Goal: Task Accomplishment & Management: Complete application form

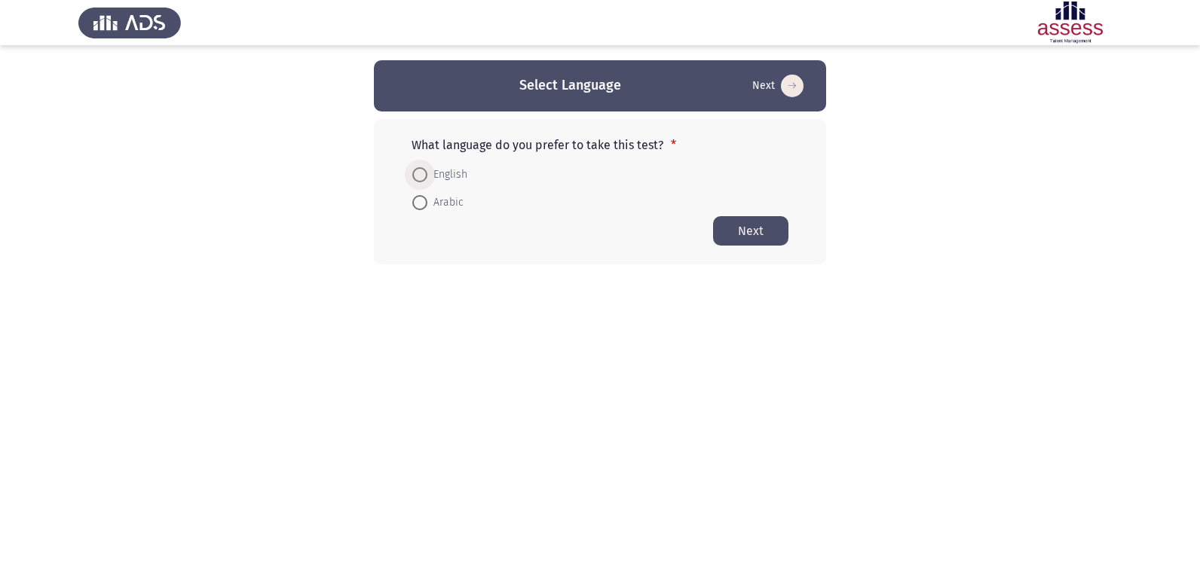
click at [419, 176] on span at bounding box center [419, 174] width 15 height 15
click at [419, 176] on input "English" at bounding box center [419, 174] width 15 height 15
radio input "true"
click at [742, 225] on button "Next" at bounding box center [750, 230] width 75 height 29
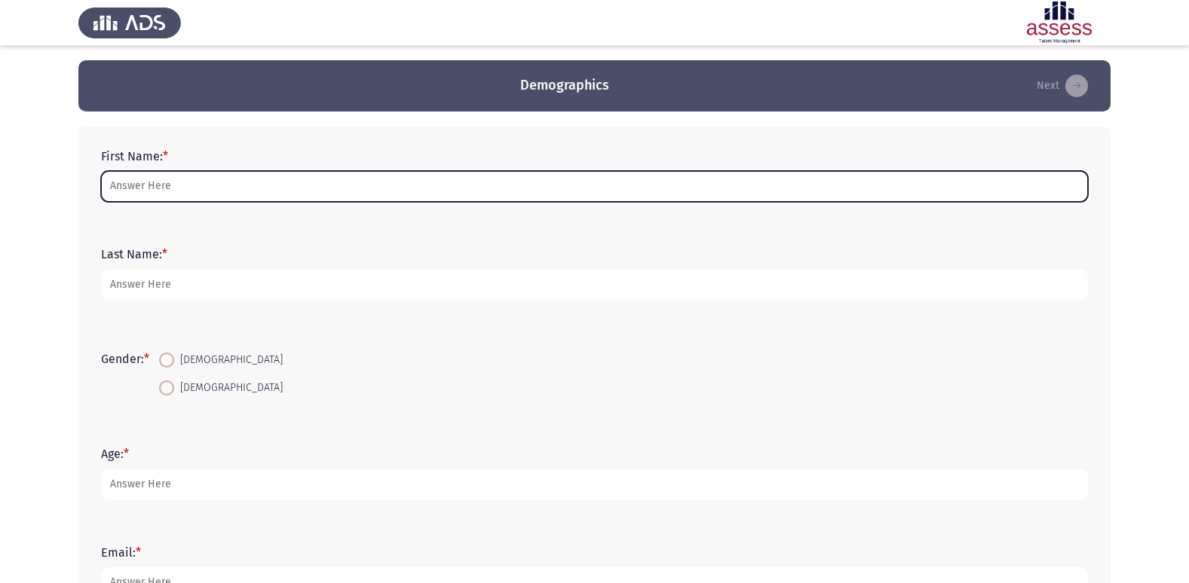
click at [694, 190] on input "First Name: *" at bounding box center [594, 186] width 987 height 31
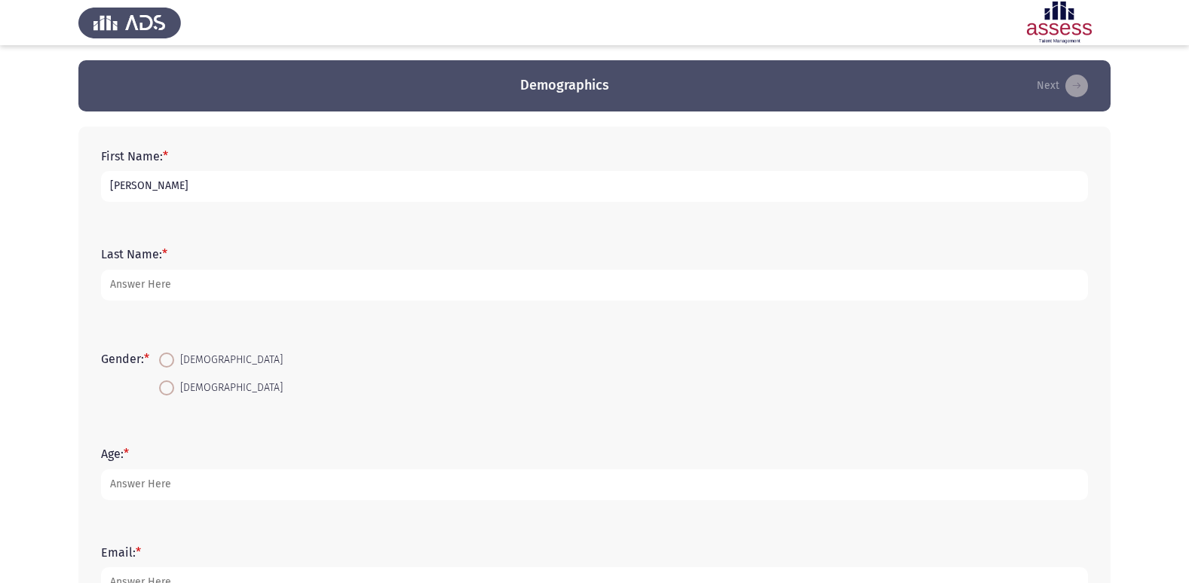
type input "[PERSON_NAME]"
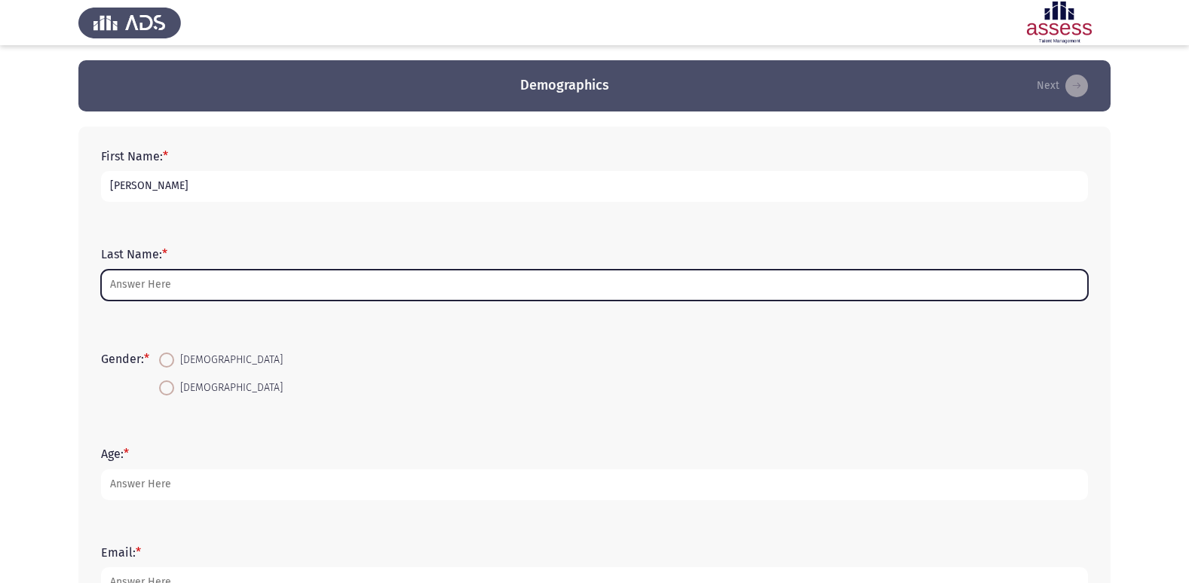
click at [320, 289] on input "Last Name: *" at bounding box center [594, 285] width 987 height 31
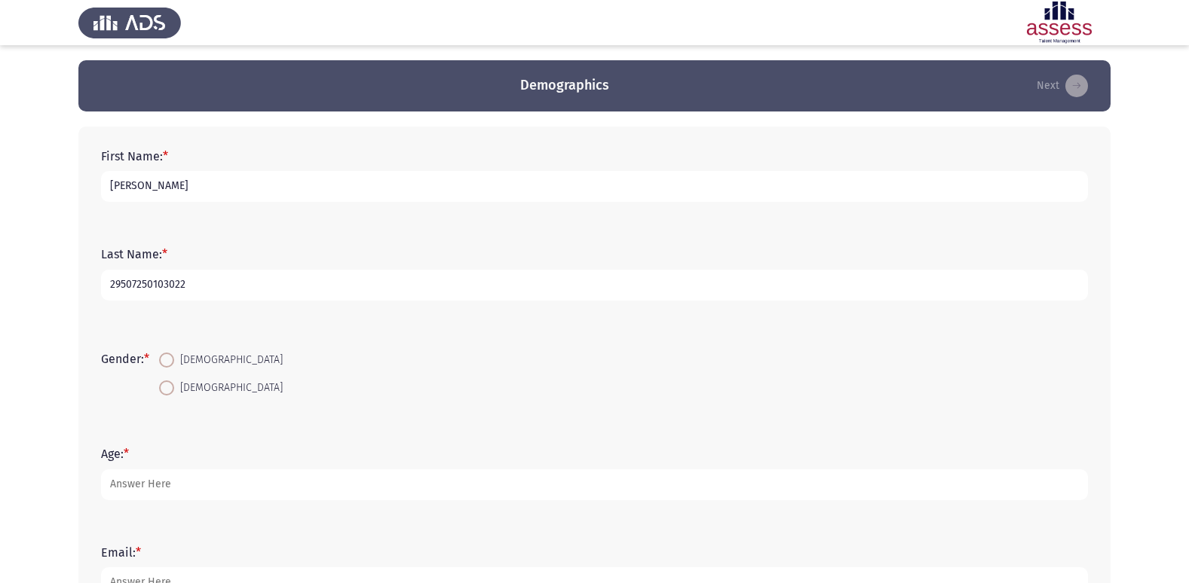
type input "29507250103022"
click at [169, 365] on span at bounding box center [166, 360] width 15 height 15
click at [169, 365] on input "[DEMOGRAPHIC_DATA]" at bounding box center [166, 360] width 15 height 15
radio input "true"
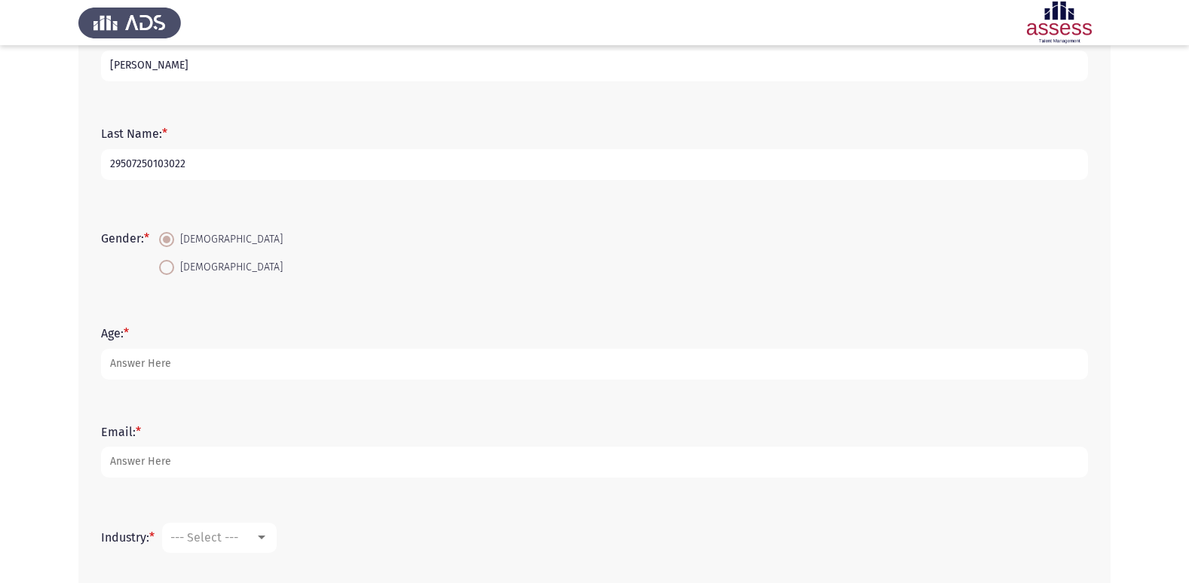
scroll to position [151, 0]
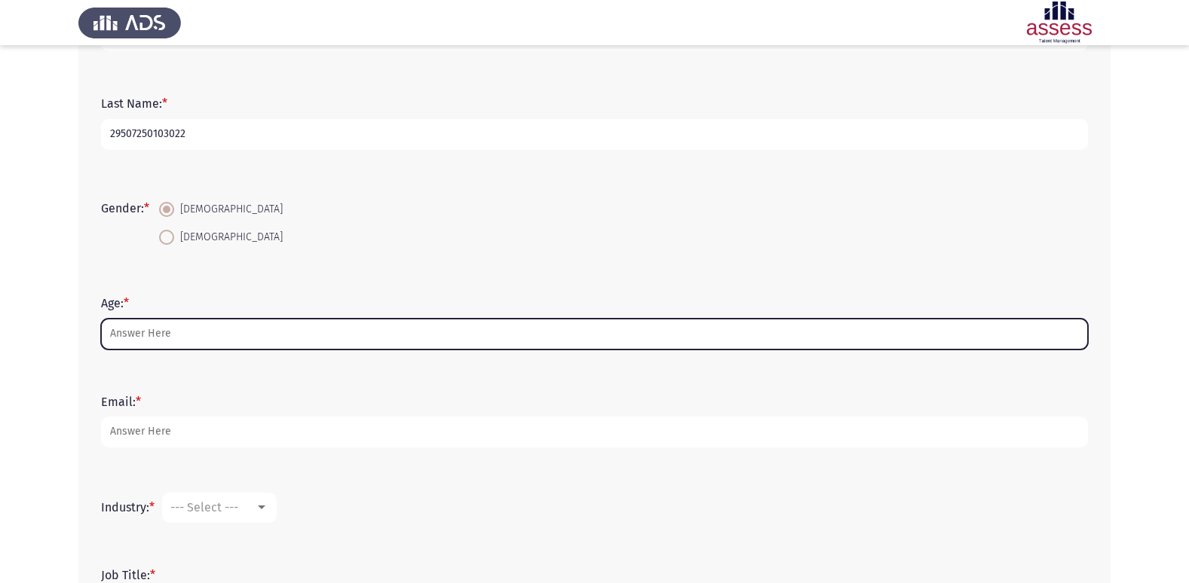
click at [263, 326] on input "Age: *" at bounding box center [594, 334] width 987 height 31
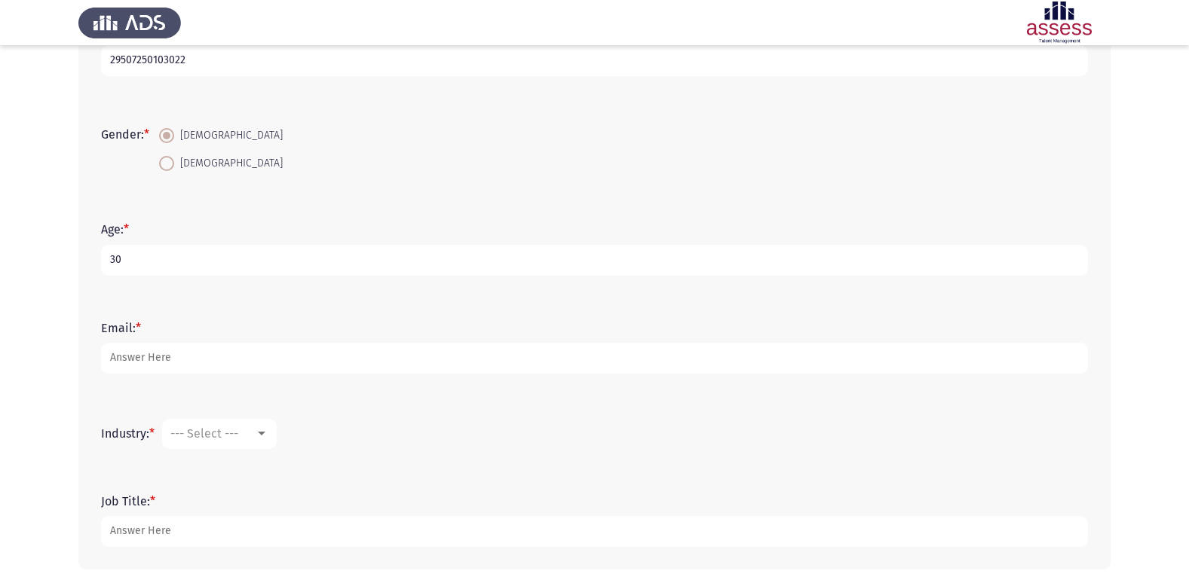
scroll to position [226, 0]
type input "30"
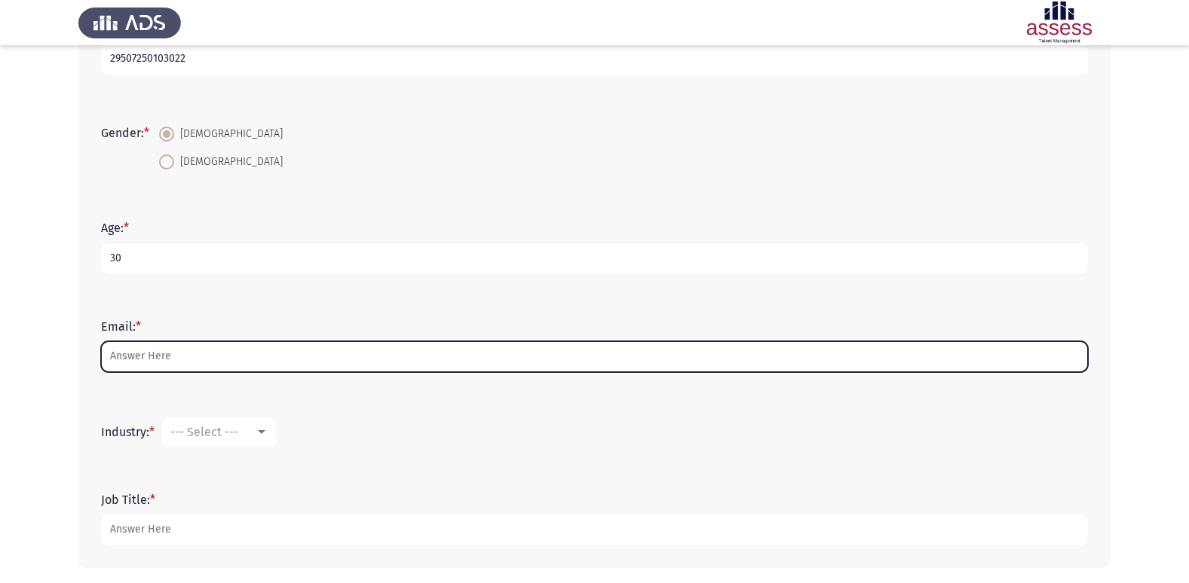
click at [150, 354] on input "Email: *" at bounding box center [594, 356] width 987 height 31
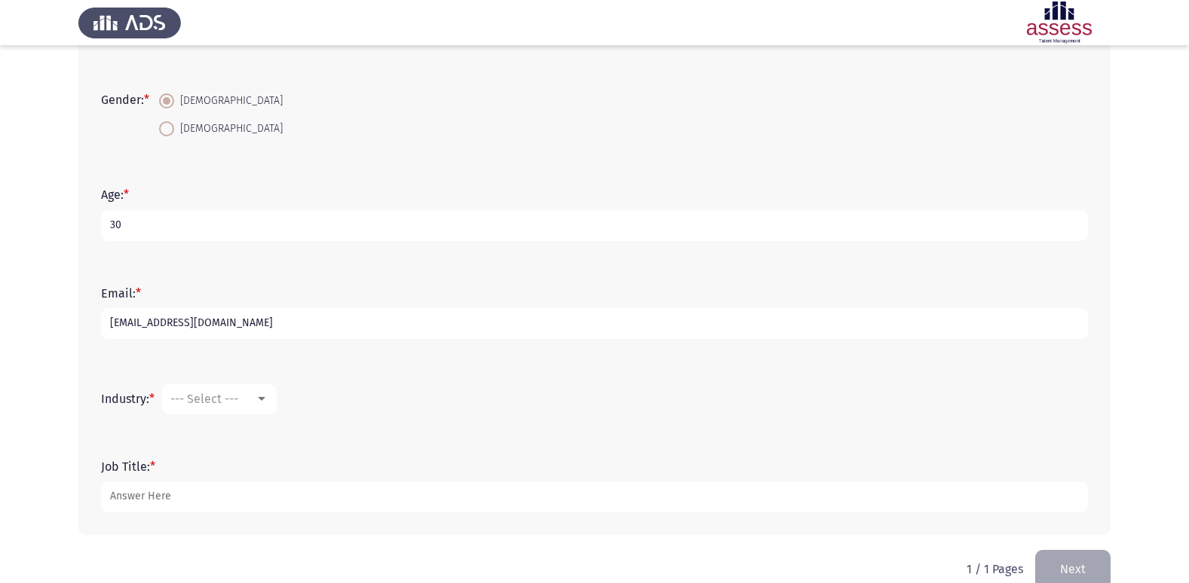
scroll to position [286, 0]
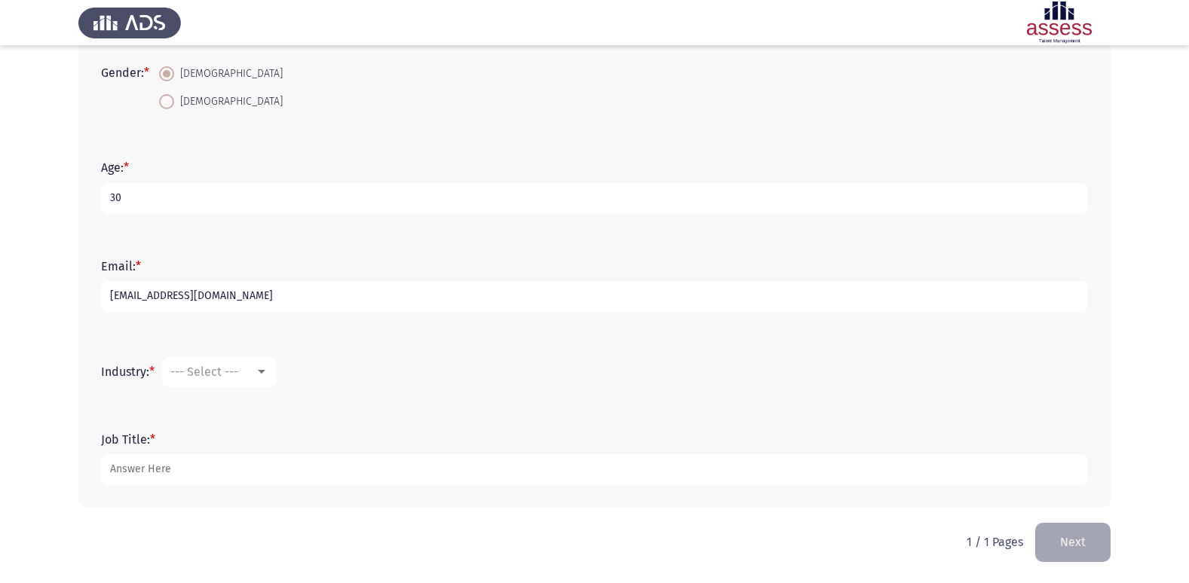
type input "[EMAIL_ADDRESS][DOMAIN_NAME]"
click at [234, 363] on mat-select "--- Select ---" at bounding box center [219, 372] width 115 height 30
click at [261, 371] on div at bounding box center [262, 372] width 8 height 4
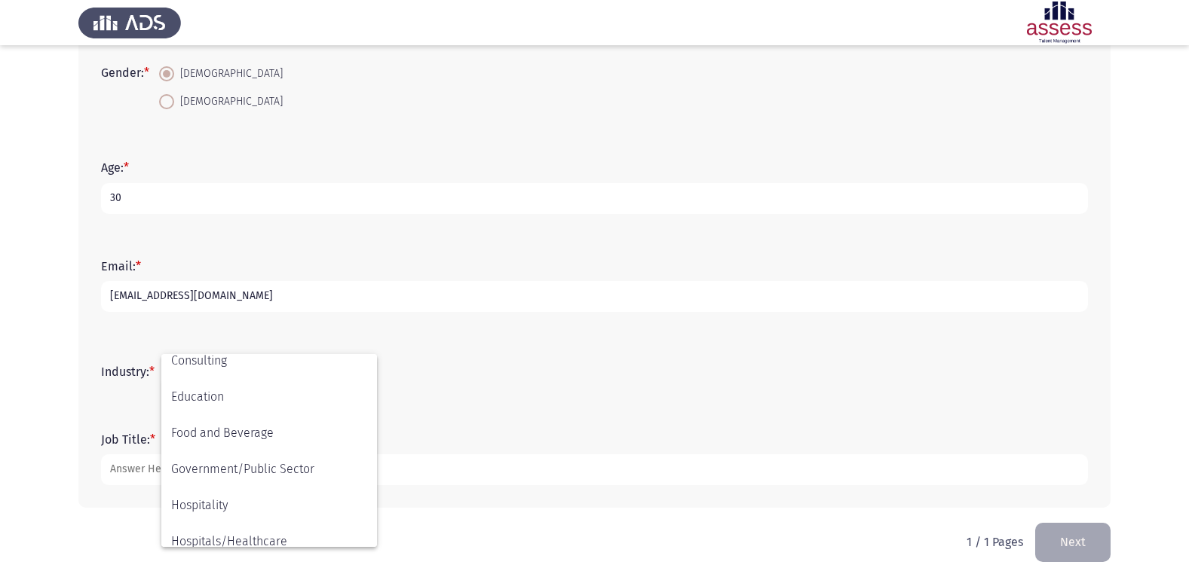
scroll to position [302, 0]
click at [227, 467] on span "Government/Public Sector" at bounding box center [269, 469] width 196 height 36
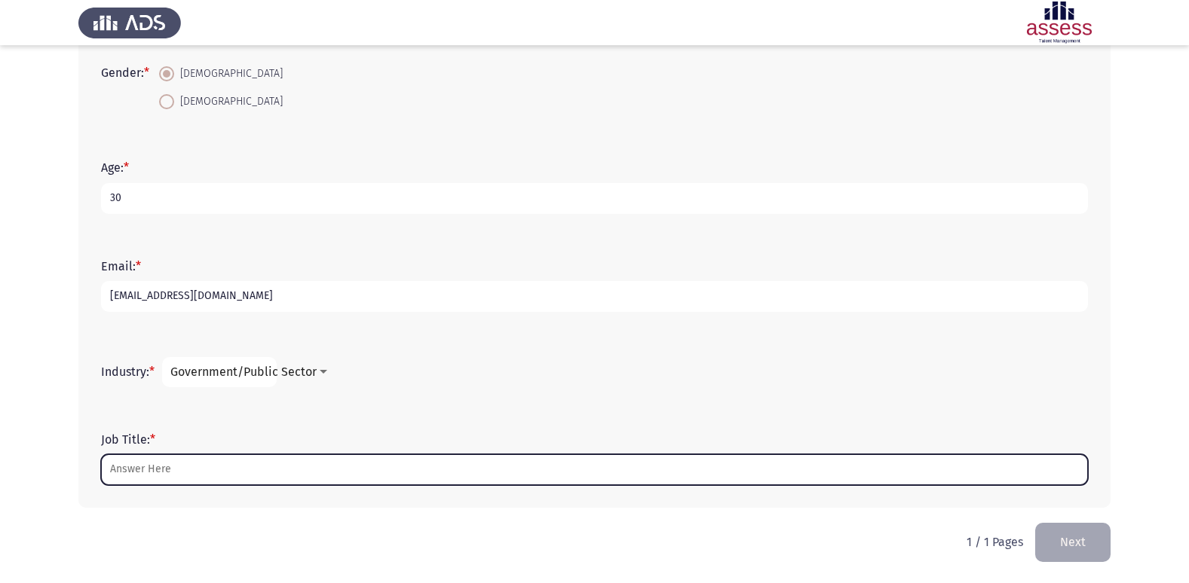
click at [185, 469] on input "Job Title: *" at bounding box center [594, 470] width 987 height 31
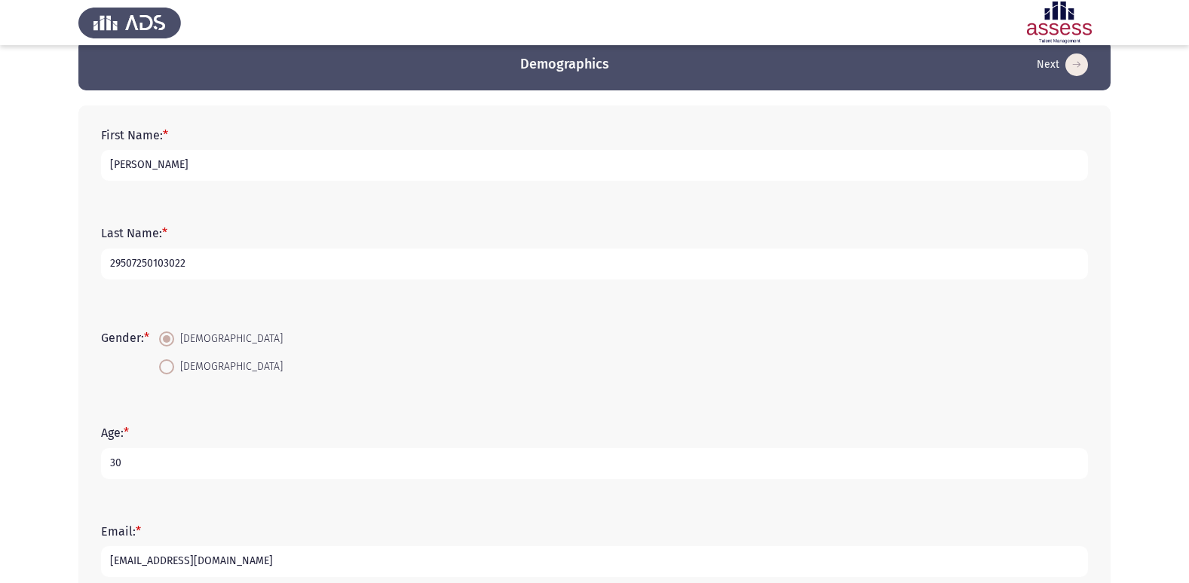
scroll to position [0, 0]
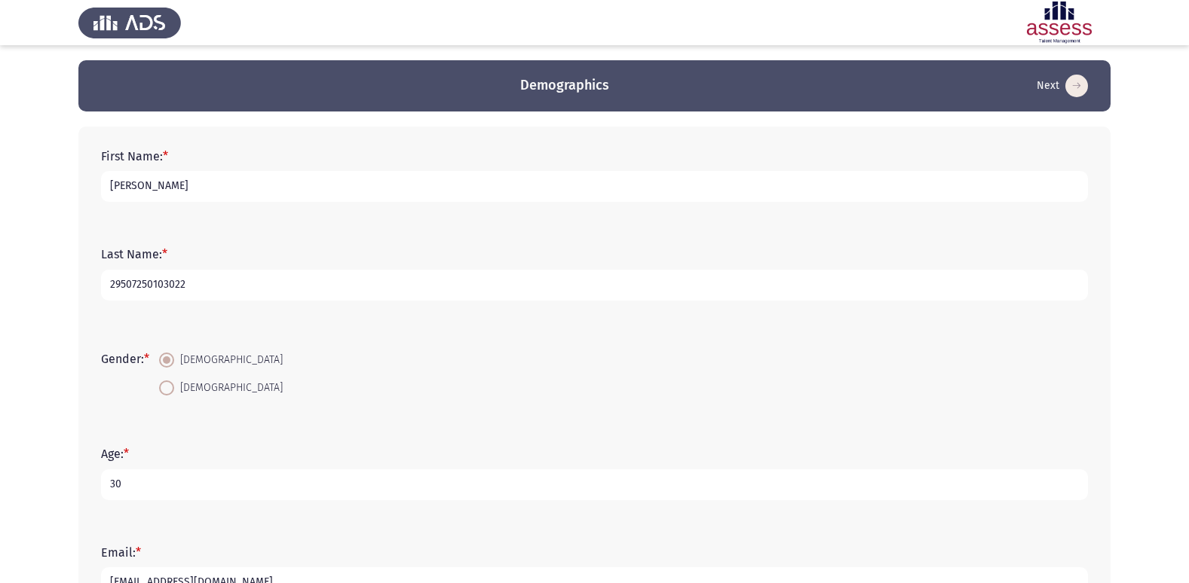
type input "Senior Economist"
click at [132, 184] on input "[PERSON_NAME]" at bounding box center [594, 186] width 987 height 31
click at [131, 184] on input "[PERSON_NAME]" at bounding box center [594, 186] width 987 height 31
type input "[PERSON_NAME]"
click at [393, 278] on input "29507250103022" at bounding box center [594, 285] width 987 height 31
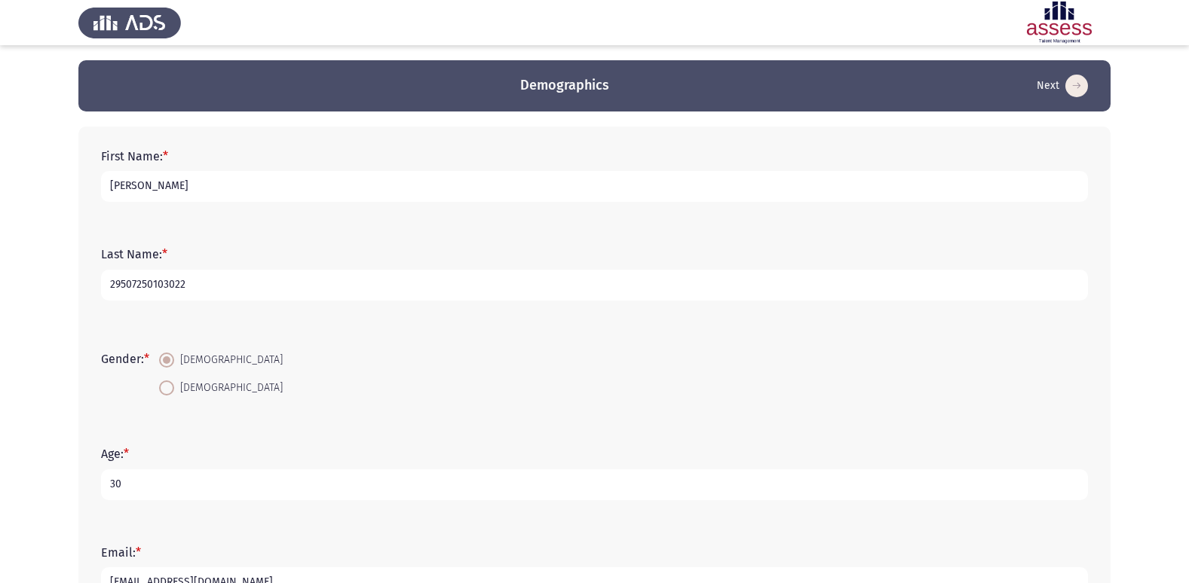
click at [393, 361] on form "Gender: * [DEMOGRAPHIC_DATA] [DEMOGRAPHIC_DATA]" at bounding box center [594, 374] width 987 height 57
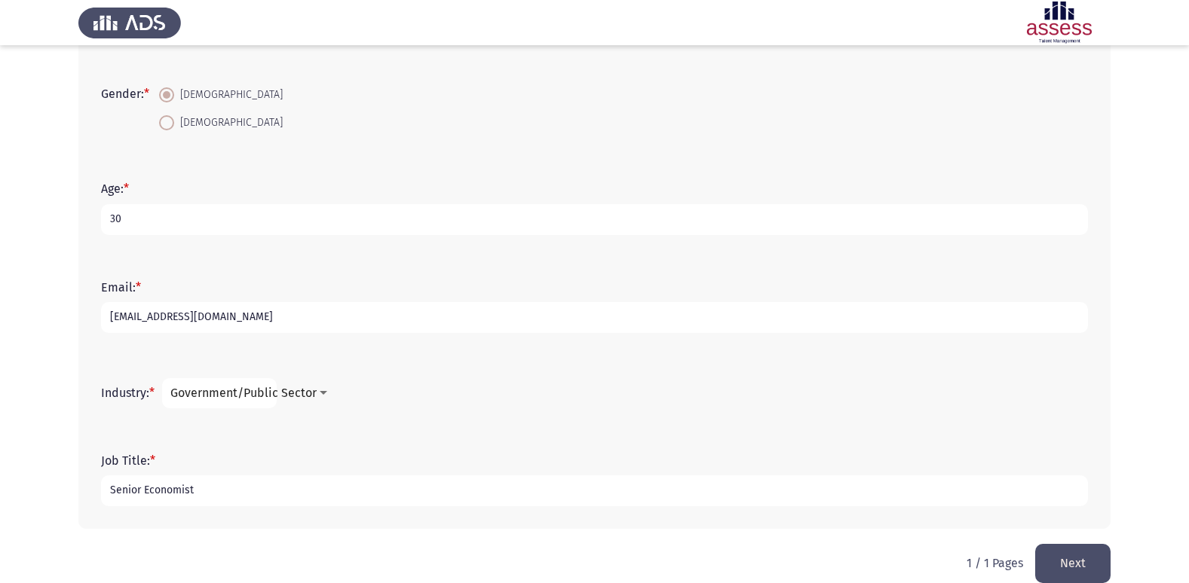
scroll to position [286, 0]
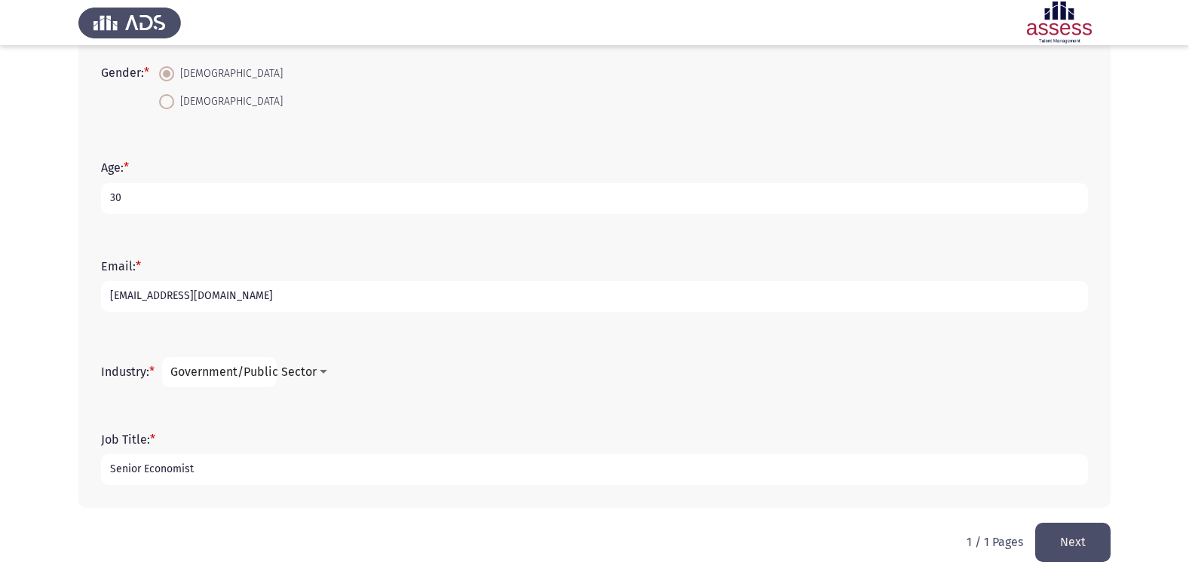
click at [1079, 534] on button "Next" at bounding box center [1072, 542] width 75 height 38
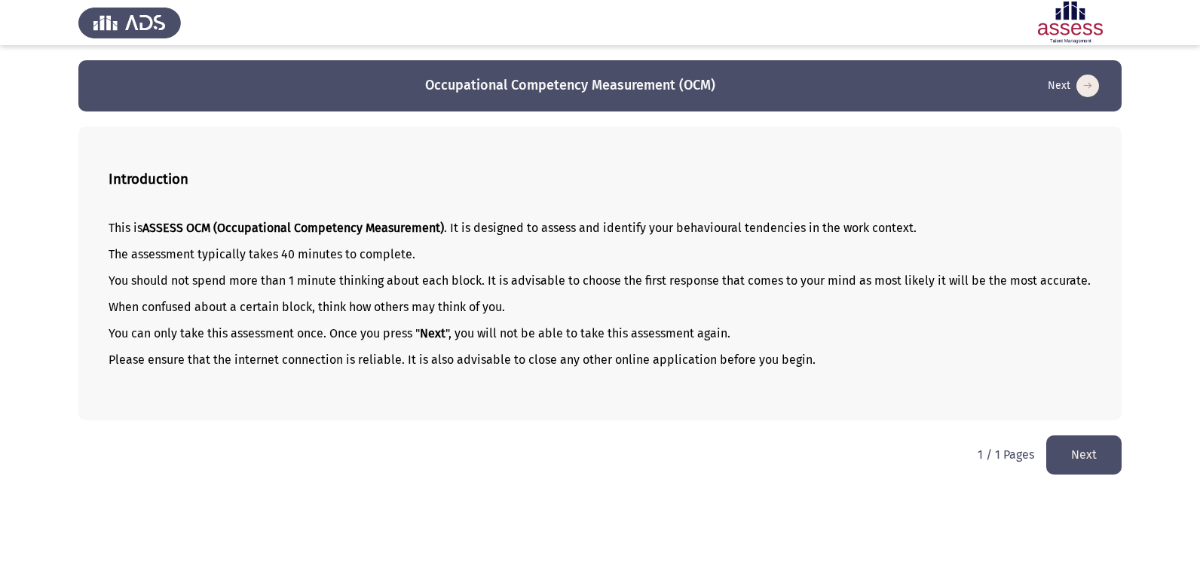
click at [1077, 474] on button "Next" at bounding box center [1083, 455] width 75 height 38
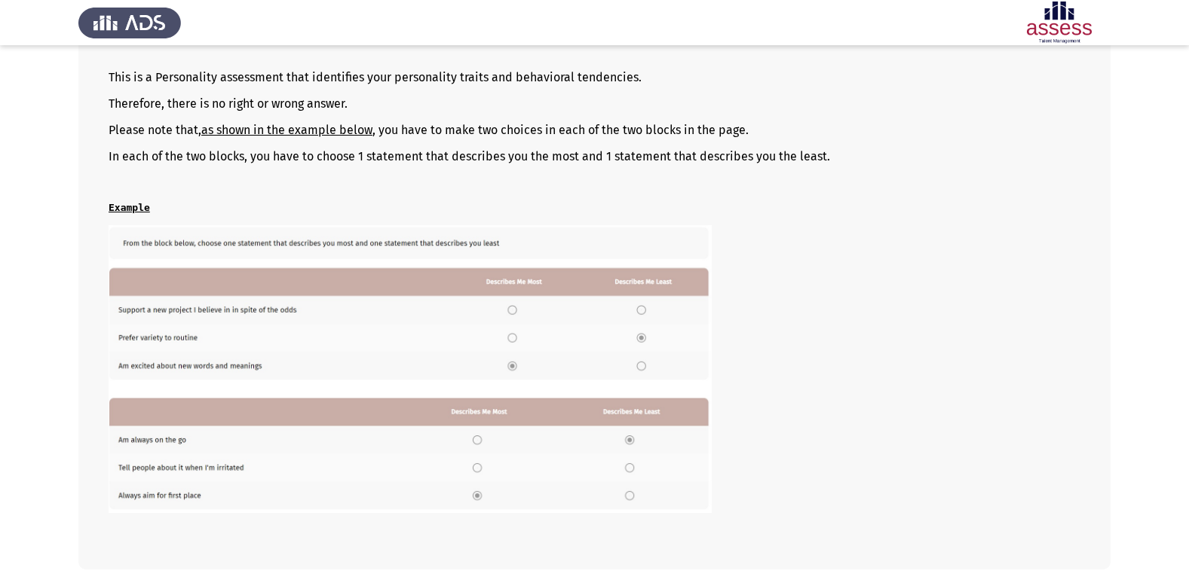
scroll to position [206, 0]
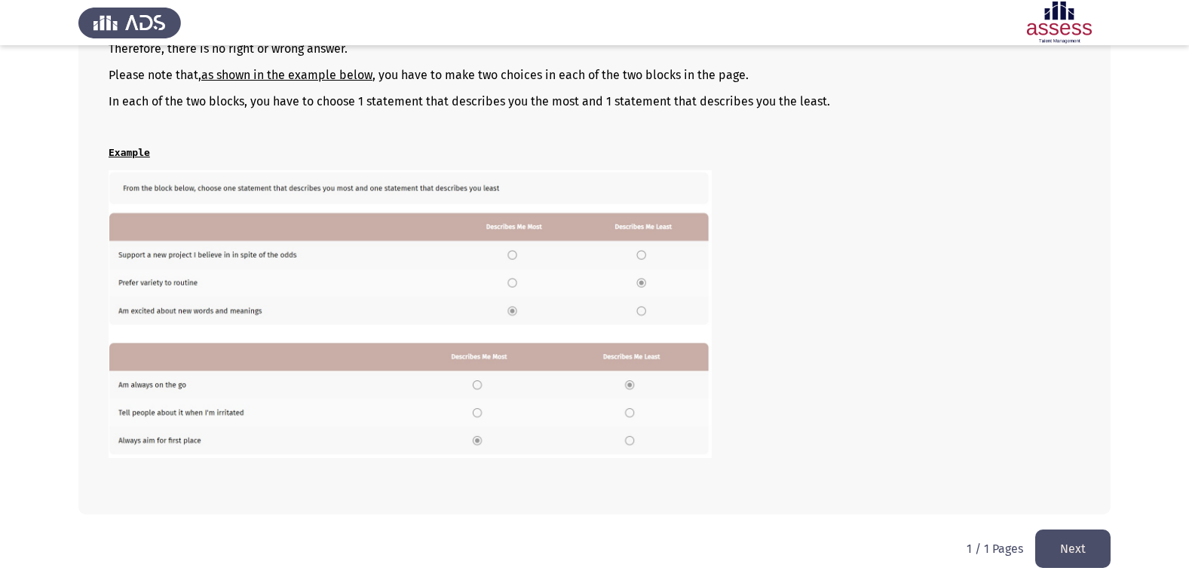
click at [1064, 539] on button "Next" at bounding box center [1072, 549] width 75 height 38
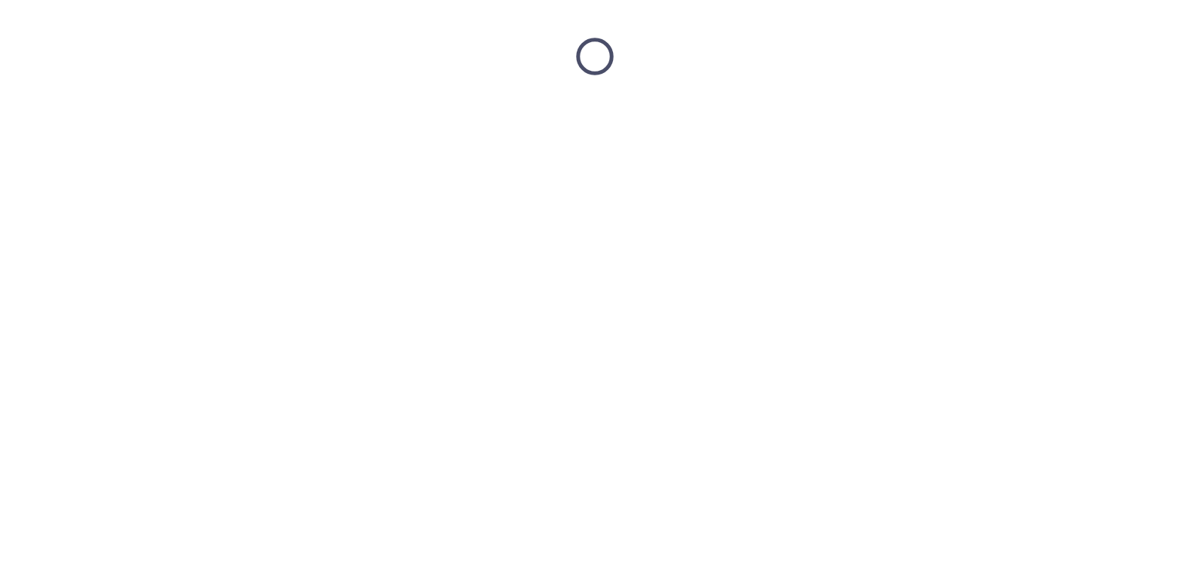
scroll to position [0, 0]
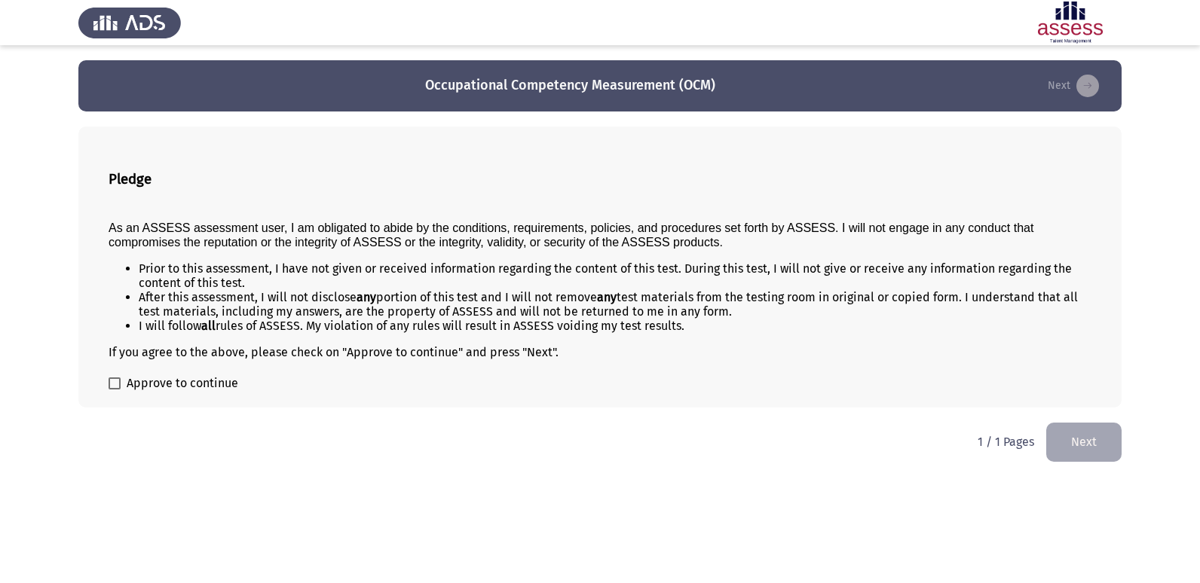
click at [118, 381] on span at bounding box center [115, 384] width 12 height 12
click at [115, 390] on input "Approve to continue" at bounding box center [114, 390] width 1 height 1
checkbox input "true"
click at [1090, 439] on button "Next" at bounding box center [1083, 442] width 75 height 38
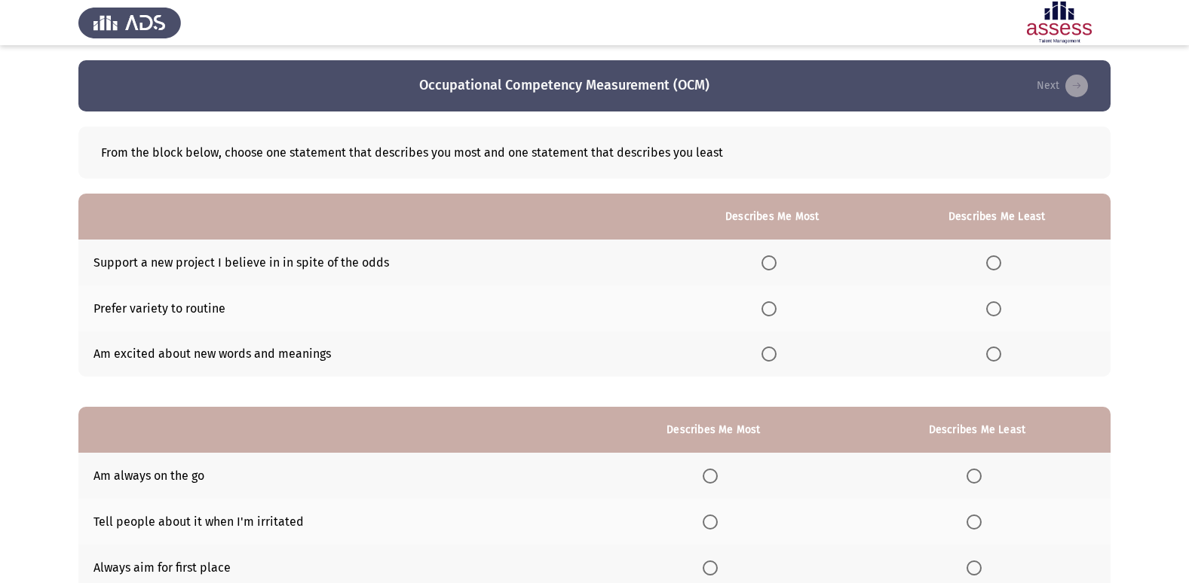
click at [776, 263] on span "Select an option" at bounding box center [768, 263] width 15 height 15
click at [776, 263] on input "Select an option" at bounding box center [768, 263] width 15 height 15
click at [999, 308] on span "Select an option" at bounding box center [993, 309] width 15 height 15
click at [999, 308] on input "Select an option" at bounding box center [993, 309] width 15 height 15
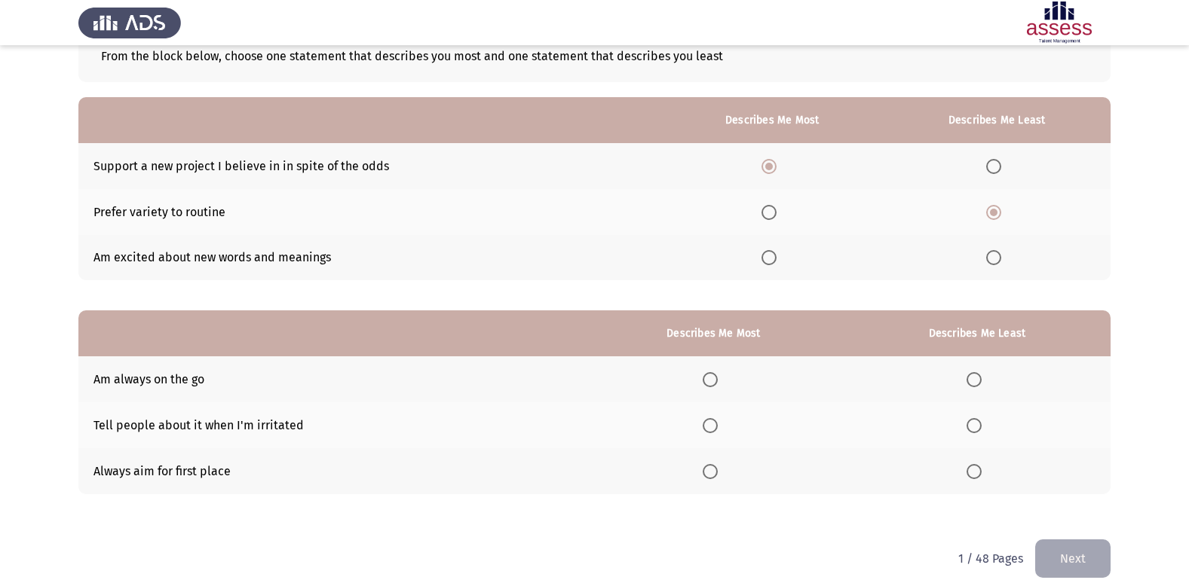
scroll to position [113, 0]
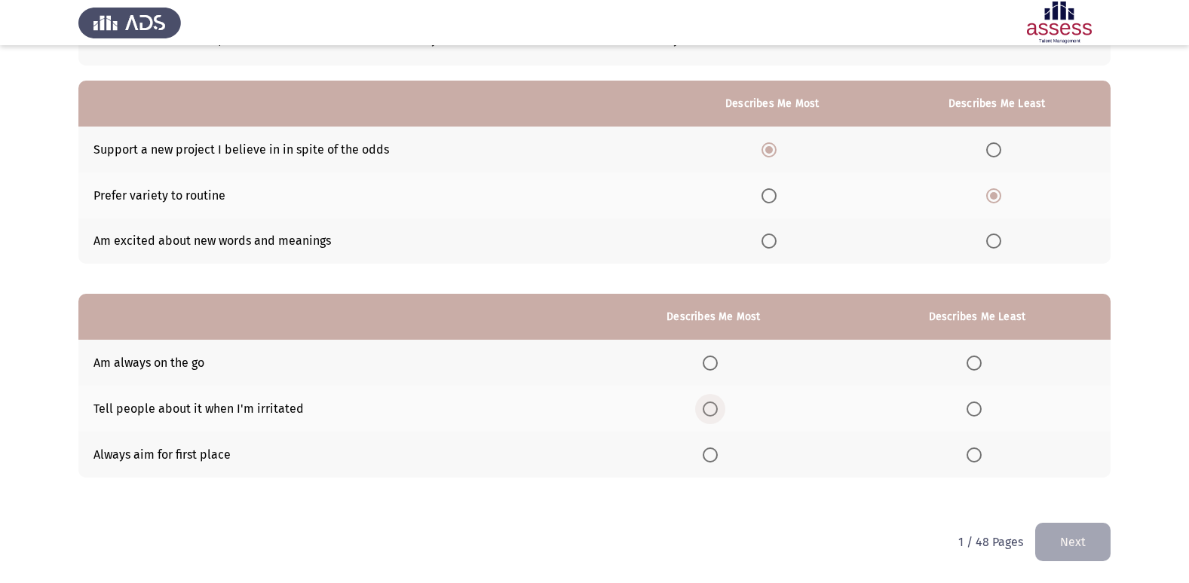
click at [710, 409] on span "Select an option" at bounding box center [710, 409] width 0 height 0
click at [712, 409] on input "Select an option" at bounding box center [710, 409] width 15 height 15
click at [969, 456] on span "Select an option" at bounding box center [973, 455] width 15 height 15
click at [969, 456] on input "Select an option" at bounding box center [973, 455] width 15 height 15
click at [1083, 543] on button "Next" at bounding box center [1072, 542] width 75 height 38
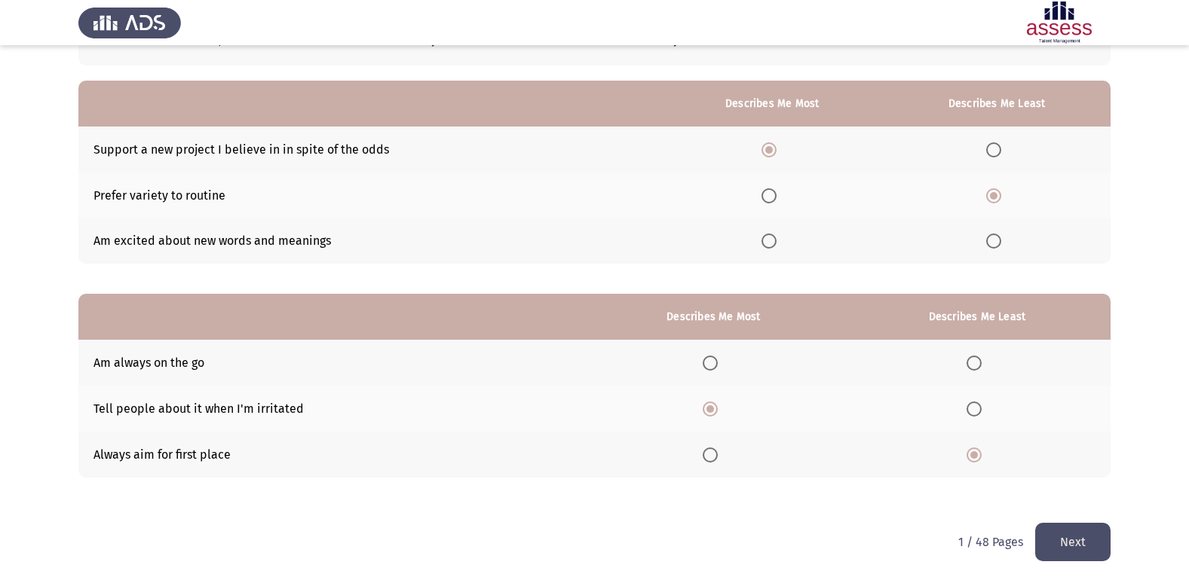
scroll to position [0, 0]
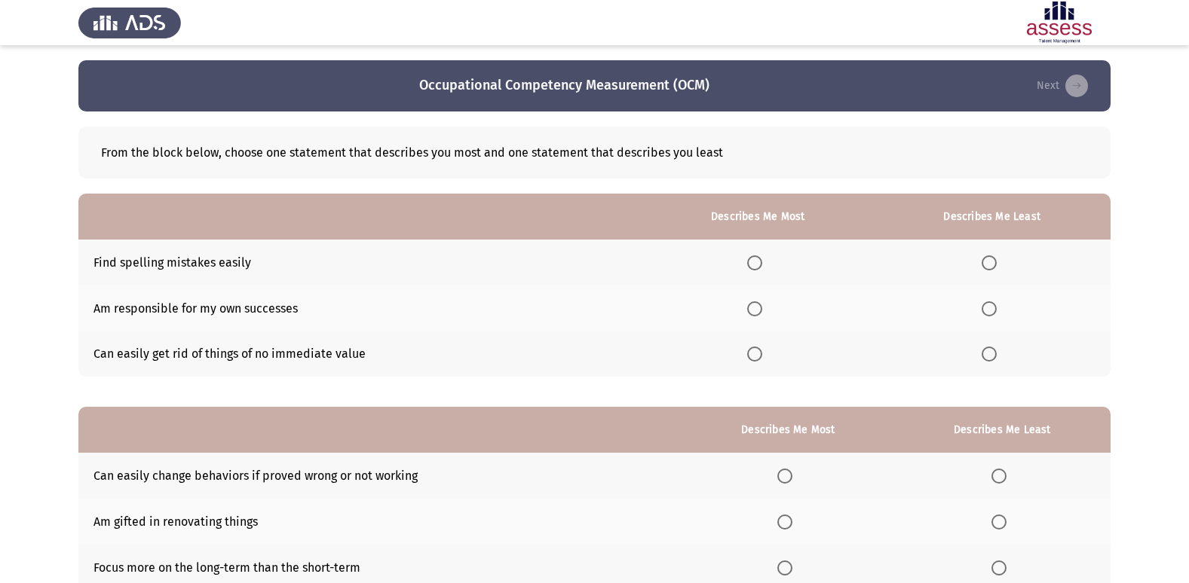
click at [990, 349] on span "Select an option" at bounding box center [988, 354] width 15 height 15
click at [990, 349] on input "Select an option" at bounding box center [988, 354] width 15 height 15
click at [990, 305] on span "Select an option" at bounding box center [988, 309] width 15 height 15
click at [990, 305] on input "Select an option" at bounding box center [988, 309] width 15 height 15
click at [755, 256] on span "Select an option" at bounding box center [754, 263] width 15 height 15
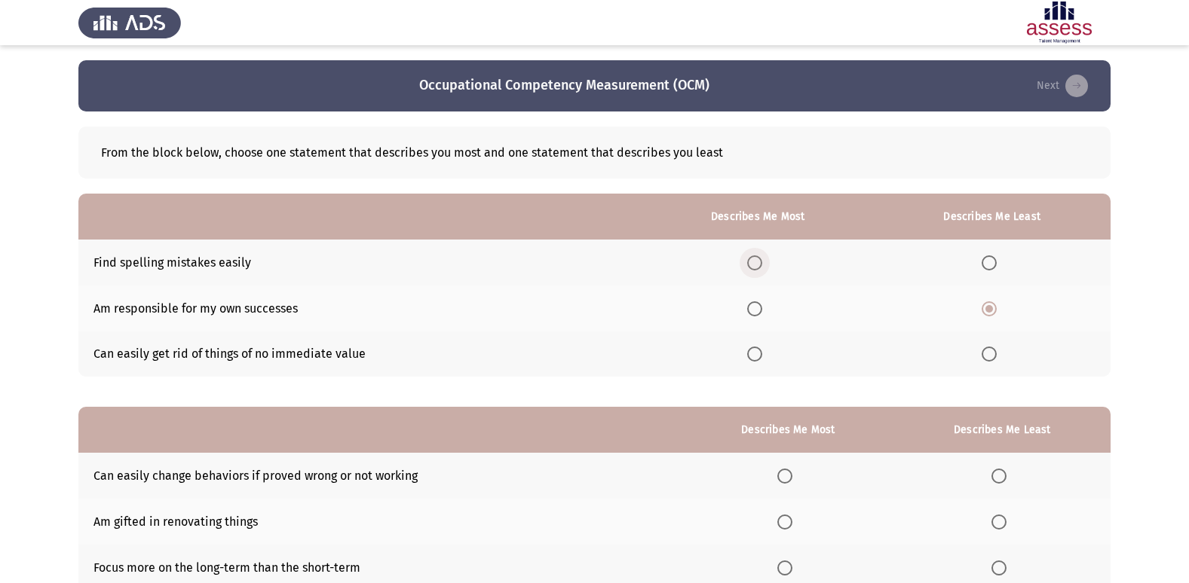
click at [755, 256] on input "Select an option" at bounding box center [754, 263] width 15 height 15
click at [994, 350] on span "Select an option" at bounding box center [988, 354] width 15 height 15
click at [994, 350] on input "Select an option" at bounding box center [988, 354] width 15 height 15
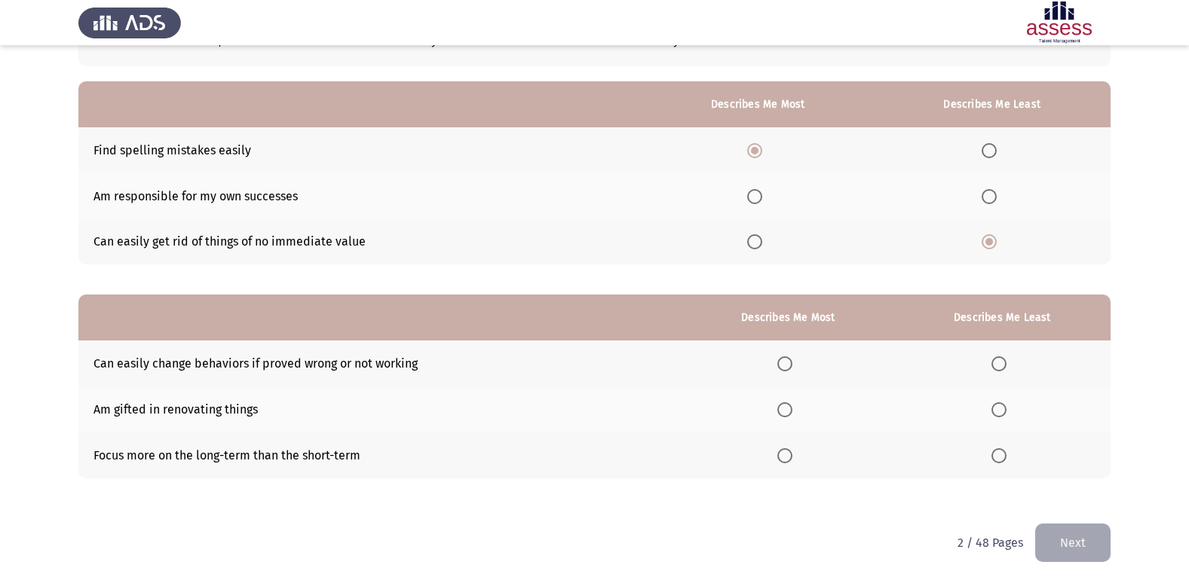
scroll to position [113, 0]
click at [792, 404] on span "Select an option" at bounding box center [784, 409] width 15 height 15
click at [792, 404] on input "Select an option" at bounding box center [784, 409] width 15 height 15
click at [1001, 453] on span "Select an option" at bounding box center [998, 455] width 15 height 15
click at [1001, 453] on input "Select an option" at bounding box center [998, 455] width 15 height 15
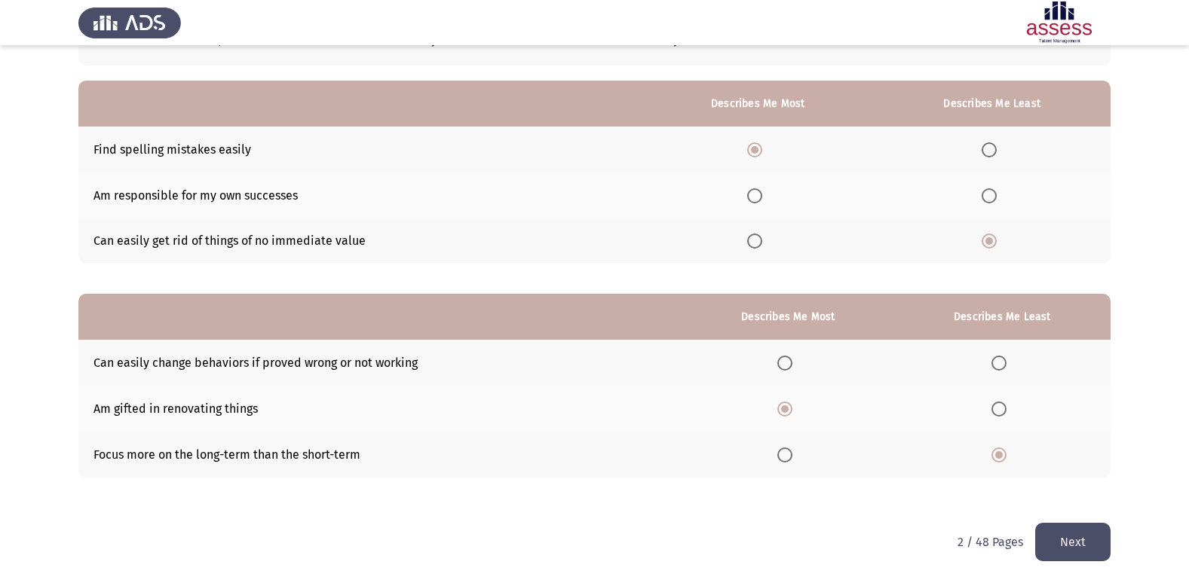
click at [1067, 533] on button "Next" at bounding box center [1072, 542] width 75 height 38
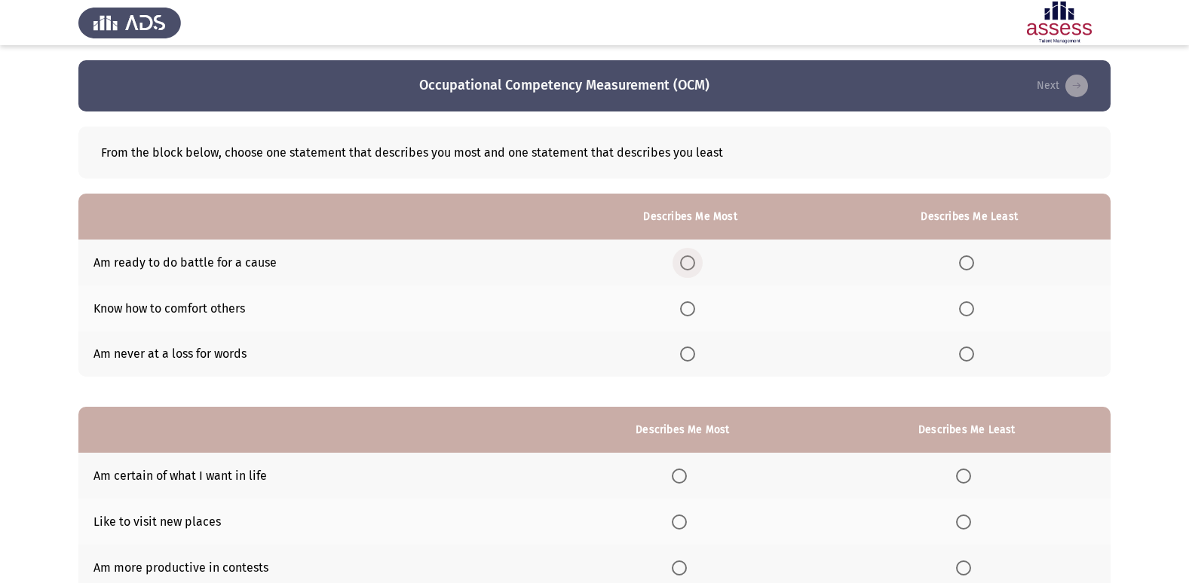
click at [693, 259] on span "Select an option" at bounding box center [687, 263] width 15 height 15
click at [693, 259] on input "Select an option" at bounding box center [687, 263] width 15 height 15
click at [971, 354] on span "Select an option" at bounding box center [966, 354] width 15 height 15
click at [971, 354] on input "Select an option" at bounding box center [966, 354] width 15 height 15
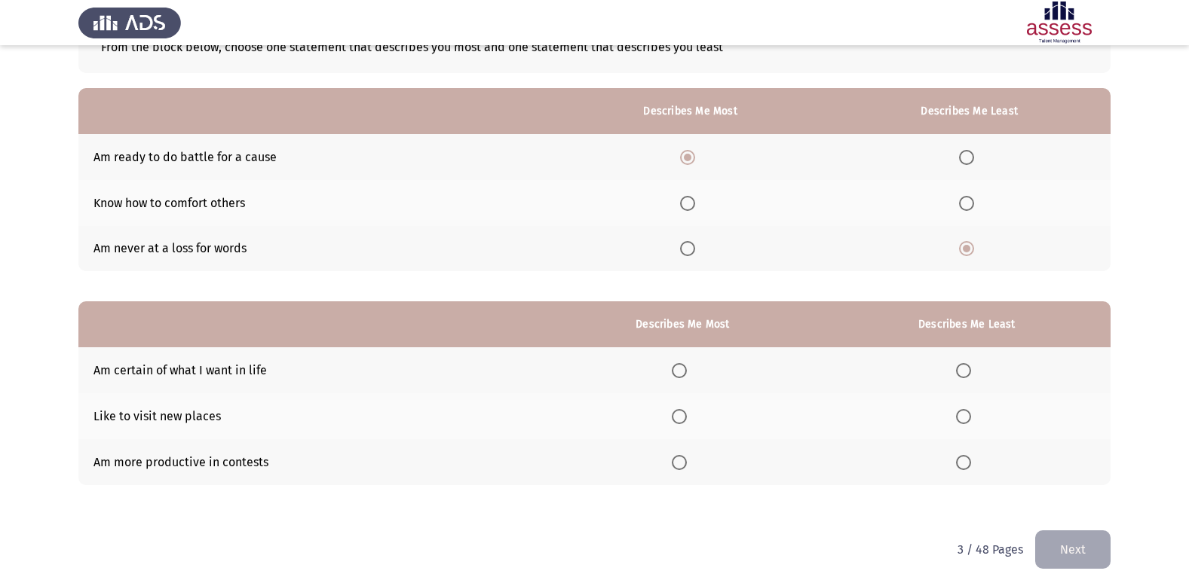
scroll to position [113, 0]
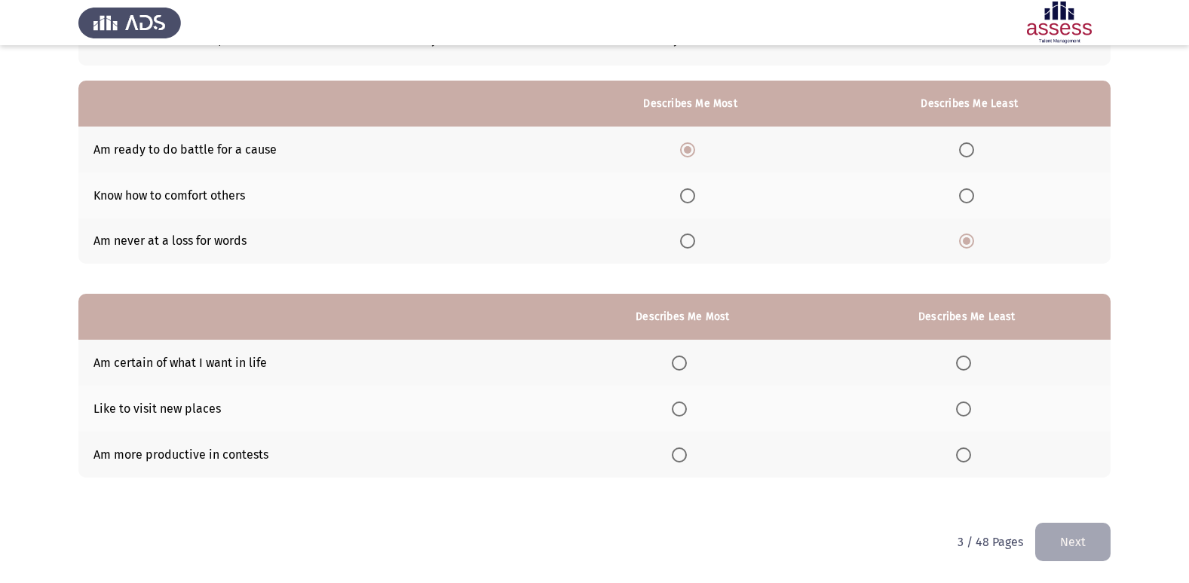
click at [675, 405] on span "Select an option" at bounding box center [679, 409] width 15 height 15
click at [675, 405] on input "Select an option" at bounding box center [679, 409] width 15 height 15
click at [966, 457] on span "Select an option" at bounding box center [963, 455] width 15 height 15
click at [966, 457] on input "Select an option" at bounding box center [963, 455] width 15 height 15
click at [684, 362] on span "Select an option" at bounding box center [679, 363] width 15 height 15
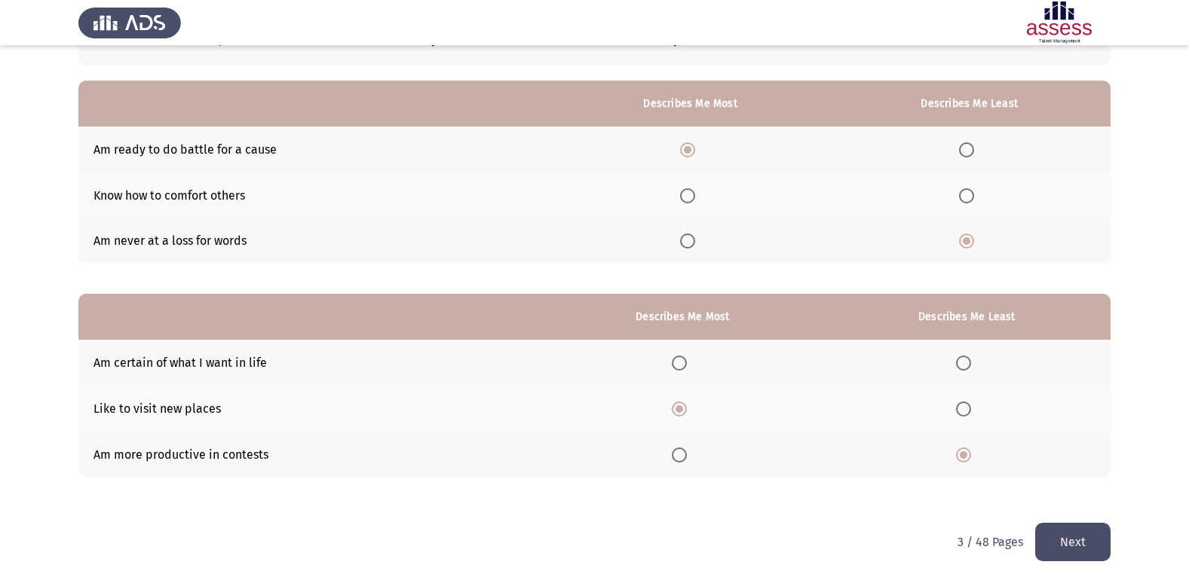
click at [684, 362] on input "Select an option" at bounding box center [679, 363] width 15 height 15
click at [1058, 537] on button "Next" at bounding box center [1072, 542] width 75 height 38
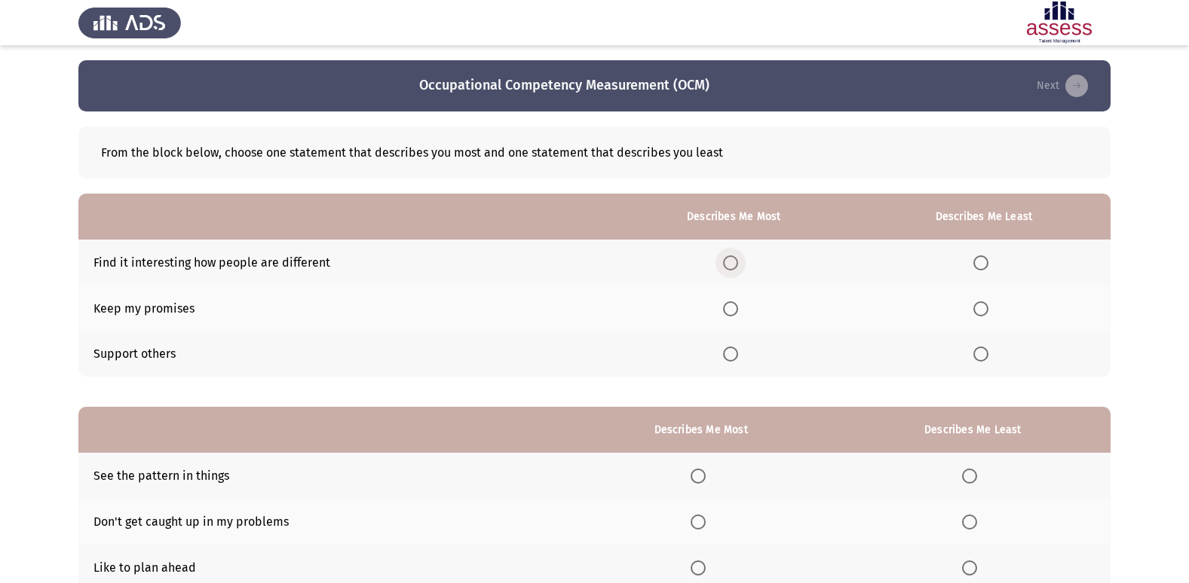
click at [726, 262] on span "Select an option" at bounding box center [730, 263] width 15 height 15
click at [726, 262] on input "Select an option" at bounding box center [730, 263] width 15 height 15
click at [984, 308] on span "Select an option" at bounding box center [980, 309] width 15 height 15
click at [984, 308] on input "Select an option" at bounding box center [980, 309] width 15 height 15
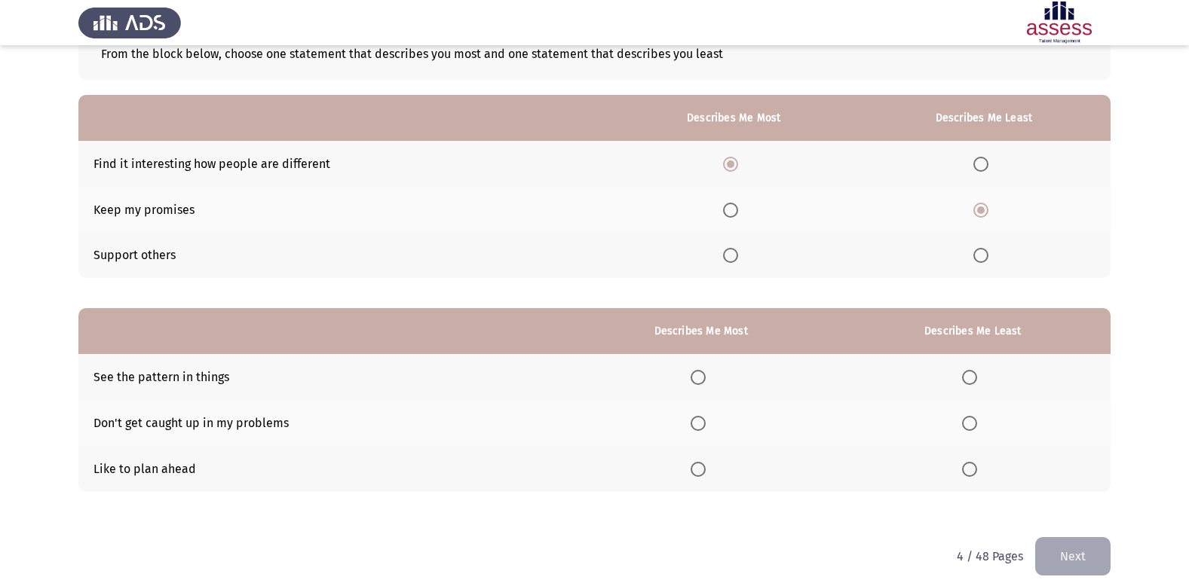
scroll to position [113, 0]
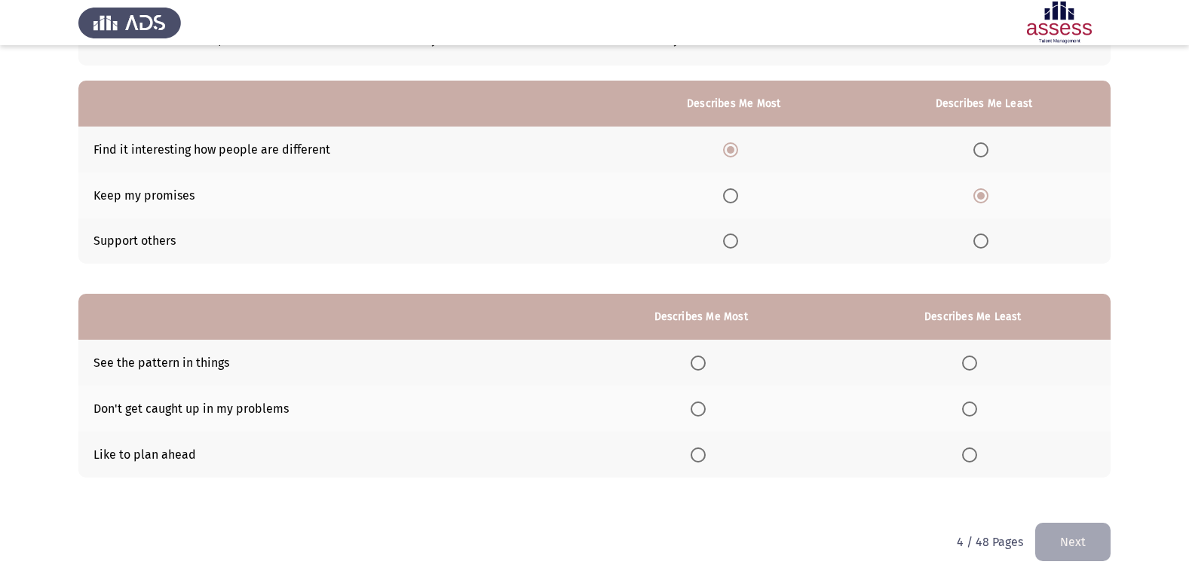
click at [701, 362] on span "Select an option" at bounding box center [697, 363] width 15 height 15
click at [701, 362] on input "Select an option" at bounding box center [697, 363] width 15 height 15
click at [971, 407] on span "Select an option" at bounding box center [969, 409] width 15 height 15
click at [971, 407] on input "Select an option" at bounding box center [969, 409] width 15 height 15
click at [1095, 549] on button "Next" at bounding box center [1072, 542] width 75 height 38
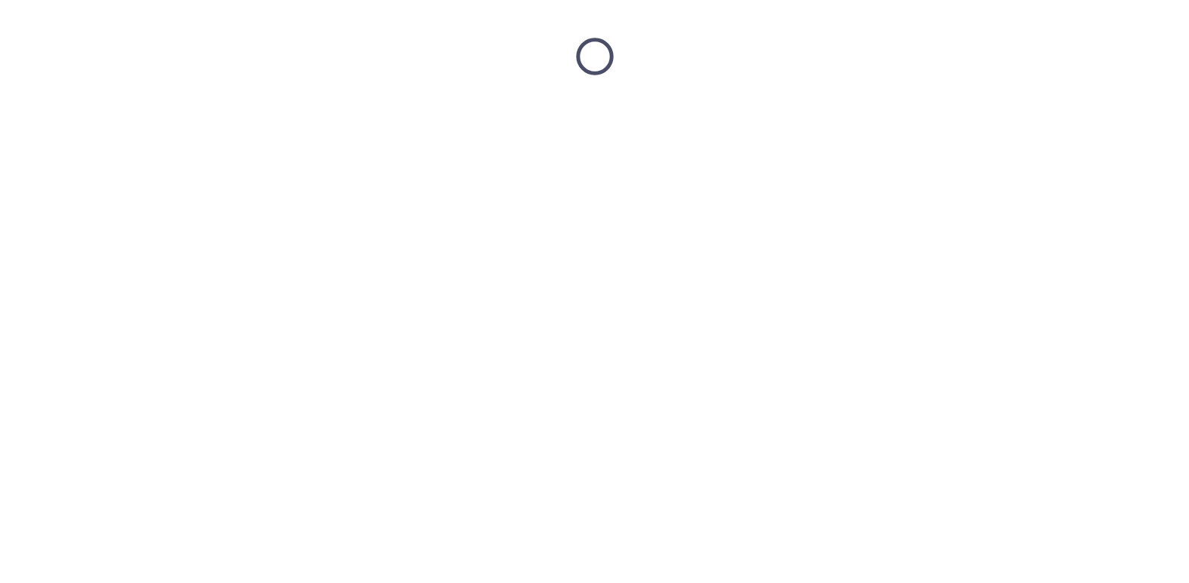
scroll to position [0, 0]
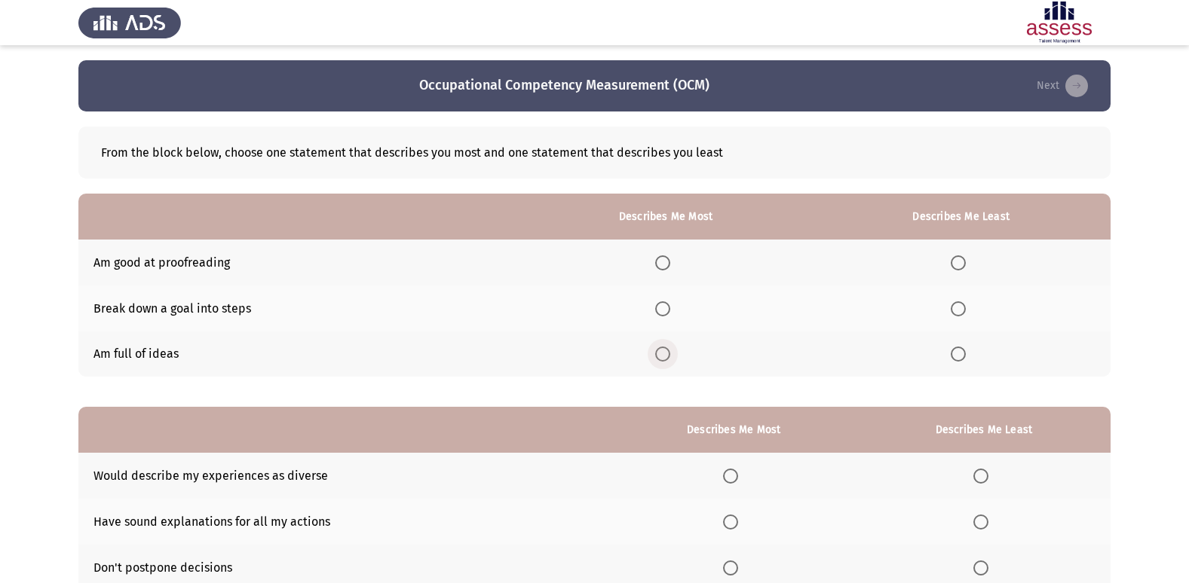
click at [662, 351] on span "Select an option" at bounding box center [662, 354] width 15 height 15
click at [662, 351] on input "Select an option" at bounding box center [662, 354] width 15 height 15
click at [960, 259] on span "Select an option" at bounding box center [958, 263] width 15 height 15
click at [960, 259] on input "Select an option" at bounding box center [958, 263] width 15 height 15
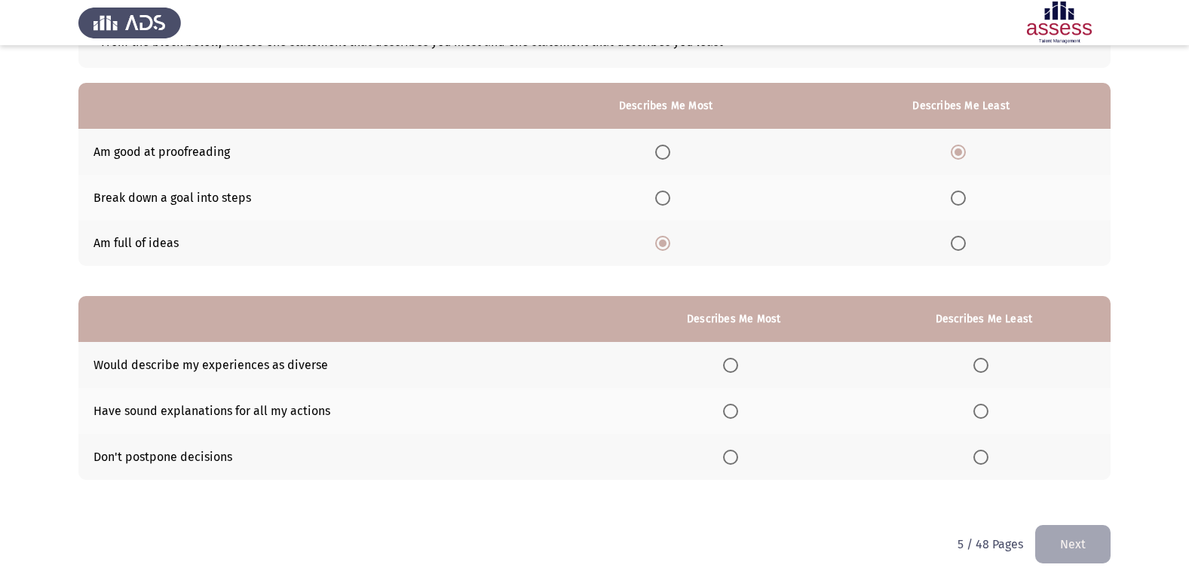
scroll to position [113, 0]
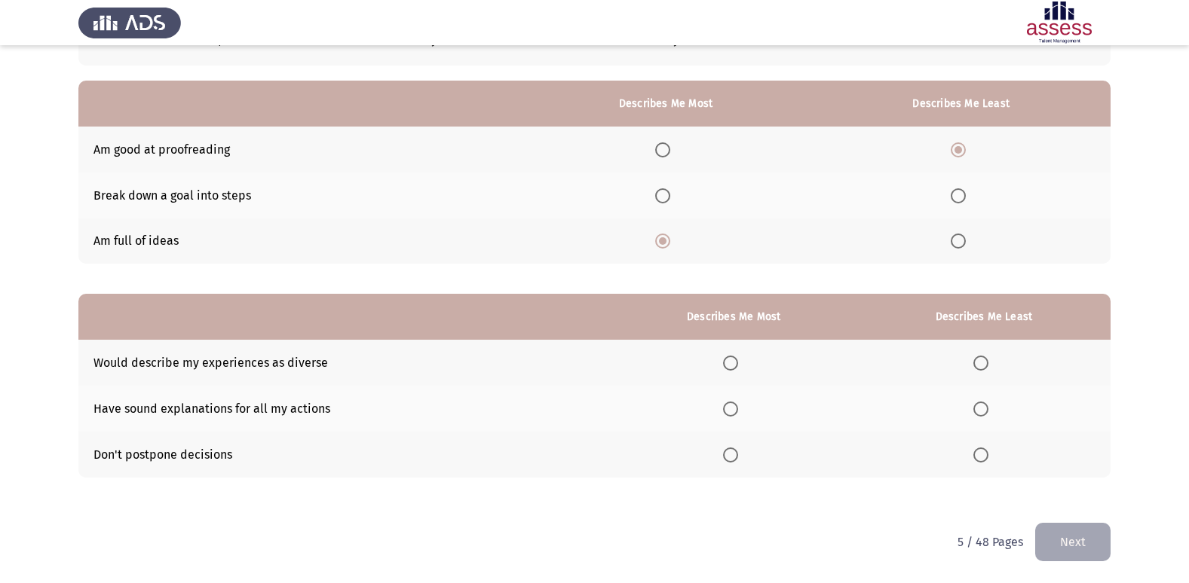
click at [733, 409] on span "Select an option" at bounding box center [730, 409] width 15 height 15
click at [733, 409] on input "Select an option" at bounding box center [730, 409] width 15 height 15
click at [980, 458] on span "Select an option" at bounding box center [980, 455] width 15 height 15
click at [980, 458] on input "Select an option" at bounding box center [980, 455] width 15 height 15
click at [1057, 544] on button "Next" at bounding box center [1072, 542] width 75 height 38
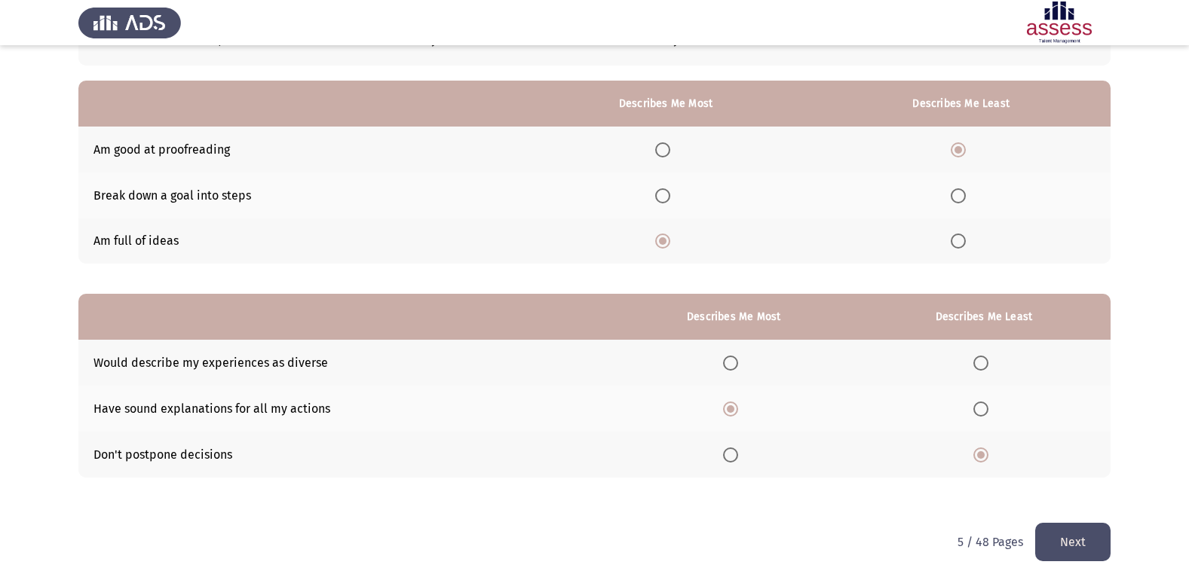
scroll to position [0, 0]
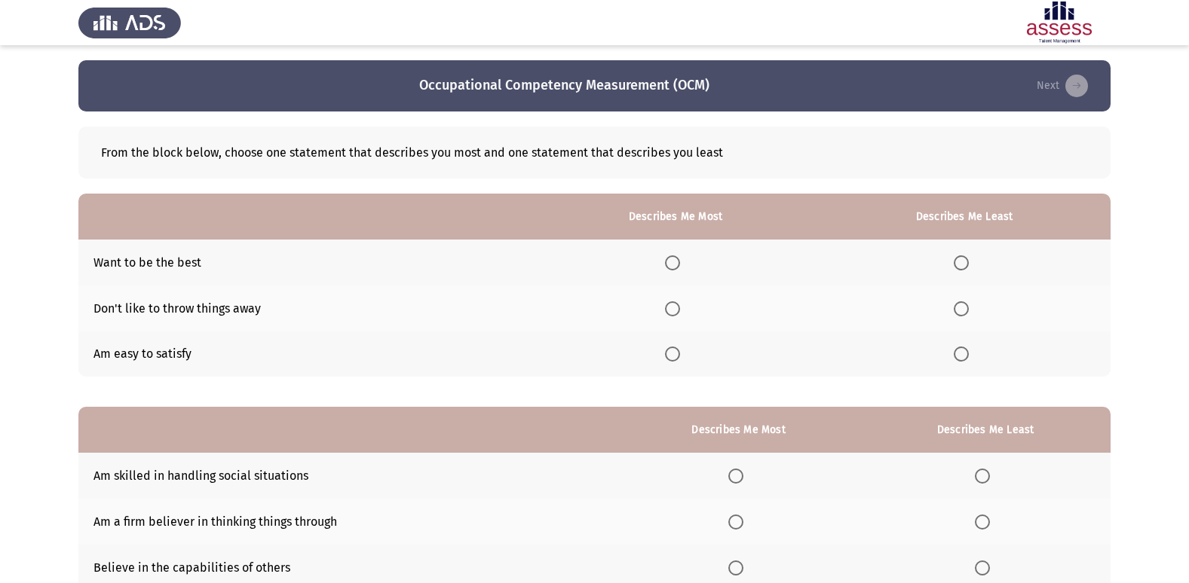
click at [680, 263] on span "Select an option" at bounding box center [672, 263] width 15 height 15
click at [680, 263] on input "Select an option" at bounding box center [672, 263] width 15 height 15
click at [679, 307] on span "Select an option" at bounding box center [672, 309] width 15 height 15
click at [679, 307] on input "Select an option" at bounding box center [672, 309] width 15 height 15
click at [969, 260] on span "Select an option" at bounding box center [961, 263] width 15 height 15
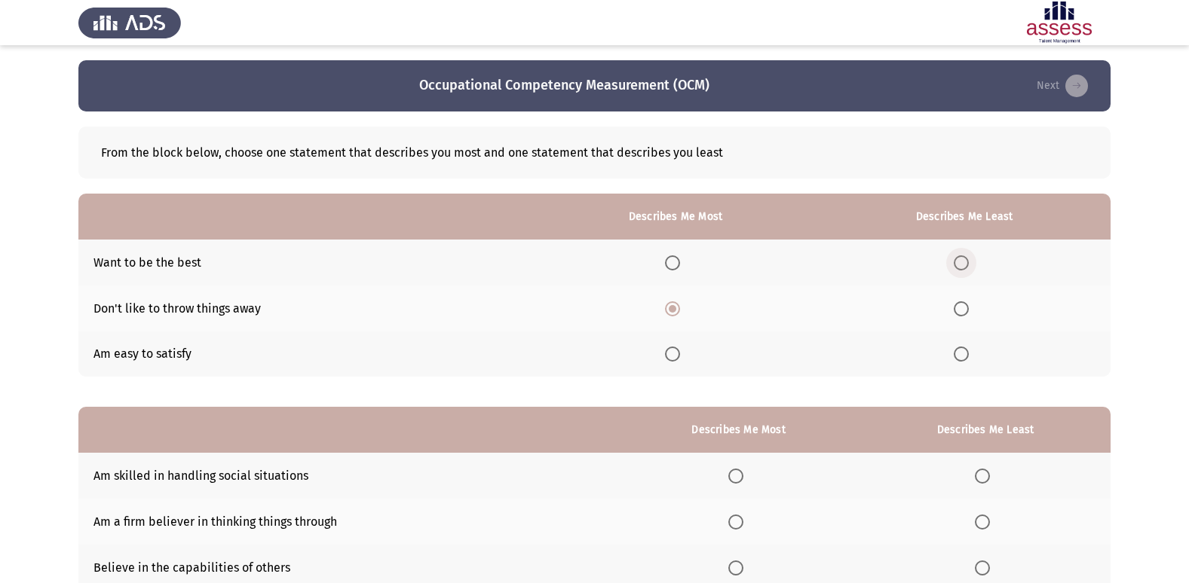
click at [969, 260] on input "Select an option" at bounding box center [961, 263] width 15 height 15
click at [967, 357] on span "Select an option" at bounding box center [961, 354] width 15 height 15
click at [967, 357] on input "Select an option" at bounding box center [961, 354] width 15 height 15
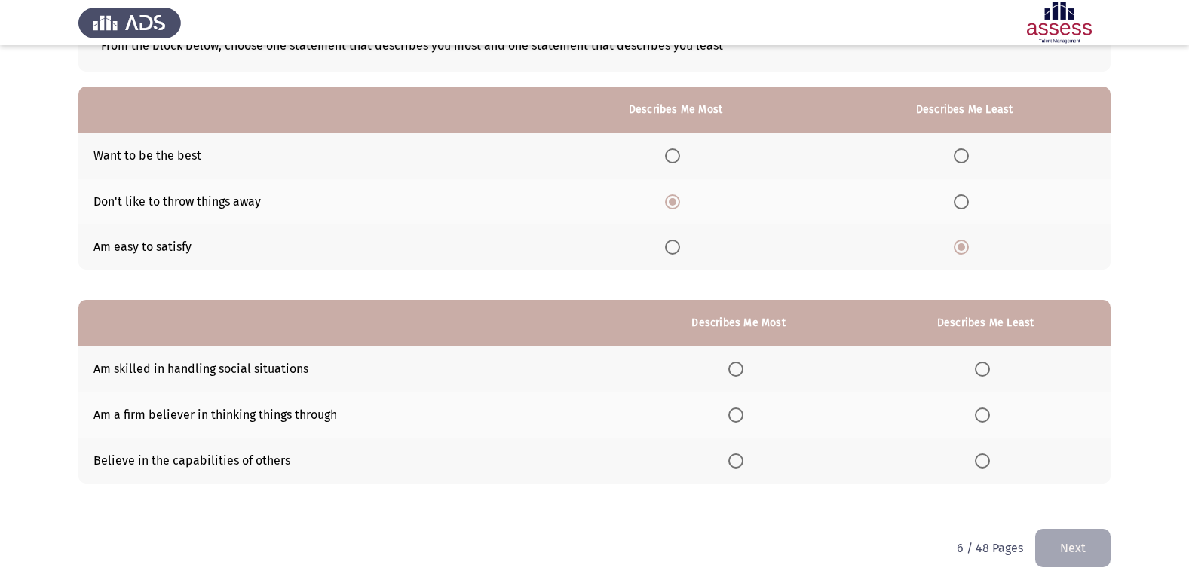
scroll to position [113, 0]
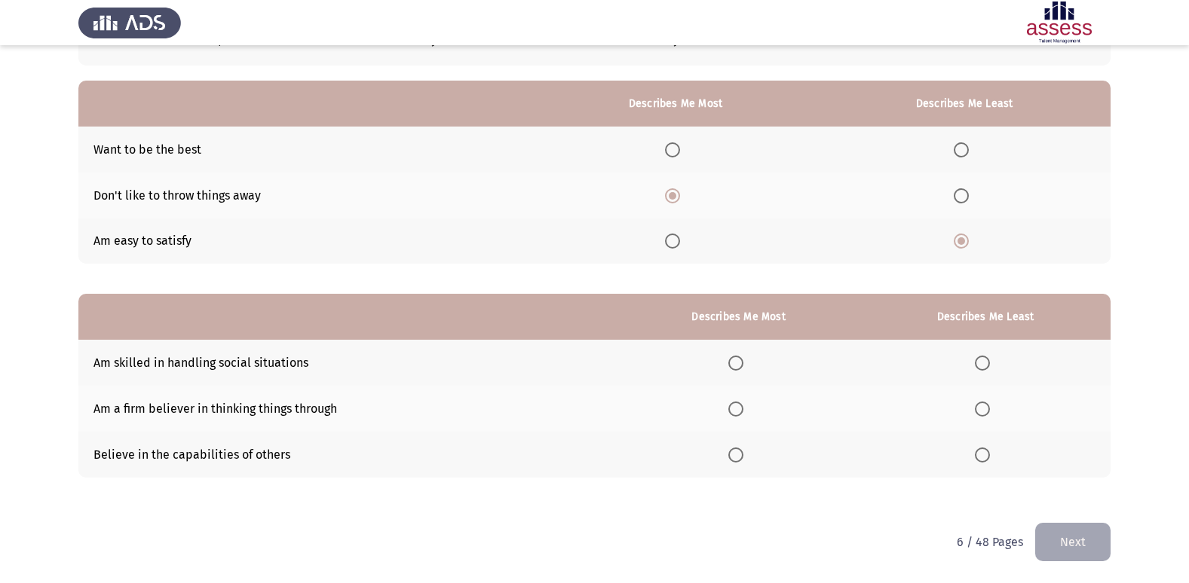
click at [740, 406] on span "Select an option" at bounding box center [735, 409] width 15 height 15
click at [740, 406] on input "Select an option" at bounding box center [735, 409] width 15 height 15
click at [978, 363] on span "Select an option" at bounding box center [982, 363] width 15 height 15
click at [978, 363] on input "Select an option" at bounding box center [982, 363] width 15 height 15
click at [1068, 541] on button "Next" at bounding box center [1072, 542] width 75 height 38
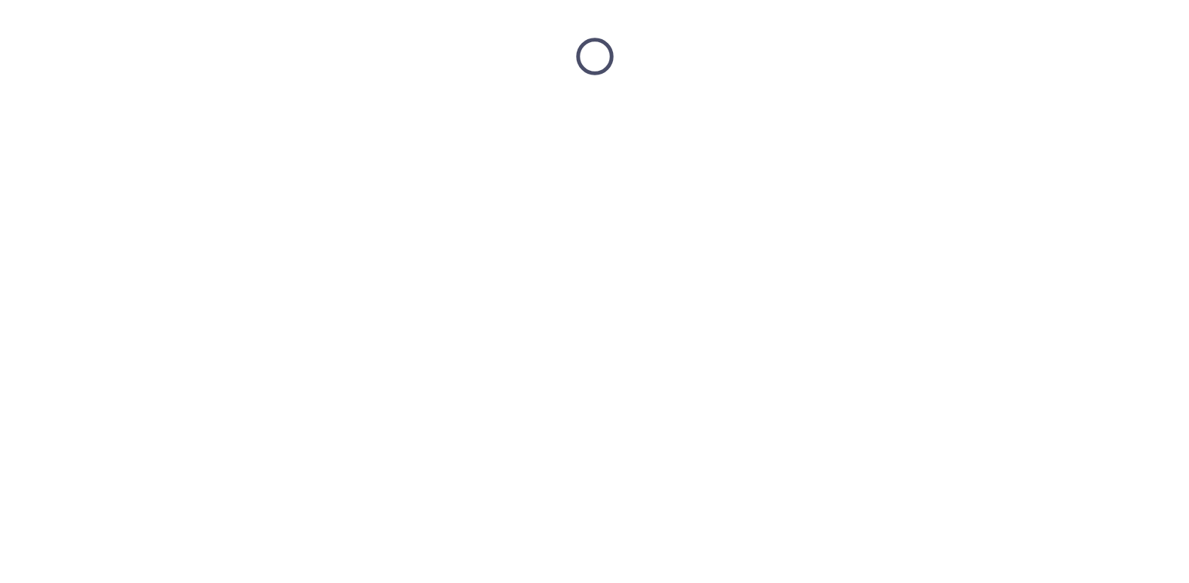
scroll to position [0, 0]
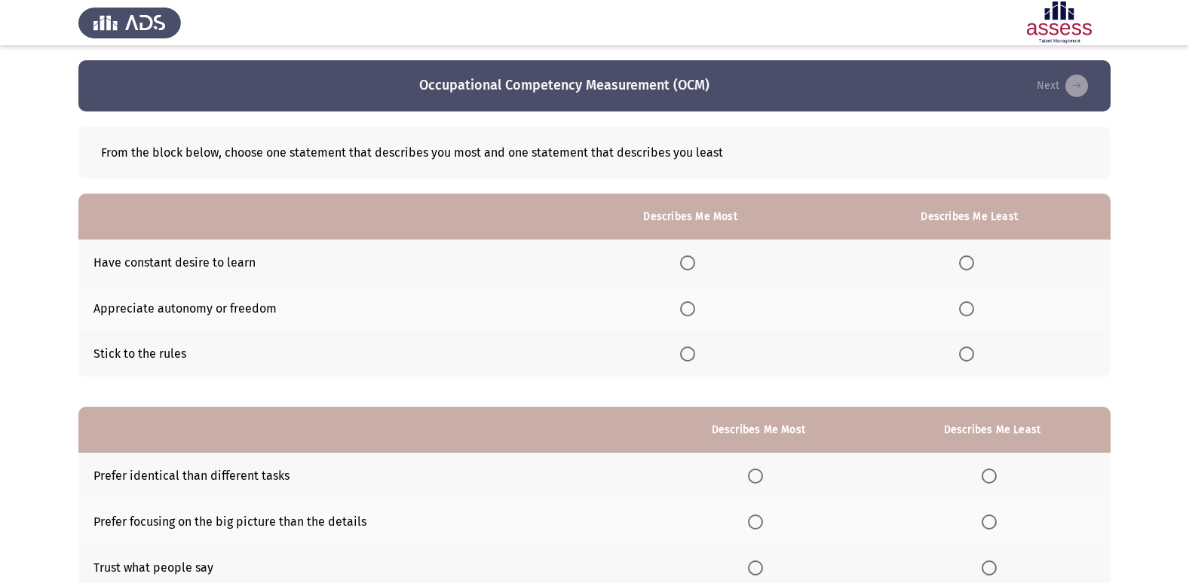
click at [691, 261] on span "Select an option" at bounding box center [687, 263] width 15 height 15
click at [691, 261] on input "Select an option" at bounding box center [687, 263] width 15 height 15
click at [966, 352] on span "Select an option" at bounding box center [966, 354] width 15 height 15
click at [966, 352] on input "Select an option" at bounding box center [966, 354] width 15 height 15
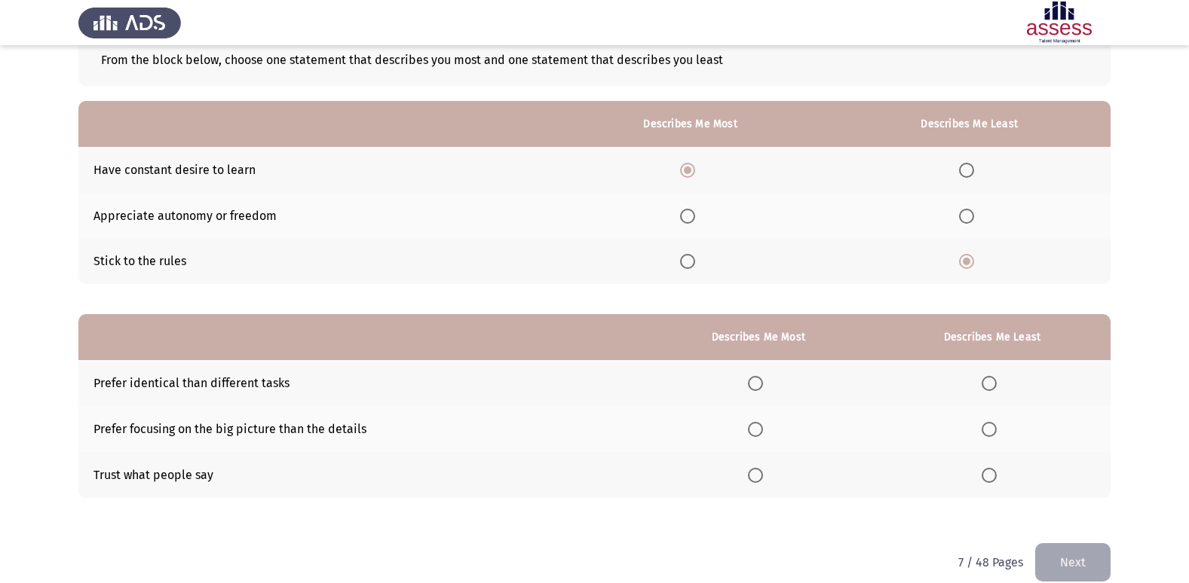
scroll to position [113, 0]
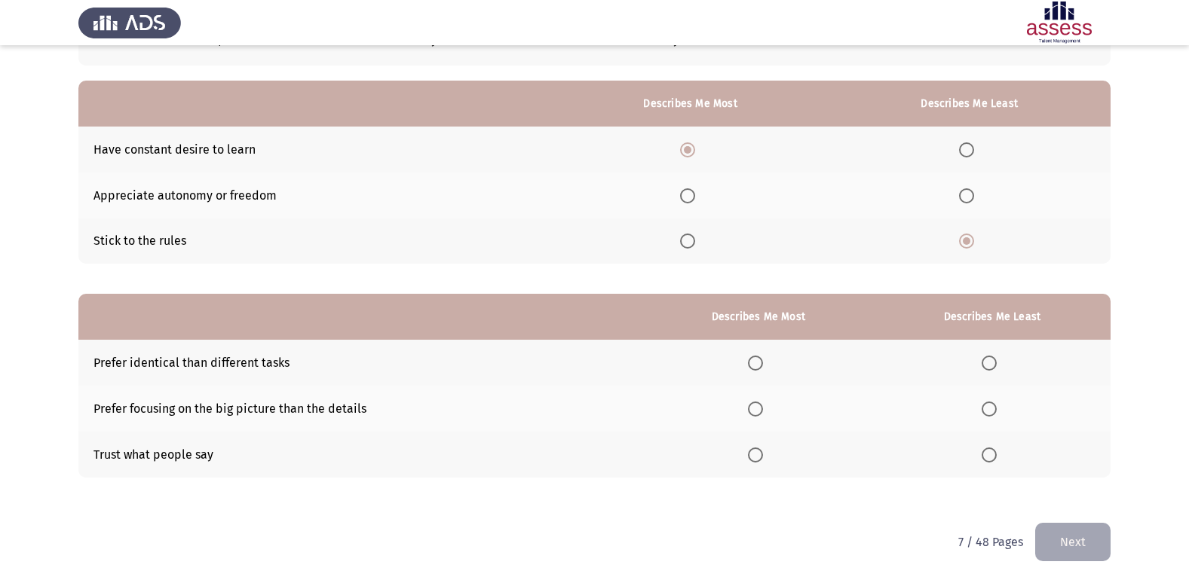
click at [757, 457] on span "Select an option" at bounding box center [755, 455] width 15 height 15
click at [757, 457] on input "Select an option" at bounding box center [755, 455] width 15 height 15
click at [993, 360] on span "Select an option" at bounding box center [988, 363] width 15 height 15
click at [993, 360] on input "Select an option" at bounding box center [988, 363] width 15 height 15
click at [1089, 540] on button "Next" at bounding box center [1072, 542] width 75 height 38
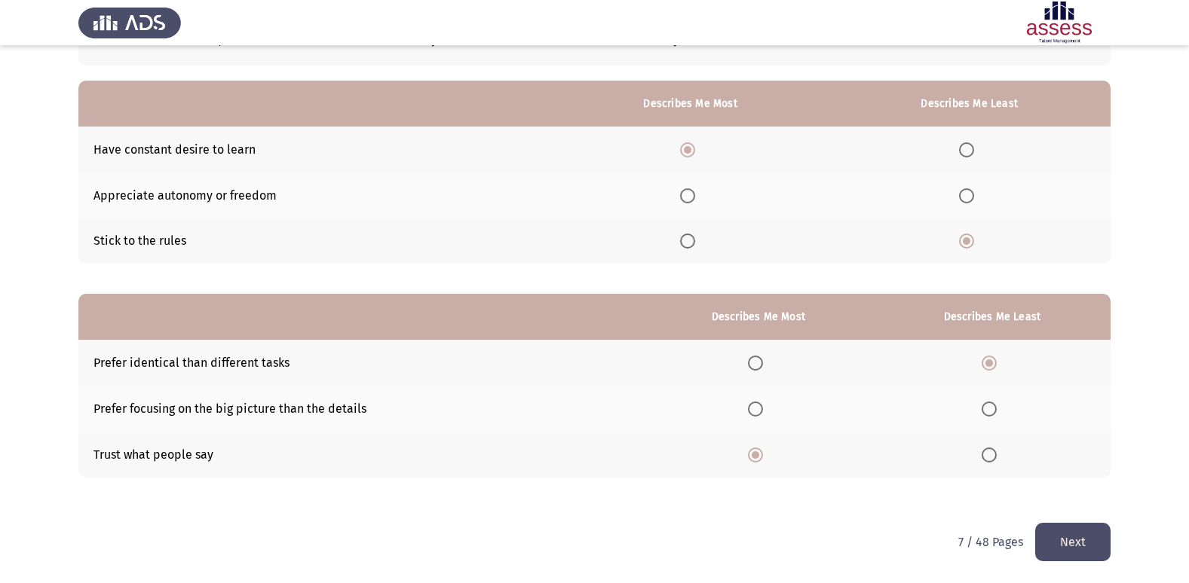
scroll to position [0, 0]
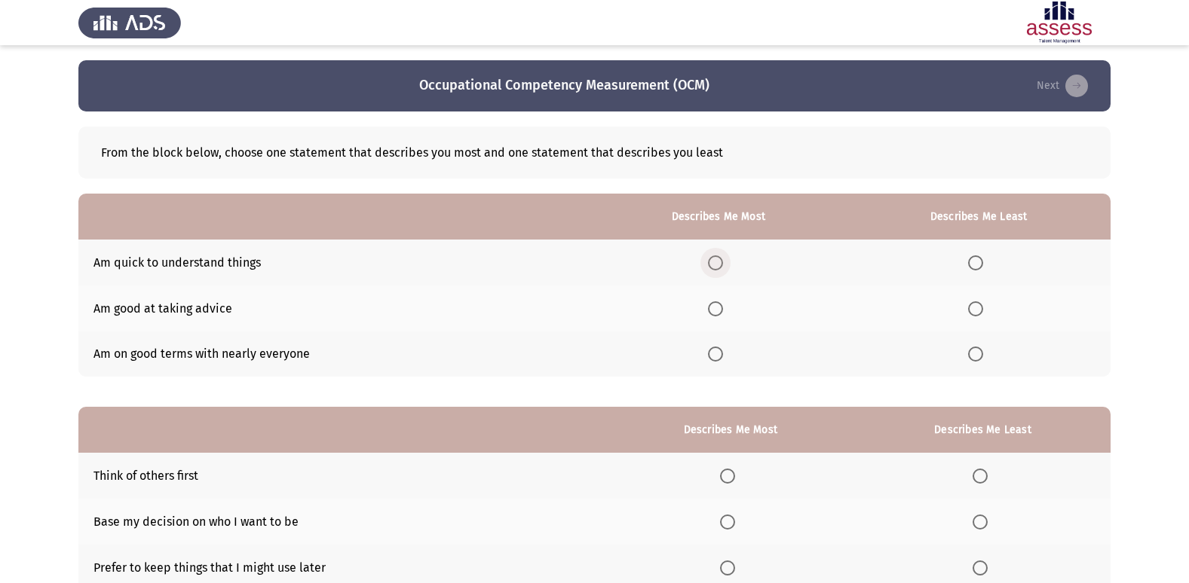
click at [720, 260] on span "Select an option" at bounding box center [715, 263] width 15 height 15
click at [720, 260] on input "Select an option" at bounding box center [715, 263] width 15 height 15
click at [975, 354] on span "Select an option" at bounding box center [975, 354] width 0 height 0
click at [977, 354] on input "Select an option" at bounding box center [975, 354] width 15 height 15
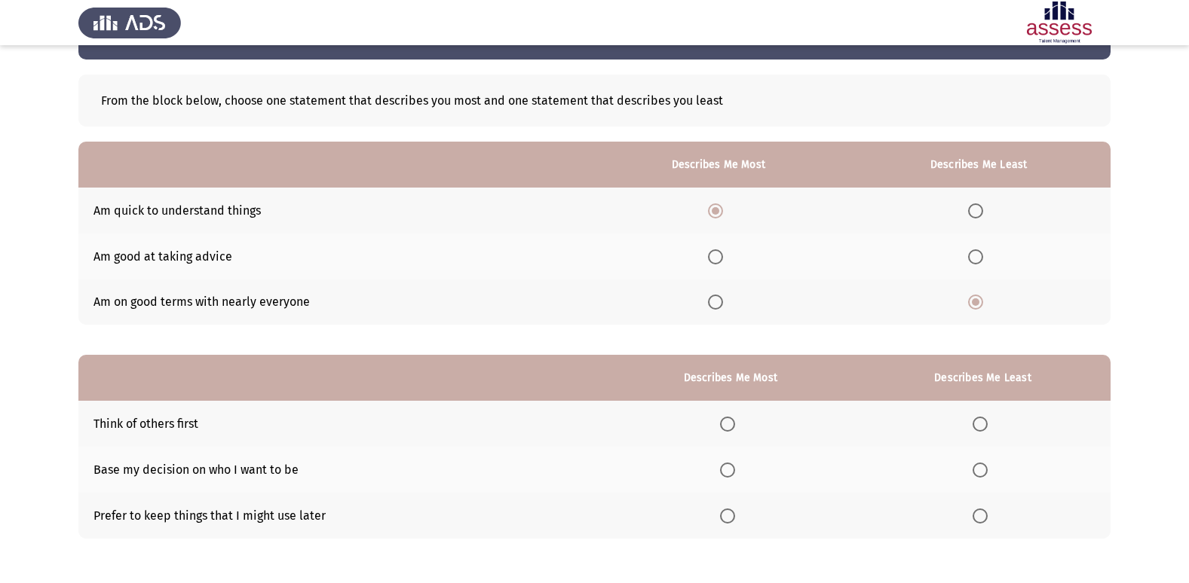
scroll to position [113, 0]
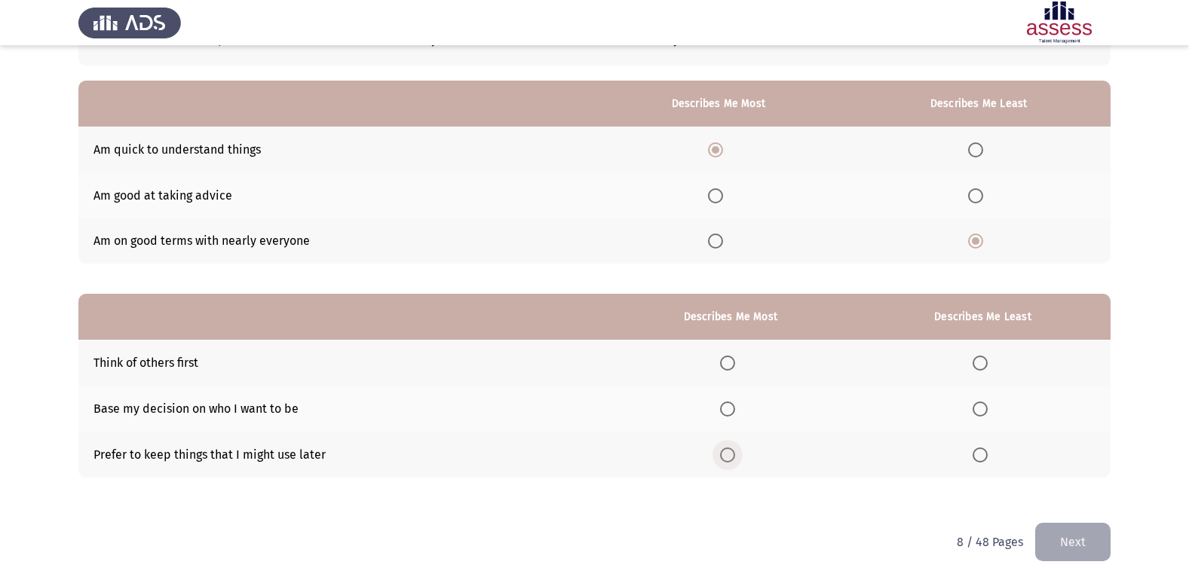
click at [734, 458] on span "Select an option" at bounding box center [727, 455] width 15 height 15
click at [734, 458] on input "Select an option" at bounding box center [727, 455] width 15 height 15
click at [974, 360] on span "Select an option" at bounding box center [979, 363] width 15 height 15
click at [974, 360] on input "Select an option" at bounding box center [979, 363] width 15 height 15
click at [1064, 538] on button "Next" at bounding box center [1072, 542] width 75 height 38
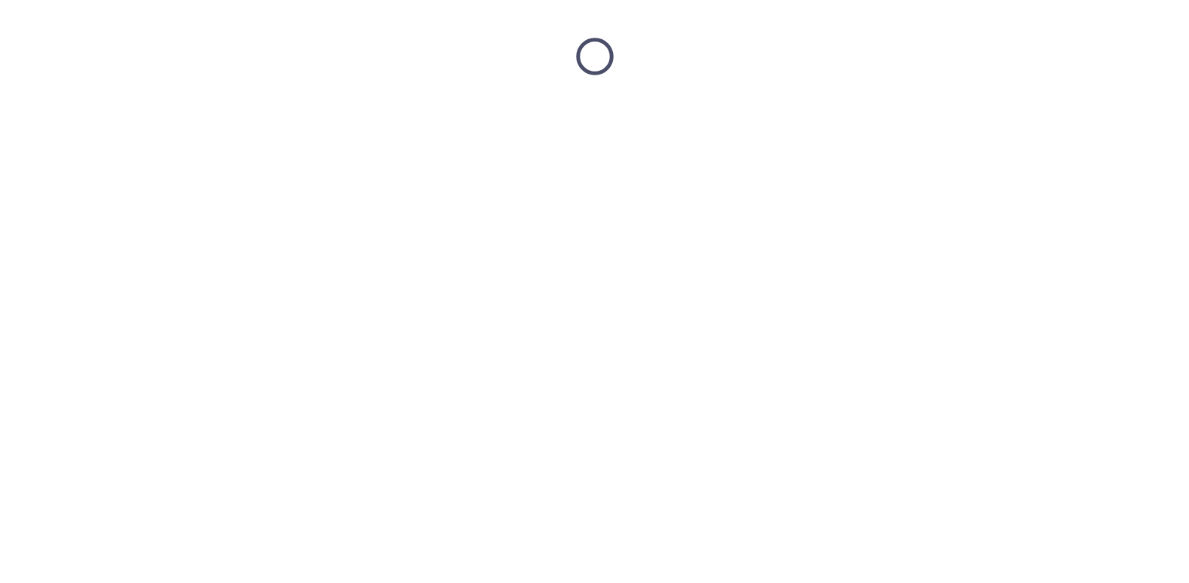
scroll to position [0, 0]
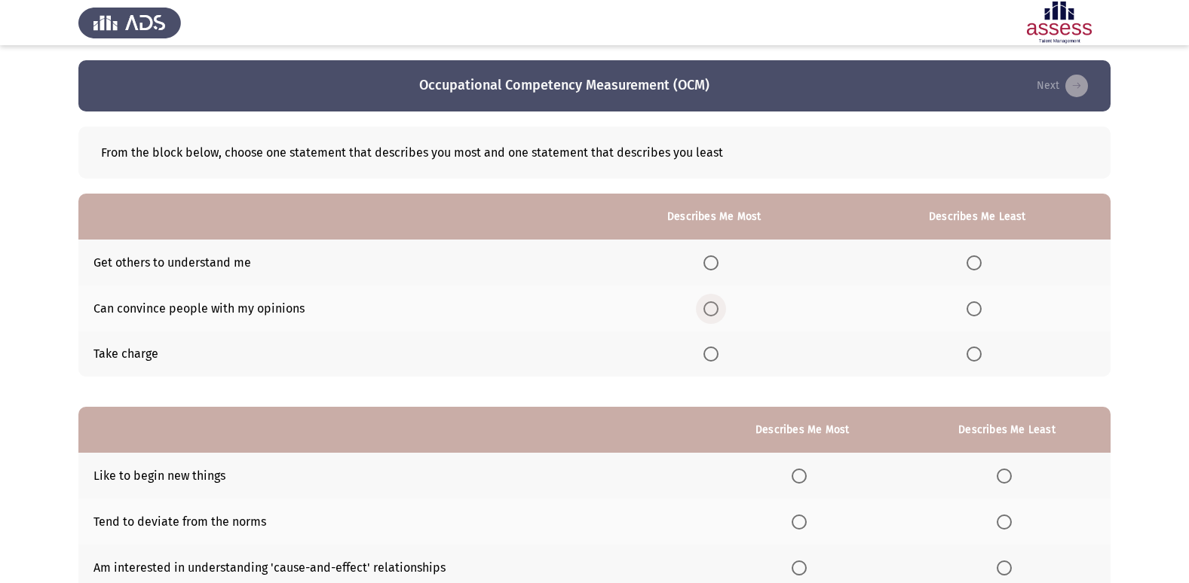
click at [713, 306] on span "Select an option" at bounding box center [710, 309] width 15 height 15
click at [713, 306] on input "Select an option" at bounding box center [710, 309] width 15 height 15
click at [981, 262] on span "Select an option" at bounding box center [973, 263] width 15 height 15
click at [981, 262] on input "Select an option" at bounding box center [973, 263] width 15 height 15
click at [715, 351] on span "Select an option" at bounding box center [710, 354] width 15 height 15
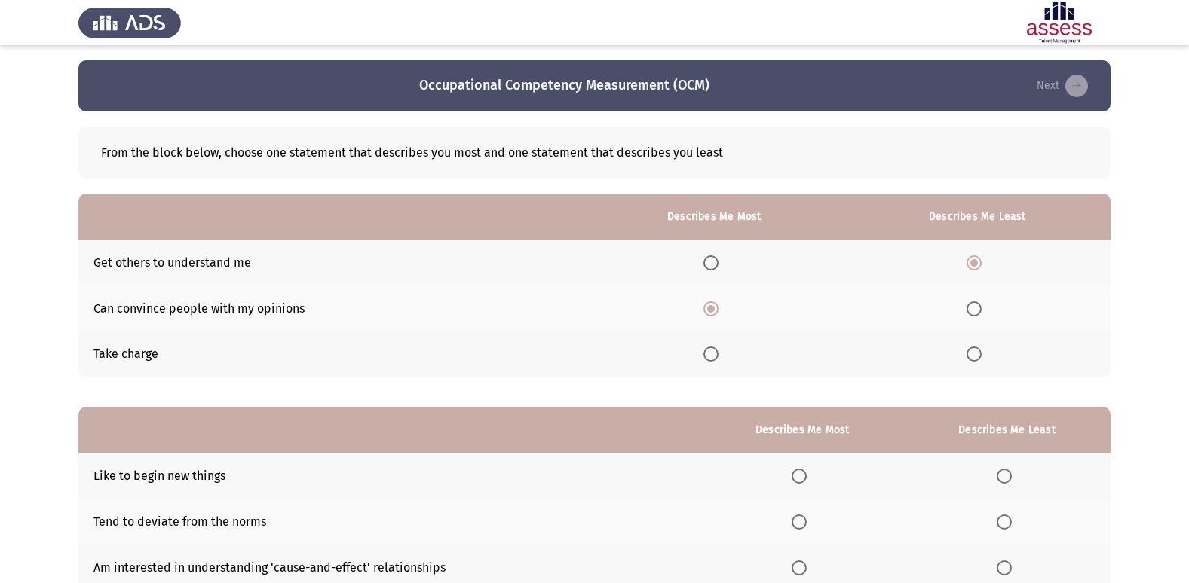
click at [715, 351] on input "Select an option" at bounding box center [710, 354] width 15 height 15
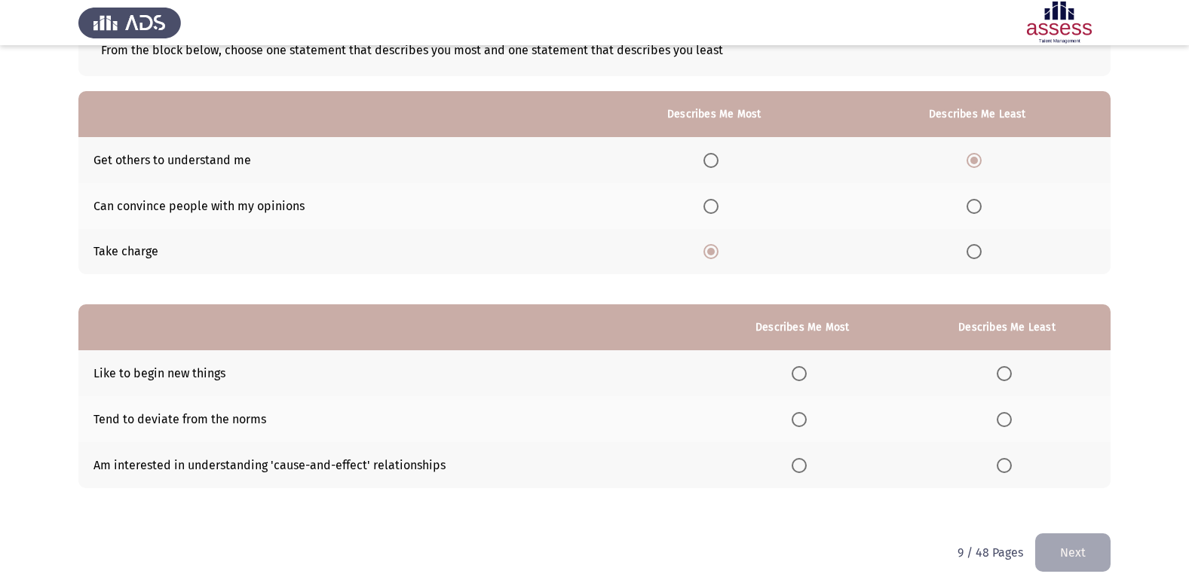
scroll to position [113, 0]
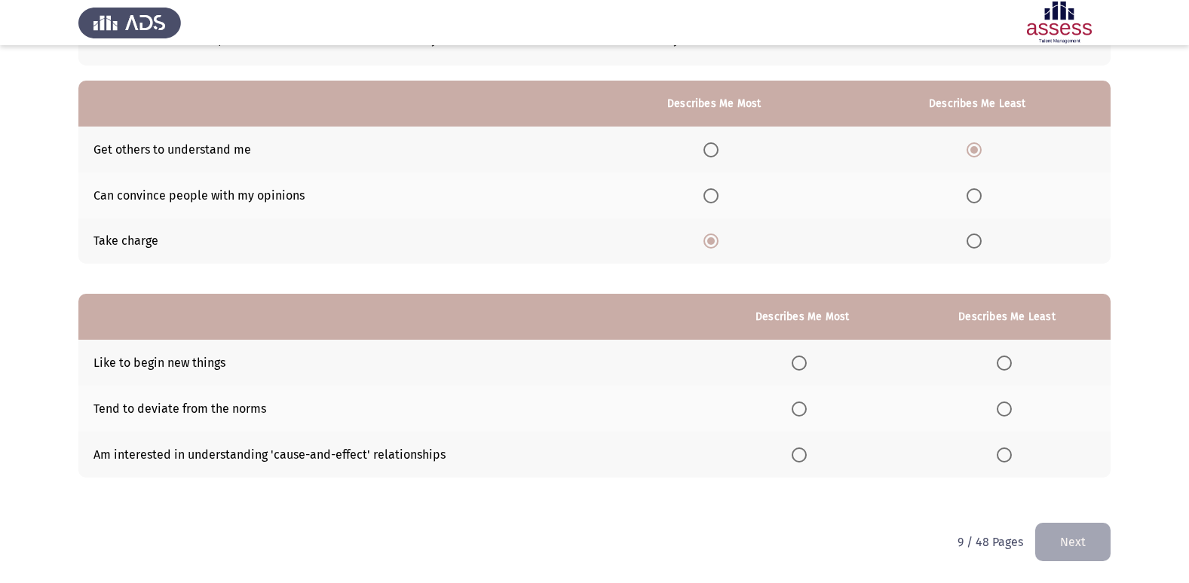
click at [803, 410] on span "Select an option" at bounding box center [798, 409] width 15 height 15
click at [803, 410] on input "Select an option" at bounding box center [798, 409] width 15 height 15
click at [802, 458] on span "Select an option" at bounding box center [798, 455] width 15 height 15
click at [802, 458] on input "Select an option" at bounding box center [798, 455] width 15 height 15
click at [1003, 358] on span "Select an option" at bounding box center [1004, 363] width 15 height 15
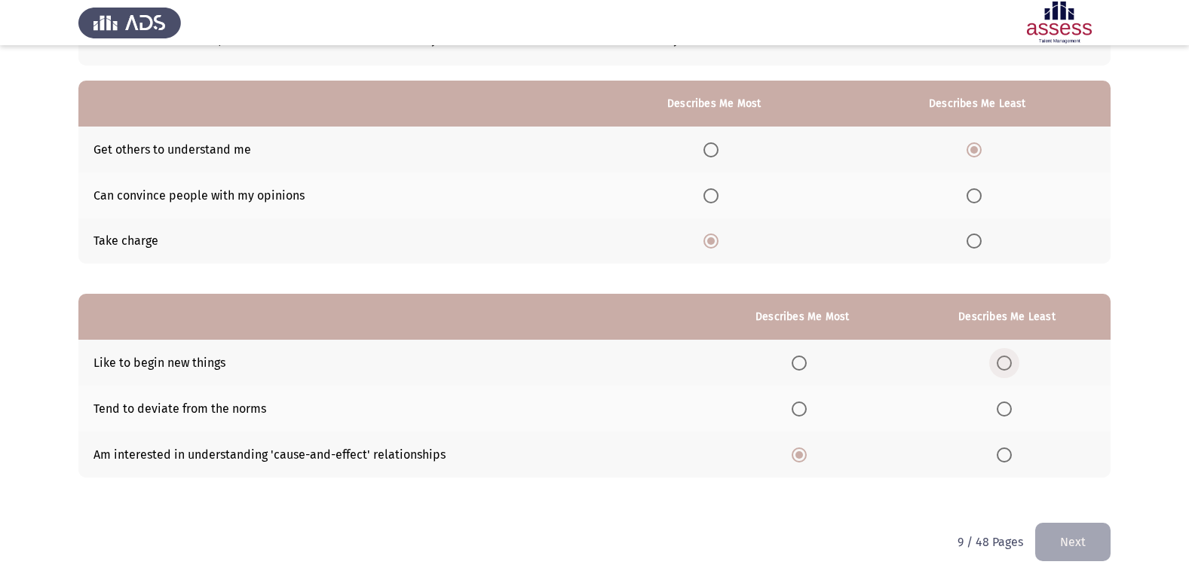
click at [1003, 358] on input "Select an option" at bounding box center [1004, 363] width 15 height 15
click at [1078, 541] on button "Next" at bounding box center [1072, 542] width 75 height 38
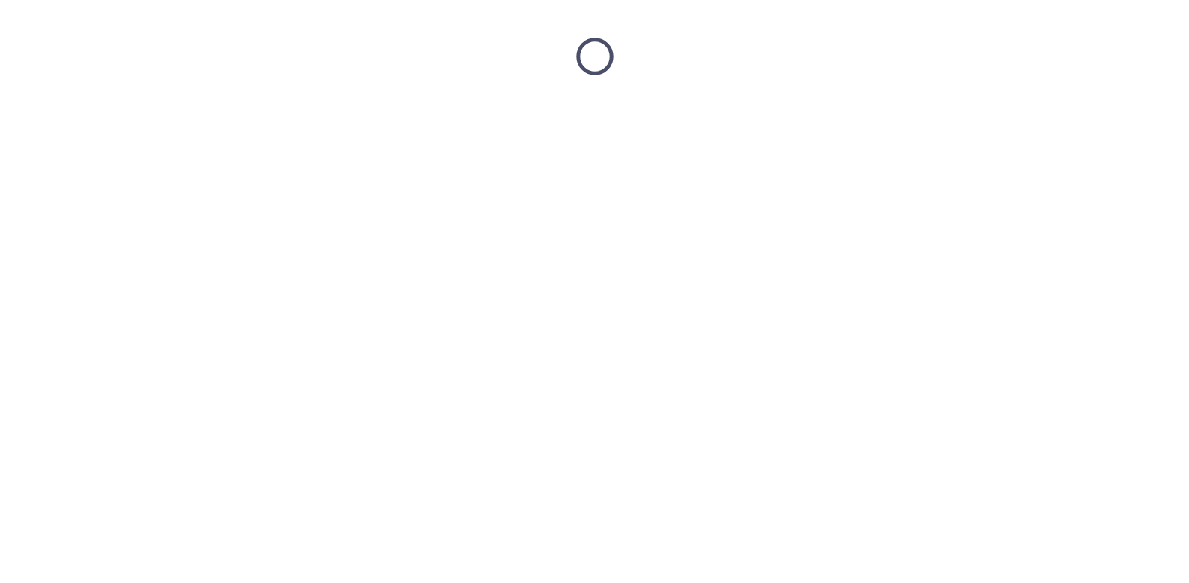
scroll to position [0, 0]
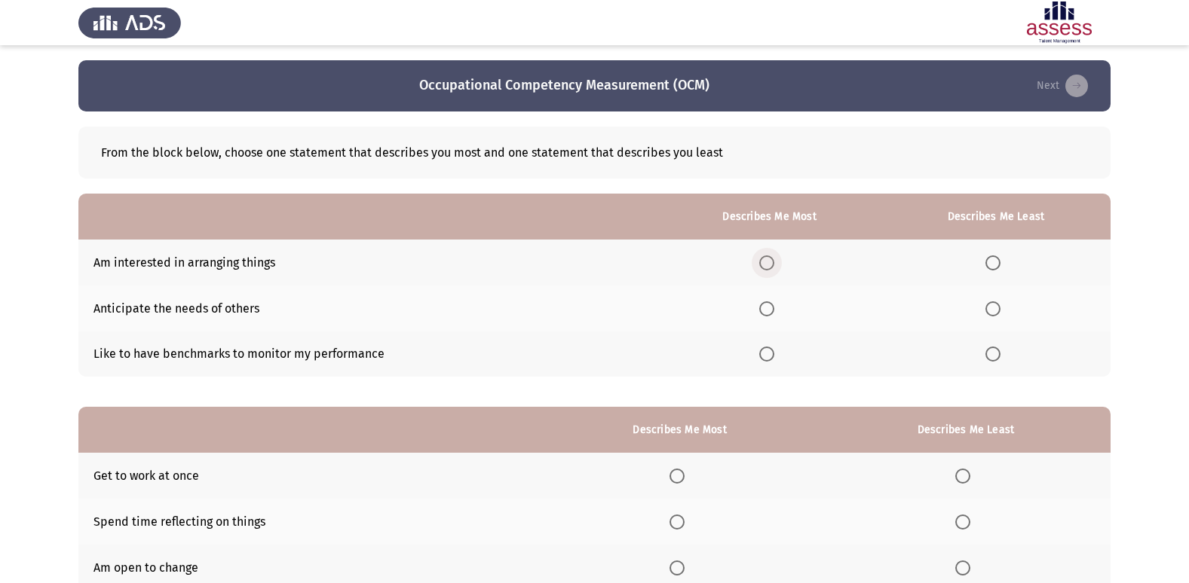
click at [767, 263] on span "Select an option" at bounding box center [767, 263] width 0 height 0
click at [770, 262] on input "Select an option" at bounding box center [766, 263] width 15 height 15
click at [997, 360] on span "Select an option" at bounding box center [992, 354] width 15 height 15
click at [997, 360] on input "Select an option" at bounding box center [992, 354] width 15 height 15
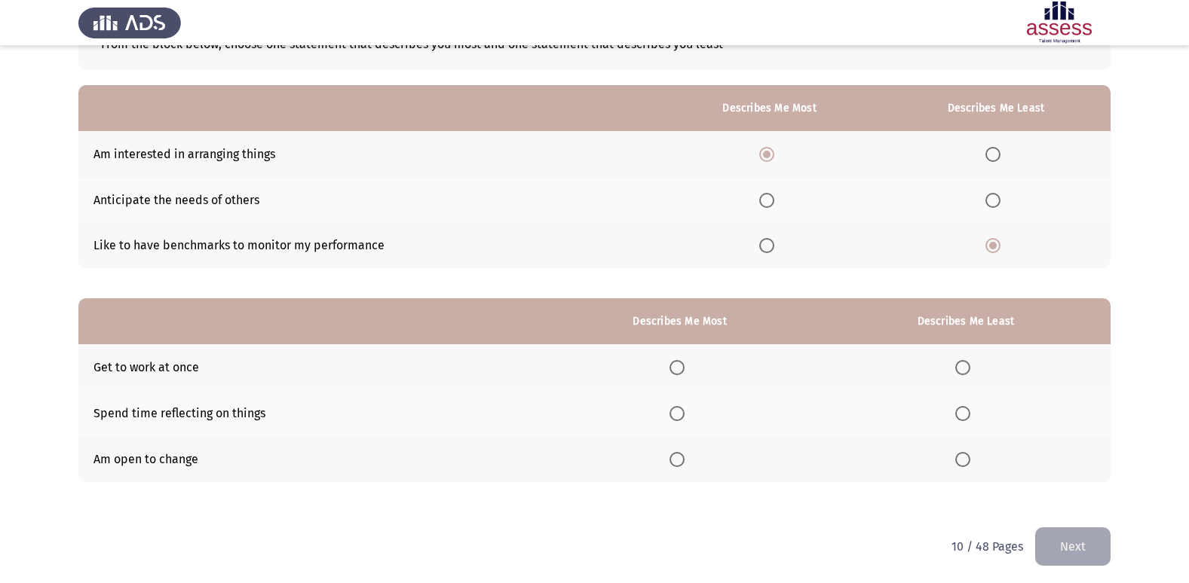
scroll to position [113, 0]
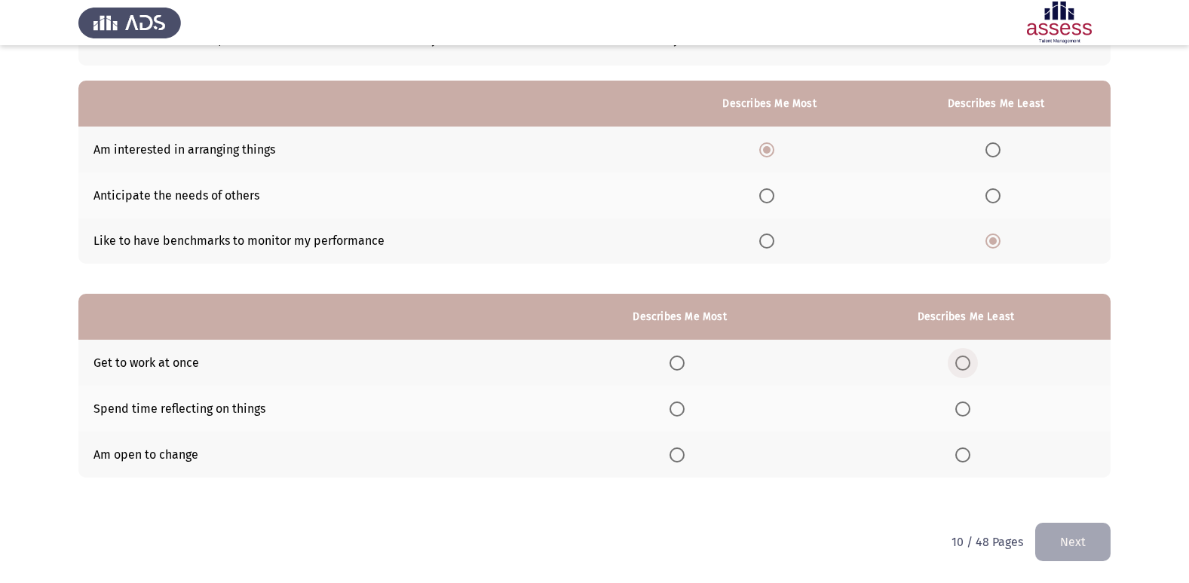
click at [968, 358] on span "Select an option" at bounding box center [962, 363] width 15 height 15
click at [968, 358] on input "Select an option" at bounding box center [962, 363] width 15 height 15
click at [673, 451] on span "Select an option" at bounding box center [676, 455] width 15 height 15
click at [673, 451] on input "Select an option" at bounding box center [676, 455] width 15 height 15
click at [682, 403] on span "Select an option" at bounding box center [676, 409] width 15 height 15
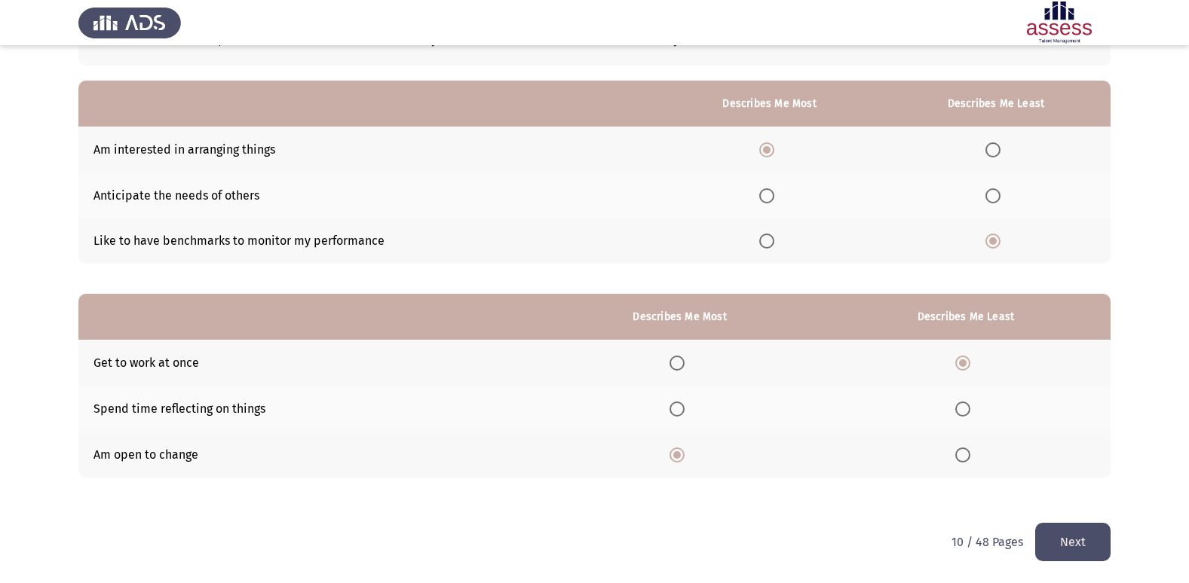
click at [682, 403] on input "Select an option" at bounding box center [676, 409] width 15 height 15
click at [1086, 539] on button "Next" at bounding box center [1072, 542] width 75 height 38
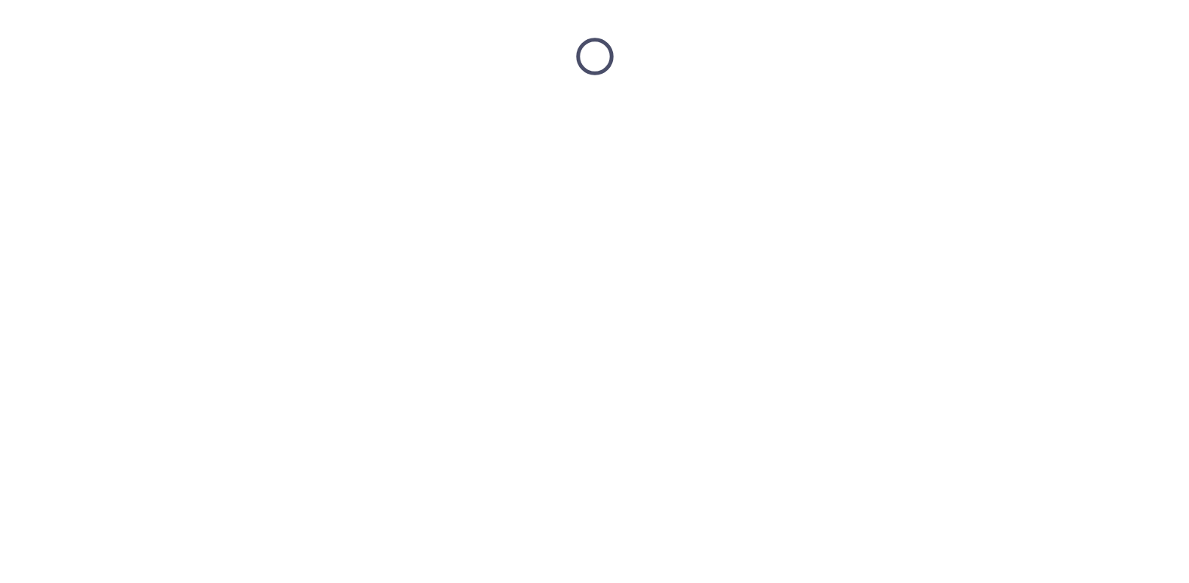
scroll to position [0, 0]
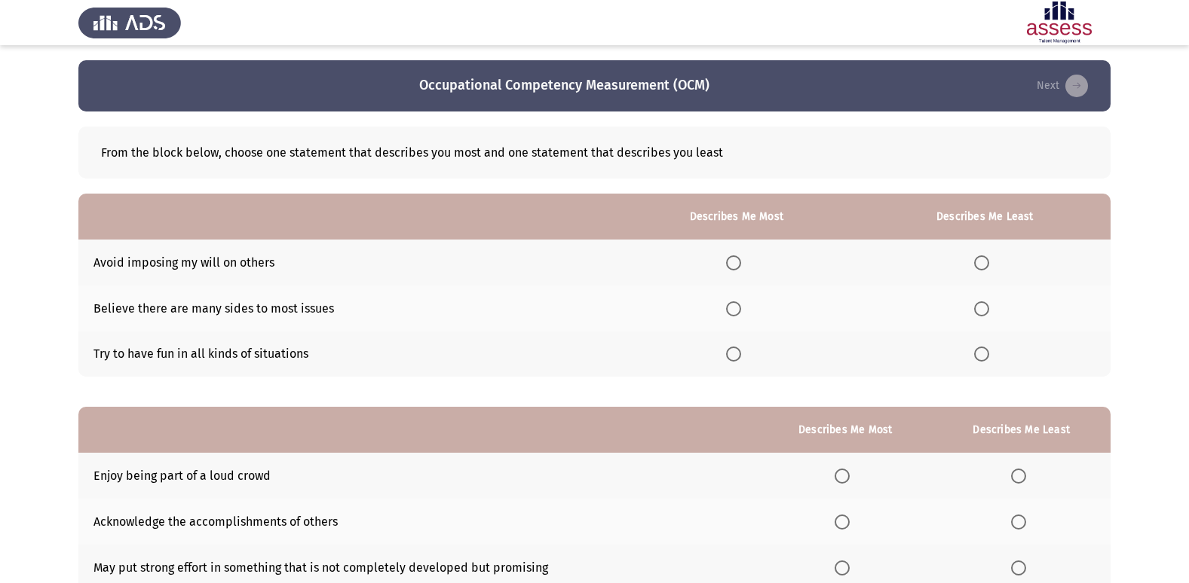
click at [736, 347] on span "Select an option" at bounding box center [733, 354] width 15 height 15
click at [736, 347] on input "Select an option" at bounding box center [733, 354] width 15 height 15
click at [982, 265] on span "Select an option" at bounding box center [981, 263] width 15 height 15
click at [982, 265] on input "Select an option" at bounding box center [981, 263] width 15 height 15
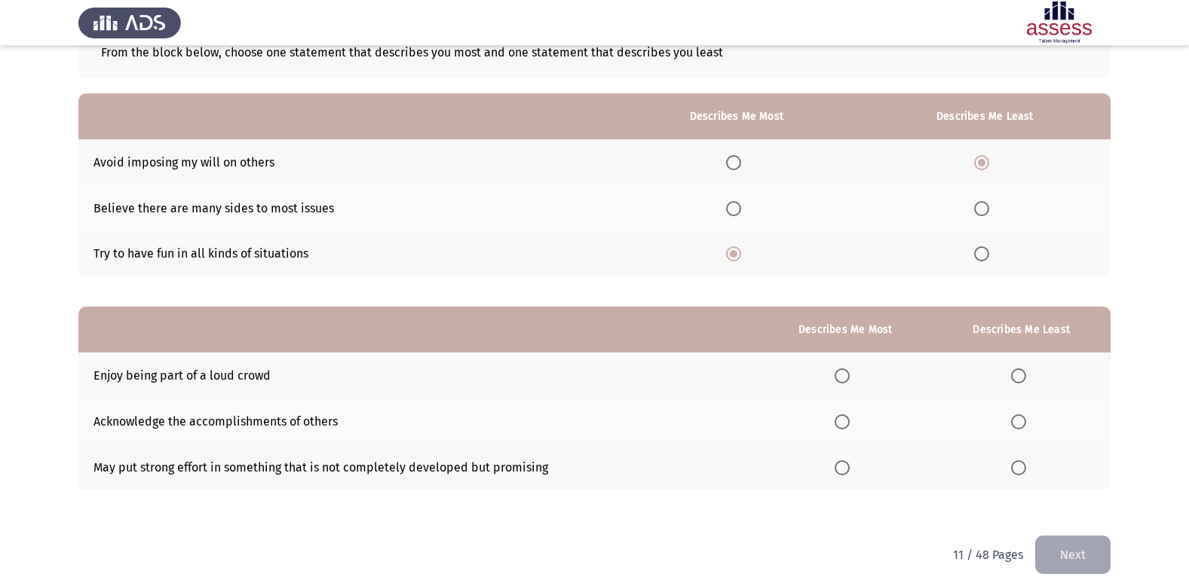
scroll to position [113, 0]
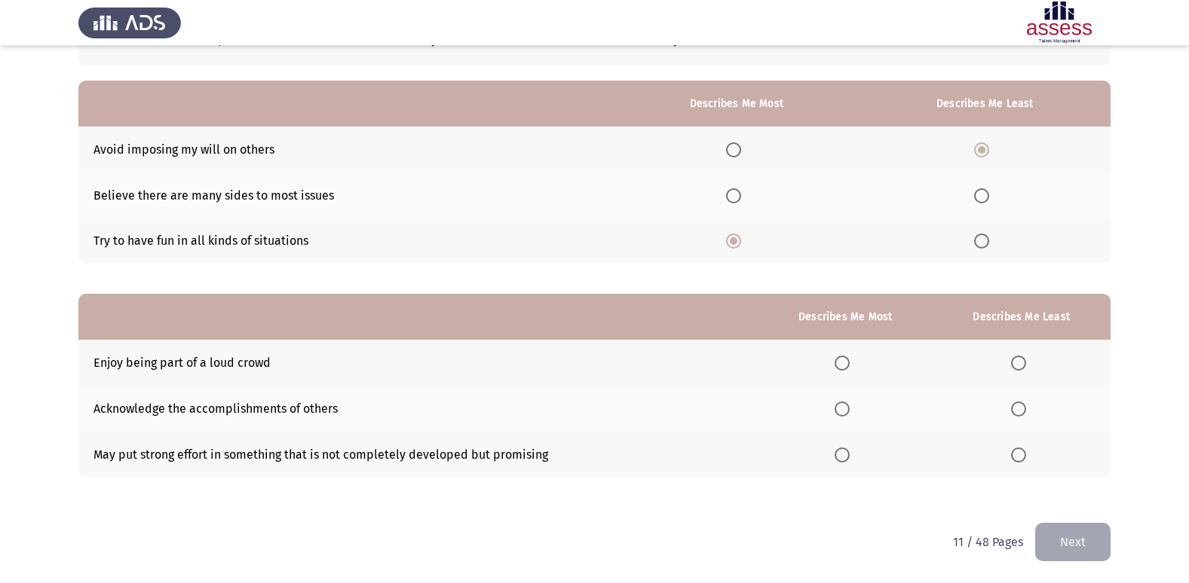
click at [1022, 361] on span "Select an option" at bounding box center [1018, 363] width 15 height 15
click at [1022, 361] on input "Select an option" at bounding box center [1018, 363] width 15 height 15
click at [841, 455] on span "Select an option" at bounding box center [841, 455] width 15 height 15
click at [841, 455] on input "Select an option" at bounding box center [841, 455] width 15 height 15
click at [1086, 550] on button "Next" at bounding box center [1072, 542] width 75 height 38
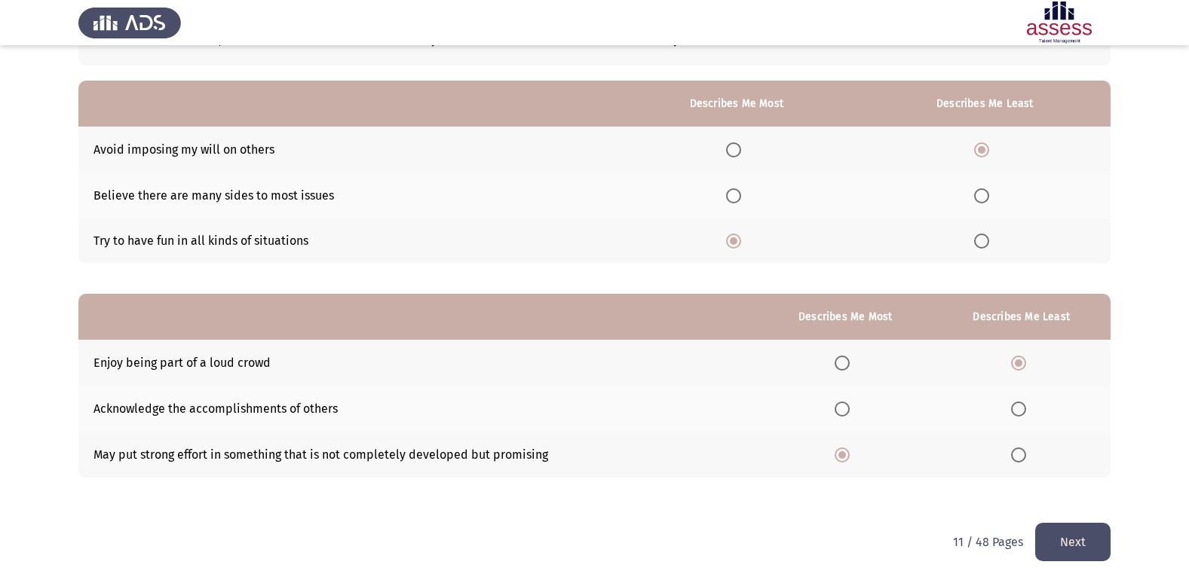
scroll to position [0, 0]
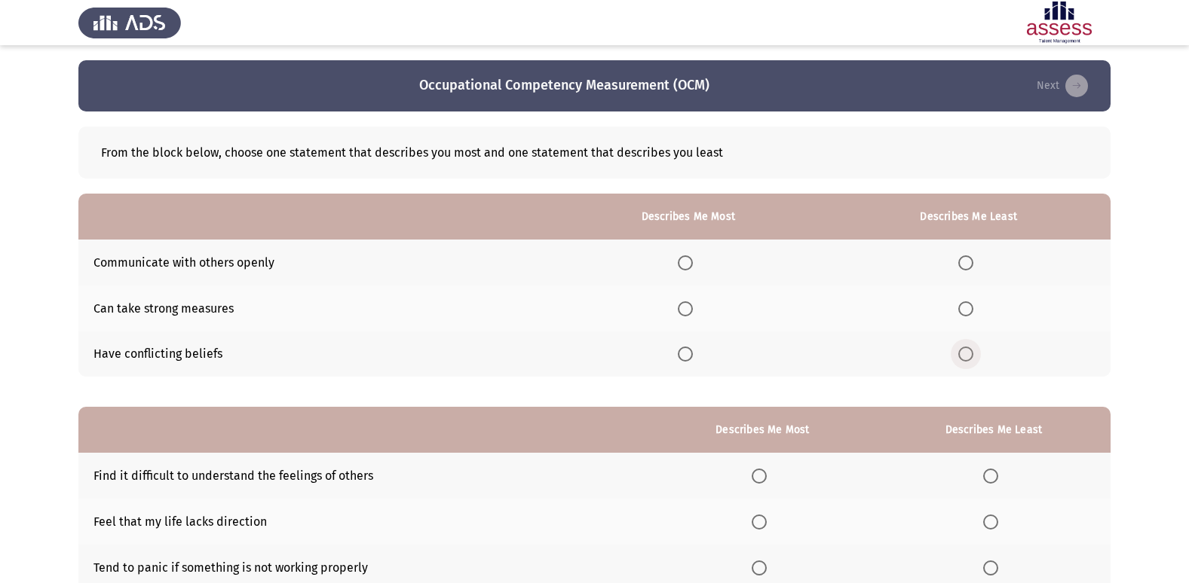
click at [970, 360] on span "Select an option" at bounding box center [965, 354] width 15 height 15
click at [970, 360] on input "Select an option" at bounding box center [965, 354] width 15 height 15
click at [690, 313] on span "Select an option" at bounding box center [685, 309] width 15 height 15
click at [690, 313] on input "Select an option" at bounding box center [685, 309] width 15 height 15
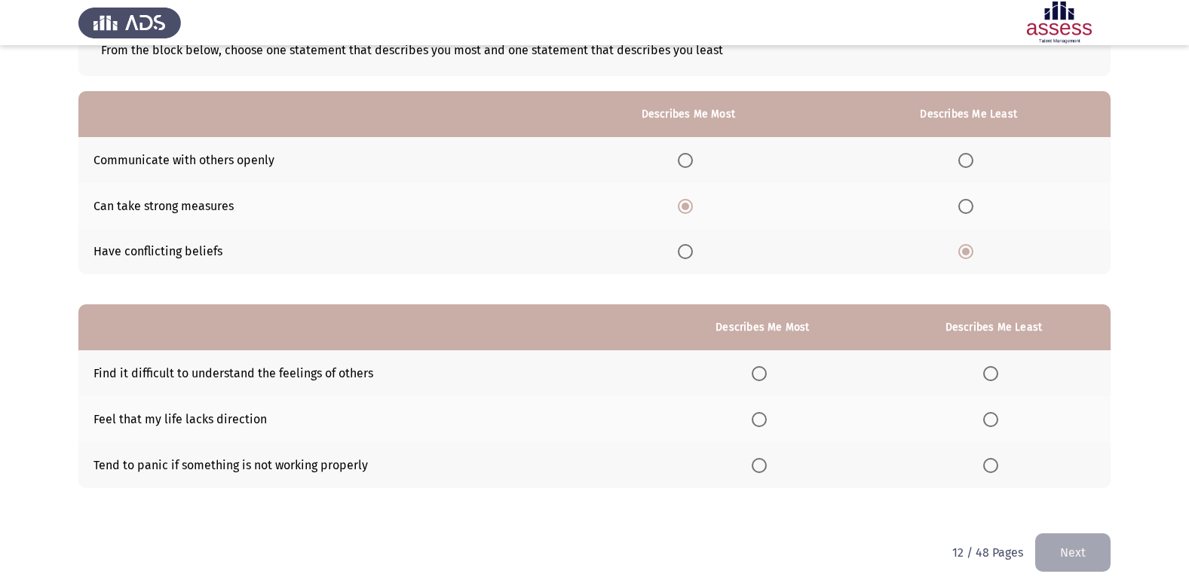
scroll to position [113, 0]
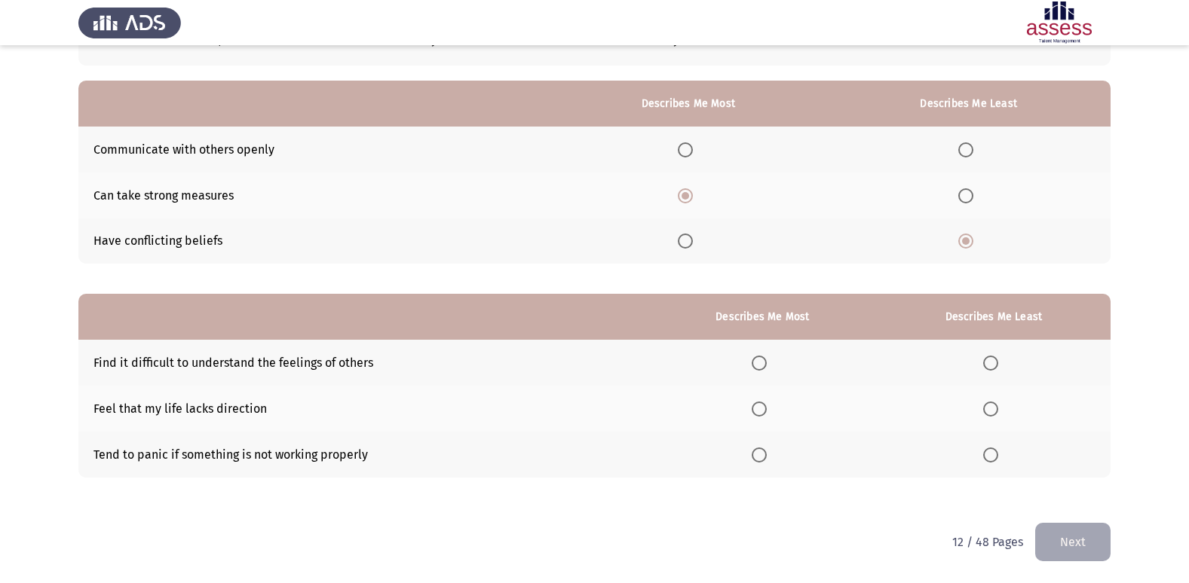
click at [987, 407] on span "Select an option" at bounding box center [990, 409] width 15 height 15
click at [987, 407] on input "Select an option" at bounding box center [990, 409] width 15 height 15
click at [766, 363] on span "Select an option" at bounding box center [759, 363] width 15 height 15
click at [766, 363] on input "Select an option" at bounding box center [759, 363] width 15 height 15
click at [1086, 539] on button "Next" at bounding box center [1072, 542] width 75 height 38
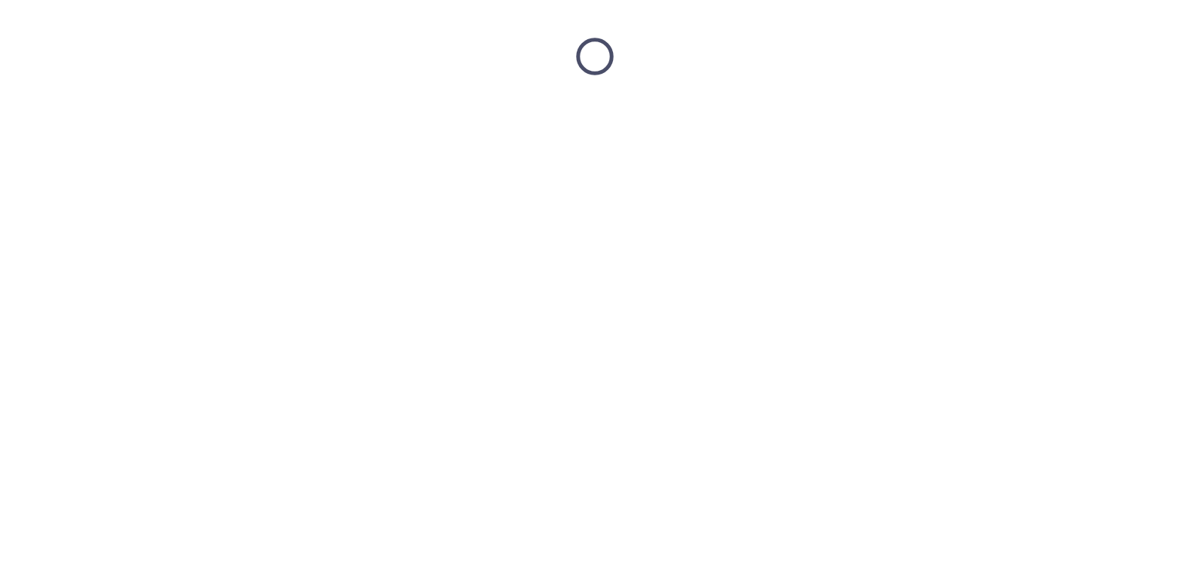
scroll to position [0, 0]
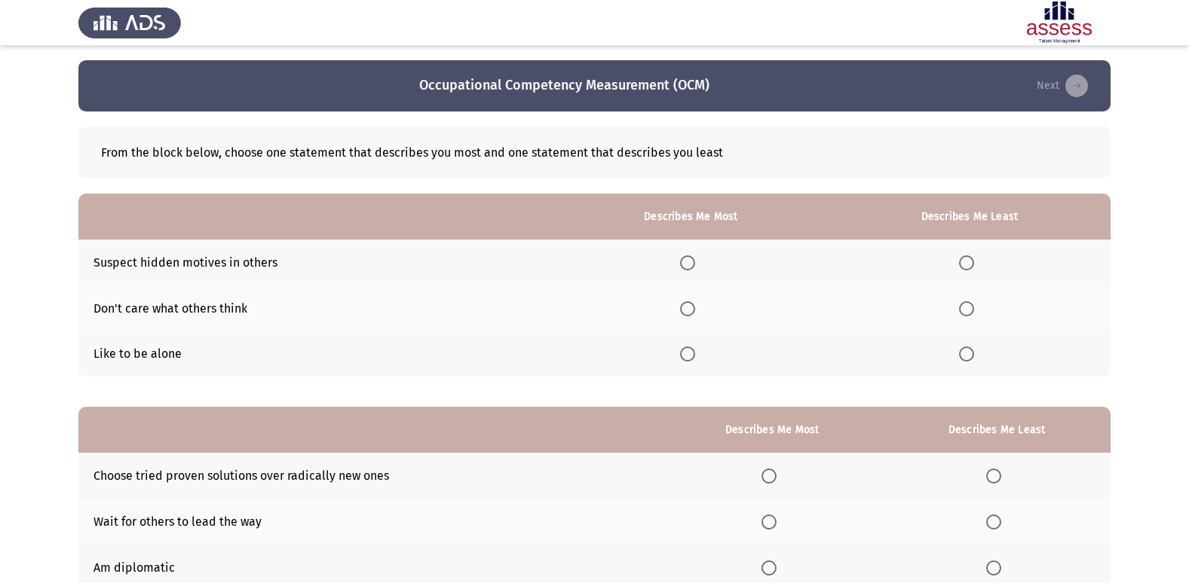
click at [969, 259] on span "Select an option" at bounding box center [966, 263] width 15 height 15
click at [969, 259] on input "Select an option" at bounding box center [966, 263] width 15 height 15
click at [689, 312] on span "Select an option" at bounding box center [687, 309] width 15 height 15
click at [689, 312] on input "Select an option" at bounding box center [687, 309] width 15 height 15
click at [693, 352] on span "Select an option" at bounding box center [687, 354] width 15 height 15
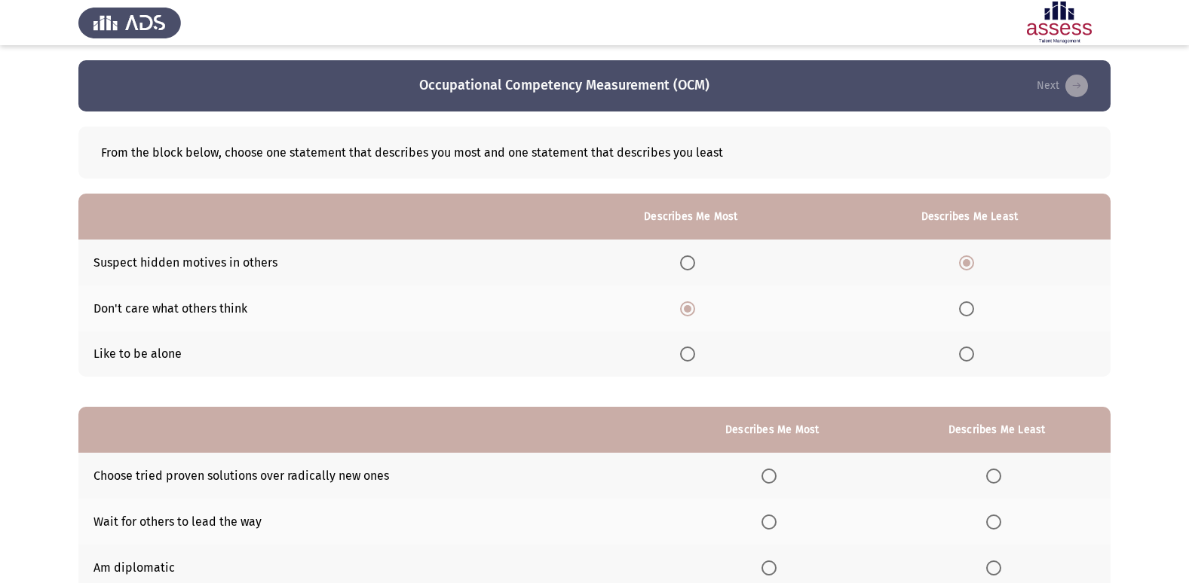
click at [693, 352] on input "Select an option" at bounding box center [687, 354] width 15 height 15
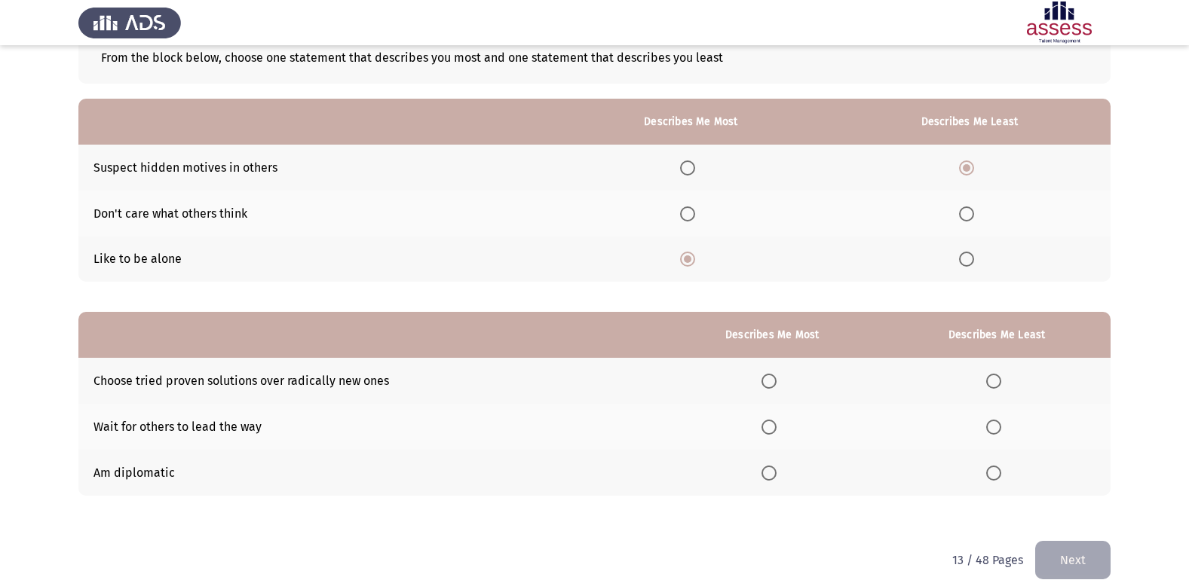
scroll to position [113, 0]
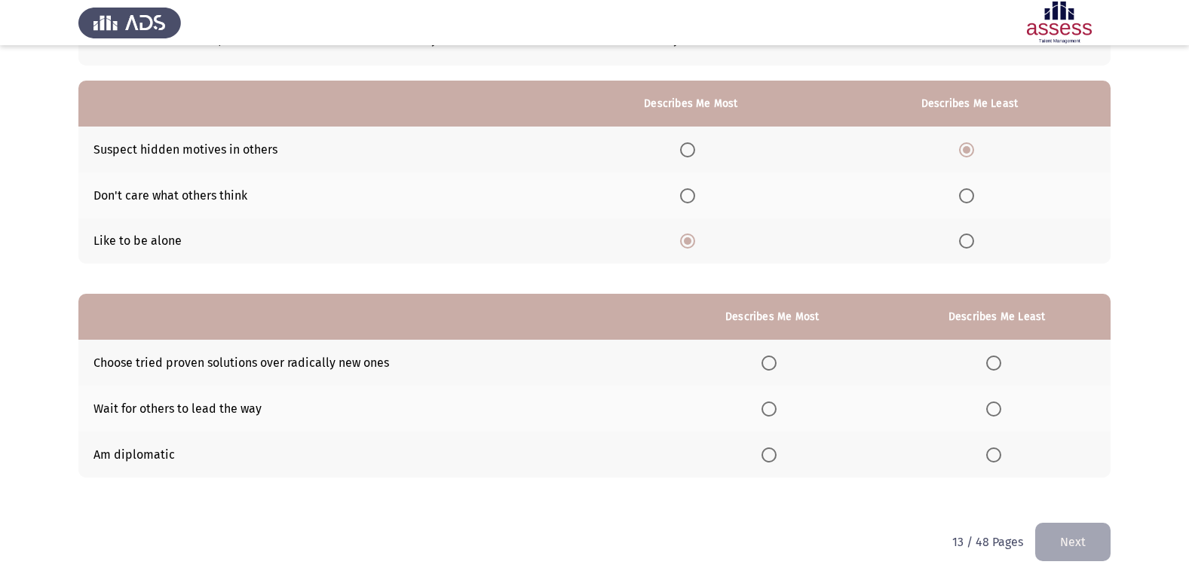
click at [993, 414] on span "Select an option" at bounding box center [993, 409] width 15 height 15
click at [993, 414] on input "Select an option" at bounding box center [993, 409] width 15 height 15
click at [761, 357] on th at bounding box center [772, 363] width 222 height 46
click at [772, 363] on span "Select an option" at bounding box center [768, 363] width 15 height 15
click at [772, 363] on input "Select an option" at bounding box center [768, 363] width 15 height 15
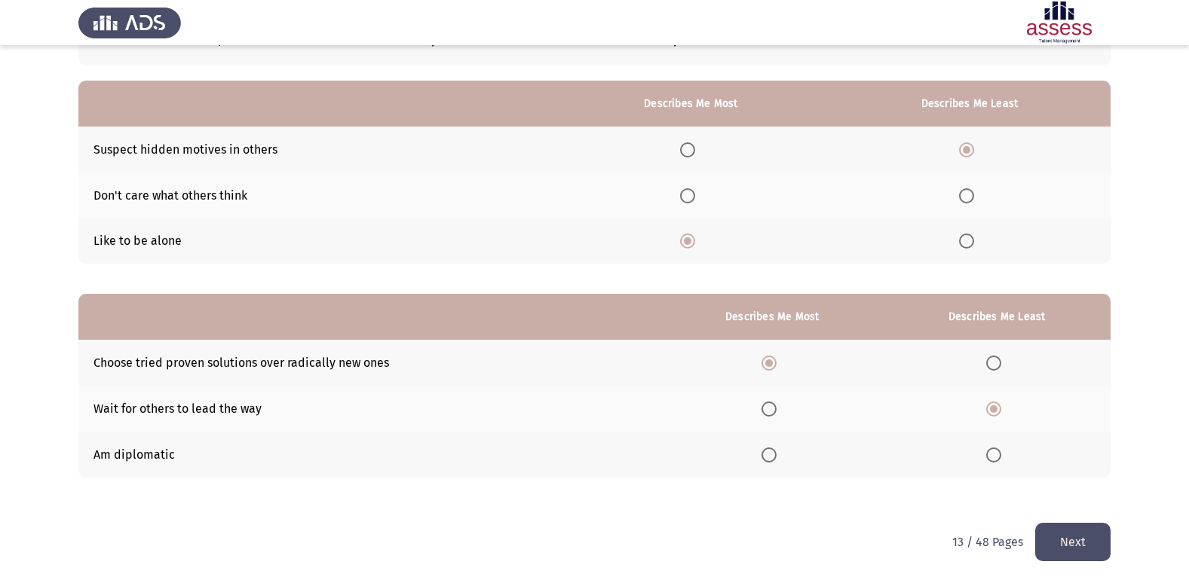
click at [998, 452] on span "Select an option" at bounding box center [993, 455] width 15 height 15
click at [998, 452] on input "Select an option" at bounding box center [993, 455] width 15 height 15
click at [776, 408] on span "Select an option" at bounding box center [768, 409] width 15 height 15
click at [776, 408] on input "Select an option" at bounding box center [768, 409] width 15 height 15
click at [1088, 550] on button "Next" at bounding box center [1072, 542] width 75 height 38
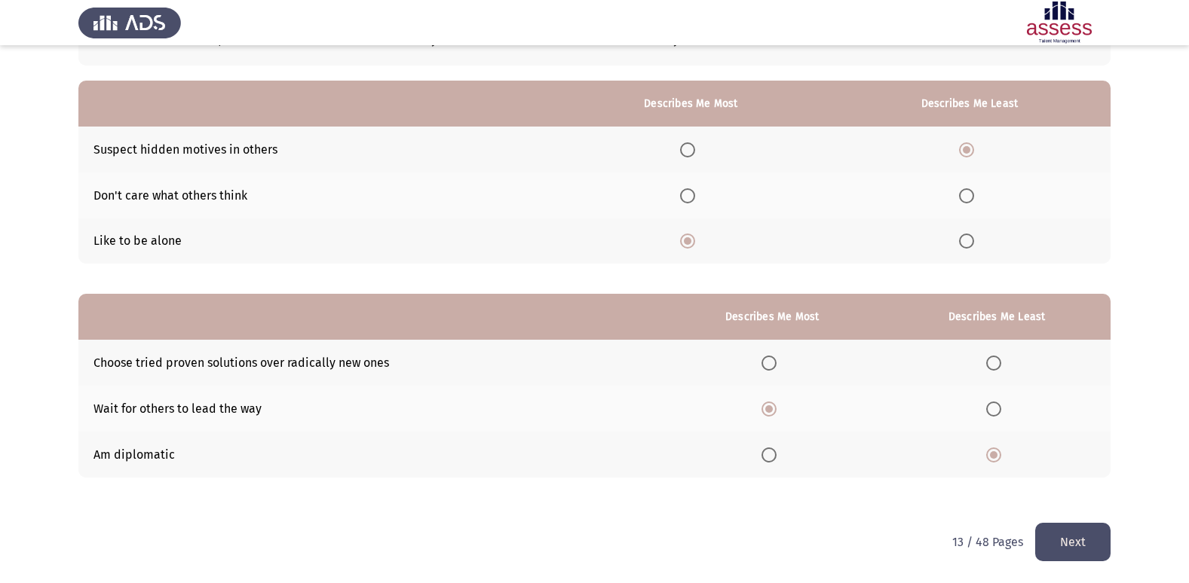
scroll to position [0, 0]
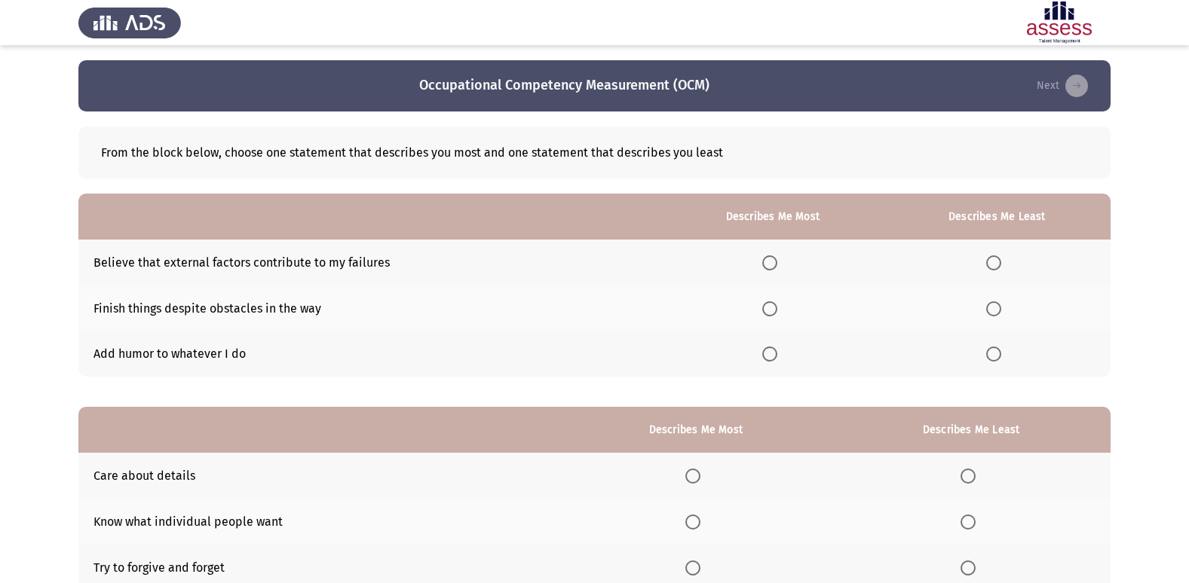
click at [771, 305] on span "Select an option" at bounding box center [769, 309] width 15 height 15
click at [771, 305] on input "Select an option" at bounding box center [769, 309] width 15 height 15
click at [764, 352] on span "Select an option" at bounding box center [769, 354] width 15 height 15
click at [764, 352] on input "Select an option" at bounding box center [769, 354] width 15 height 15
click at [993, 261] on span "Select an option" at bounding box center [993, 263] width 15 height 15
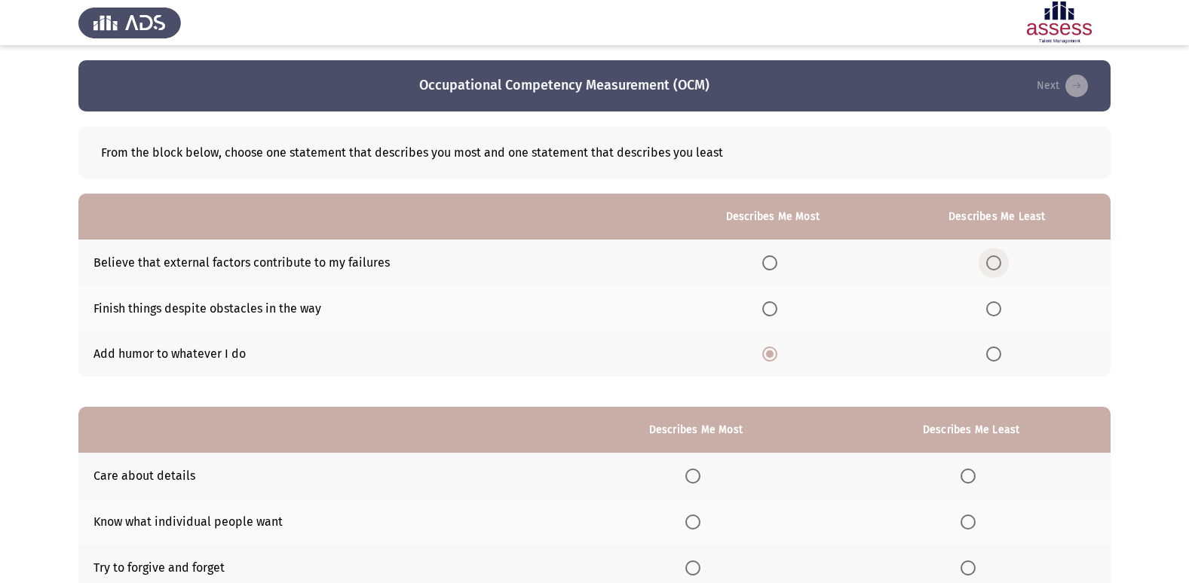
click at [993, 261] on input "Select an option" at bounding box center [993, 263] width 15 height 15
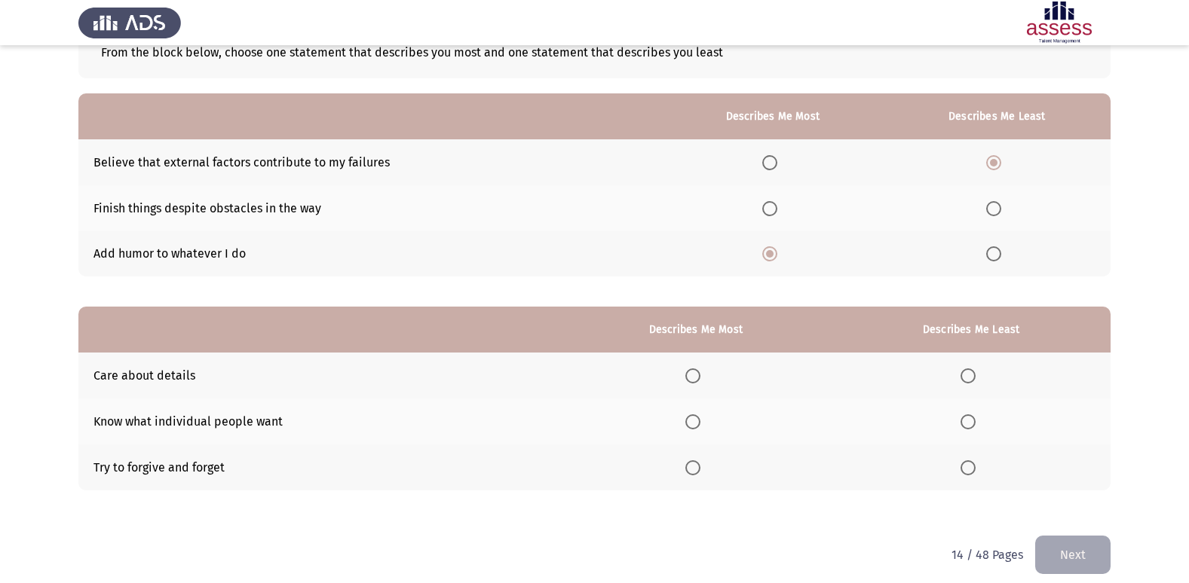
scroll to position [113, 0]
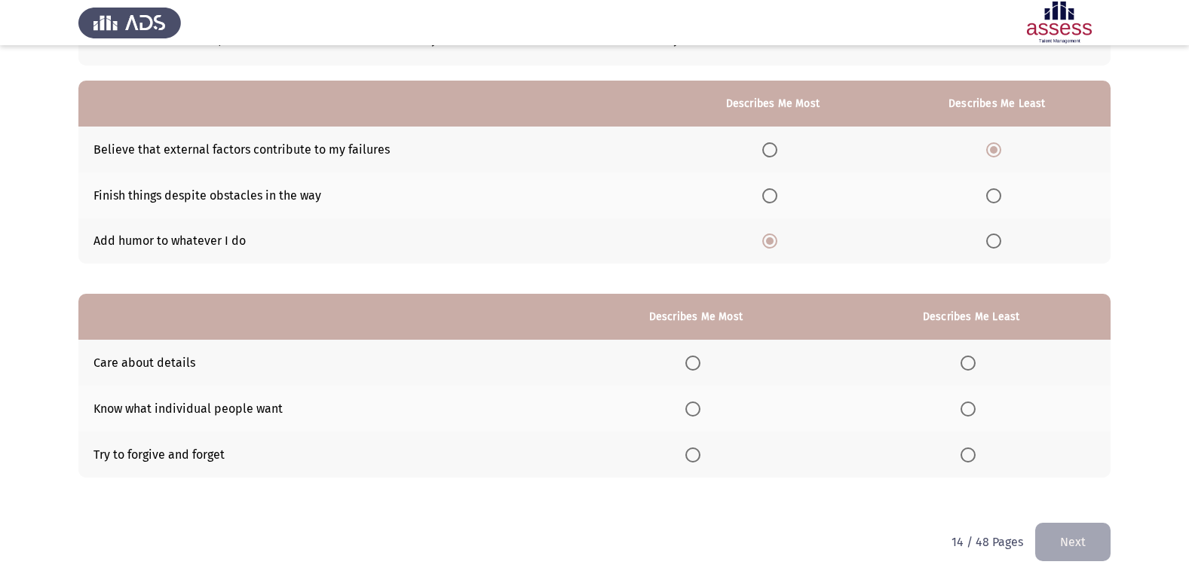
click at [702, 445] on th at bounding box center [695, 455] width 272 height 46
click at [696, 467] on th at bounding box center [695, 455] width 272 height 46
click at [698, 448] on span "Select an option" at bounding box center [692, 455] width 15 height 15
click at [698, 448] on input "Select an option" at bounding box center [692, 455] width 15 height 15
click at [969, 405] on span "Select an option" at bounding box center [967, 409] width 15 height 15
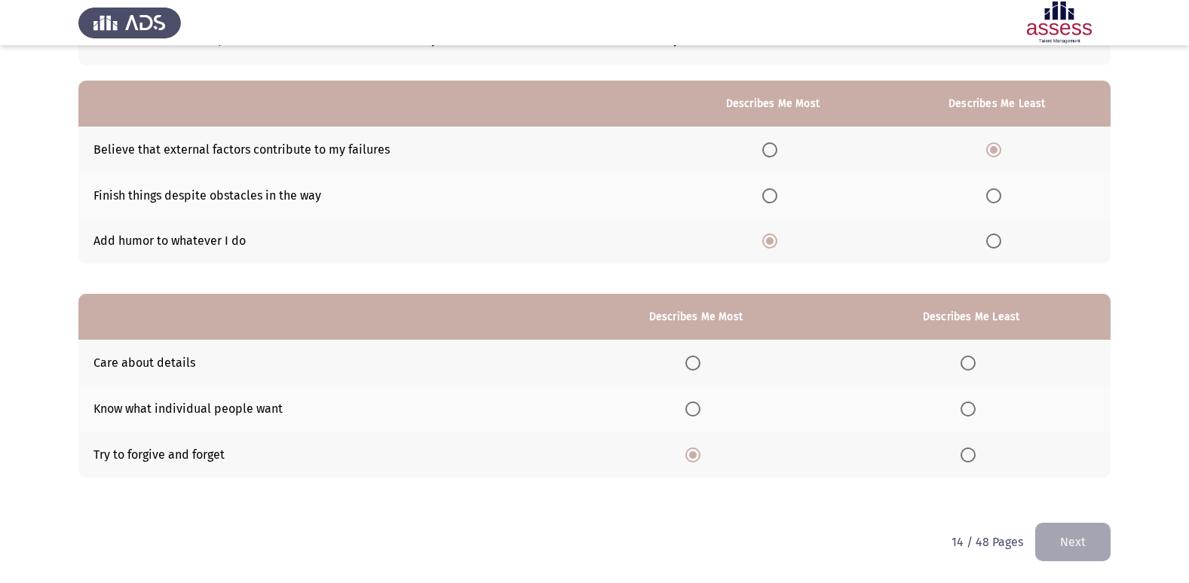
click at [969, 405] on input "Select an option" at bounding box center [967, 409] width 15 height 15
click at [1082, 549] on button "Next" at bounding box center [1072, 542] width 75 height 38
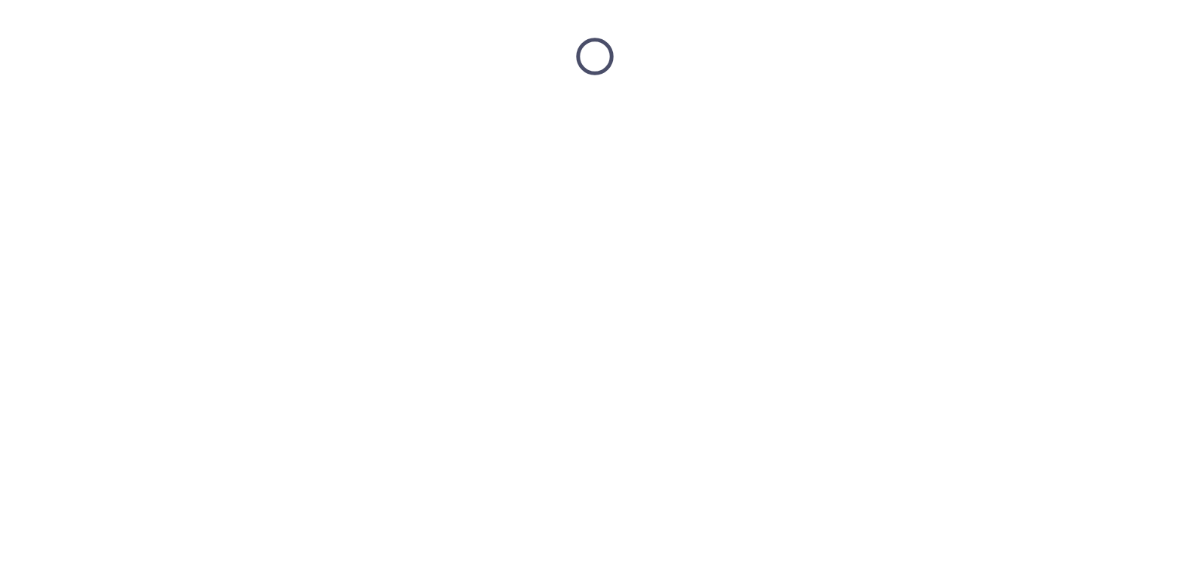
scroll to position [0, 0]
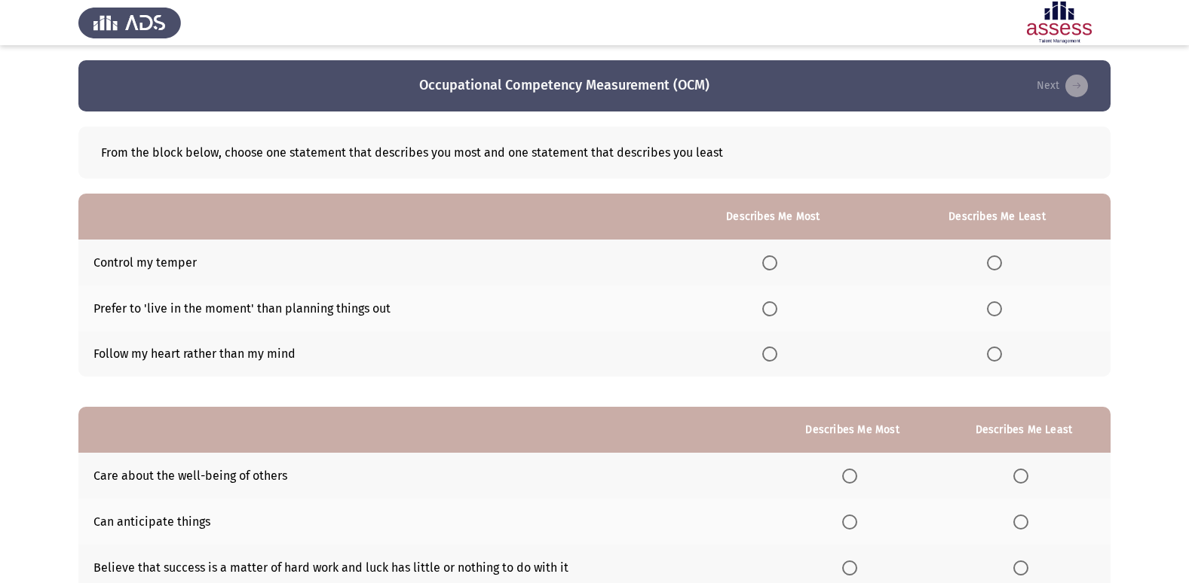
click at [773, 314] on span "Select an option" at bounding box center [769, 309] width 15 height 15
click at [773, 314] on input "Select an option" at bounding box center [769, 309] width 15 height 15
click at [1000, 357] on span "Select an option" at bounding box center [994, 354] width 15 height 15
click at [1000, 357] on input "Select an option" at bounding box center [994, 354] width 15 height 15
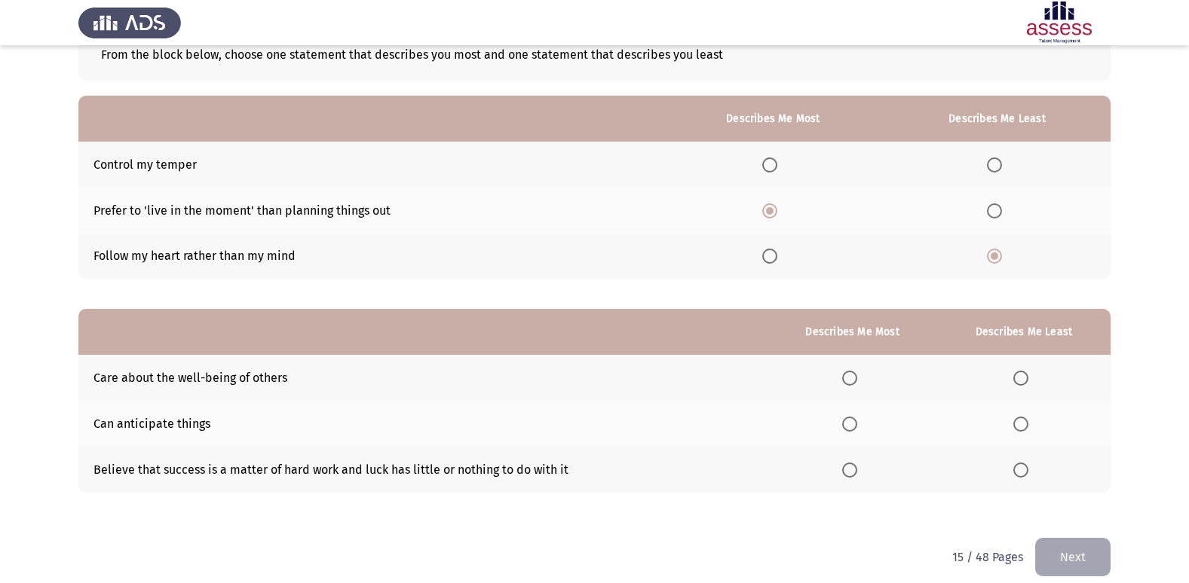
scroll to position [113, 0]
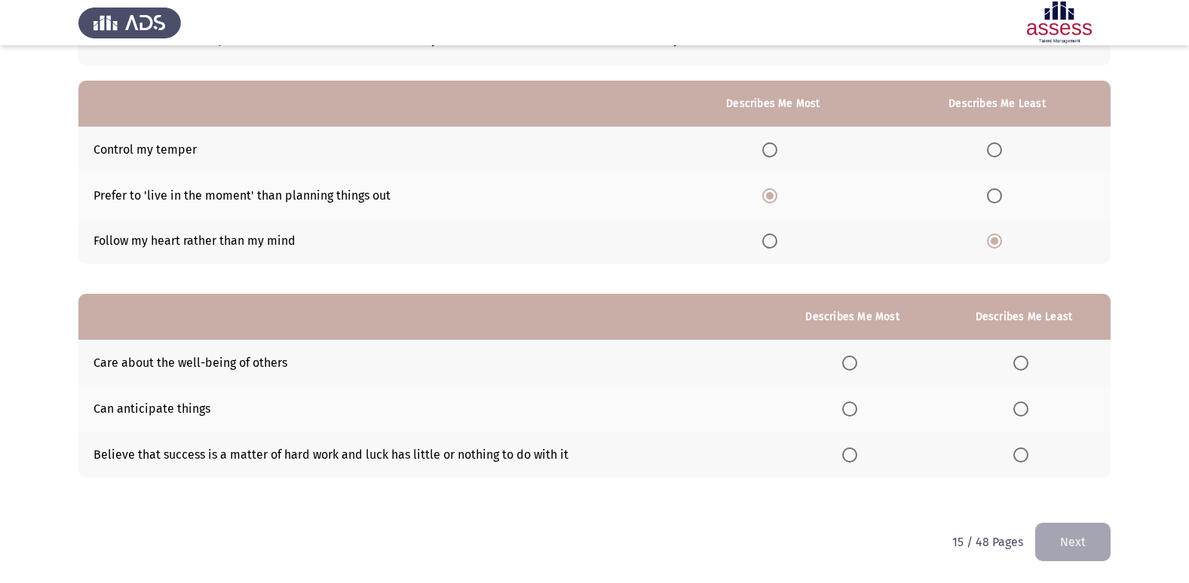
click at [853, 406] on span "Select an option" at bounding box center [849, 409] width 15 height 15
click at [853, 406] on input "Select an option" at bounding box center [849, 409] width 15 height 15
click at [1021, 458] on span "Select an option" at bounding box center [1020, 455] width 15 height 15
click at [1021, 458] on input "Select an option" at bounding box center [1020, 455] width 15 height 15
click at [1075, 543] on button "Next" at bounding box center [1072, 542] width 75 height 38
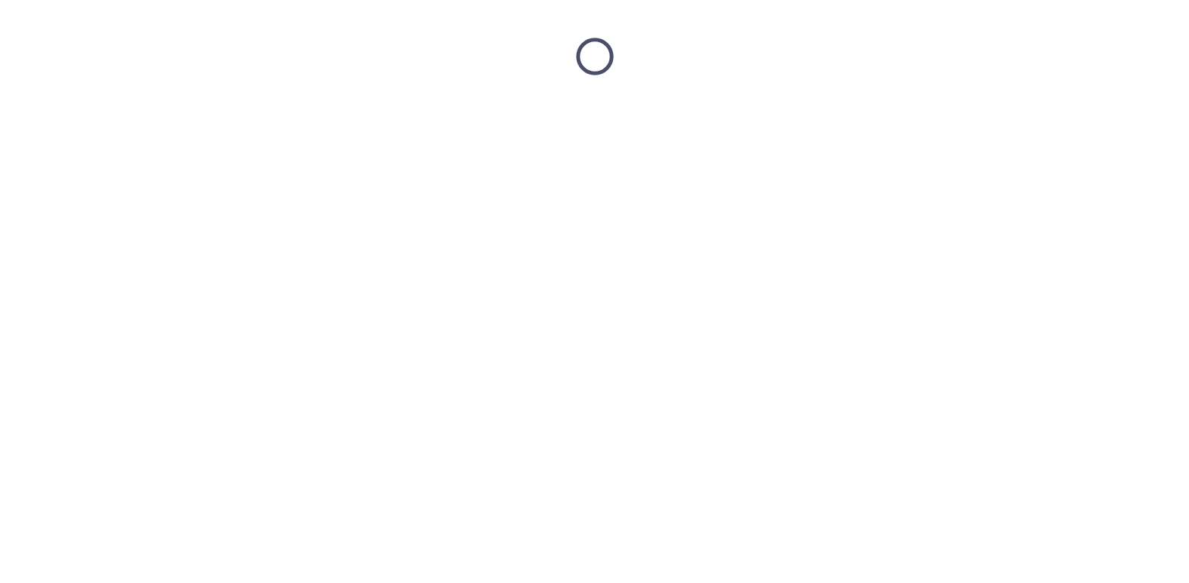
scroll to position [0, 0]
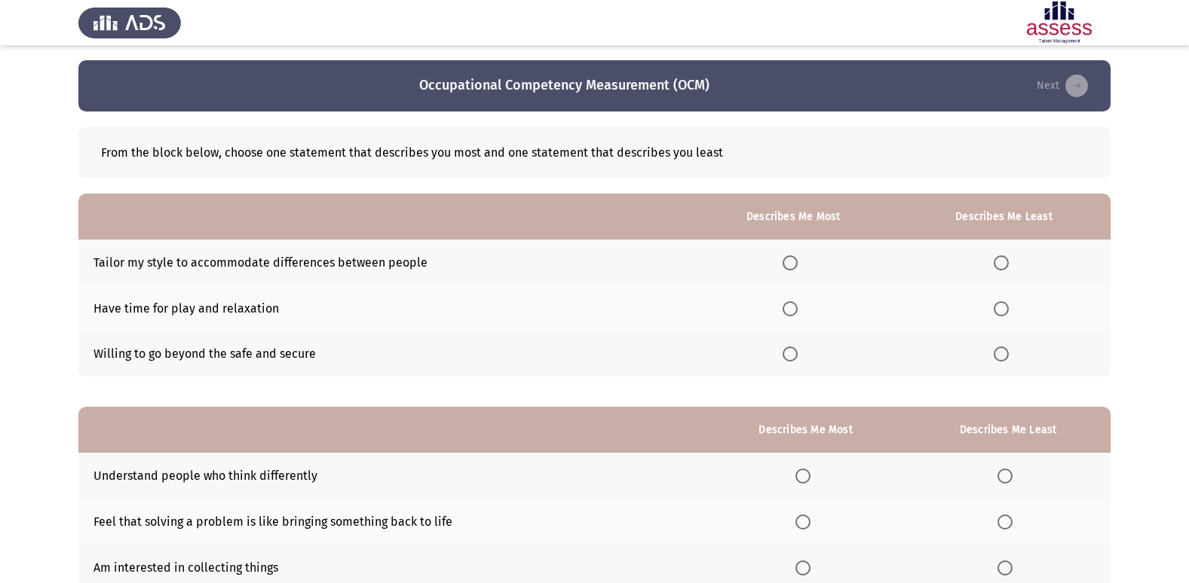
click at [1005, 309] on span "Select an option" at bounding box center [1000, 309] width 15 height 15
click at [1005, 309] on input "Select an option" at bounding box center [1000, 309] width 15 height 15
click at [789, 266] on span "Select an option" at bounding box center [789, 263] width 15 height 15
click at [789, 266] on input "Select an option" at bounding box center [789, 263] width 15 height 15
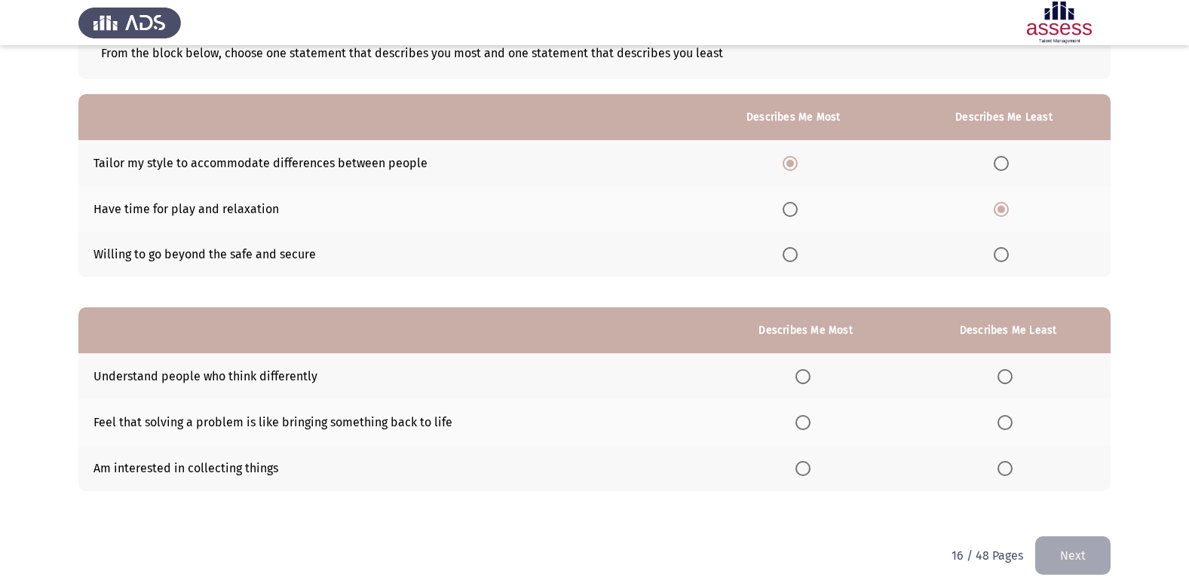
scroll to position [113, 0]
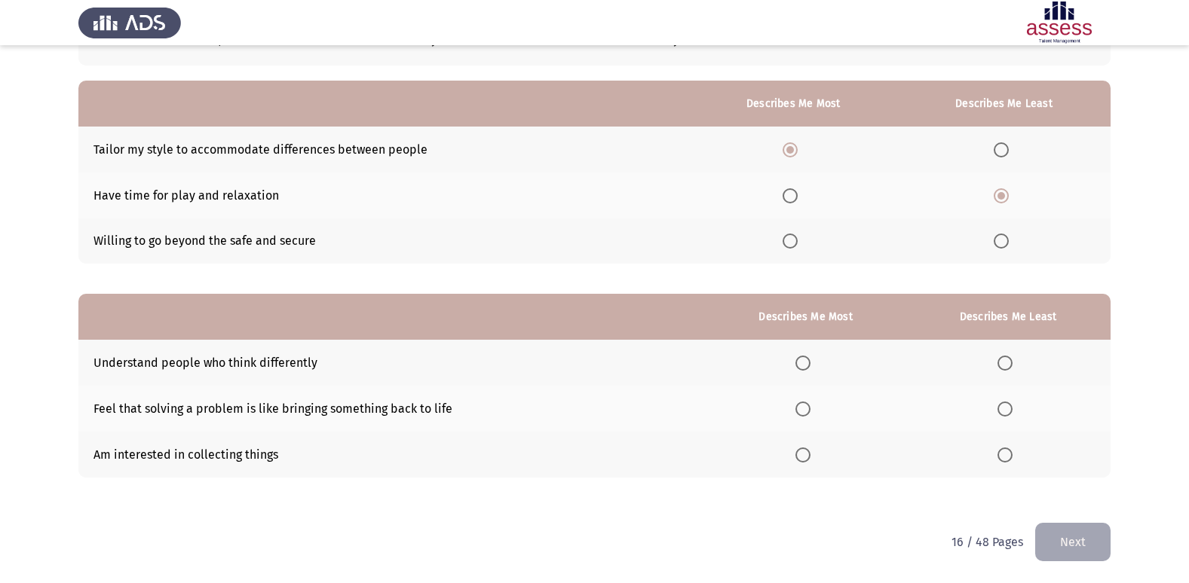
click at [795, 244] on span "Select an option" at bounding box center [789, 241] width 15 height 15
click at [795, 244] on input "Select an option" at bounding box center [789, 241] width 15 height 15
click at [804, 410] on span "Select an option" at bounding box center [802, 409] width 15 height 15
click at [804, 410] on input "Select an option" at bounding box center [802, 409] width 15 height 15
click at [1009, 459] on span "Select an option" at bounding box center [1004, 455] width 15 height 15
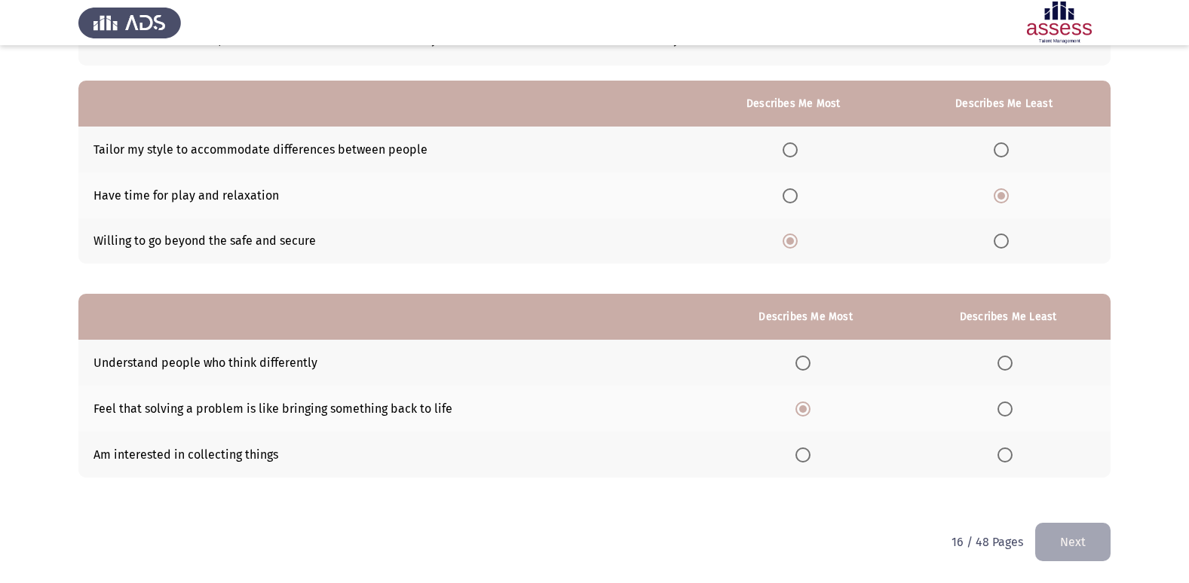
click at [1009, 459] on input "Select an option" at bounding box center [1004, 455] width 15 height 15
click at [1075, 537] on button "Next" at bounding box center [1072, 542] width 75 height 38
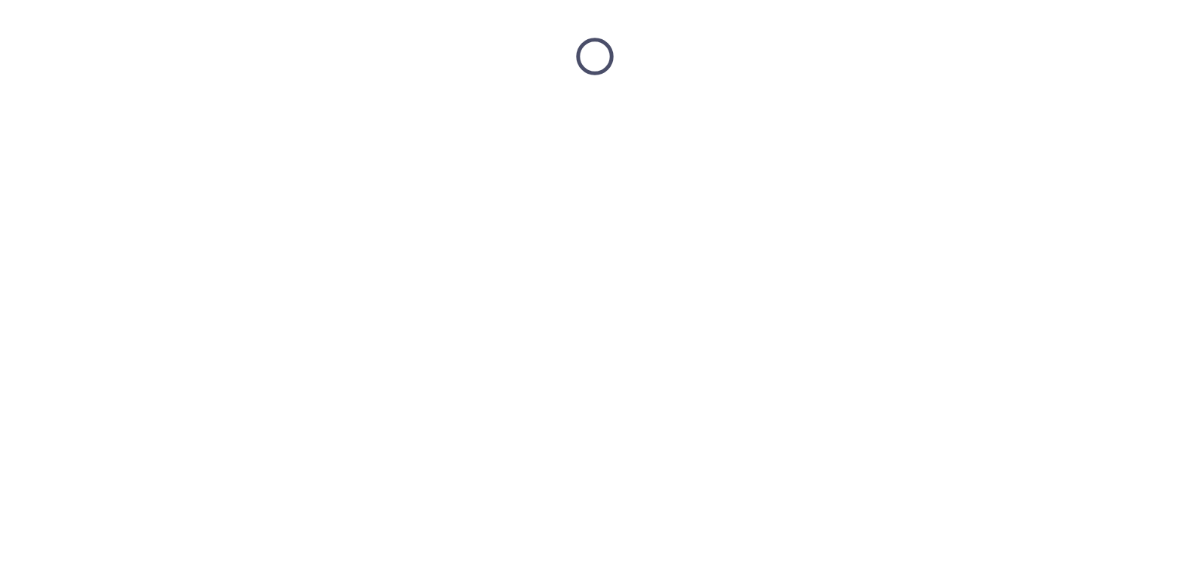
scroll to position [0, 0]
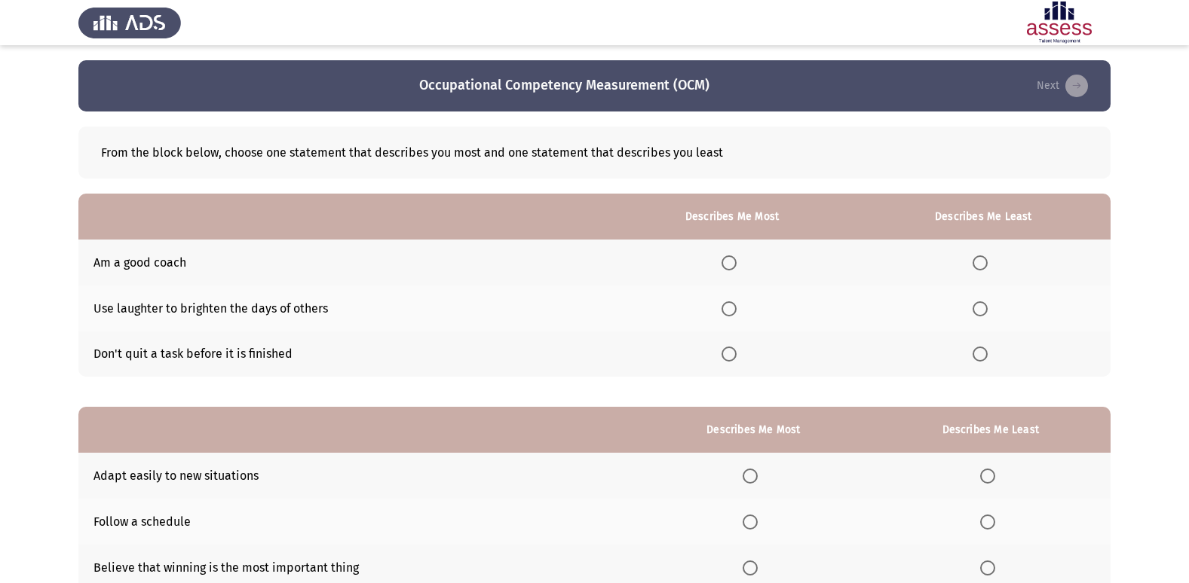
click at [731, 314] on span "Select an option" at bounding box center [728, 309] width 15 height 15
click at [731, 314] on input "Select an option" at bounding box center [728, 309] width 15 height 15
click at [980, 354] on span "Select an option" at bounding box center [979, 354] width 15 height 15
click at [980, 354] on input "Select an option" at bounding box center [979, 354] width 15 height 15
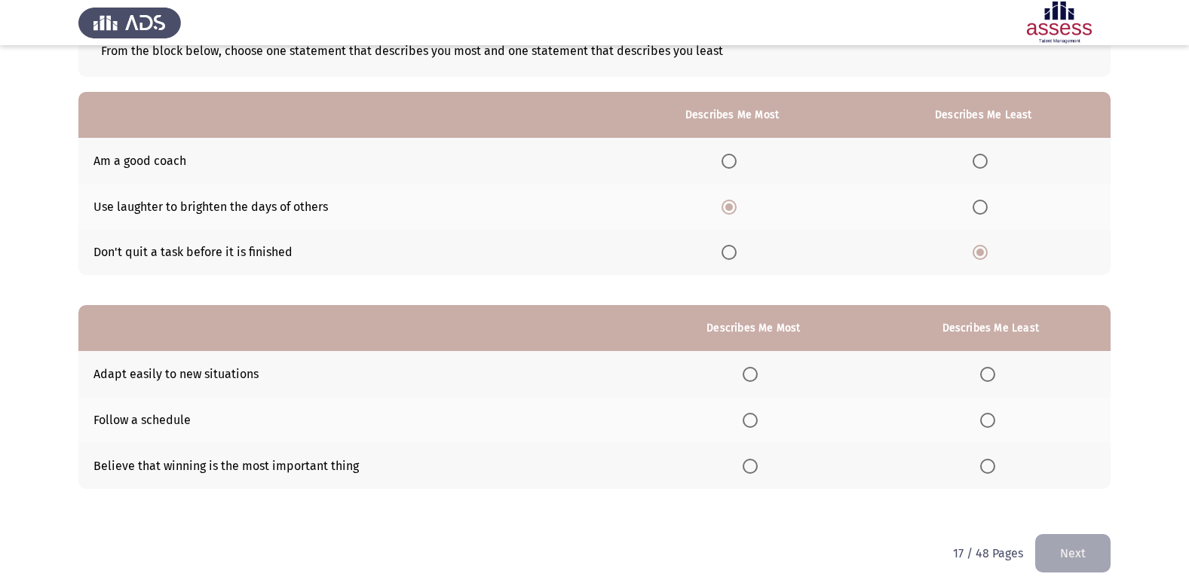
scroll to position [113, 0]
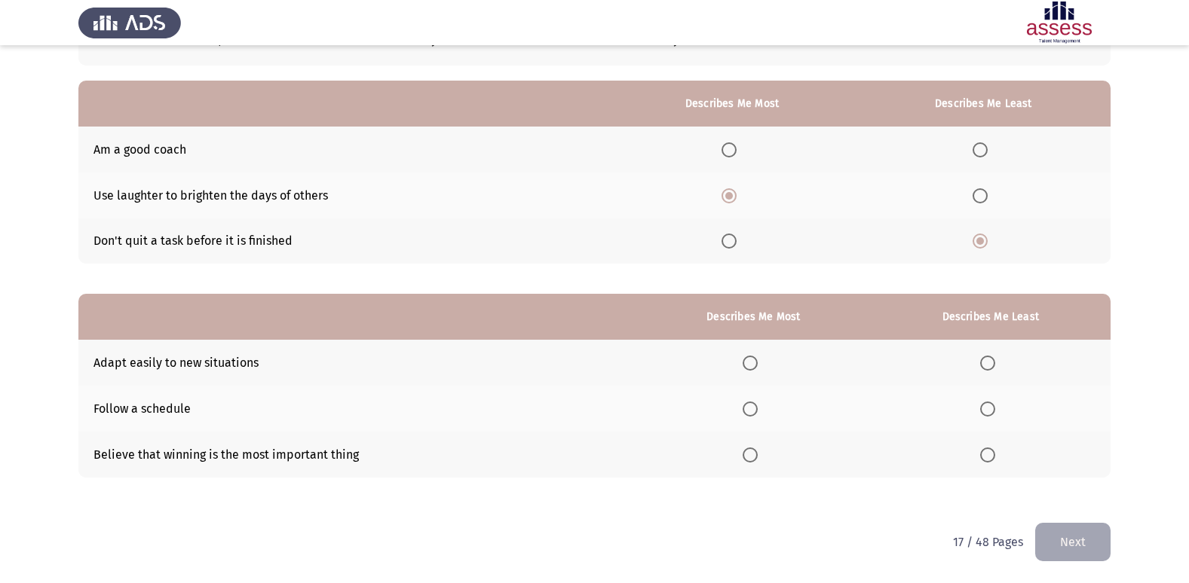
click at [994, 458] on span "Select an option" at bounding box center [987, 455] width 15 height 15
click at [994, 458] on input "Select an option" at bounding box center [987, 455] width 15 height 15
click at [751, 358] on span "Select an option" at bounding box center [749, 363] width 15 height 15
click at [751, 358] on input "Select an option" at bounding box center [749, 363] width 15 height 15
click at [1067, 540] on button "Next" at bounding box center [1072, 542] width 75 height 38
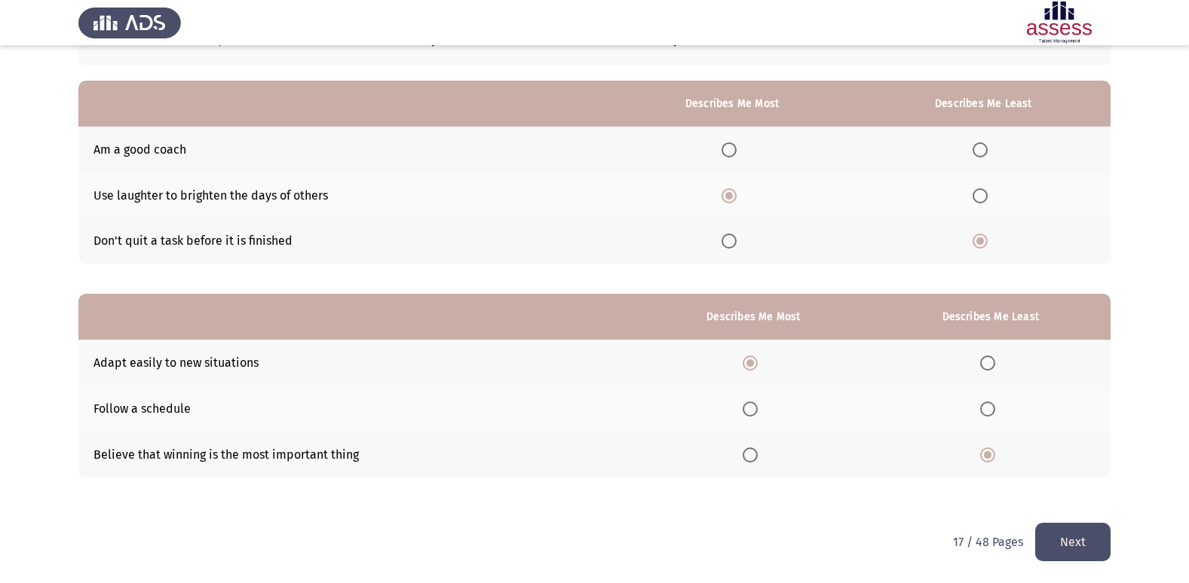
scroll to position [0, 0]
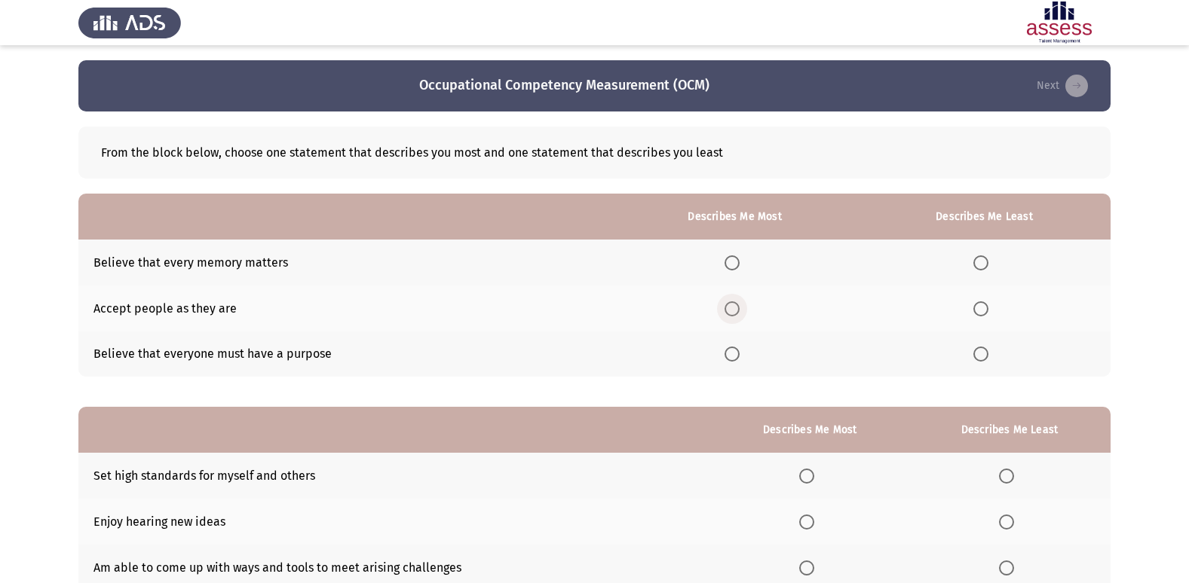
click at [739, 303] on span "Select an option" at bounding box center [731, 309] width 15 height 15
click at [739, 303] on input "Select an option" at bounding box center [731, 309] width 15 height 15
click at [983, 354] on span "Select an option" at bounding box center [980, 354] width 15 height 15
click at [983, 354] on input "Select an option" at bounding box center [980, 354] width 15 height 15
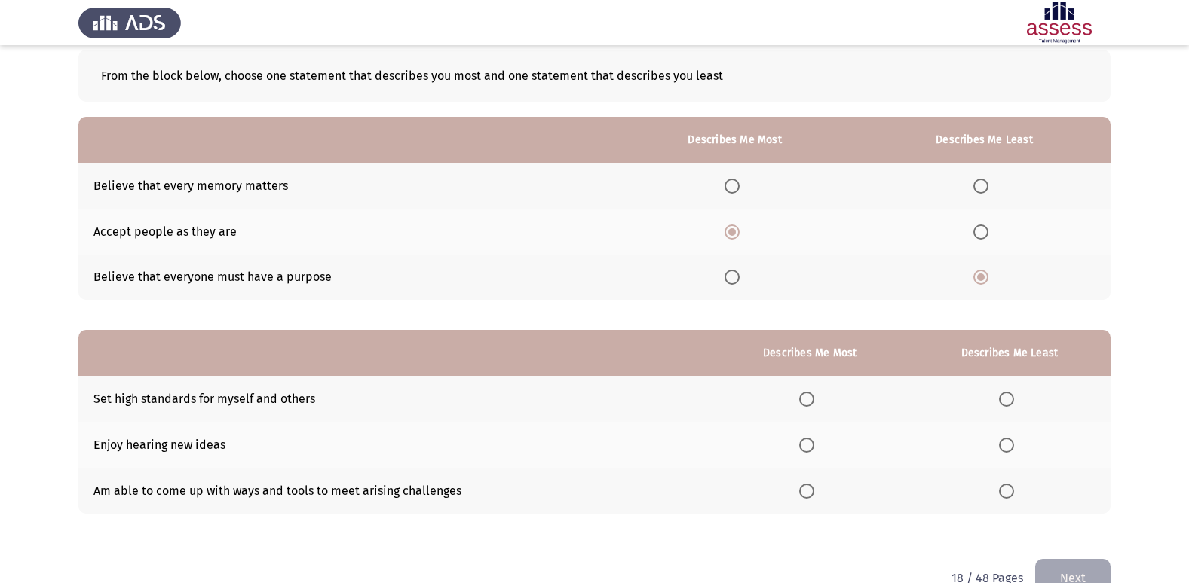
scroll to position [113, 0]
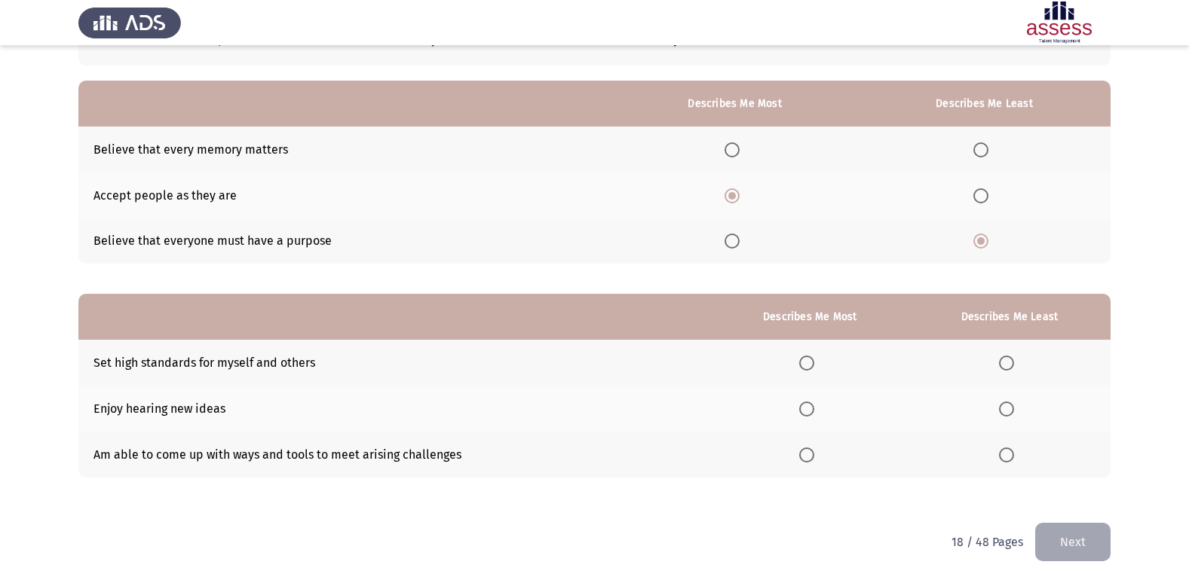
click at [811, 364] on span "Select an option" at bounding box center [806, 363] width 15 height 15
click at [811, 364] on input "Select an option" at bounding box center [806, 363] width 15 height 15
click at [1010, 407] on span "Select an option" at bounding box center [1006, 409] width 15 height 15
click at [1010, 407] on input "Select an option" at bounding box center [1006, 409] width 15 height 15
click at [1076, 537] on button "Next" at bounding box center [1072, 542] width 75 height 38
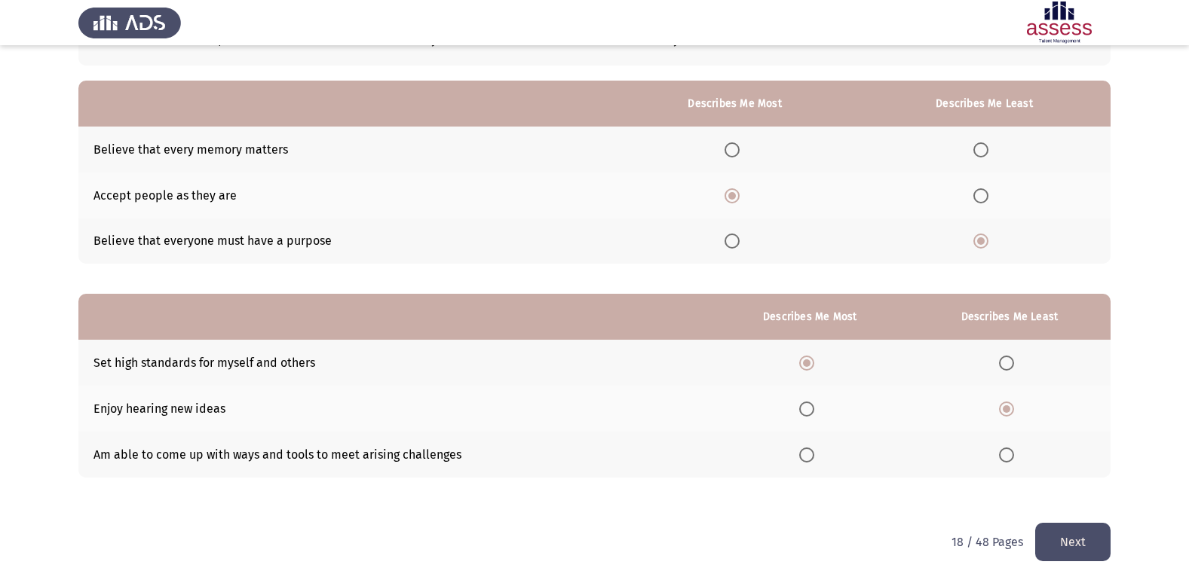
scroll to position [0, 0]
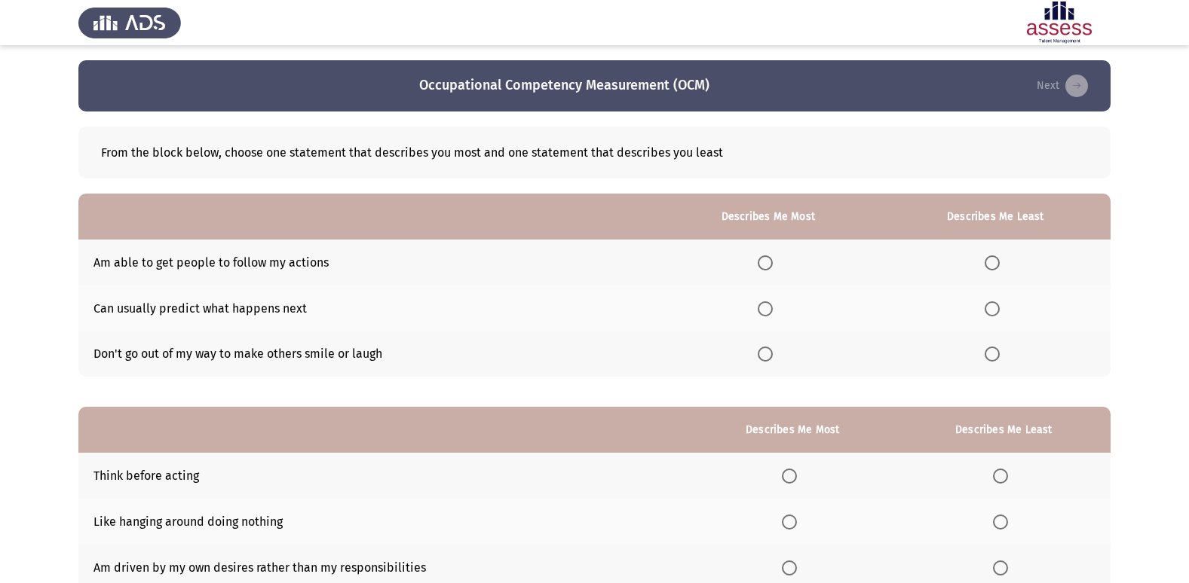
click at [769, 314] on span "Select an option" at bounding box center [765, 309] width 15 height 15
click at [769, 314] on input "Select an option" at bounding box center [765, 309] width 15 height 15
click at [997, 356] on span "Select an option" at bounding box center [991, 354] width 15 height 15
click at [997, 356] on input "Select an option" at bounding box center [991, 354] width 15 height 15
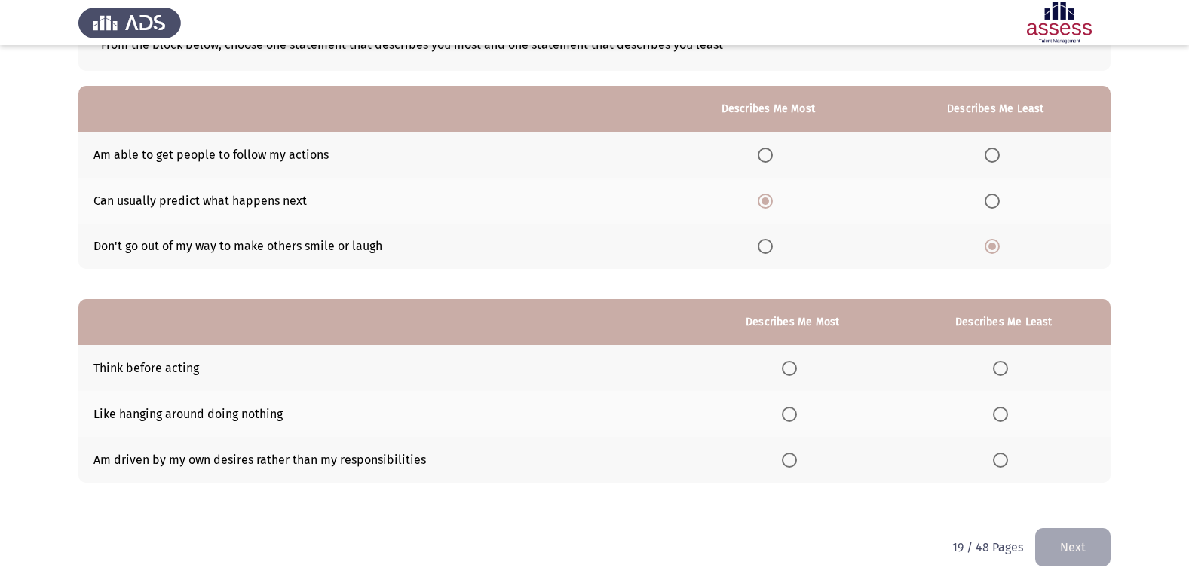
scroll to position [113, 0]
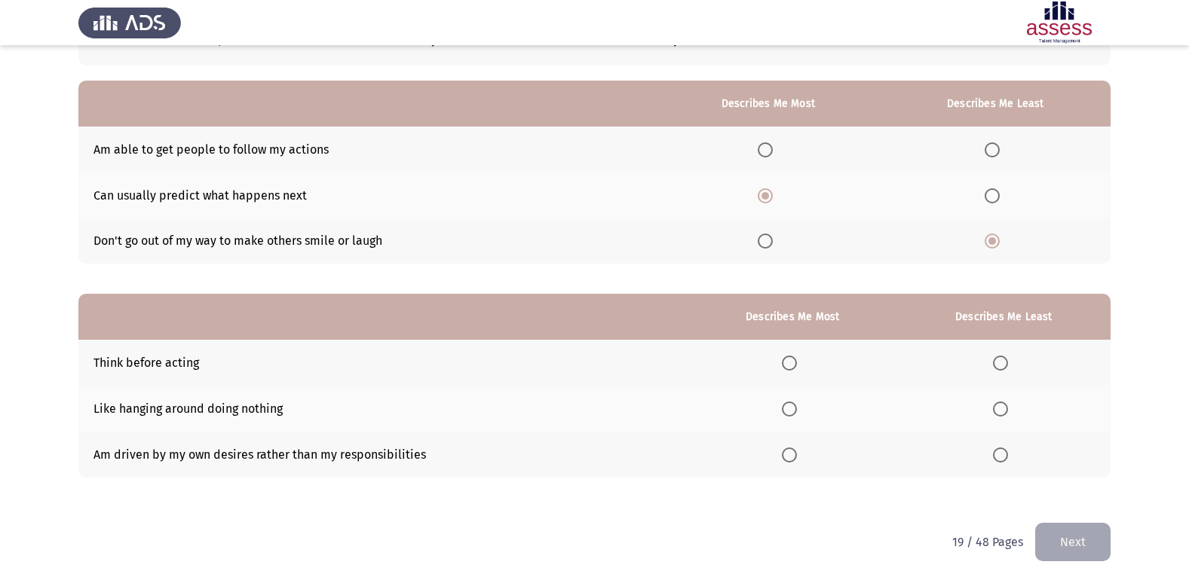
click at [1003, 411] on span "Select an option" at bounding box center [1000, 409] width 15 height 15
click at [1003, 411] on input "Select an option" at bounding box center [1000, 409] width 15 height 15
click at [794, 363] on span "Select an option" at bounding box center [789, 363] width 15 height 15
click at [794, 363] on input "Select an option" at bounding box center [789, 363] width 15 height 15
click at [1054, 546] on button "Next" at bounding box center [1072, 542] width 75 height 38
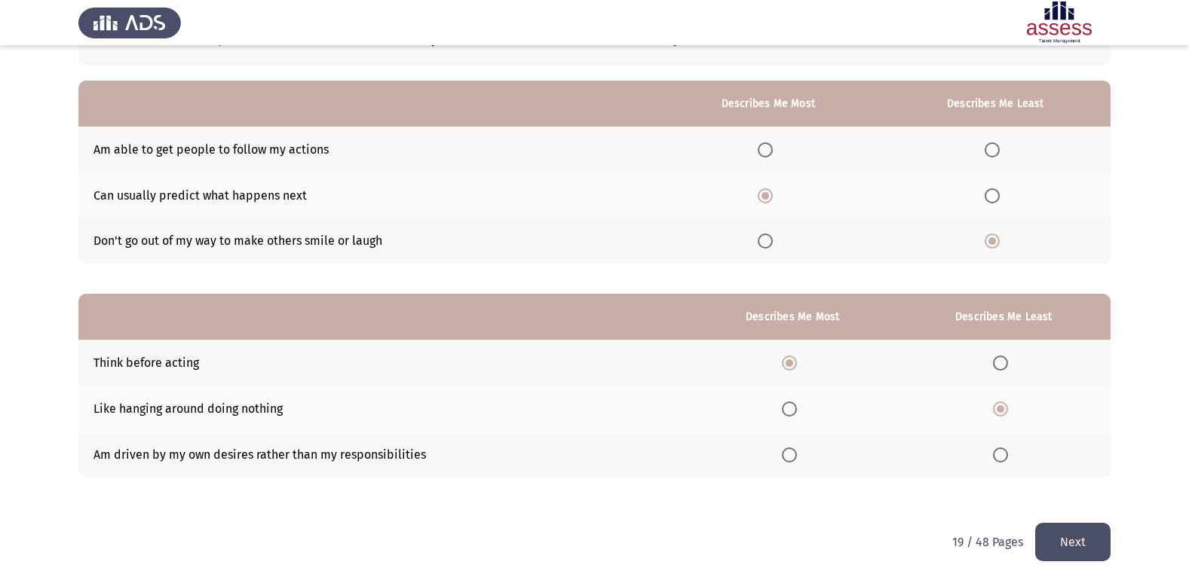
scroll to position [0, 0]
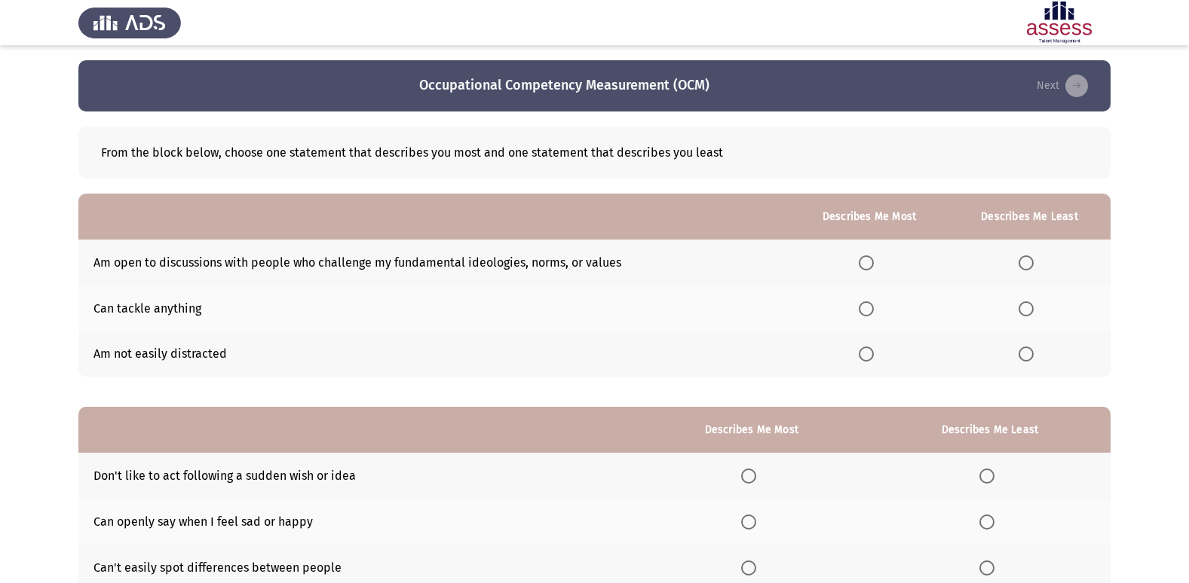
click at [867, 263] on span "Select an option" at bounding box center [866, 263] width 15 height 15
click at [867, 263] on input "Select an option" at bounding box center [866, 263] width 15 height 15
click at [1031, 358] on span "Select an option" at bounding box center [1025, 354] width 15 height 15
click at [1031, 358] on input "Select an option" at bounding box center [1025, 354] width 15 height 15
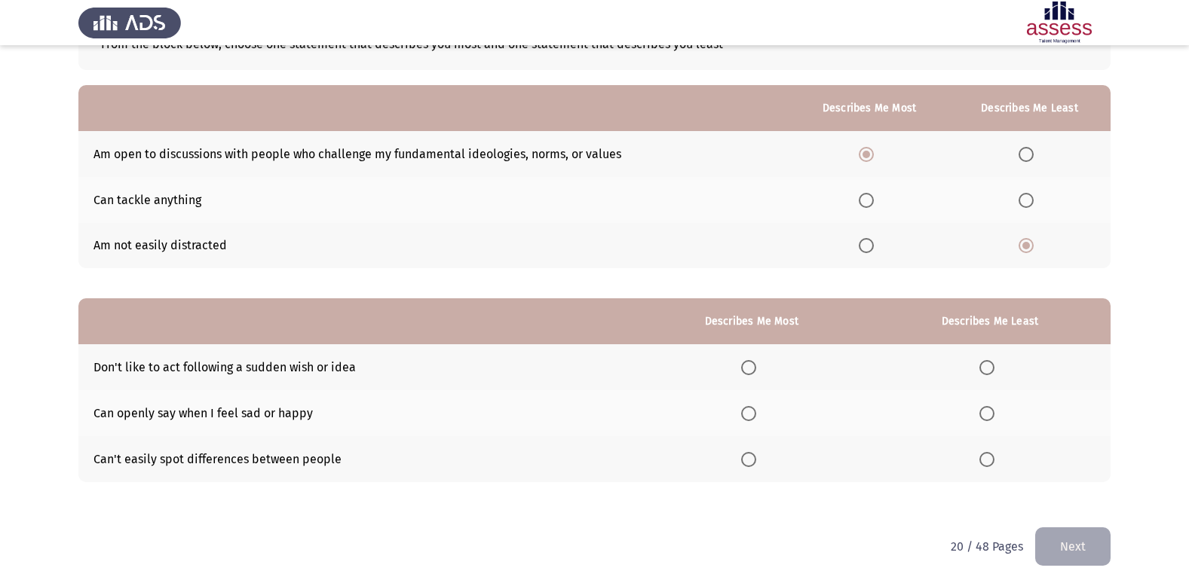
scroll to position [113, 0]
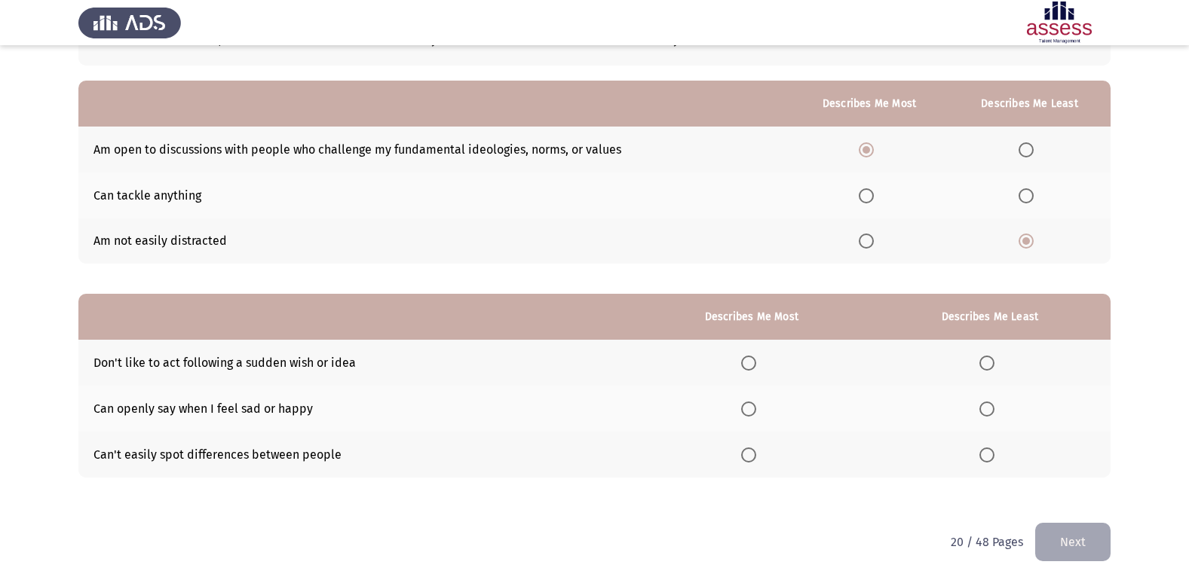
click at [755, 409] on span "Select an option" at bounding box center [748, 409] width 15 height 15
click at [755, 409] on input "Select an option" at bounding box center [748, 409] width 15 height 15
click at [987, 363] on span "Select an option" at bounding box center [987, 363] width 0 height 0
click at [989, 363] on input "Select an option" at bounding box center [986, 363] width 15 height 15
click at [1070, 534] on button "Next" at bounding box center [1072, 542] width 75 height 38
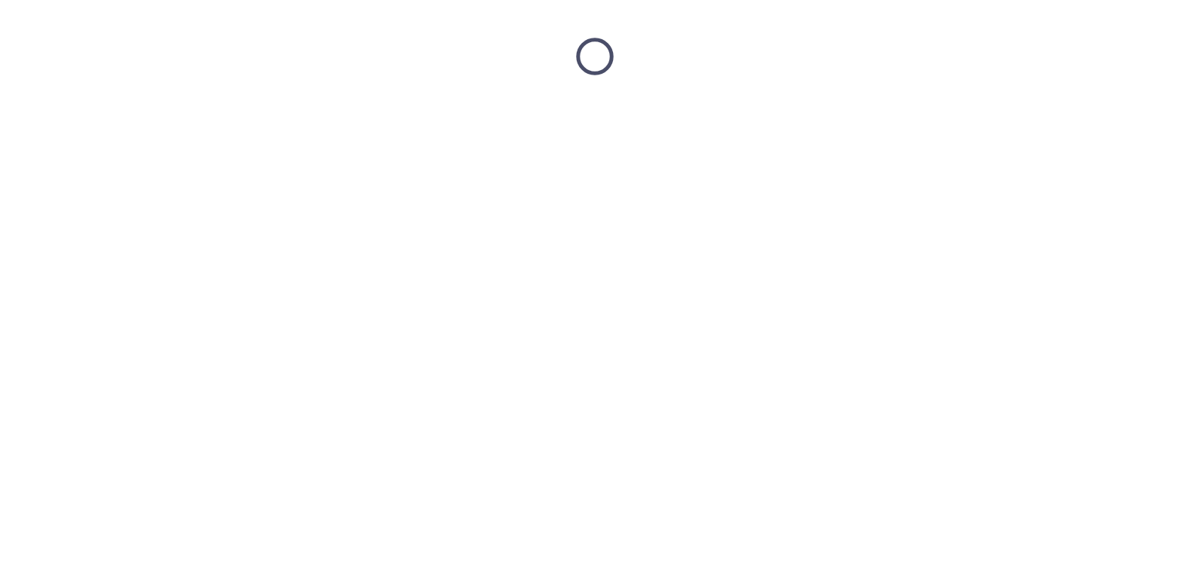
scroll to position [0, 0]
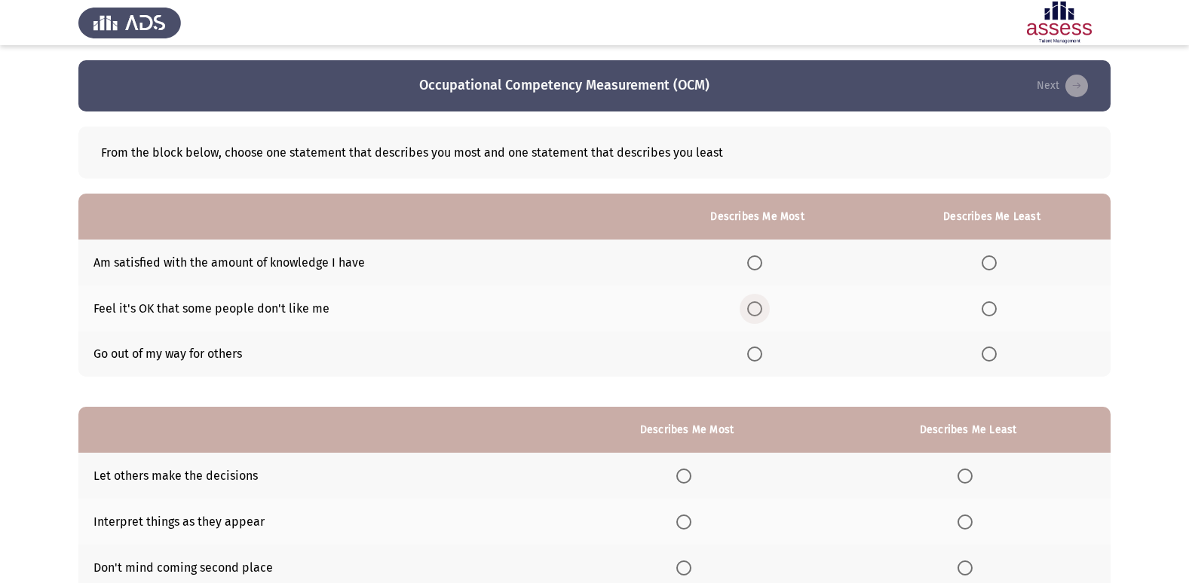
click at [758, 308] on span "Select an option" at bounding box center [754, 309] width 15 height 15
click at [758, 308] on input "Select an option" at bounding box center [754, 309] width 15 height 15
click at [989, 262] on span "Select an option" at bounding box center [988, 263] width 15 height 15
click at [989, 262] on input "Select an option" at bounding box center [988, 263] width 15 height 15
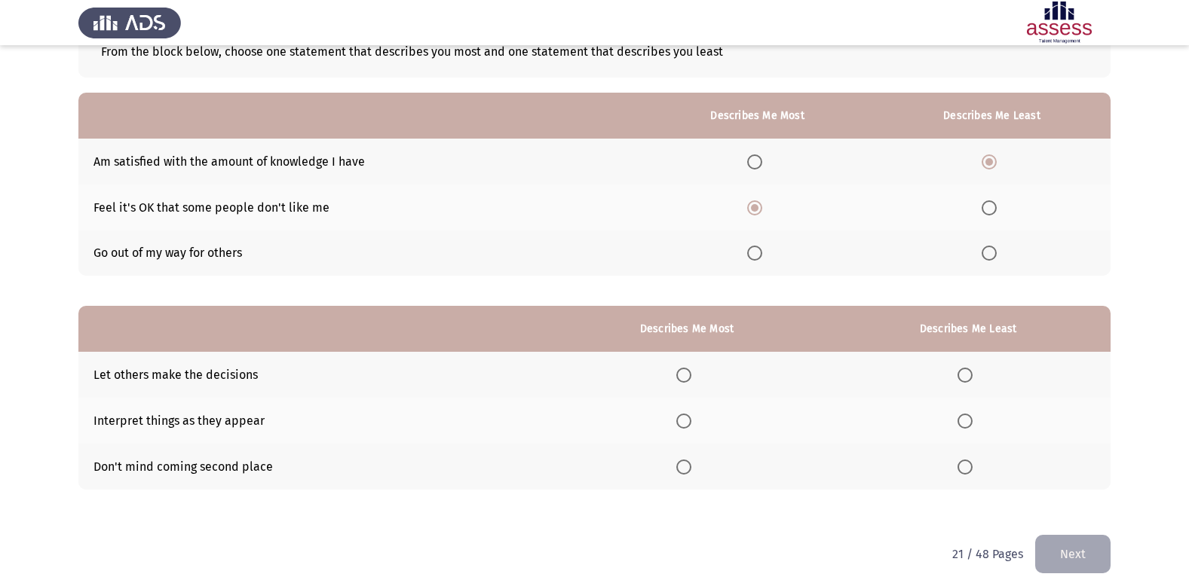
scroll to position [113, 0]
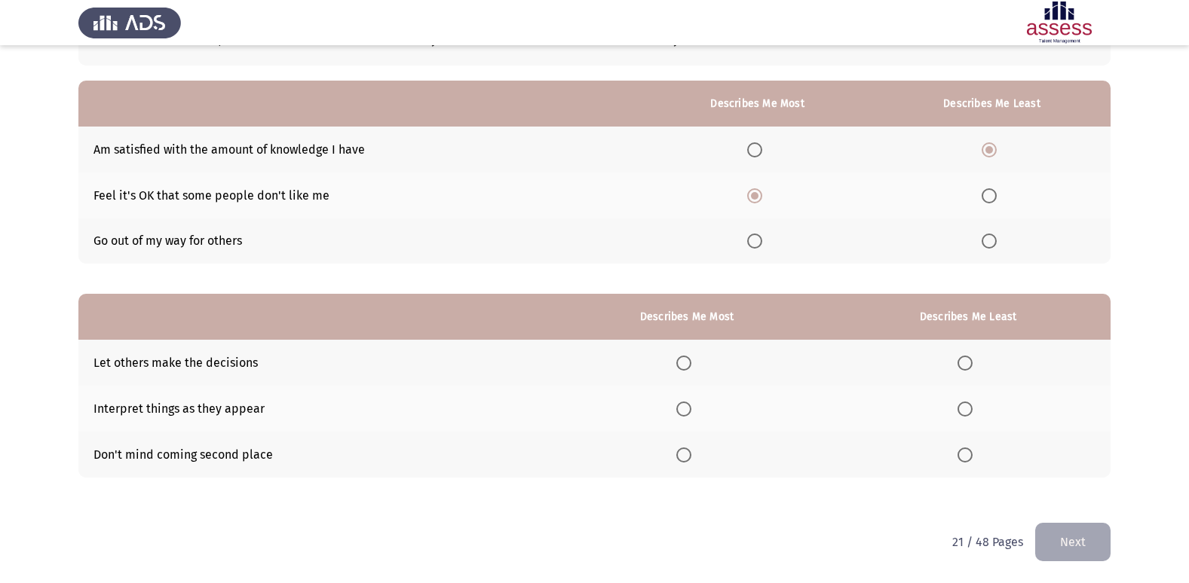
click at [689, 404] on span "Select an option" at bounding box center [683, 409] width 15 height 15
click at [689, 404] on input "Select an option" at bounding box center [683, 409] width 15 height 15
click at [964, 362] on span "Select an option" at bounding box center [964, 363] width 15 height 15
click at [964, 362] on input "Select an option" at bounding box center [964, 363] width 15 height 15
click at [1105, 538] on button "Next" at bounding box center [1072, 542] width 75 height 38
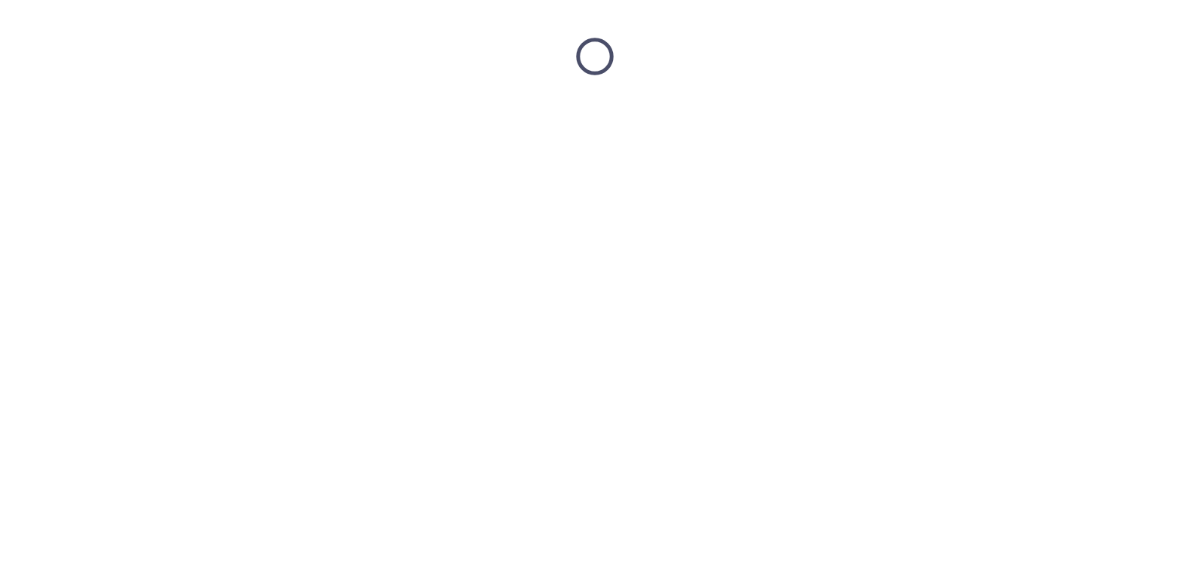
scroll to position [0, 0]
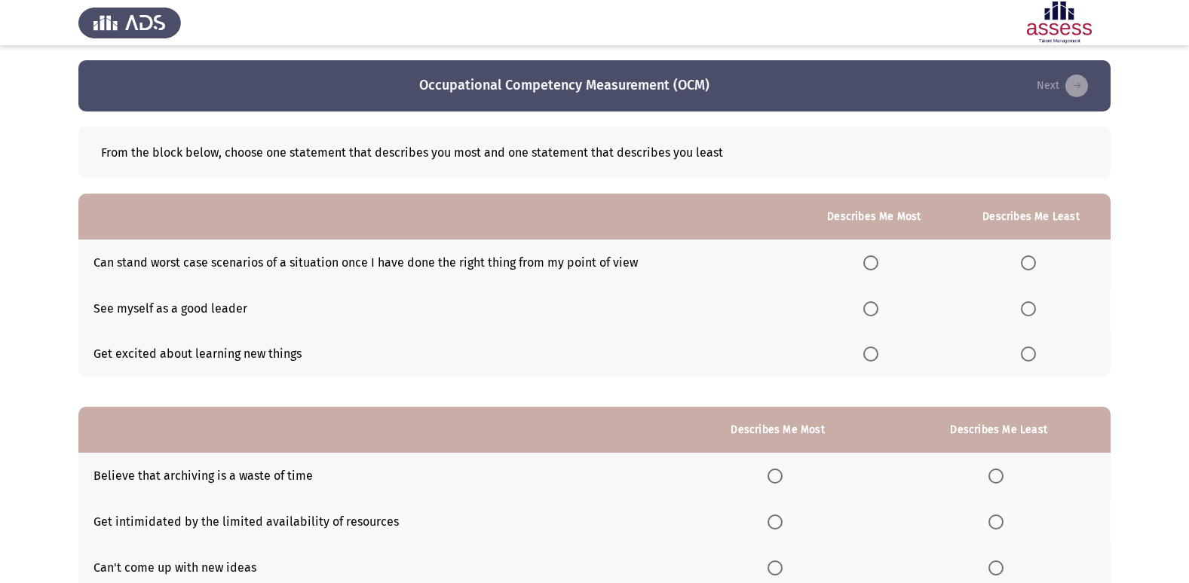
click at [874, 257] on span "Select an option" at bounding box center [870, 263] width 15 height 15
click at [874, 257] on input "Select an option" at bounding box center [870, 263] width 15 height 15
click at [1025, 310] on span "Select an option" at bounding box center [1028, 309] width 15 height 15
click at [1025, 310] on input "Select an option" at bounding box center [1028, 309] width 15 height 15
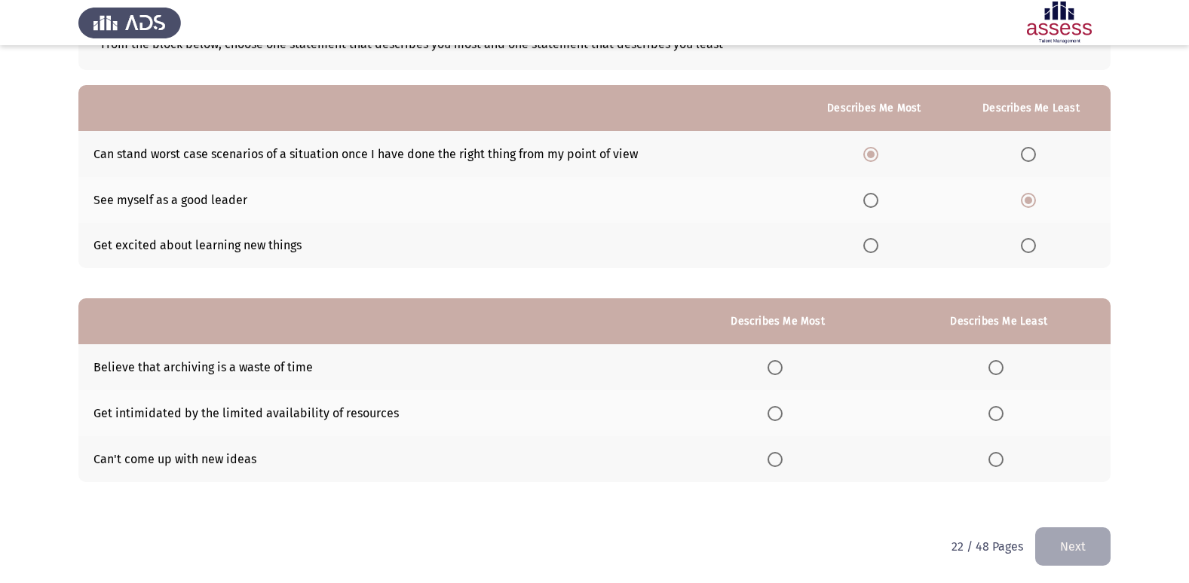
scroll to position [113, 0]
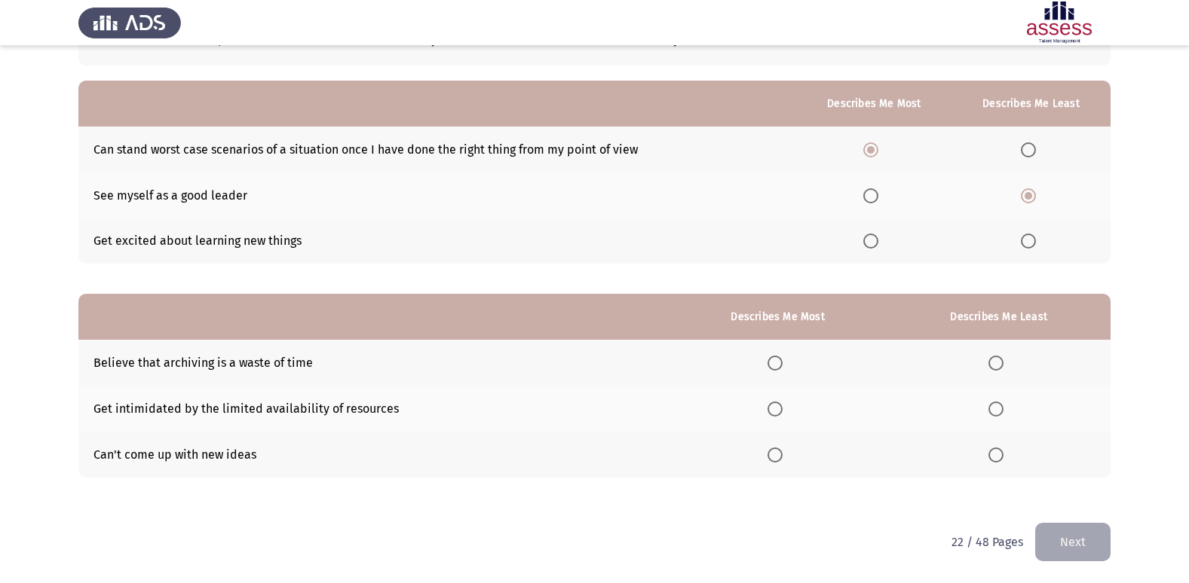
click at [997, 406] on span "Select an option" at bounding box center [995, 409] width 15 height 15
click at [997, 406] on input "Select an option" at bounding box center [995, 409] width 15 height 15
click at [1003, 459] on span "Select an option" at bounding box center [995, 455] width 15 height 15
click at [1003, 459] on input "Select an option" at bounding box center [995, 455] width 15 height 15
click at [993, 360] on span "Select an option" at bounding box center [995, 363] width 15 height 15
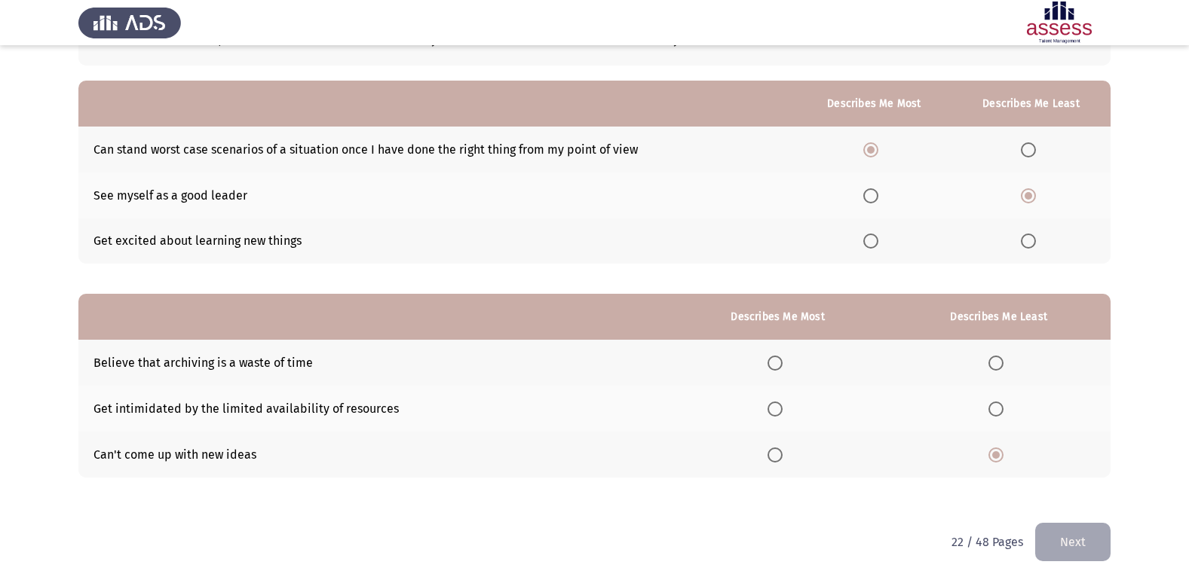
click at [993, 360] on input "Select an option" at bounding box center [995, 363] width 15 height 15
click at [771, 410] on span "Select an option" at bounding box center [774, 409] width 15 height 15
click at [771, 410] on input "Select an option" at bounding box center [774, 409] width 15 height 15
click at [1083, 541] on button "Next" at bounding box center [1072, 542] width 75 height 38
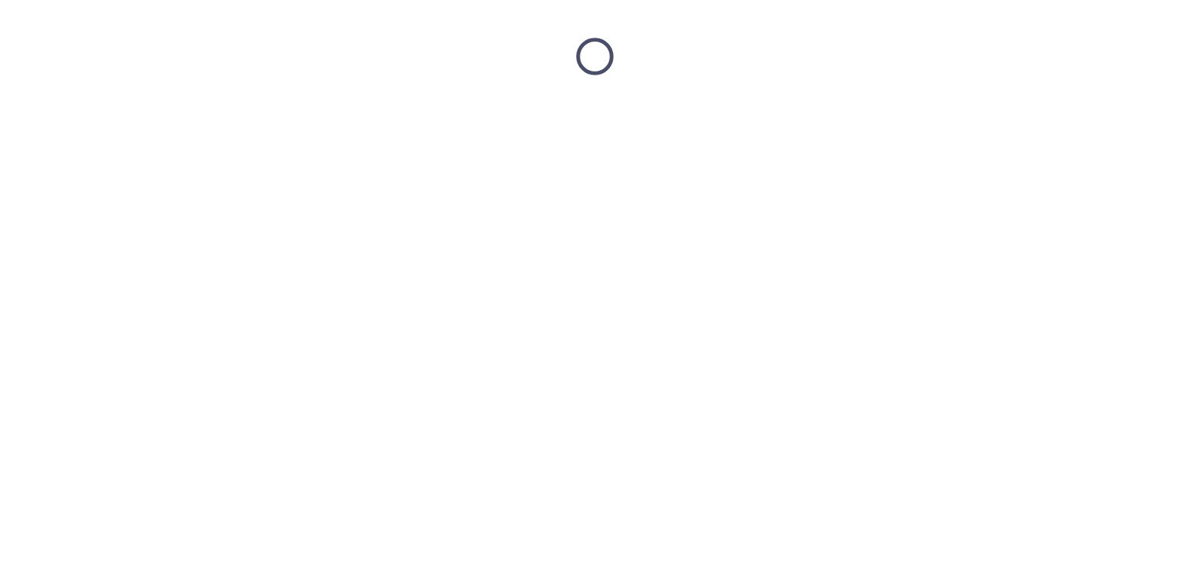
scroll to position [0, 0]
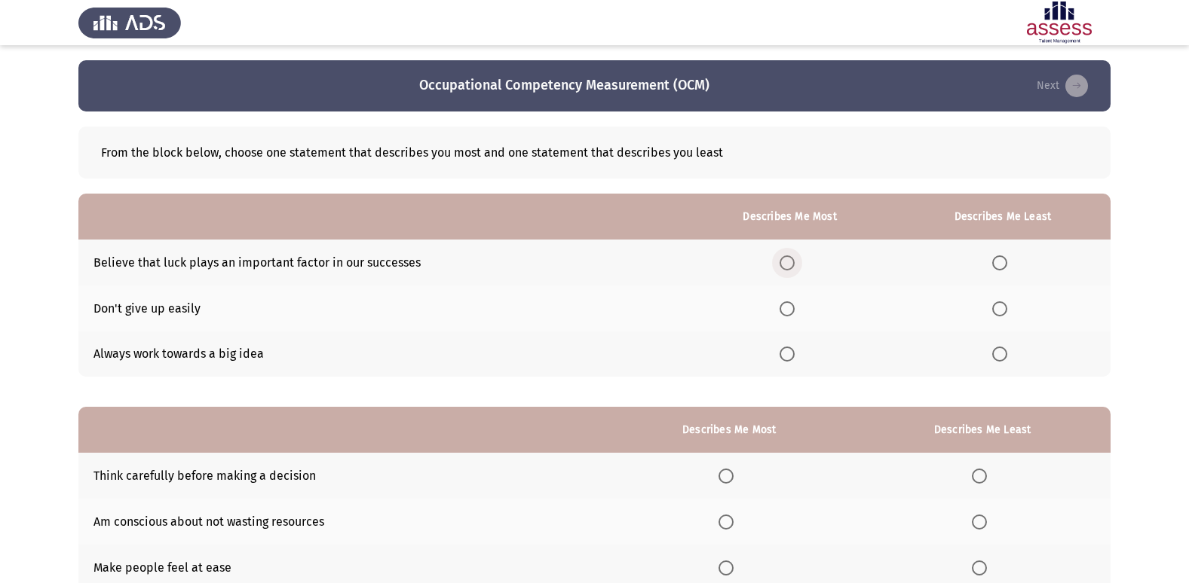
click at [787, 263] on span "Select an option" at bounding box center [787, 263] width 0 height 0
click at [790, 262] on input "Select an option" at bounding box center [786, 263] width 15 height 15
click at [1002, 311] on span "Select an option" at bounding box center [999, 309] width 15 height 15
click at [1002, 311] on input "Select an option" at bounding box center [999, 309] width 15 height 15
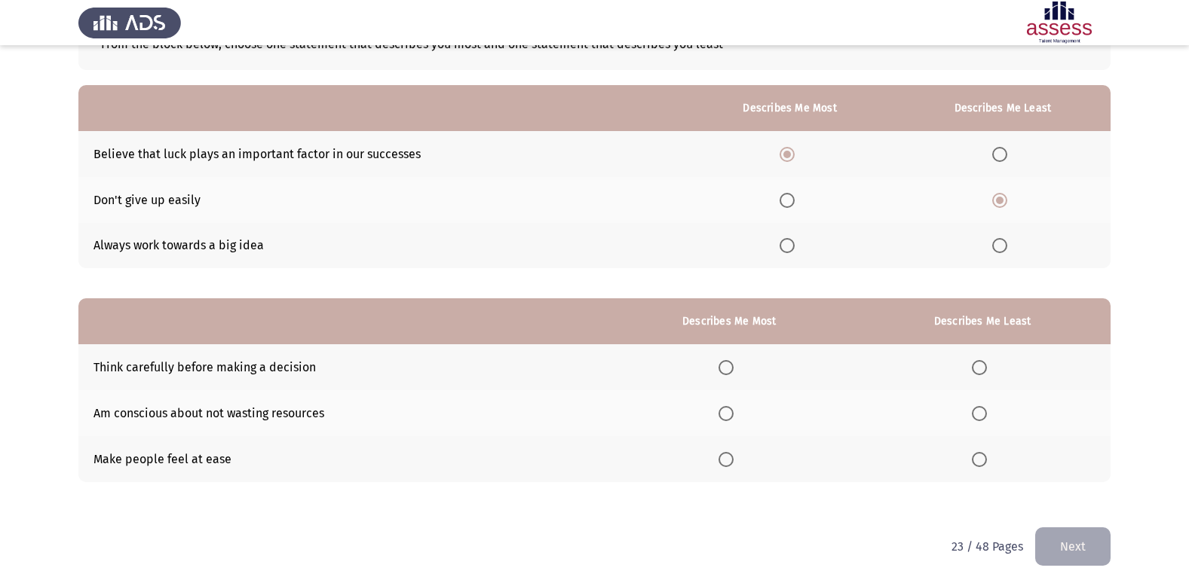
scroll to position [113, 0]
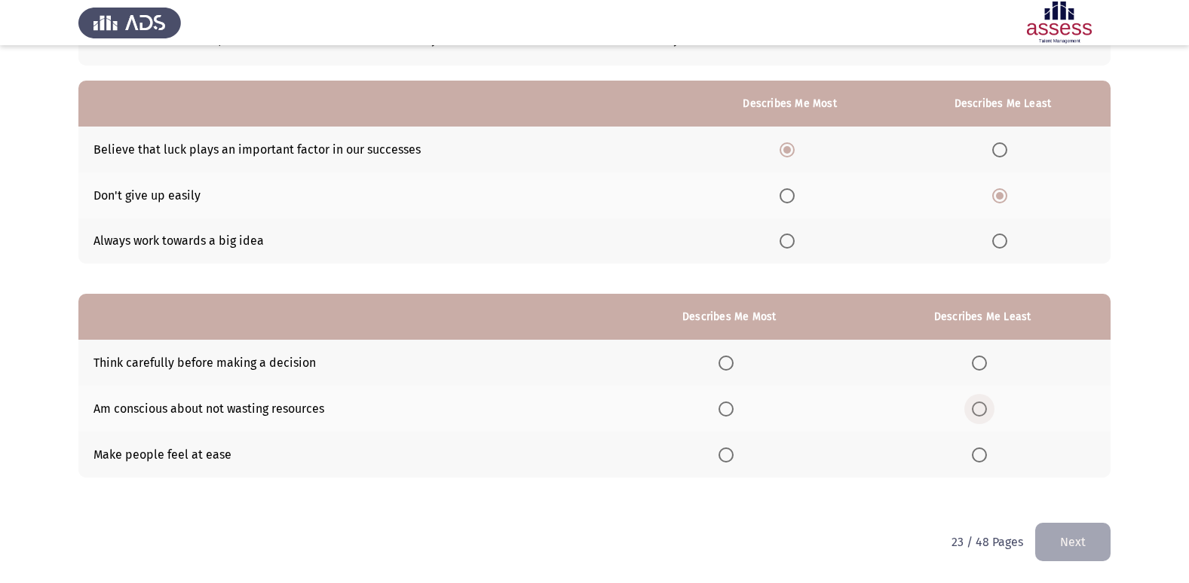
click at [982, 404] on span "Select an option" at bounding box center [979, 409] width 15 height 15
click at [982, 404] on input "Select an option" at bounding box center [979, 409] width 15 height 15
click at [725, 360] on span "Select an option" at bounding box center [725, 363] width 15 height 15
click at [725, 360] on input "Select an option" at bounding box center [725, 363] width 15 height 15
click at [1082, 556] on button "Next" at bounding box center [1072, 542] width 75 height 38
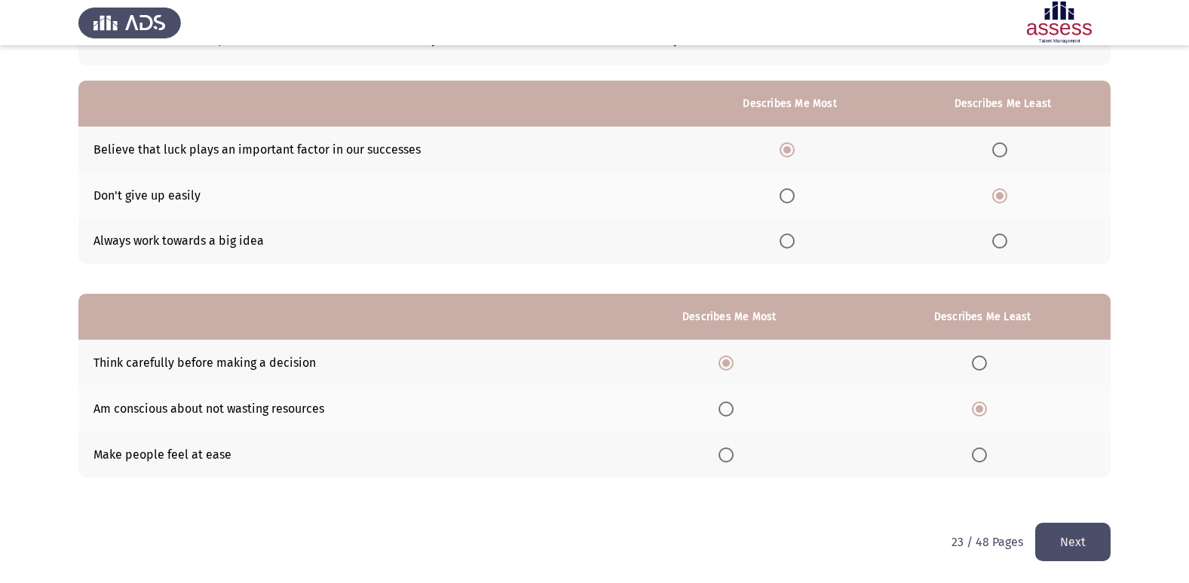
scroll to position [0, 0]
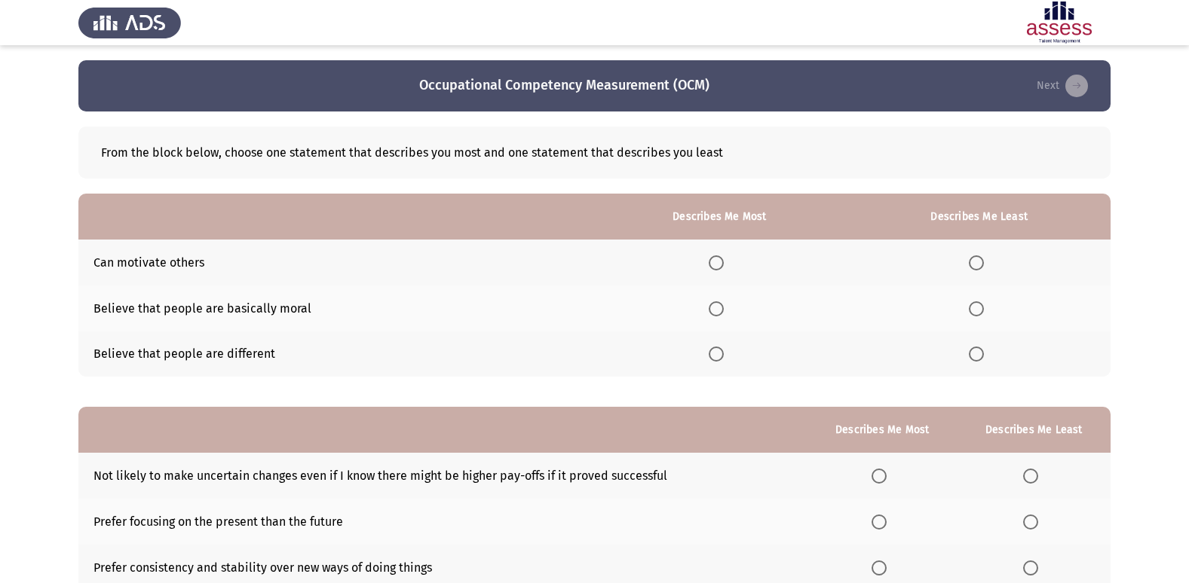
click at [724, 267] on span "Select an option" at bounding box center [716, 263] width 15 height 15
click at [724, 267] on input "Select an option" at bounding box center [716, 263] width 15 height 15
click at [980, 313] on span "Select an option" at bounding box center [976, 309] width 15 height 15
click at [980, 313] on input "Select an option" at bounding box center [976, 309] width 15 height 15
click at [718, 354] on span "Select an option" at bounding box center [716, 354] width 15 height 15
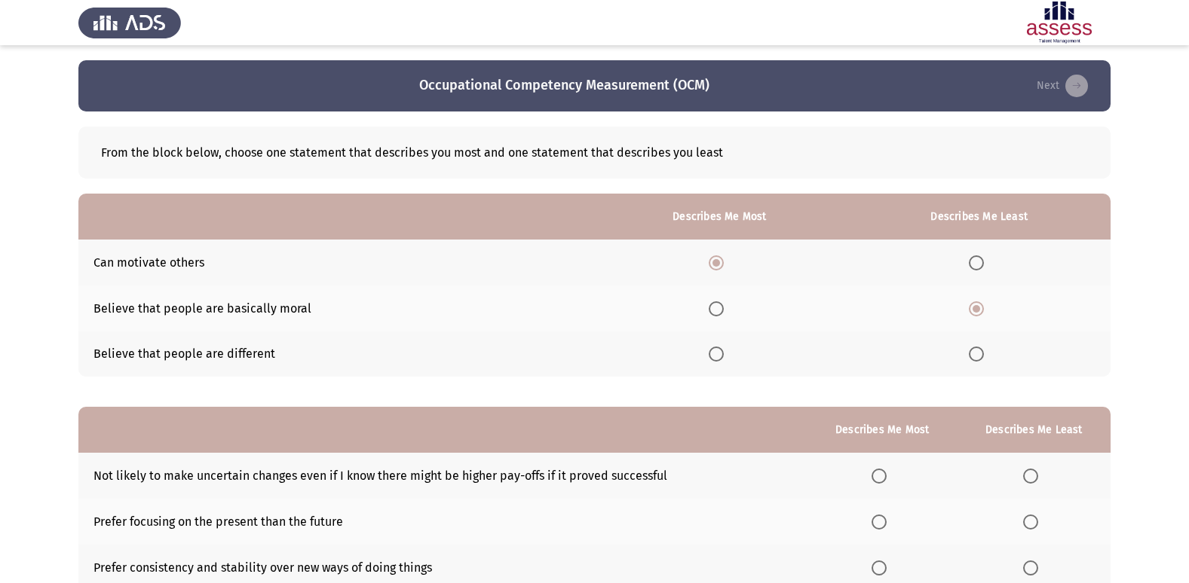
click at [718, 354] on input "Select an option" at bounding box center [716, 354] width 15 height 15
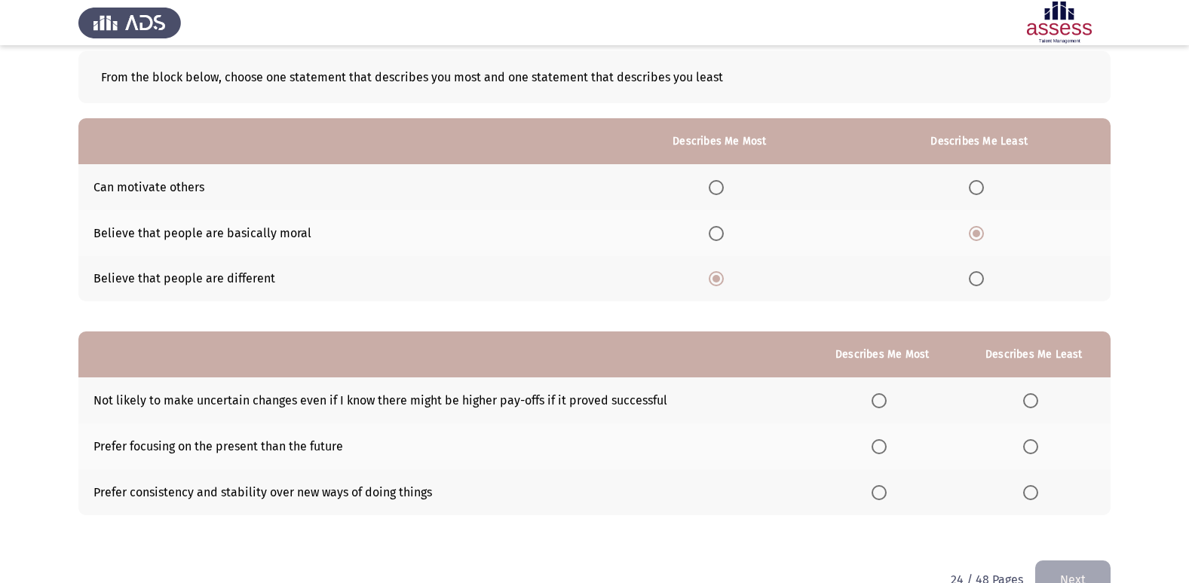
scroll to position [113, 0]
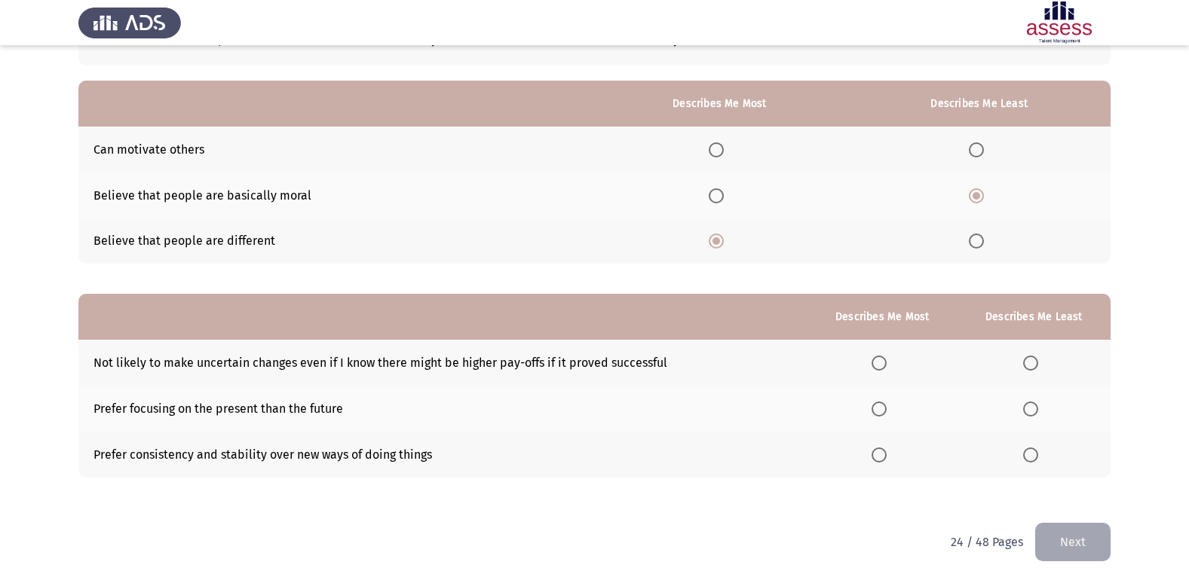
click at [880, 406] on span "Select an option" at bounding box center [878, 409] width 15 height 15
click at [880, 406] on input "Select an option" at bounding box center [878, 409] width 15 height 15
click at [1024, 464] on th at bounding box center [1034, 455] width 154 height 46
click at [1024, 455] on span "Select an option" at bounding box center [1030, 455] width 15 height 15
click at [1024, 455] on input "Select an option" at bounding box center [1030, 455] width 15 height 15
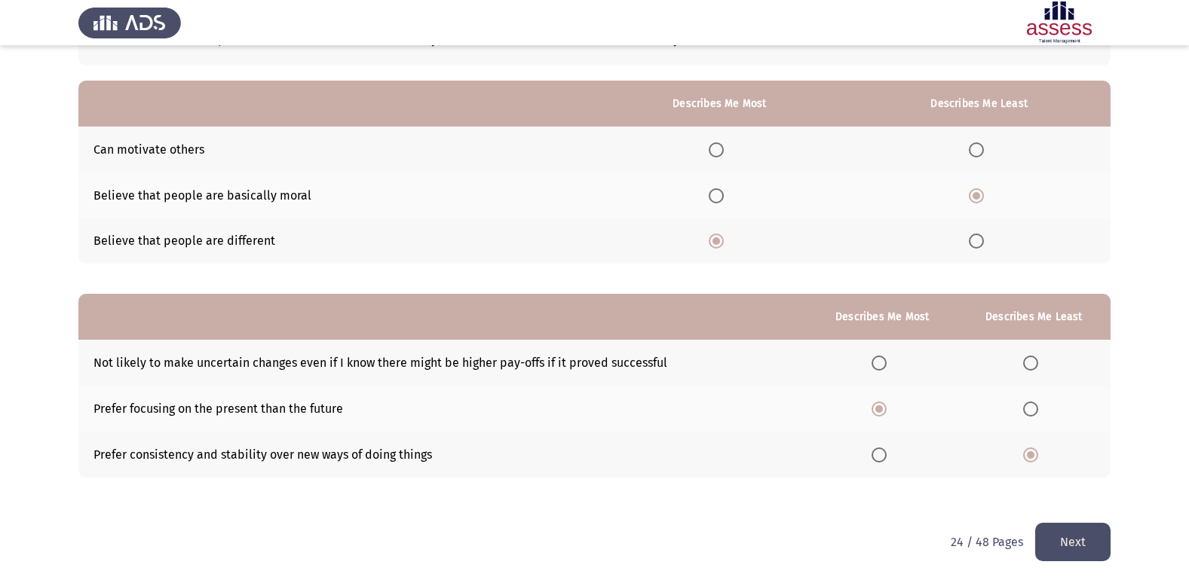
click at [1026, 368] on span "Select an option" at bounding box center [1030, 363] width 15 height 15
click at [1026, 368] on input "Select an option" at bounding box center [1030, 363] width 15 height 15
click at [1067, 543] on button "Next" at bounding box center [1072, 542] width 75 height 38
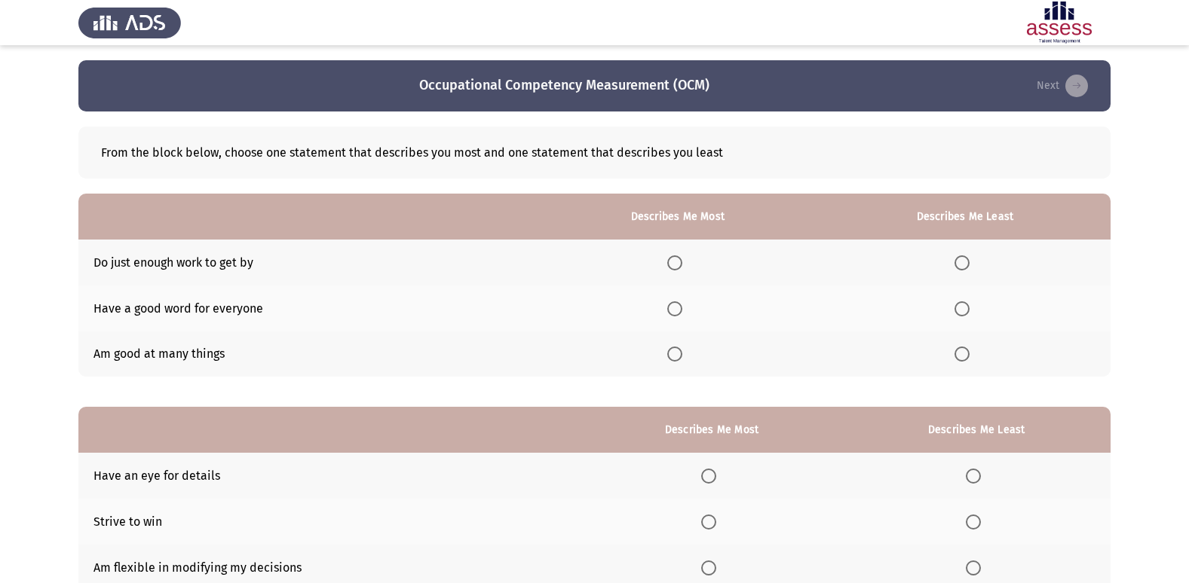
click at [682, 353] on span "Select an option" at bounding box center [674, 354] width 15 height 15
click at [682, 353] on input "Select an option" at bounding box center [674, 354] width 15 height 15
click at [961, 305] on span "Select an option" at bounding box center [961, 309] width 15 height 15
click at [961, 305] on input "Select an option" at bounding box center [961, 309] width 15 height 15
click at [966, 262] on span "Select an option" at bounding box center [961, 263] width 15 height 15
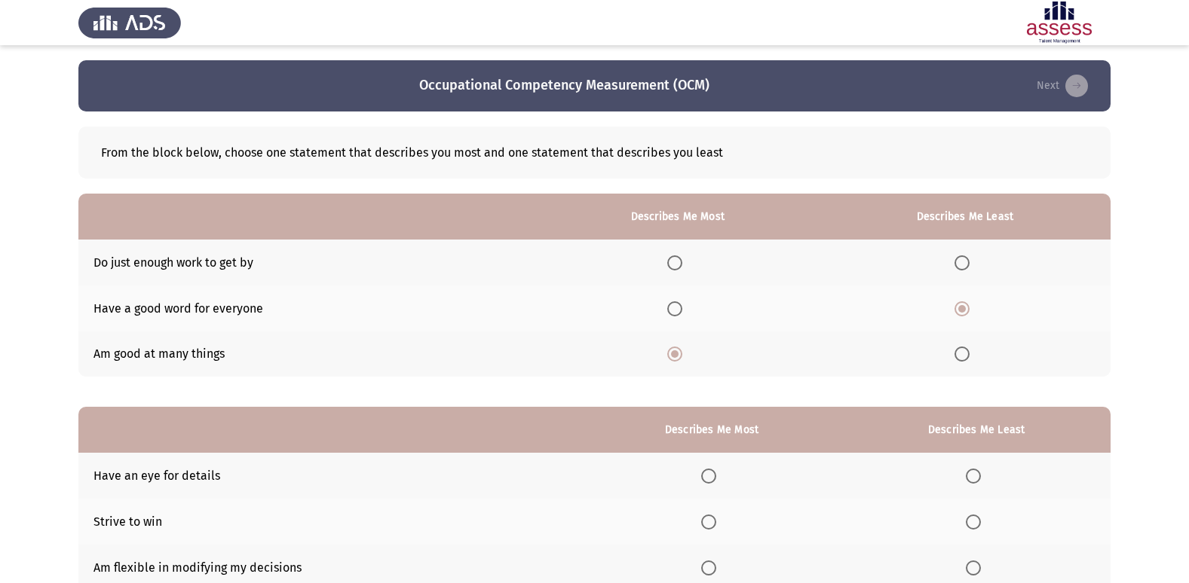
click at [966, 262] on input "Select an option" at bounding box center [961, 263] width 15 height 15
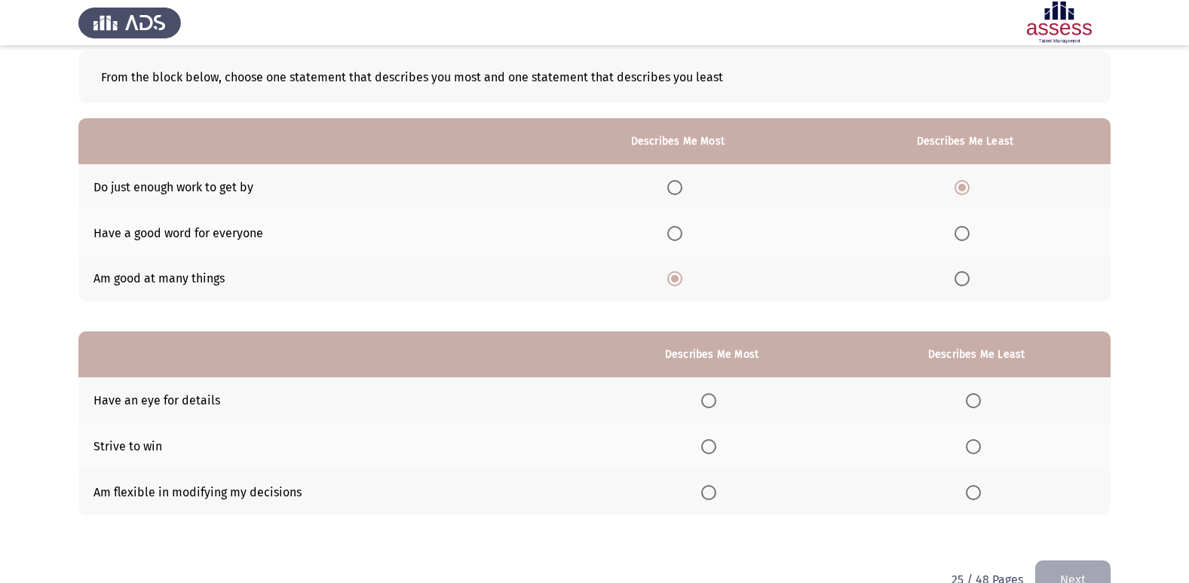
scroll to position [113, 0]
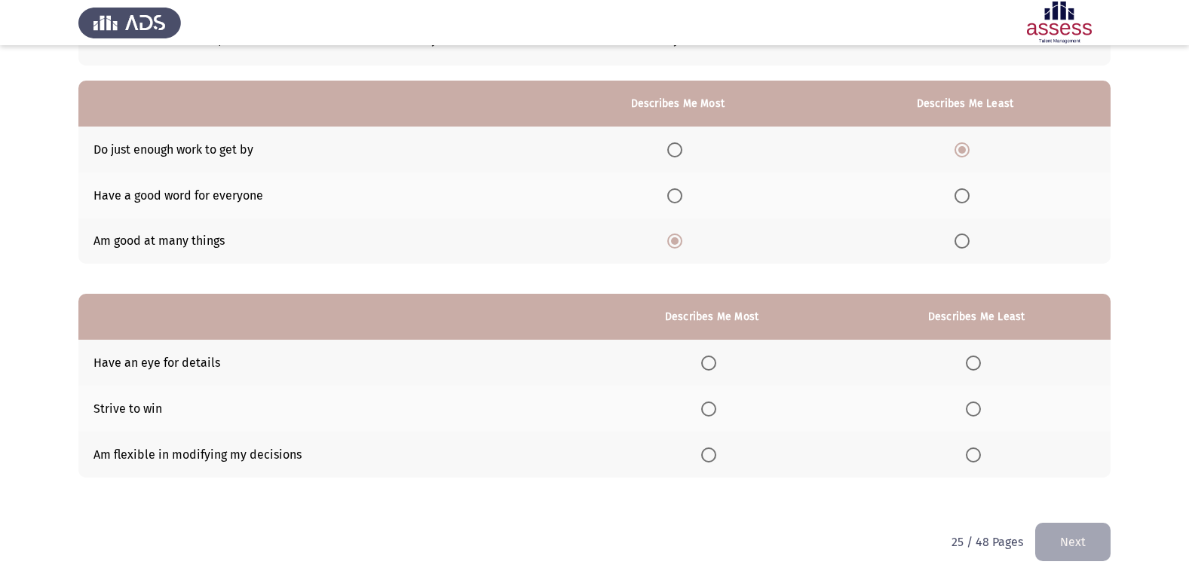
click at [981, 413] on span "Select an option" at bounding box center [973, 409] width 15 height 15
click at [981, 413] on input "Select an option" at bounding box center [973, 409] width 15 height 15
click at [707, 365] on span "Select an option" at bounding box center [708, 363] width 15 height 15
click at [707, 365] on input "Select an option" at bounding box center [708, 363] width 15 height 15
click at [1073, 538] on button "Next" at bounding box center [1072, 542] width 75 height 38
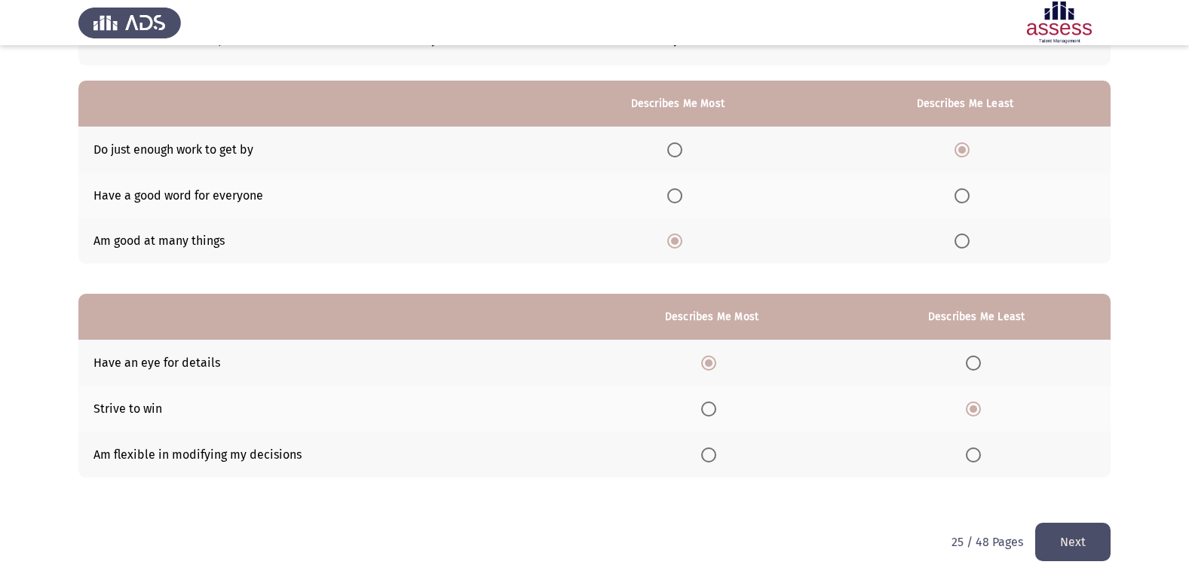
scroll to position [0, 0]
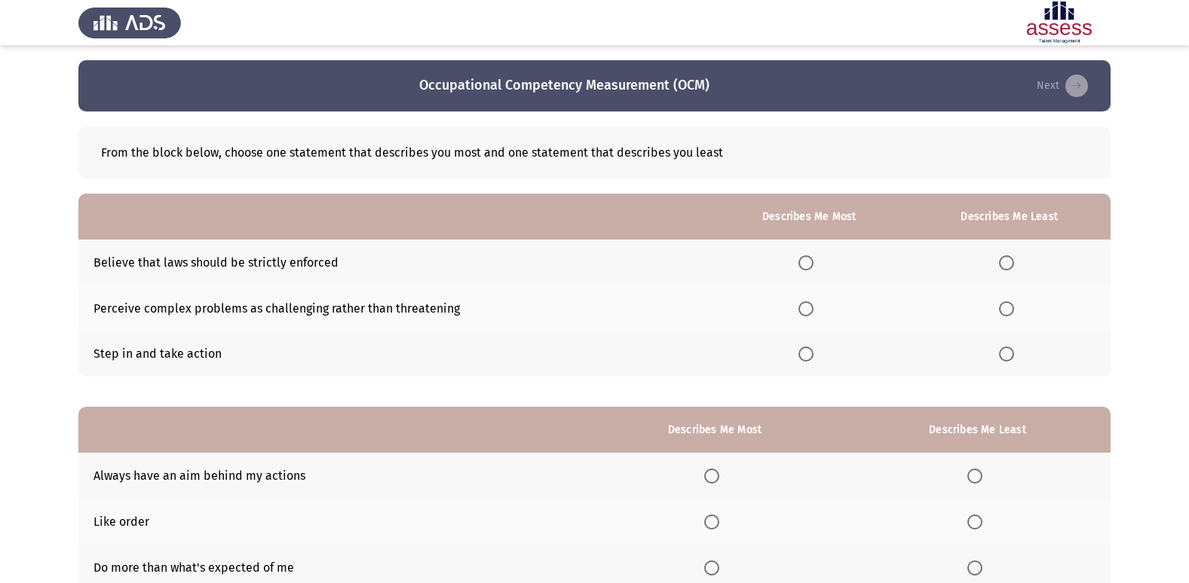
click at [809, 262] on span "Select an option" at bounding box center [805, 263] width 15 height 15
click at [809, 262] on input "Select an option" at bounding box center [805, 263] width 15 height 15
click at [1006, 354] on span "Select an option" at bounding box center [1006, 354] width 15 height 15
click at [1006, 354] on input "Select an option" at bounding box center [1006, 354] width 15 height 15
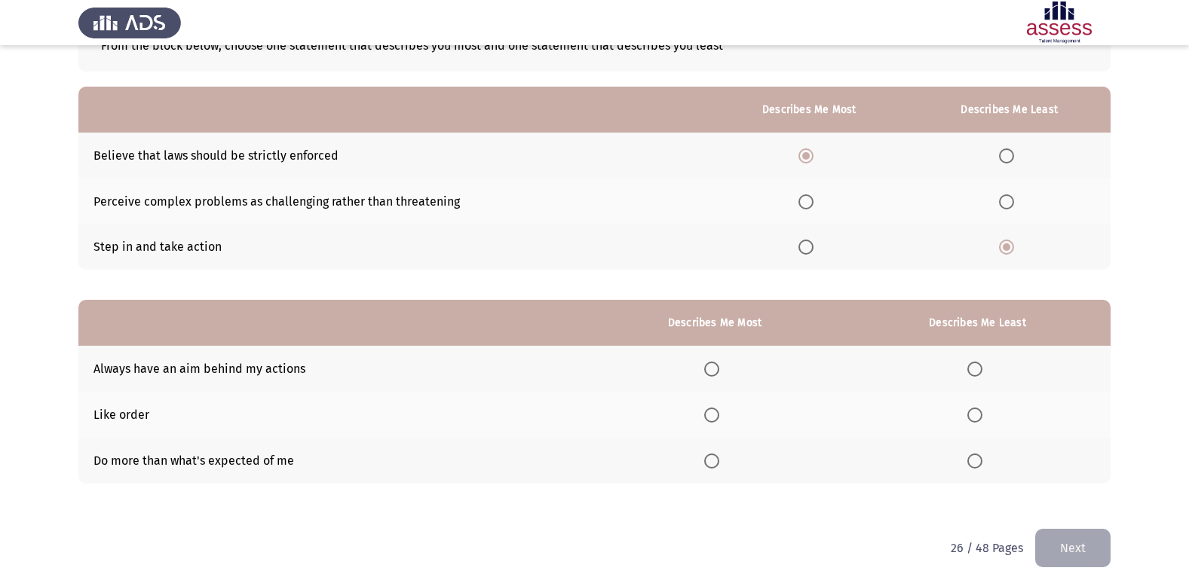
scroll to position [113, 0]
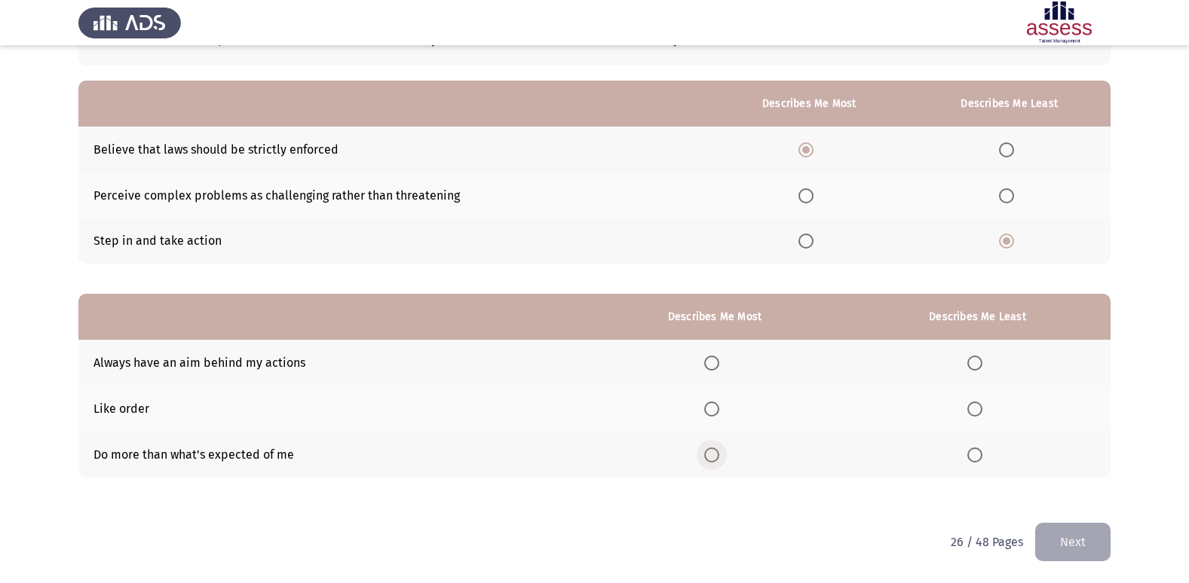
click at [715, 449] on span "Select an option" at bounding box center [711, 455] width 15 height 15
click at [715, 449] on input "Select an option" at bounding box center [711, 455] width 15 height 15
click at [981, 357] on span "Select an option" at bounding box center [974, 363] width 15 height 15
click at [981, 357] on input "Select an option" at bounding box center [974, 363] width 15 height 15
click at [712, 409] on span "Select an option" at bounding box center [712, 409] width 0 height 0
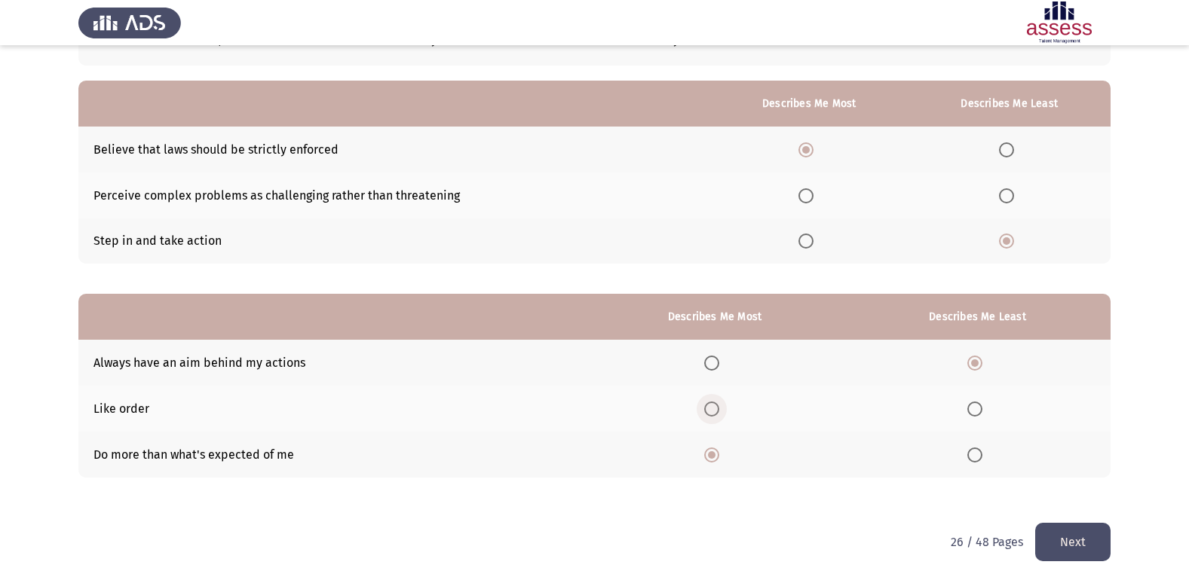
click at [714, 409] on input "Select an option" at bounding box center [711, 409] width 15 height 15
click at [1061, 541] on button "Next" at bounding box center [1072, 542] width 75 height 38
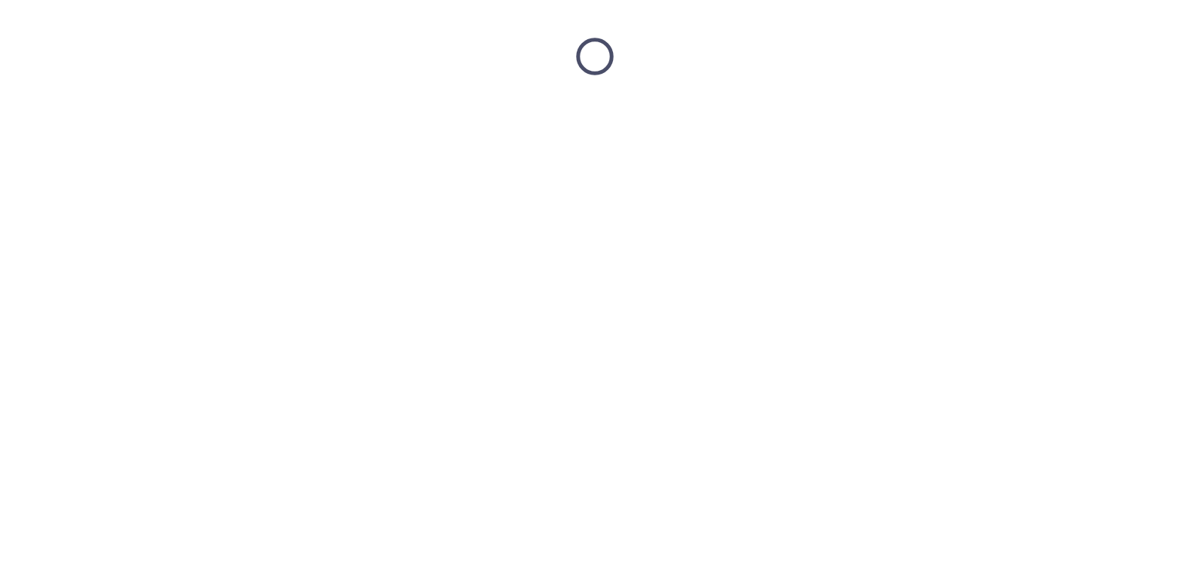
scroll to position [0, 0]
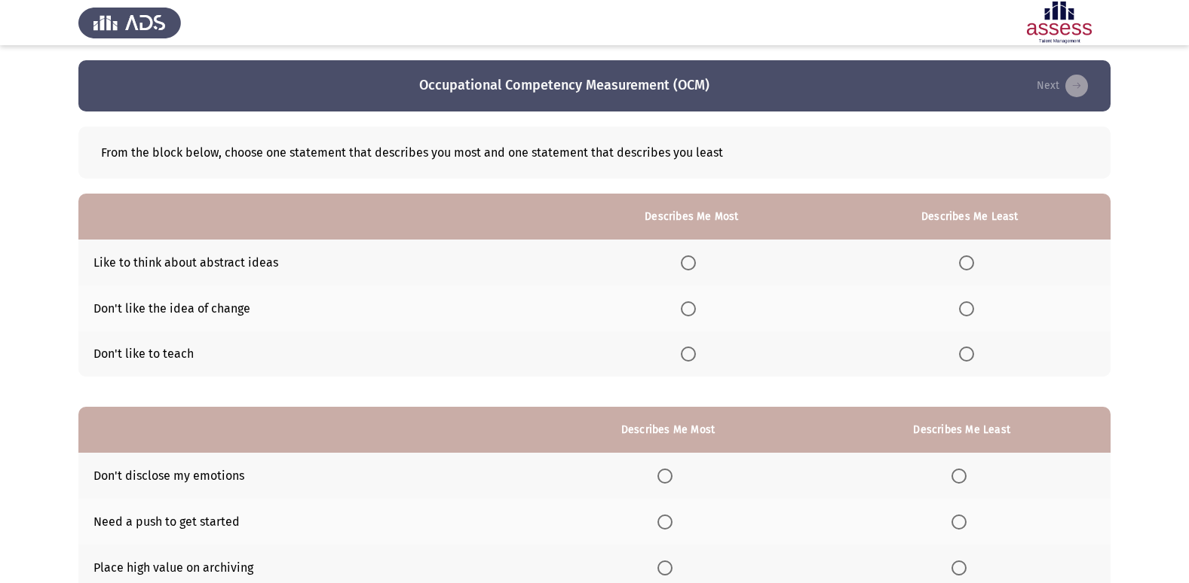
click at [689, 265] on span "Select an option" at bounding box center [688, 263] width 15 height 15
click at [689, 265] on input "Select an option" at bounding box center [688, 263] width 15 height 15
click at [969, 305] on span "Select an option" at bounding box center [966, 309] width 15 height 15
click at [969, 305] on input "Select an option" at bounding box center [966, 309] width 15 height 15
click at [969, 344] on th at bounding box center [969, 355] width 282 height 46
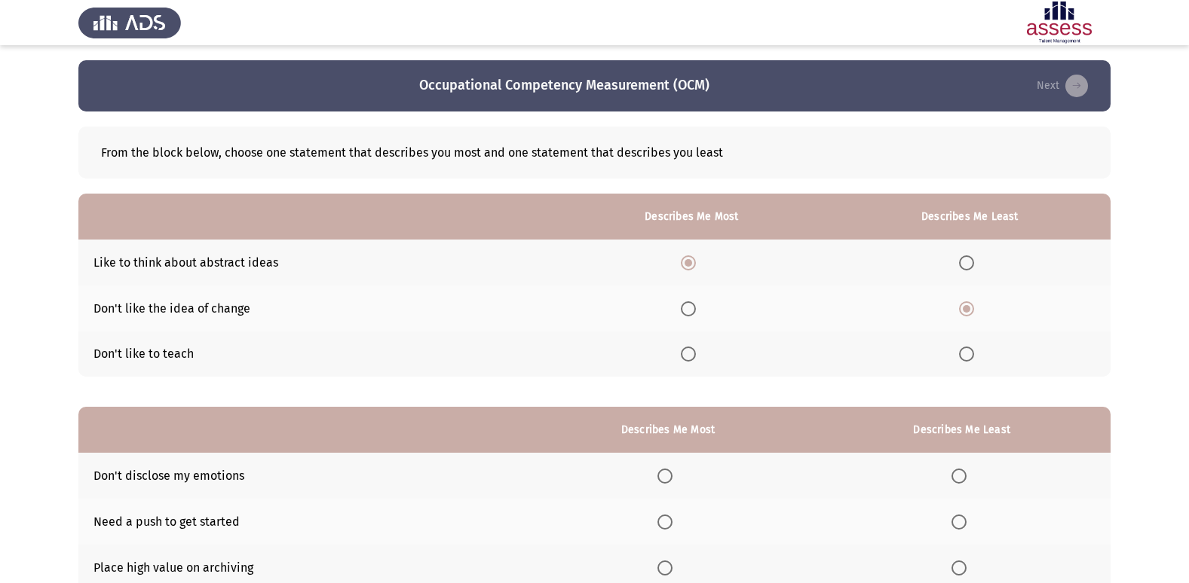
click at [964, 354] on span "Select an option" at bounding box center [966, 354] width 15 height 15
click at [964, 354] on input "Select an option" at bounding box center [966, 354] width 15 height 15
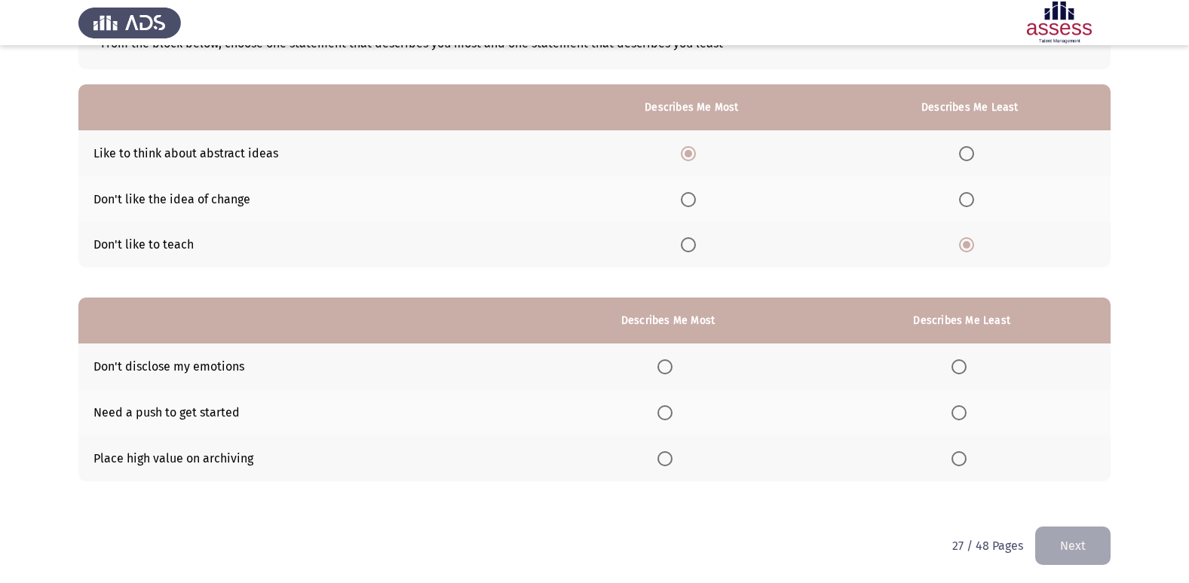
scroll to position [113, 0]
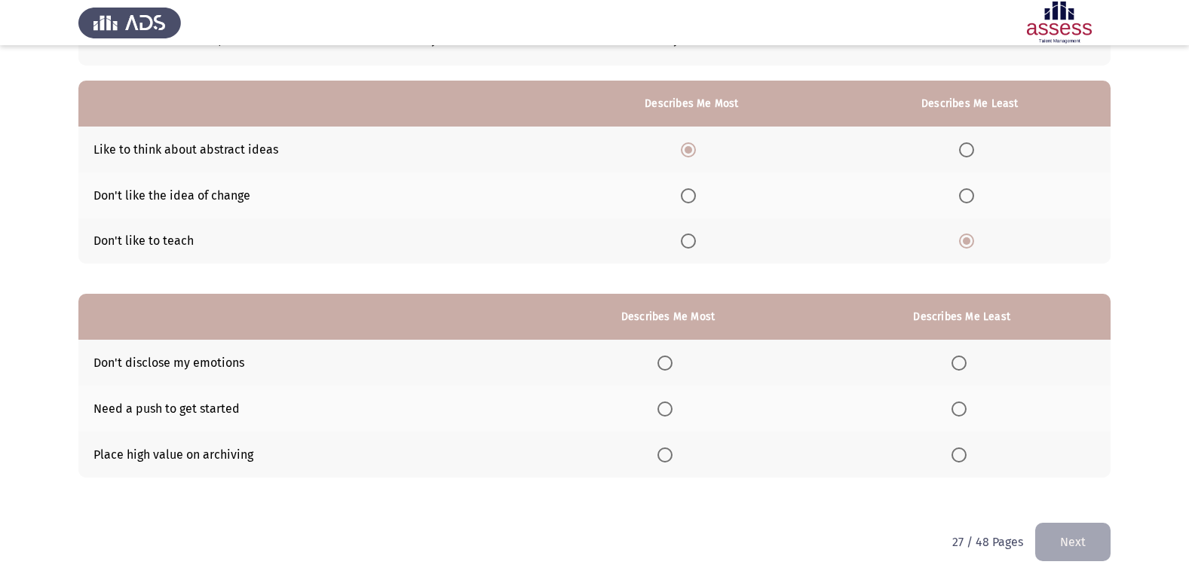
click at [668, 411] on span "Select an option" at bounding box center [664, 409] width 15 height 15
click at [668, 411] on input "Select an option" at bounding box center [664, 409] width 15 height 15
click at [956, 363] on span "Select an option" at bounding box center [958, 363] width 15 height 15
click at [956, 363] on input "Select an option" at bounding box center [958, 363] width 15 height 15
click at [1061, 538] on button "Next" at bounding box center [1072, 542] width 75 height 38
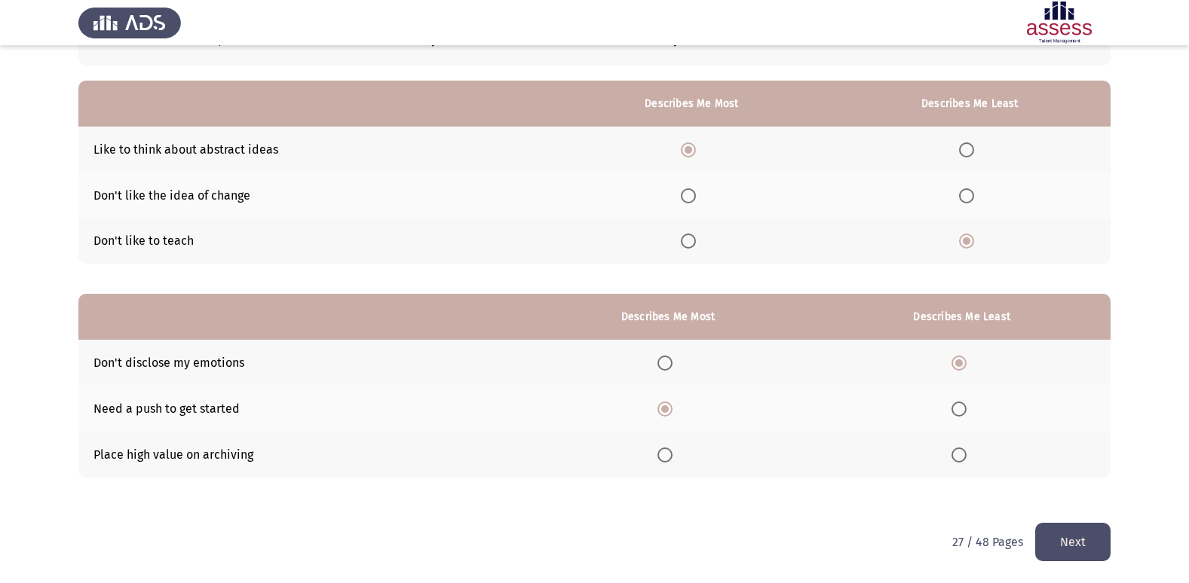
scroll to position [0, 0]
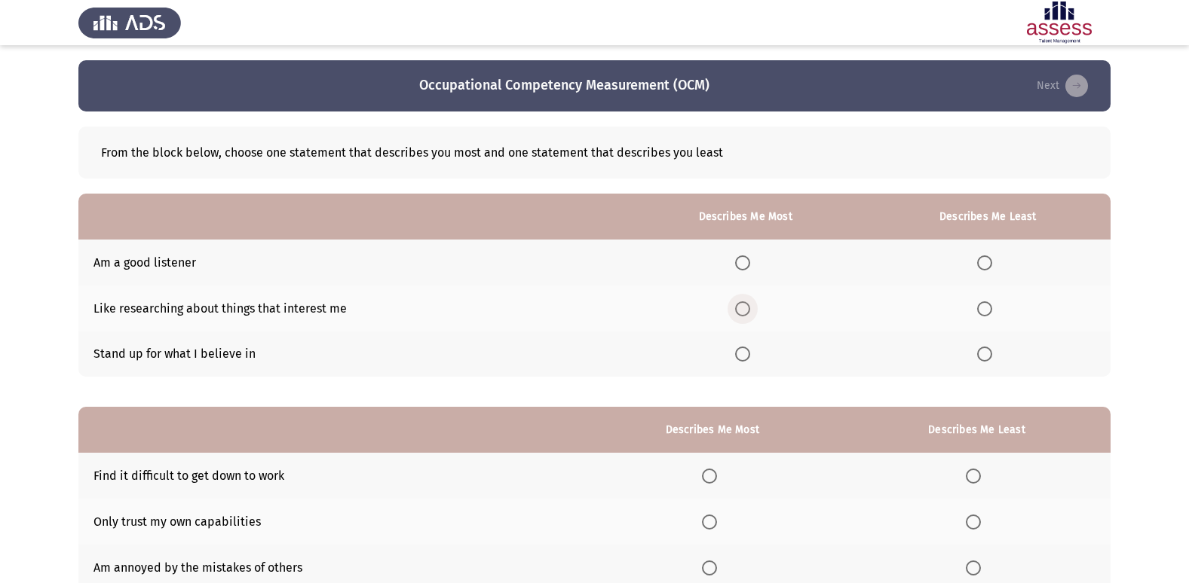
click at [745, 314] on span "Select an option" at bounding box center [742, 309] width 15 height 15
click at [745, 314] on input "Select an option" at bounding box center [742, 309] width 15 height 15
click at [749, 357] on span "Select an option" at bounding box center [742, 354] width 15 height 15
click at [749, 357] on input "Select an option" at bounding box center [742, 354] width 15 height 15
click at [985, 259] on span "Select an option" at bounding box center [984, 263] width 15 height 15
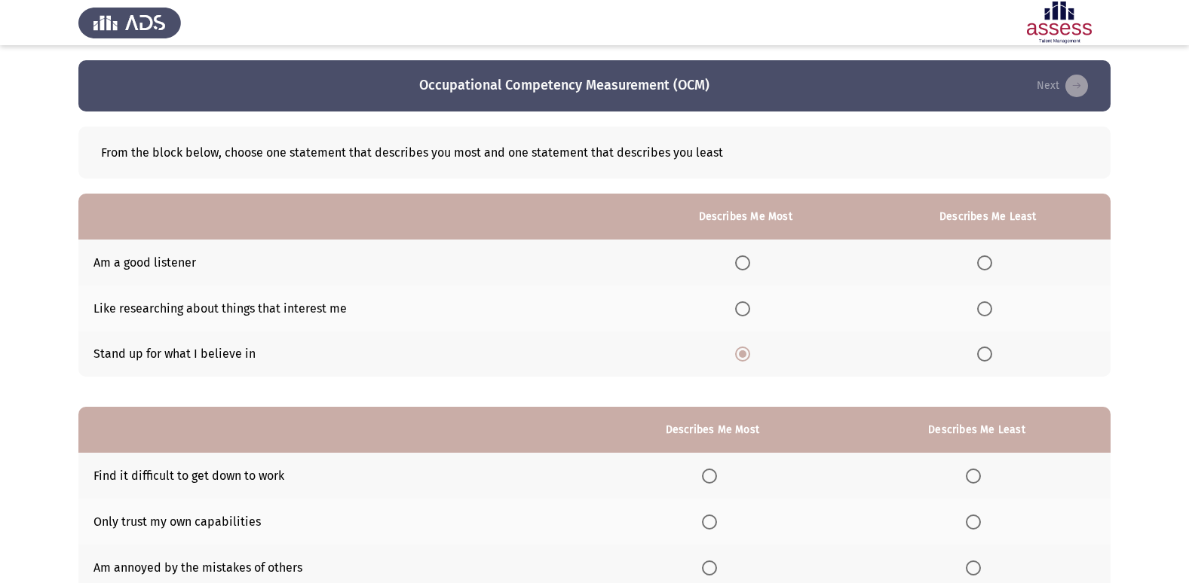
click at [985, 259] on input "Select an option" at bounding box center [984, 263] width 15 height 15
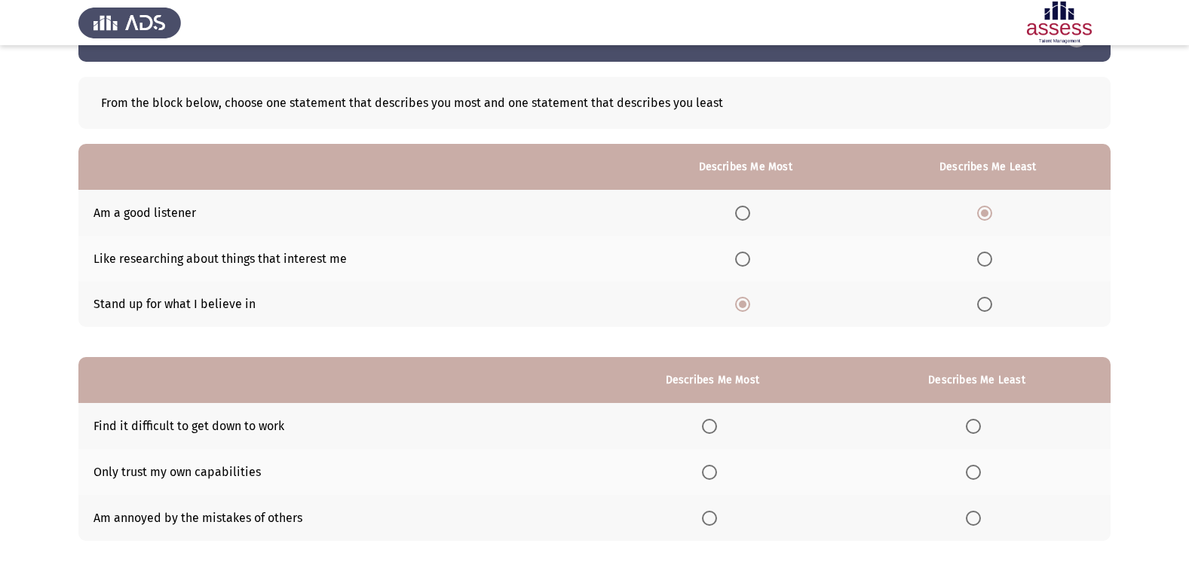
scroll to position [113, 0]
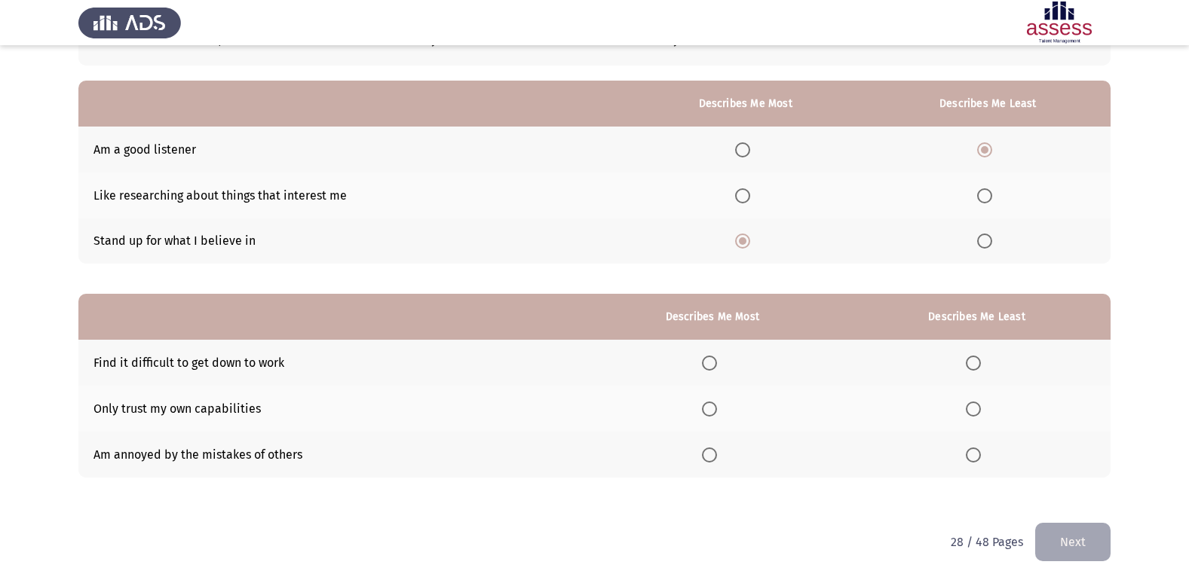
click at [715, 400] on th at bounding box center [712, 409] width 261 height 46
click at [715, 408] on span "Select an option" at bounding box center [709, 409] width 15 height 15
click at [715, 408] on input "Select an option" at bounding box center [709, 409] width 15 height 15
click at [711, 359] on span "Select an option" at bounding box center [709, 363] width 15 height 15
click at [711, 359] on input "Select an option" at bounding box center [709, 363] width 15 height 15
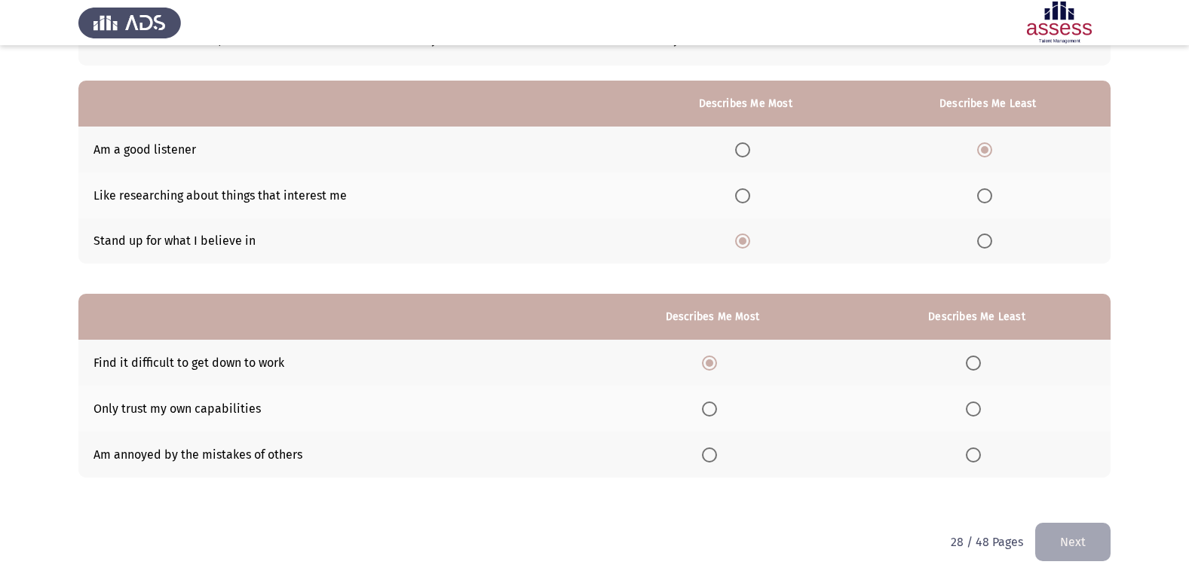
click at [973, 407] on span "Select an option" at bounding box center [973, 409] width 15 height 15
click at [973, 407] on input "Select an option" at bounding box center [973, 409] width 15 height 15
click at [971, 458] on span "Select an option" at bounding box center [973, 455] width 15 height 15
click at [971, 458] on input "Select an option" at bounding box center [973, 455] width 15 height 15
click at [1065, 533] on button "Next" at bounding box center [1072, 542] width 75 height 38
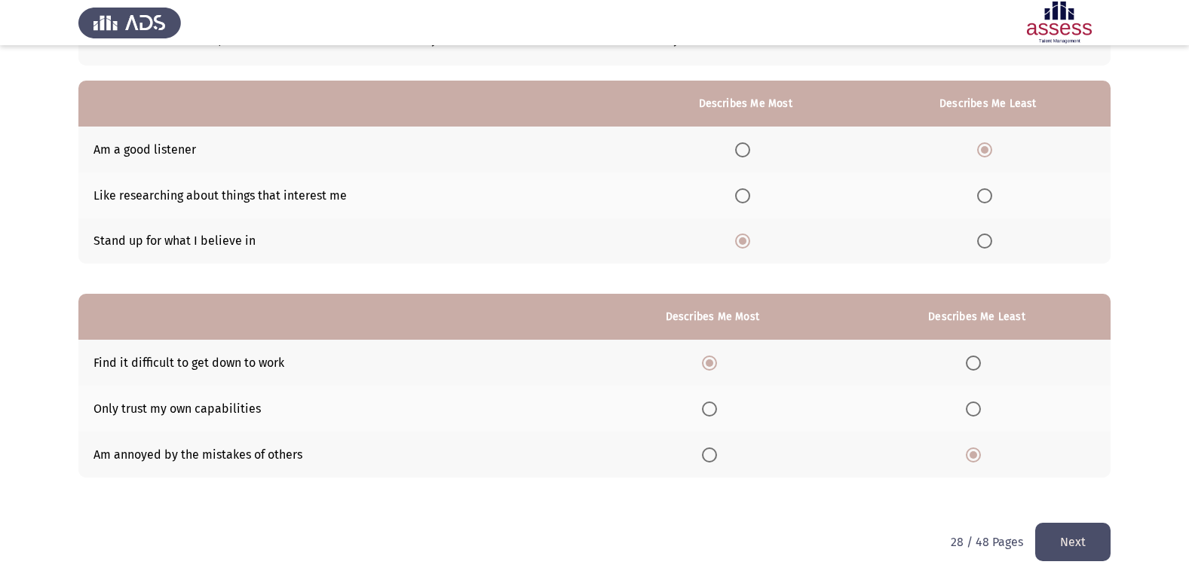
scroll to position [0, 0]
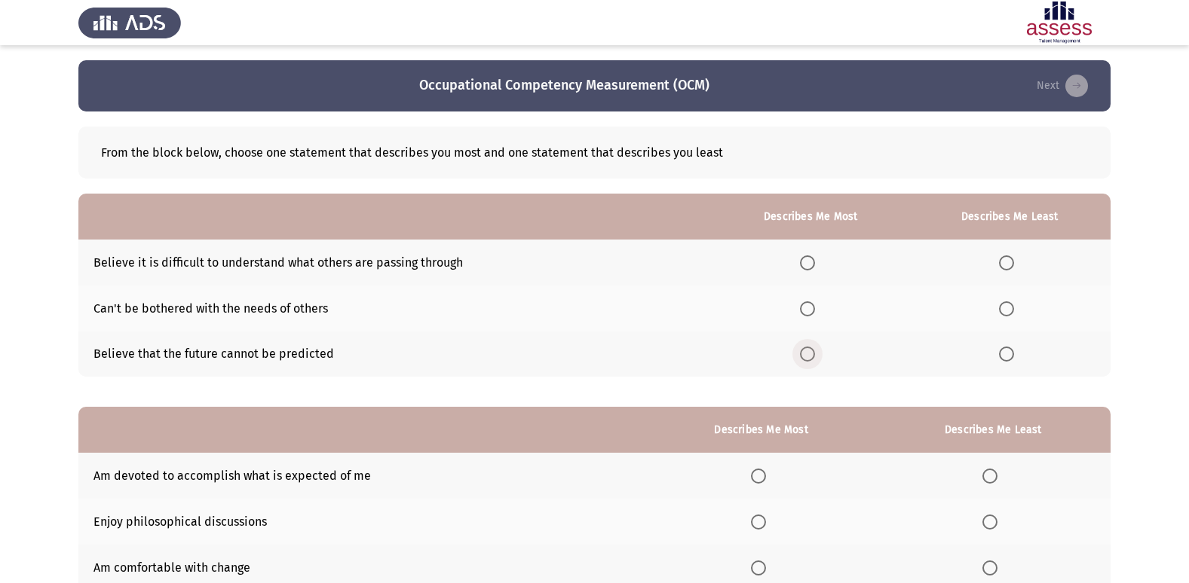
click at [804, 354] on span "Select an option" at bounding box center [807, 354] width 15 height 15
click at [804, 354] on input "Select an option" at bounding box center [807, 354] width 15 height 15
click at [1010, 260] on span "Select an option" at bounding box center [1006, 263] width 15 height 15
click at [1010, 260] on input "Select an option" at bounding box center [1006, 263] width 15 height 15
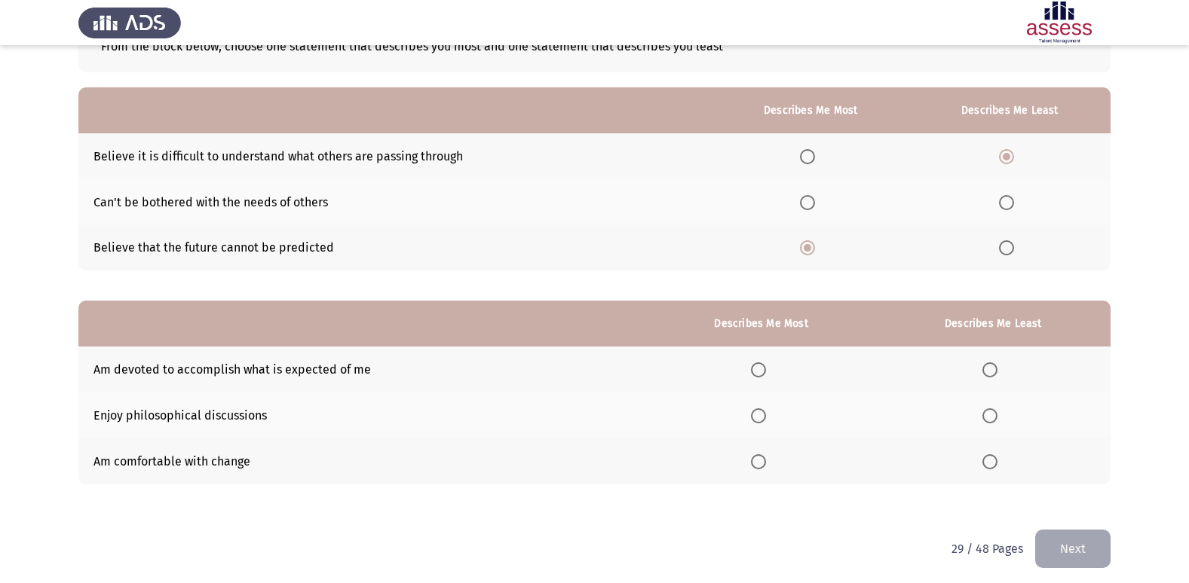
scroll to position [113, 0]
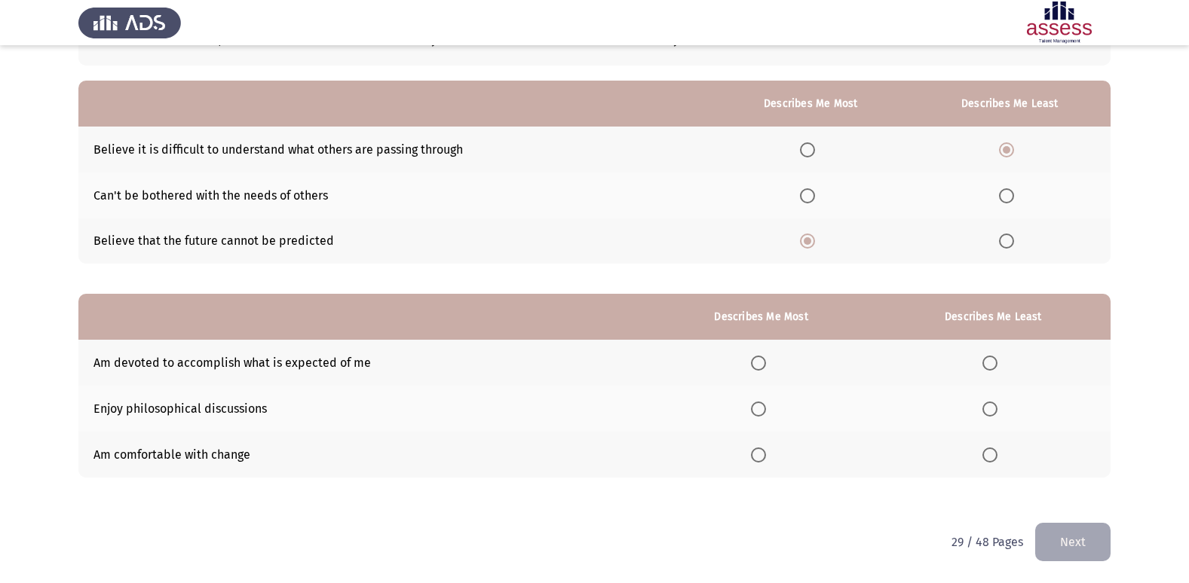
click at [763, 417] on th at bounding box center [761, 409] width 229 height 46
click at [758, 406] on span "Select an option" at bounding box center [758, 409] width 15 height 15
click at [758, 406] on input "Select an option" at bounding box center [758, 409] width 15 height 15
click at [995, 359] on span "Select an option" at bounding box center [989, 363] width 15 height 15
click at [995, 359] on input "Select an option" at bounding box center [989, 363] width 15 height 15
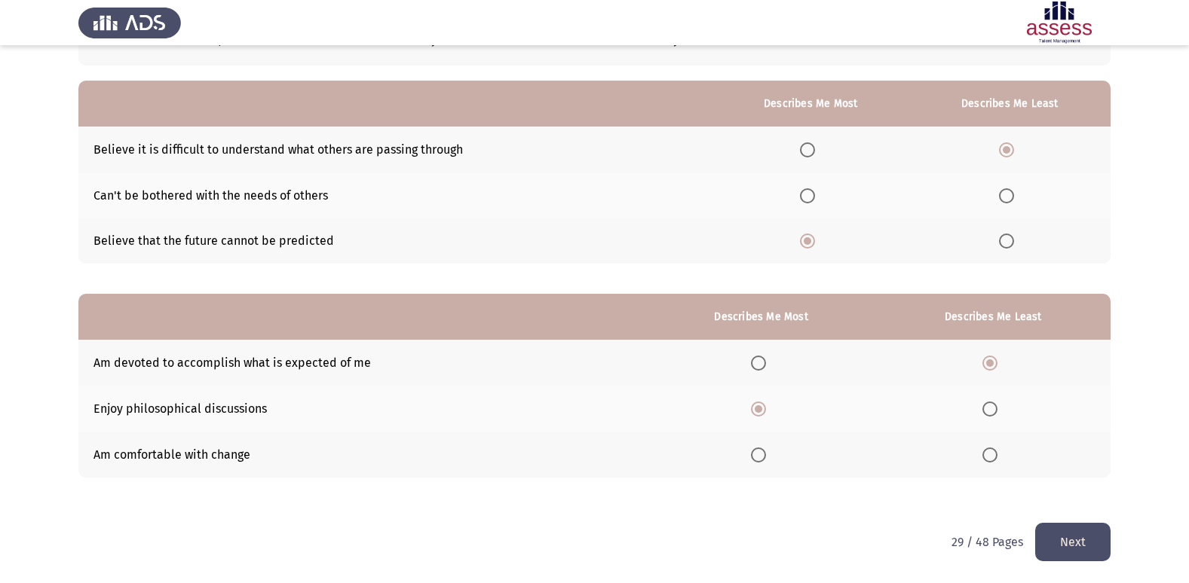
click at [1086, 528] on button "Next" at bounding box center [1072, 542] width 75 height 38
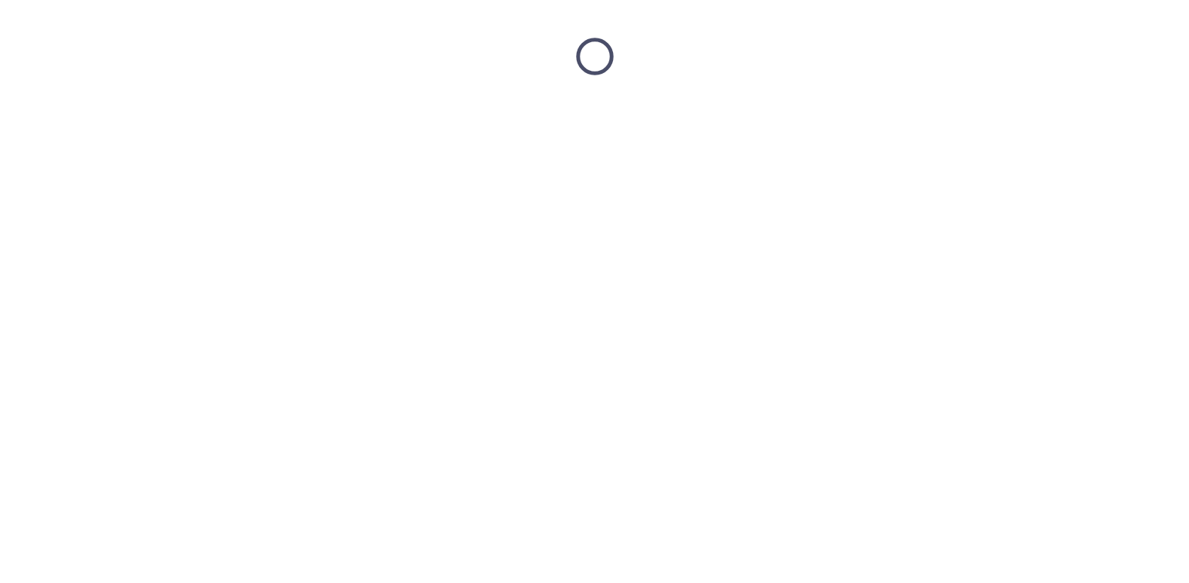
scroll to position [0, 0]
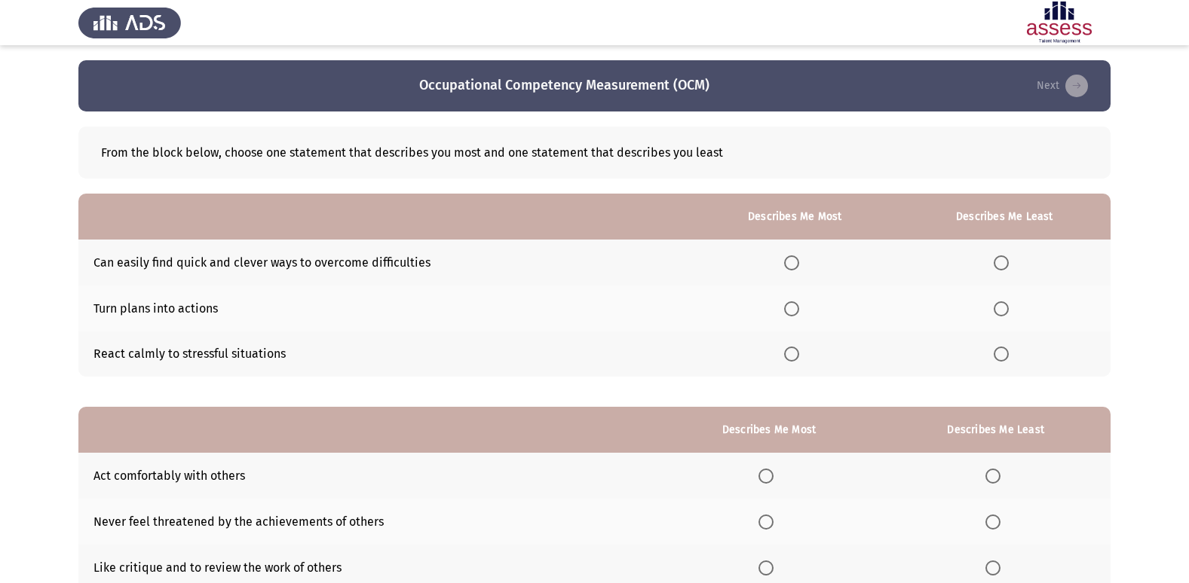
click at [798, 257] on span "Select an option" at bounding box center [791, 263] width 15 height 15
click at [798, 257] on input "Select an option" at bounding box center [791, 263] width 15 height 15
click at [799, 357] on span "Select an option" at bounding box center [791, 354] width 15 height 15
click at [799, 357] on input "Select an option" at bounding box center [791, 354] width 15 height 15
click at [1004, 309] on span "Select an option" at bounding box center [1000, 309] width 15 height 15
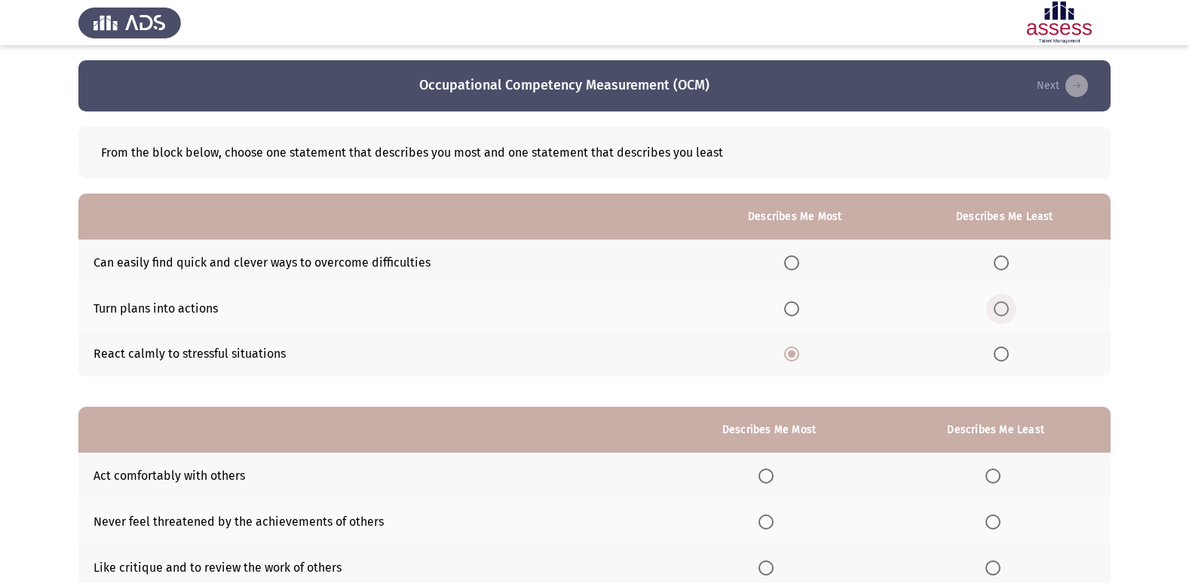
click at [1004, 309] on input "Select an option" at bounding box center [1000, 309] width 15 height 15
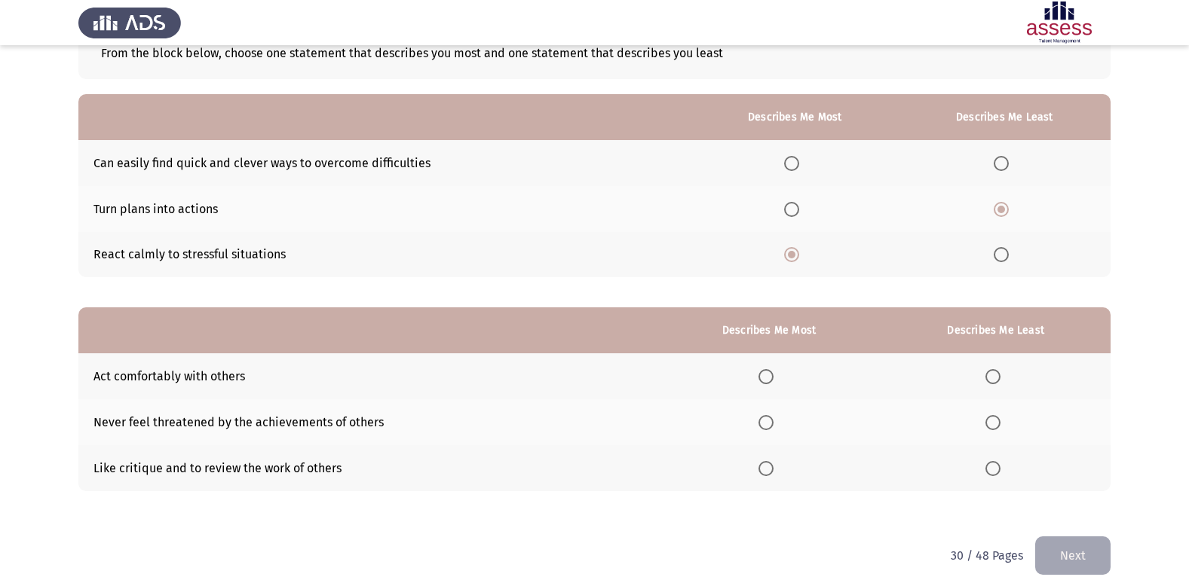
scroll to position [113, 0]
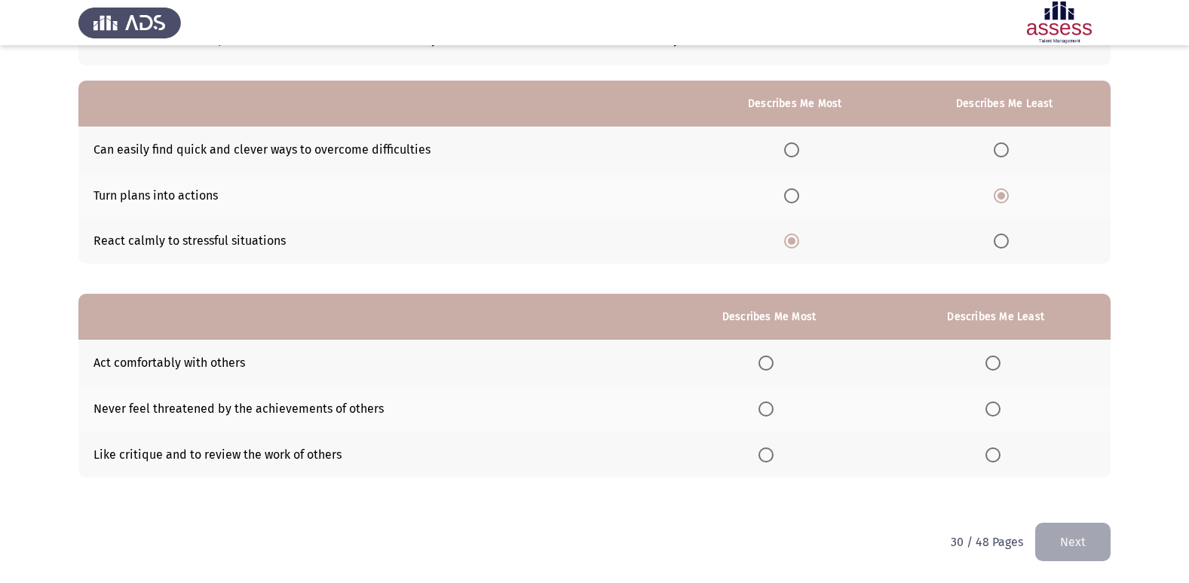
click at [766, 409] on span "Select an option" at bounding box center [766, 409] width 0 height 0
click at [768, 409] on input "Select an option" at bounding box center [765, 409] width 15 height 15
click at [1000, 456] on span "Select an option" at bounding box center [992, 455] width 15 height 15
click at [1000, 456] on input "Select an option" at bounding box center [992, 455] width 15 height 15
click at [1053, 546] on button "Next" at bounding box center [1072, 542] width 75 height 38
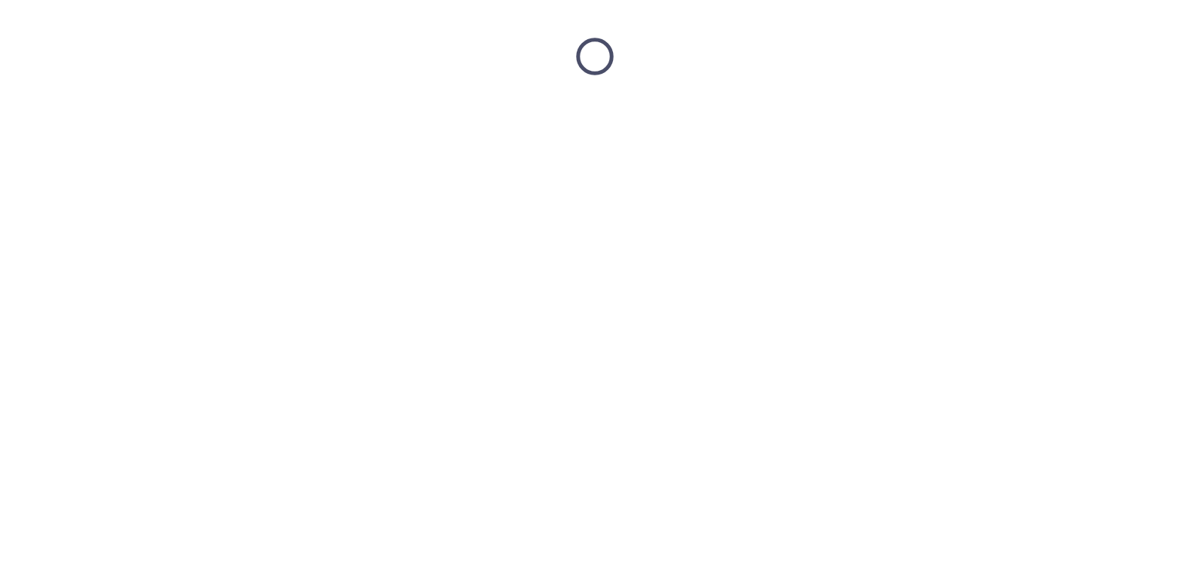
scroll to position [0, 0]
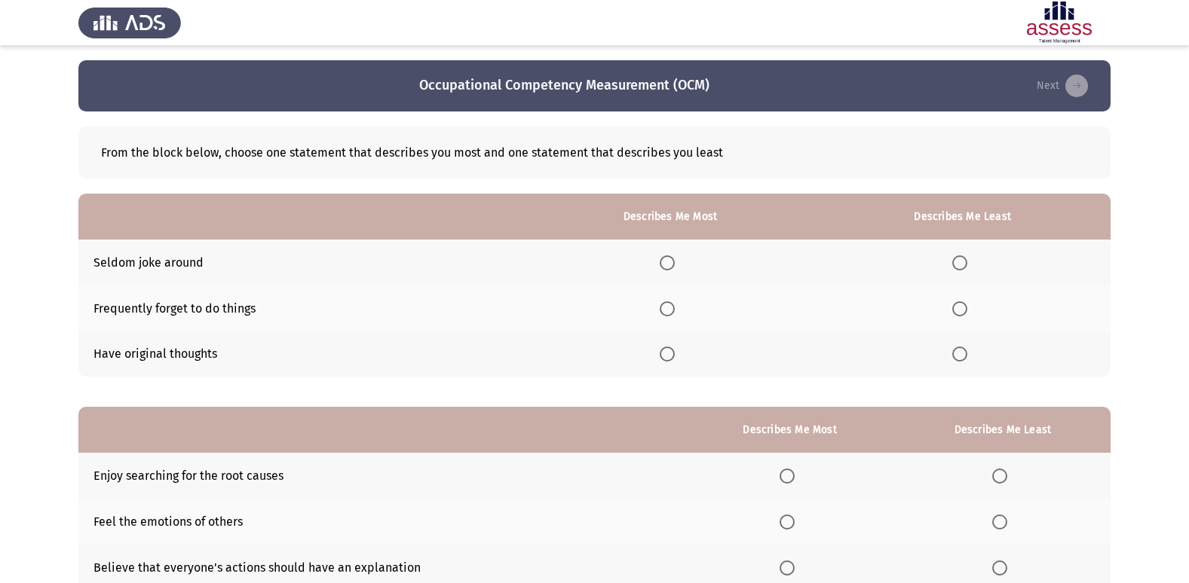
click at [671, 351] on span "Select an option" at bounding box center [667, 354] width 15 height 15
click at [671, 351] on input "Select an option" at bounding box center [667, 354] width 15 height 15
click at [960, 263] on span "Select an option" at bounding box center [960, 263] width 0 height 0
click at [961, 263] on input "Select an option" at bounding box center [959, 263] width 15 height 15
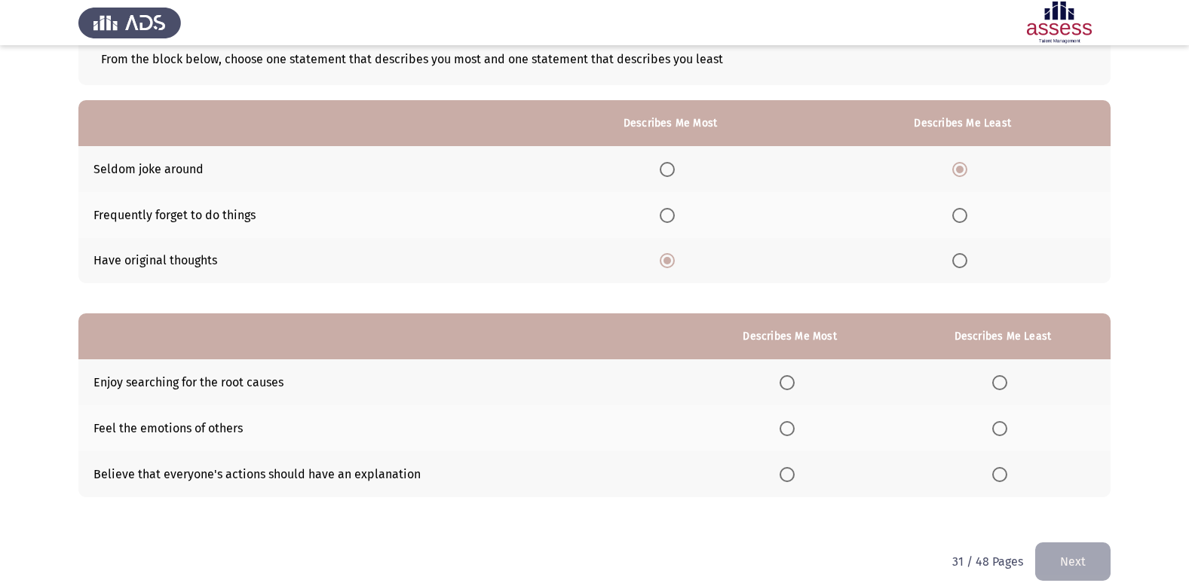
scroll to position [113, 0]
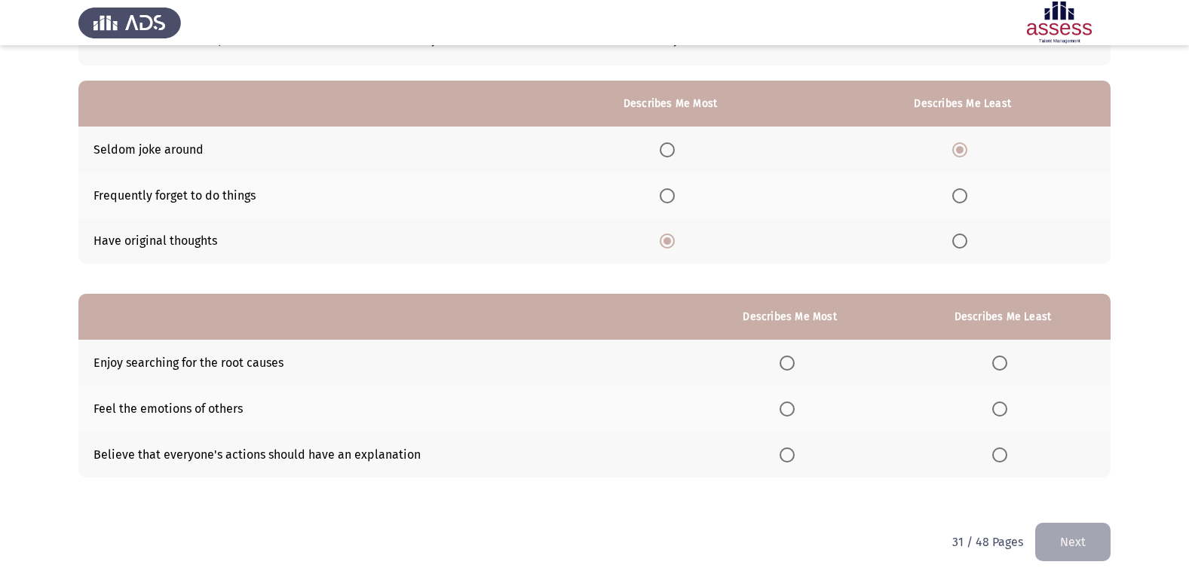
click at [781, 362] on th at bounding box center [789, 363] width 210 height 46
click at [1003, 449] on span "Select an option" at bounding box center [999, 455] width 15 height 15
click at [1003, 449] on input "Select an option" at bounding box center [999, 455] width 15 height 15
click at [788, 366] on span "Select an option" at bounding box center [786, 363] width 15 height 15
click at [788, 366] on input "Select an option" at bounding box center [786, 363] width 15 height 15
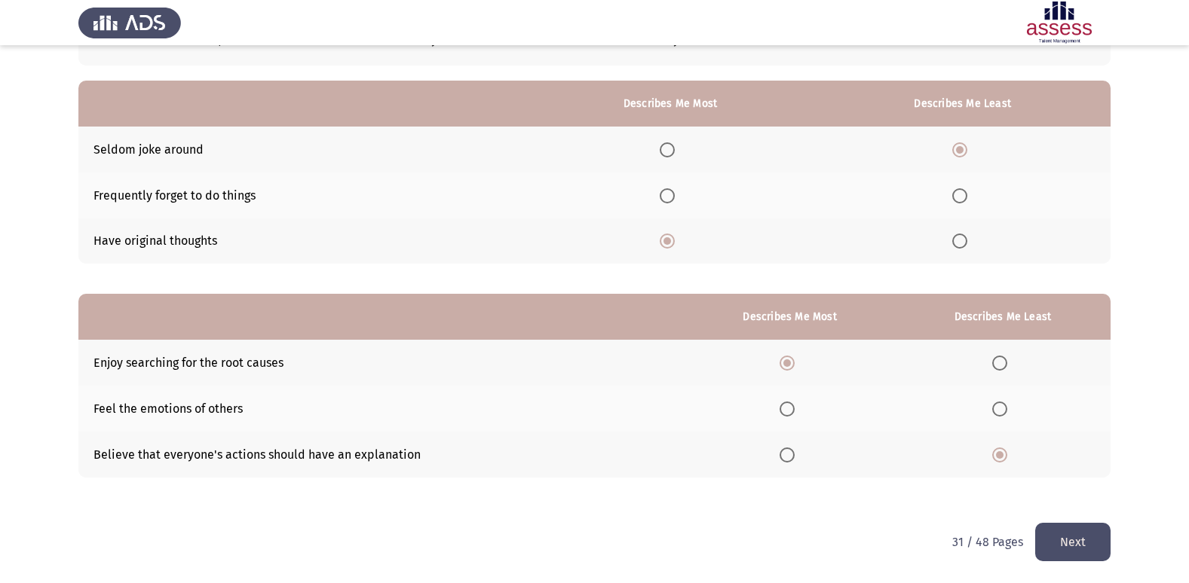
click at [1057, 538] on button "Next" at bounding box center [1072, 542] width 75 height 38
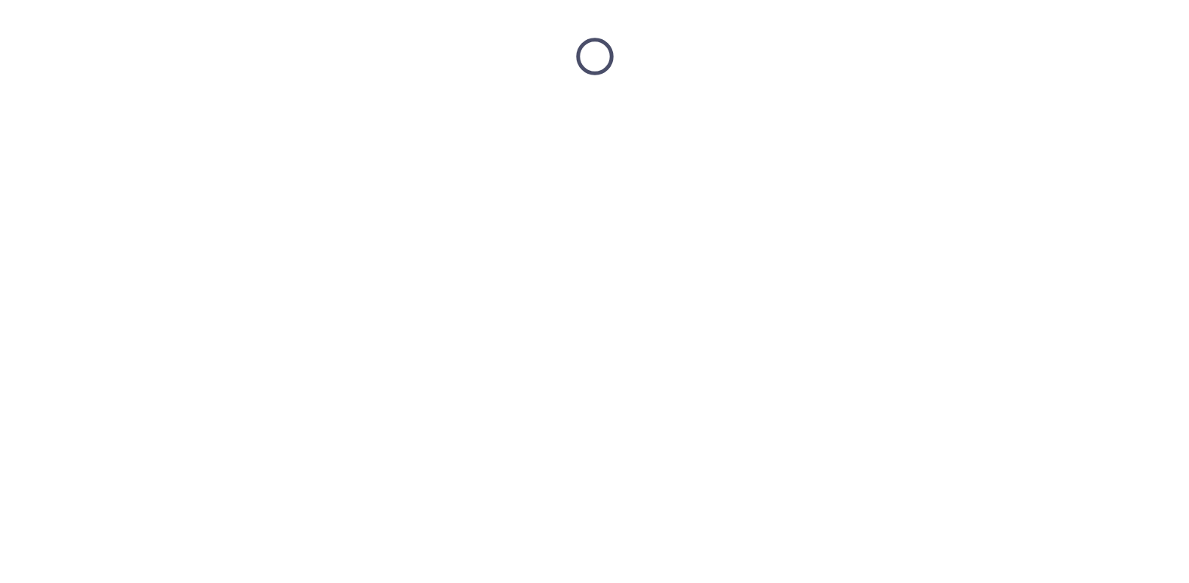
scroll to position [0, 0]
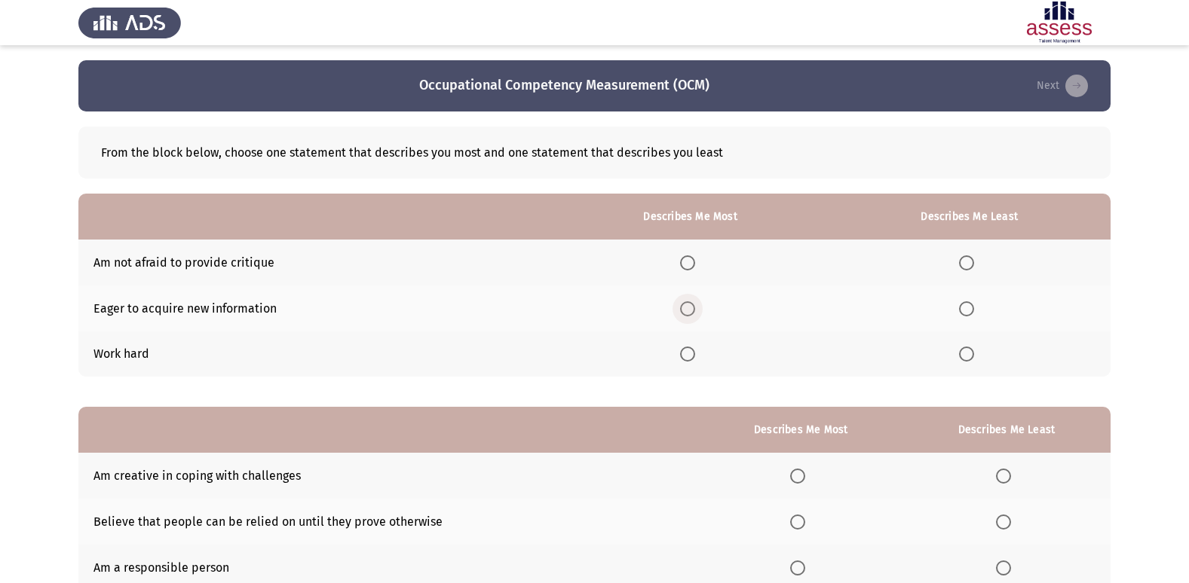
click at [693, 308] on span "Select an option" at bounding box center [687, 309] width 15 height 15
click at [693, 308] on input "Select an option" at bounding box center [687, 309] width 15 height 15
click at [975, 264] on label "Select an option" at bounding box center [969, 263] width 21 height 15
click at [974, 264] on input "Select an option" at bounding box center [966, 263] width 15 height 15
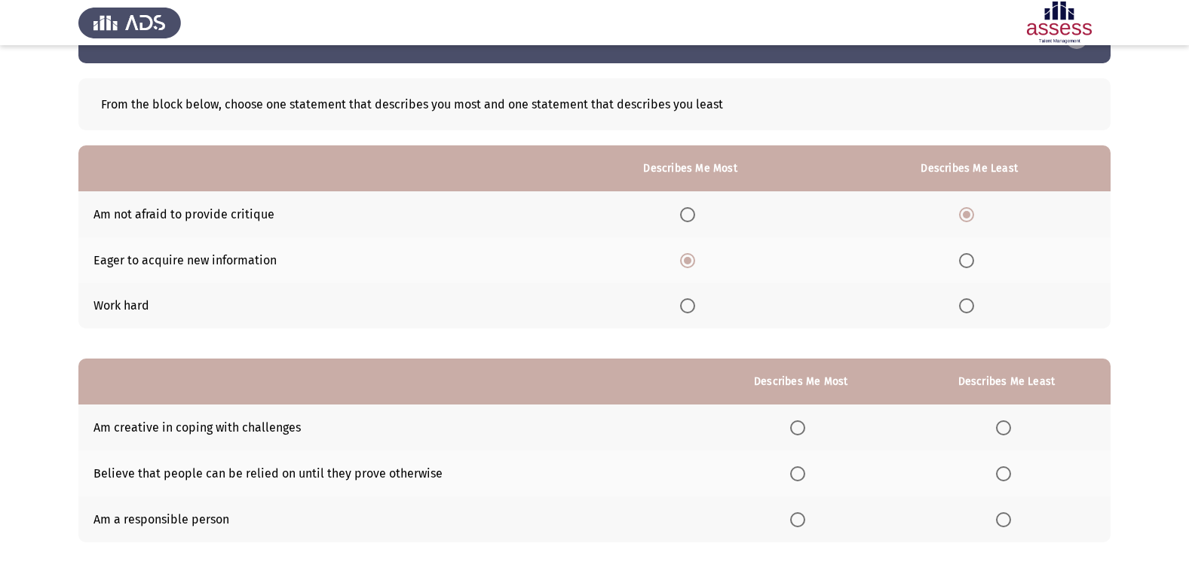
scroll to position [113, 0]
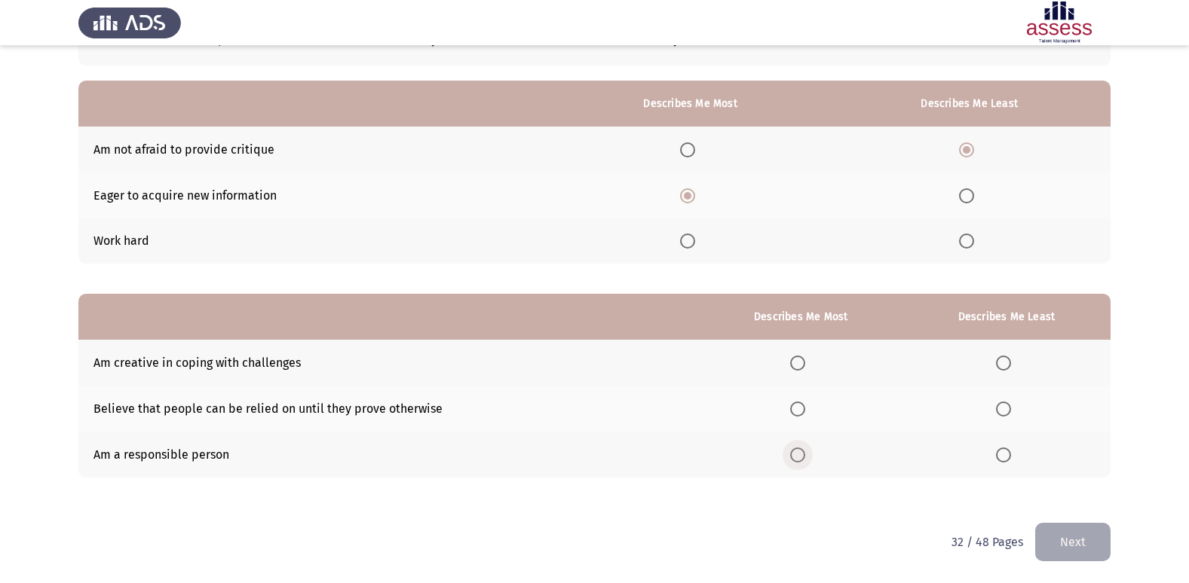
click at [801, 451] on span "Select an option" at bounding box center [797, 455] width 15 height 15
click at [801, 451] on input "Select an option" at bounding box center [797, 455] width 15 height 15
click at [799, 358] on span "Select an option" at bounding box center [797, 363] width 15 height 15
click at [799, 358] on input "Select an option" at bounding box center [797, 363] width 15 height 15
click at [1008, 407] on span "Select an option" at bounding box center [1003, 409] width 15 height 15
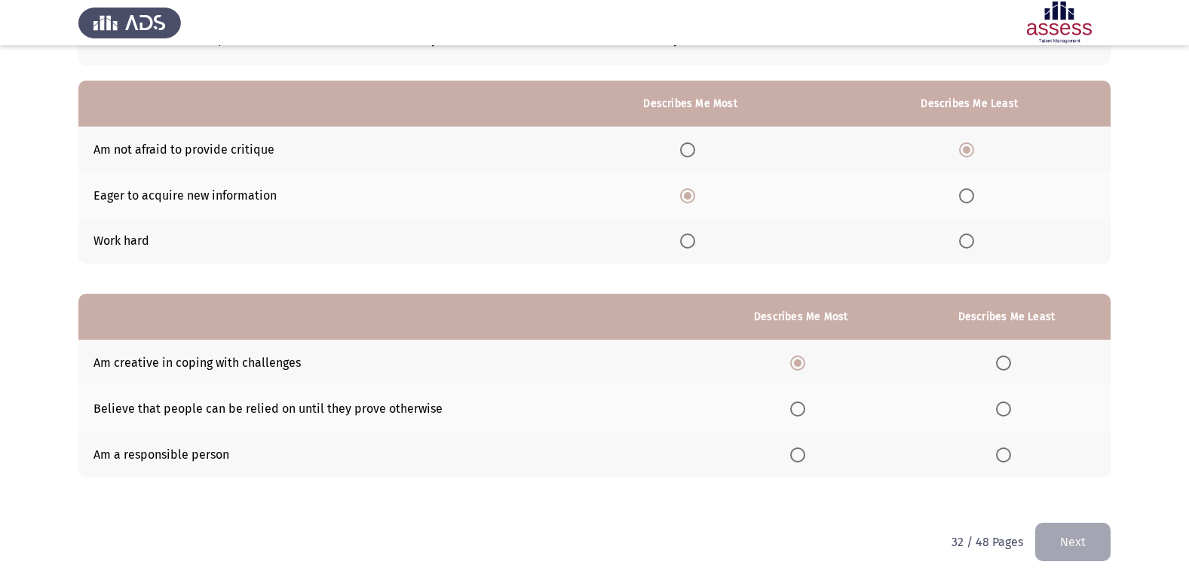
click at [1008, 407] on input "Select an option" at bounding box center [1003, 409] width 15 height 15
click at [1074, 544] on button "Next" at bounding box center [1072, 542] width 75 height 38
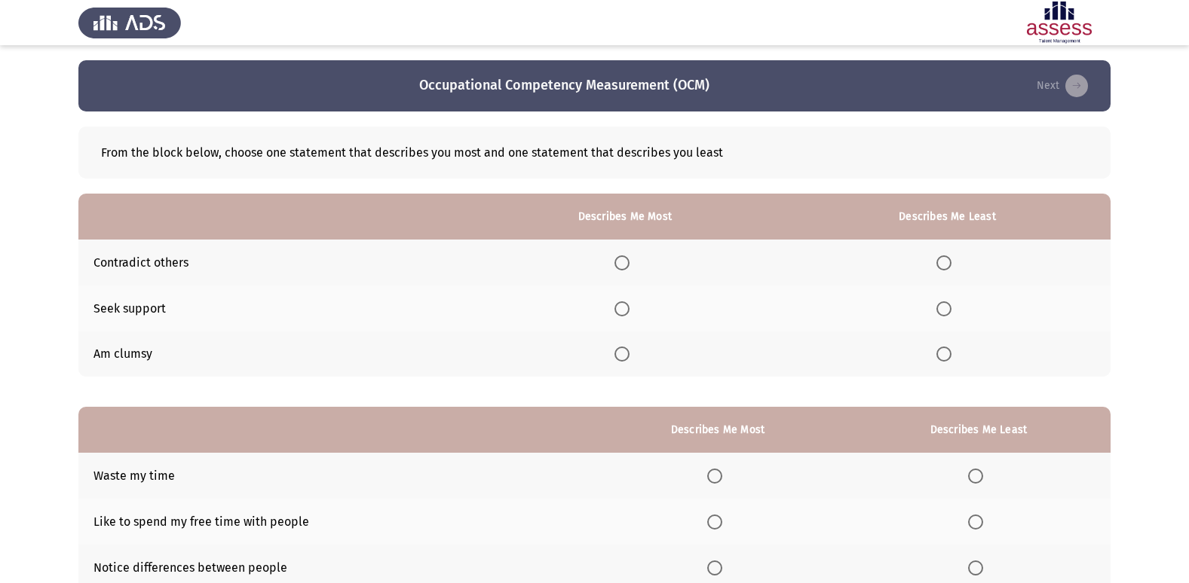
click at [627, 257] on span "Select an option" at bounding box center [621, 263] width 15 height 15
click at [627, 257] on input "Select an option" at bounding box center [621, 263] width 15 height 15
click at [943, 350] on span "Select an option" at bounding box center [943, 354] width 15 height 15
click at [943, 350] on input "Select an option" at bounding box center [943, 354] width 15 height 15
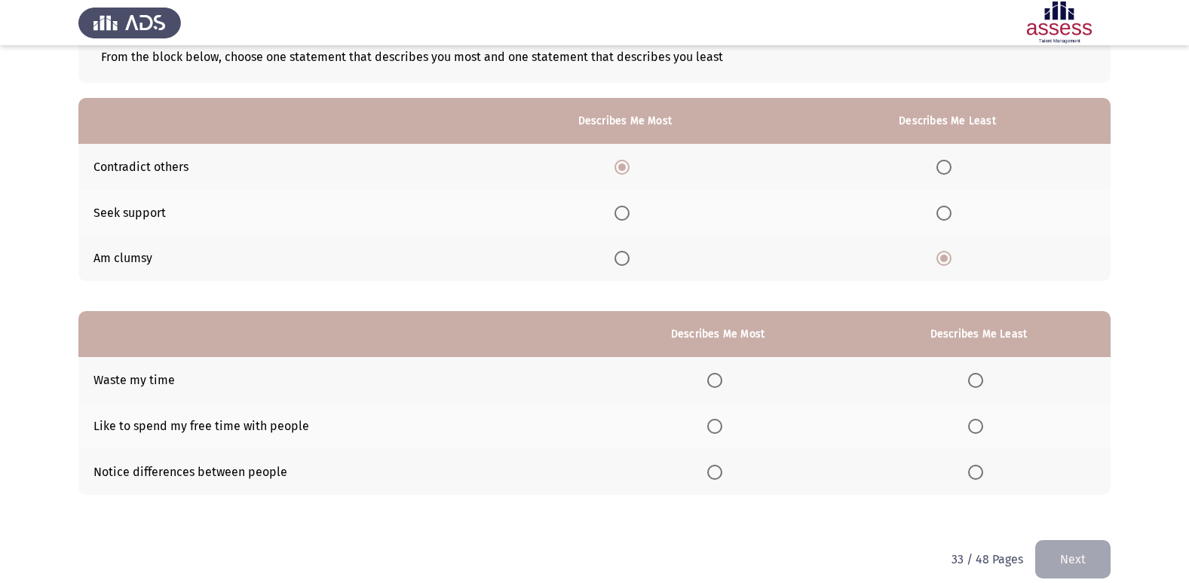
scroll to position [113, 0]
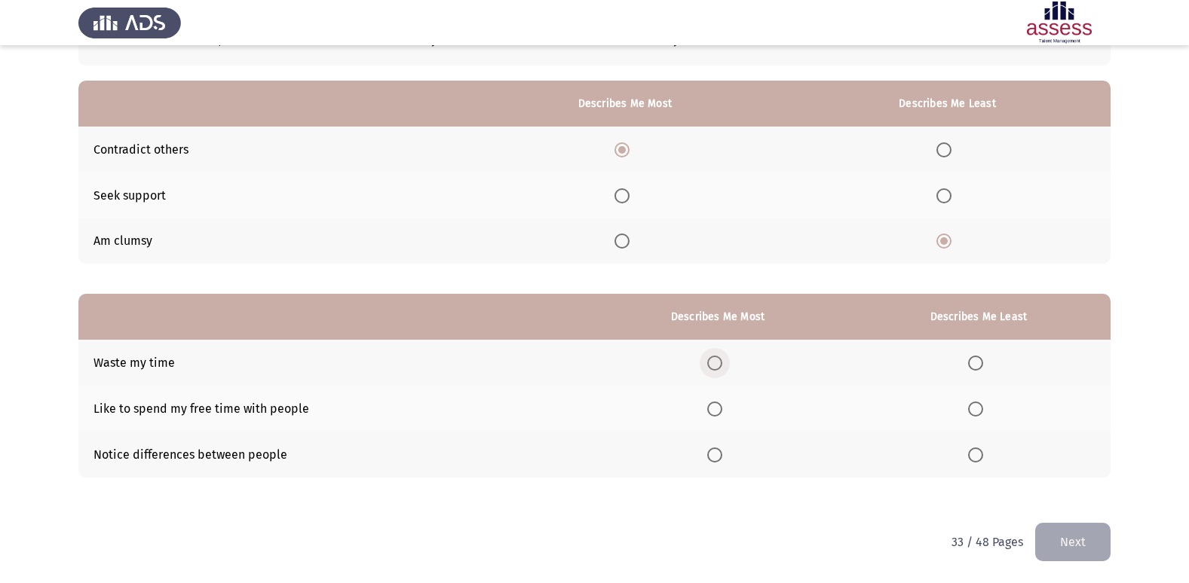
click at [713, 366] on span "Select an option" at bounding box center [714, 363] width 15 height 15
click at [713, 366] on input "Select an option" at bounding box center [714, 363] width 15 height 15
click at [972, 409] on span "Select an option" at bounding box center [975, 409] width 15 height 15
click at [972, 409] on input "Select an option" at bounding box center [975, 409] width 15 height 15
click at [1084, 533] on button "Next" at bounding box center [1072, 542] width 75 height 38
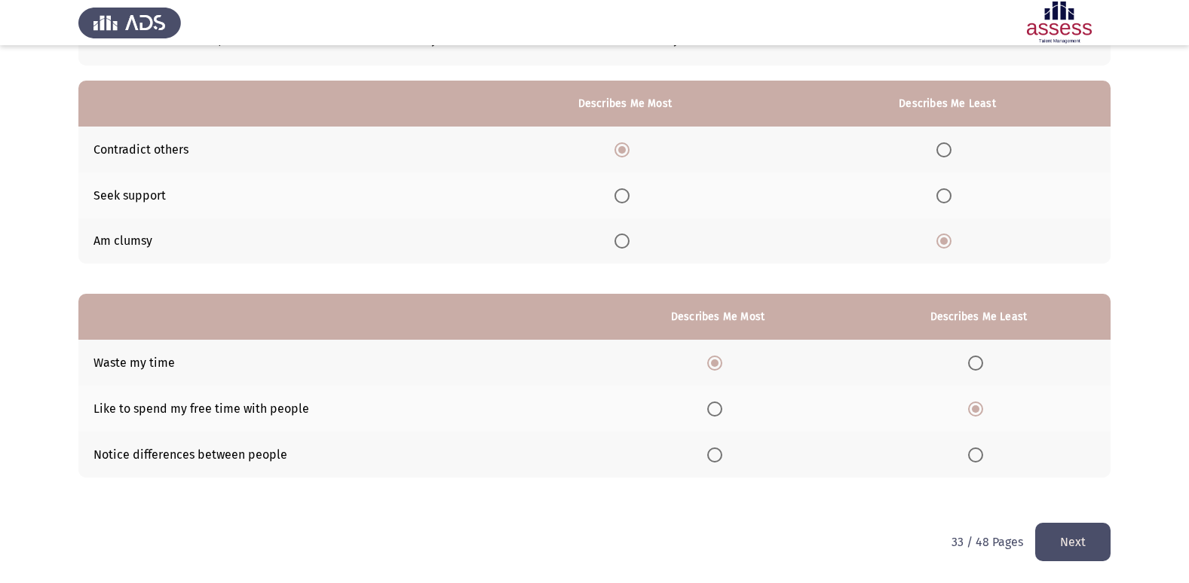
scroll to position [0, 0]
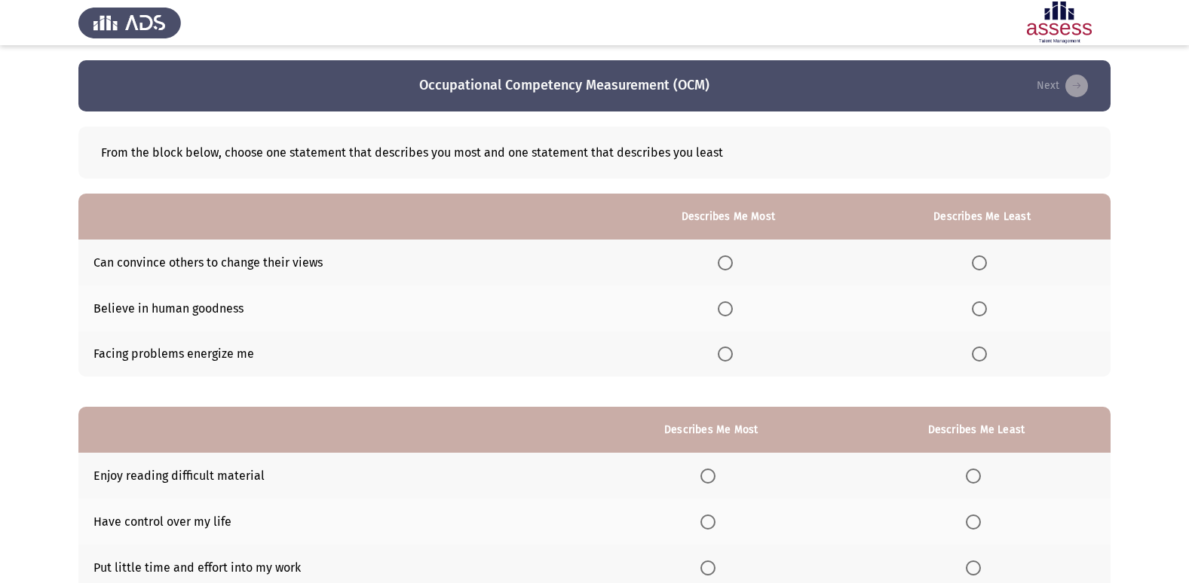
click at [981, 356] on span "Select an option" at bounding box center [979, 354] width 15 height 15
click at [981, 356] on input "Select an option" at bounding box center [979, 354] width 15 height 15
click at [728, 265] on span "Select an option" at bounding box center [725, 263] width 15 height 15
click at [728, 265] on input "Select an option" at bounding box center [725, 263] width 15 height 15
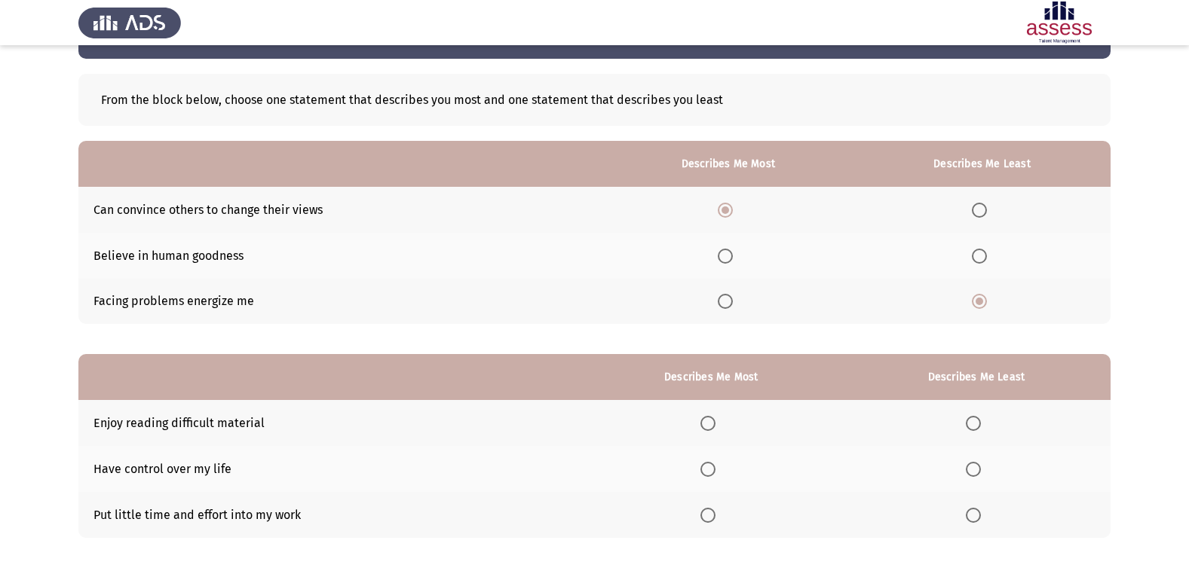
scroll to position [113, 0]
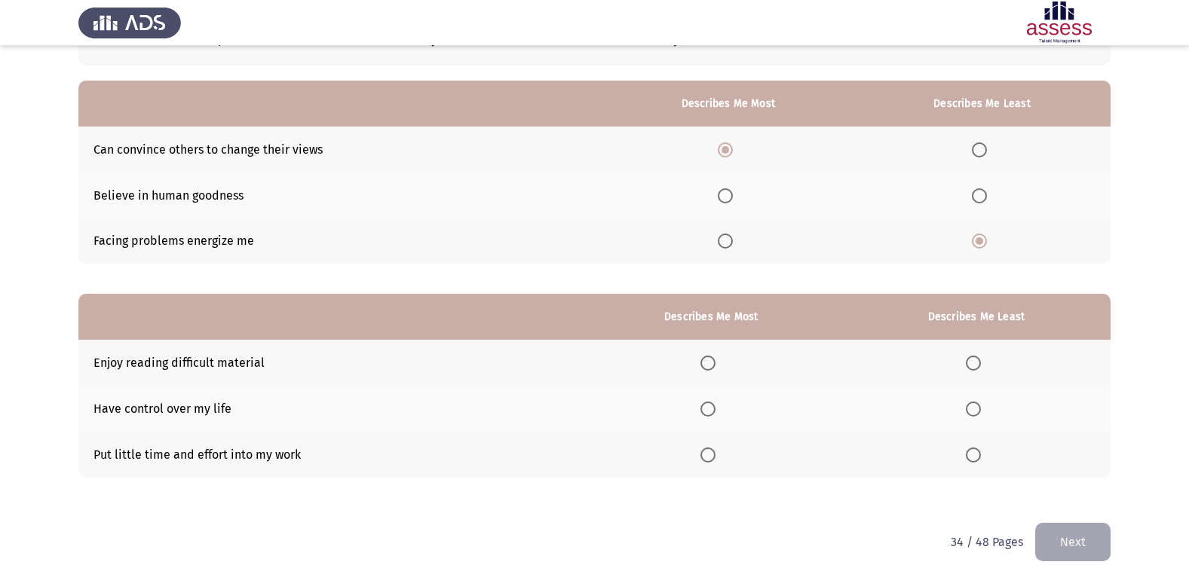
click at [712, 360] on span "Select an option" at bounding box center [707, 363] width 15 height 15
click at [712, 360] on input "Select an option" at bounding box center [707, 363] width 15 height 15
click at [978, 454] on span "Select an option" at bounding box center [973, 455] width 15 height 15
click at [978, 454] on input "Select an option" at bounding box center [973, 455] width 15 height 15
click at [1082, 541] on button "Next" at bounding box center [1072, 542] width 75 height 38
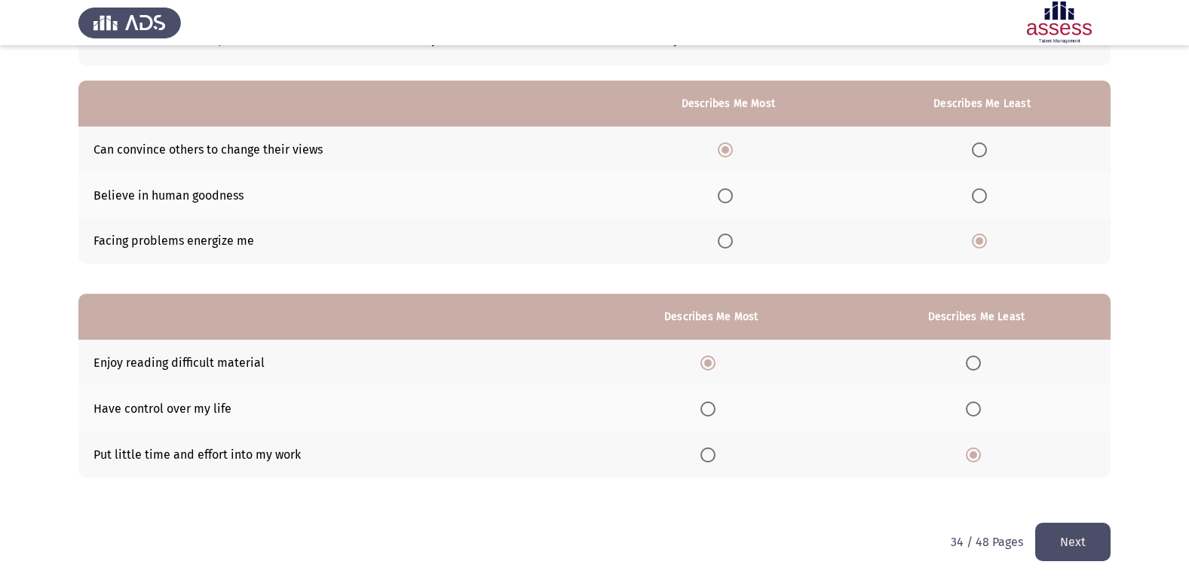
scroll to position [0, 0]
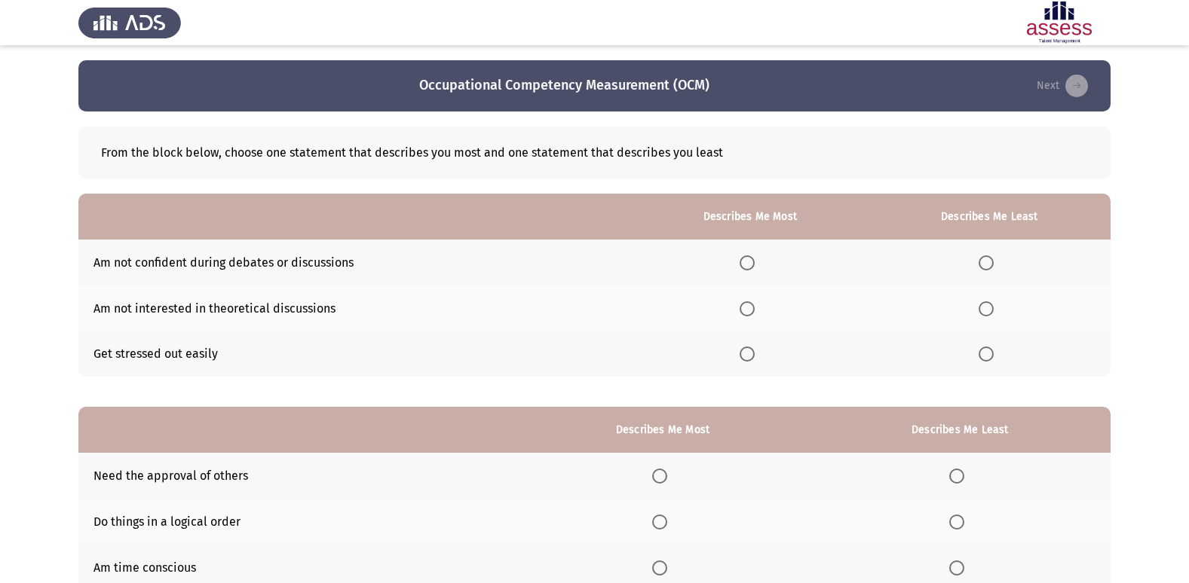
click at [981, 259] on span "Select an option" at bounding box center [985, 263] width 15 height 15
click at [981, 259] on input "Select an option" at bounding box center [985, 263] width 15 height 15
click at [749, 302] on span "Select an option" at bounding box center [746, 309] width 15 height 15
click at [749, 302] on input "Select an option" at bounding box center [746, 309] width 15 height 15
click at [993, 310] on span "Select an option" at bounding box center [985, 309] width 15 height 15
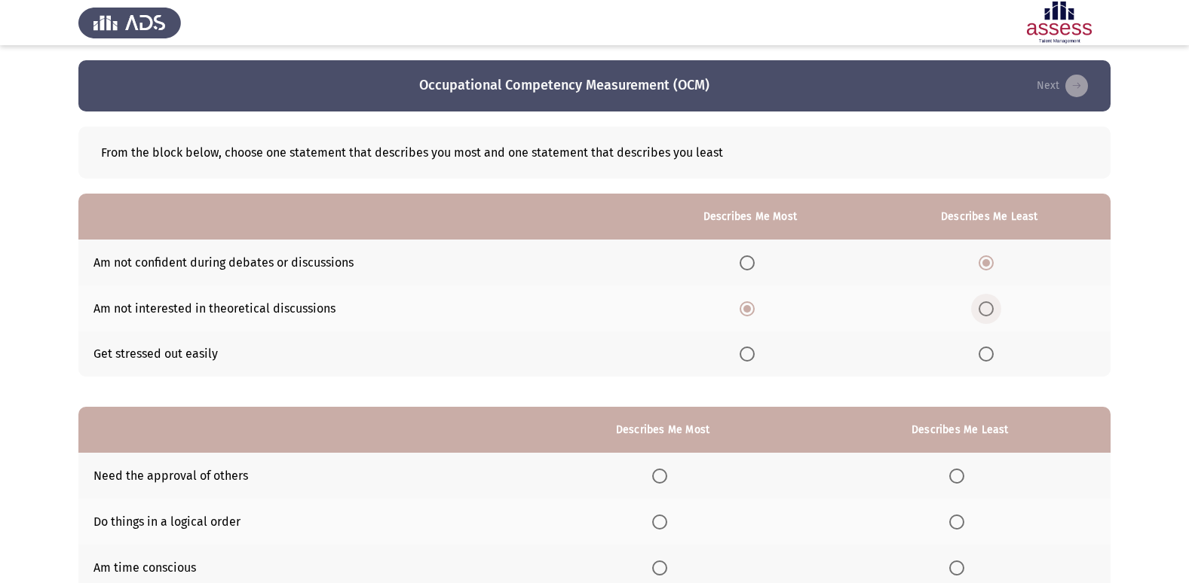
click at [993, 310] on input "Select an option" at bounding box center [985, 309] width 15 height 15
click at [752, 355] on span "Select an option" at bounding box center [746, 354] width 15 height 15
click at [752, 355] on input "Select an option" at bounding box center [746, 354] width 15 height 15
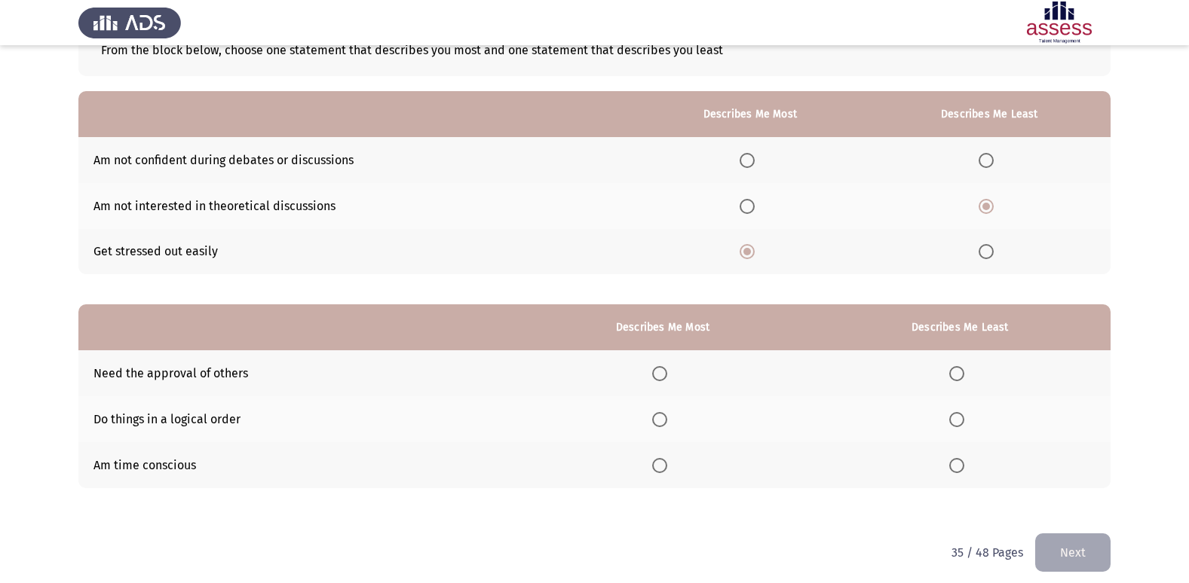
scroll to position [113, 0]
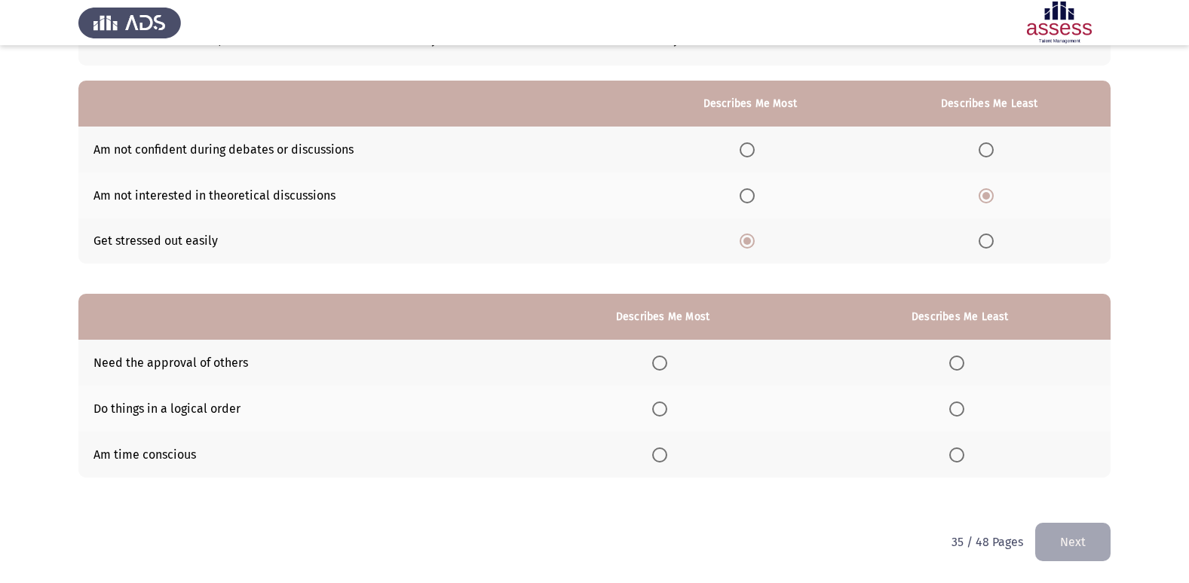
click at [663, 407] on span "Select an option" at bounding box center [659, 409] width 15 height 15
click at [663, 407] on input "Select an option" at bounding box center [659, 409] width 15 height 15
click at [951, 457] on span "Select an option" at bounding box center [956, 455] width 15 height 15
click at [951, 457] on input "Select an option" at bounding box center [956, 455] width 15 height 15
click at [1072, 531] on button "Next" at bounding box center [1072, 542] width 75 height 38
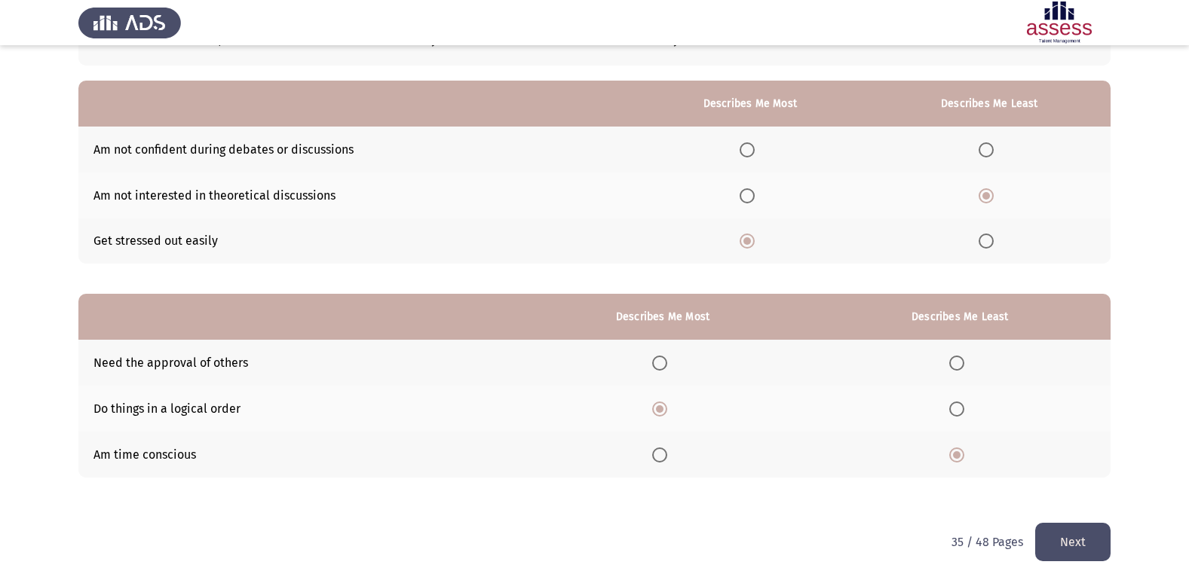
scroll to position [0, 0]
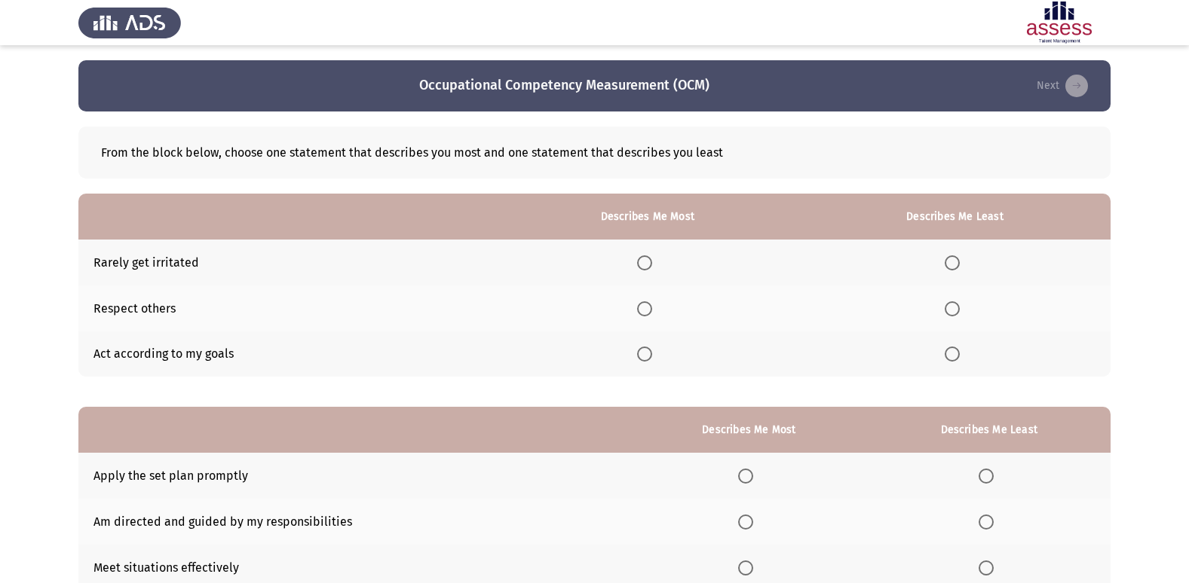
click at [645, 263] on span "Select an option" at bounding box center [644, 263] width 15 height 15
click at [645, 263] on input "Select an option" at bounding box center [644, 263] width 15 height 15
click at [644, 308] on span "Select an option" at bounding box center [644, 309] width 15 height 15
click at [644, 308] on input "Select an option" at bounding box center [644, 309] width 15 height 15
click at [951, 263] on span "Select an option" at bounding box center [951, 263] width 15 height 15
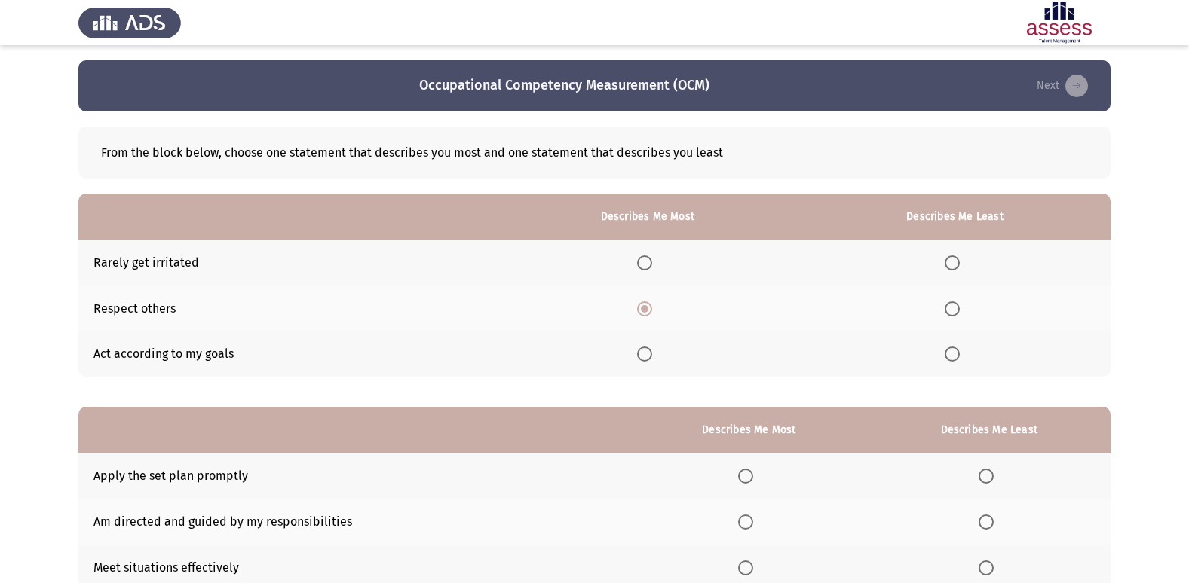
click at [951, 263] on input "Select an option" at bounding box center [951, 263] width 15 height 15
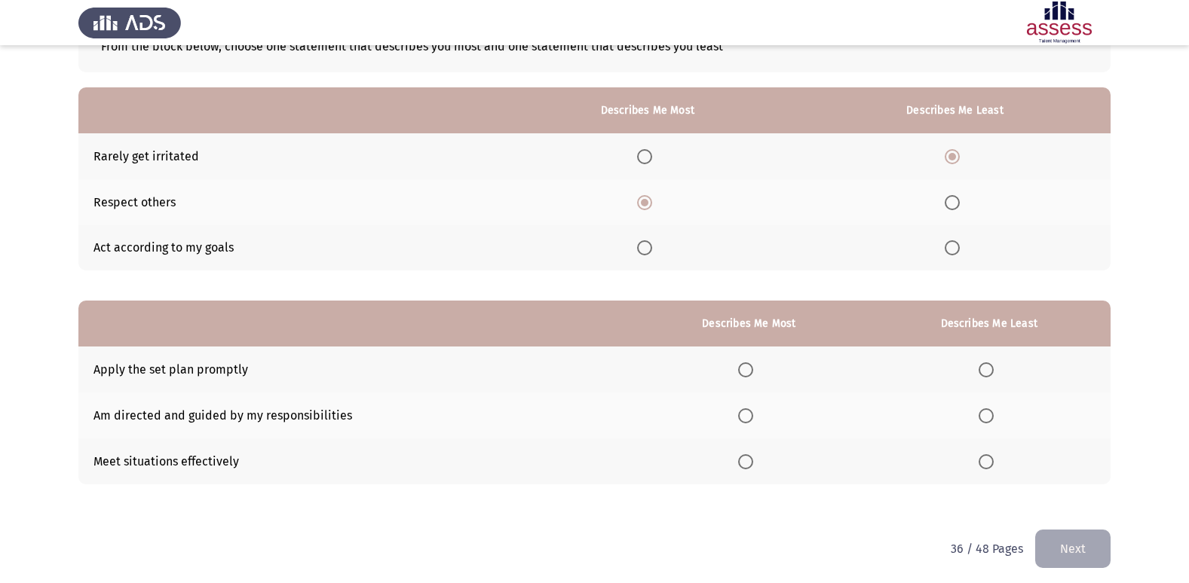
scroll to position [113, 0]
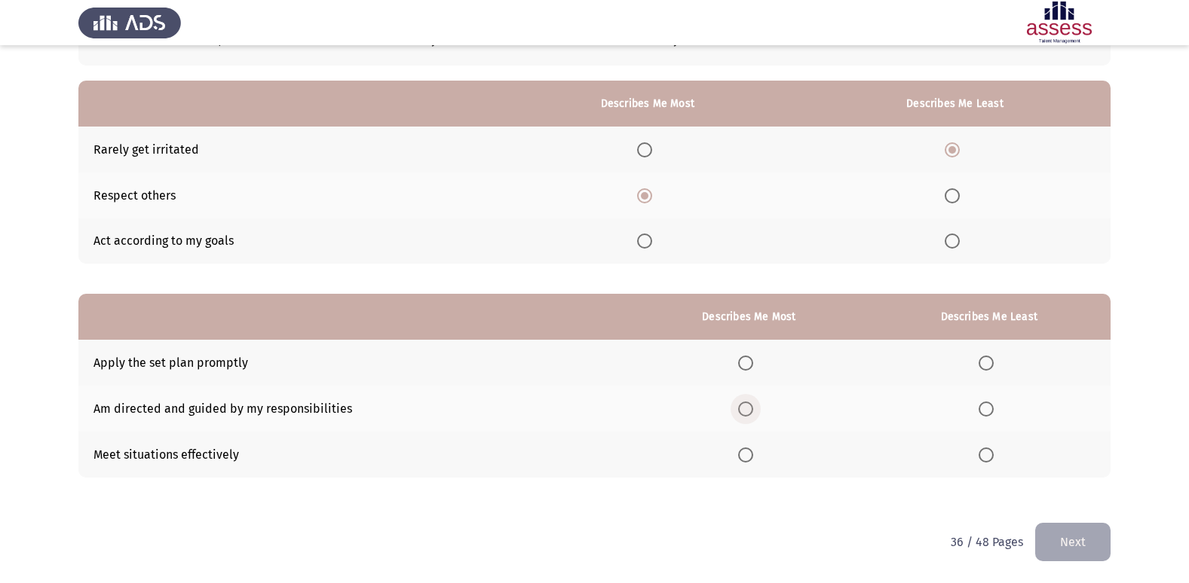
click at [745, 406] on span "Select an option" at bounding box center [745, 409] width 15 height 15
click at [745, 406] on input "Select an option" at bounding box center [745, 409] width 15 height 15
click at [993, 363] on span "Select an option" at bounding box center [985, 363] width 15 height 15
click at [993, 363] on input "Select an option" at bounding box center [985, 363] width 15 height 15
click at [1064, 545] on button "Next" at bounding box center [1072, 542] width 75 height 38
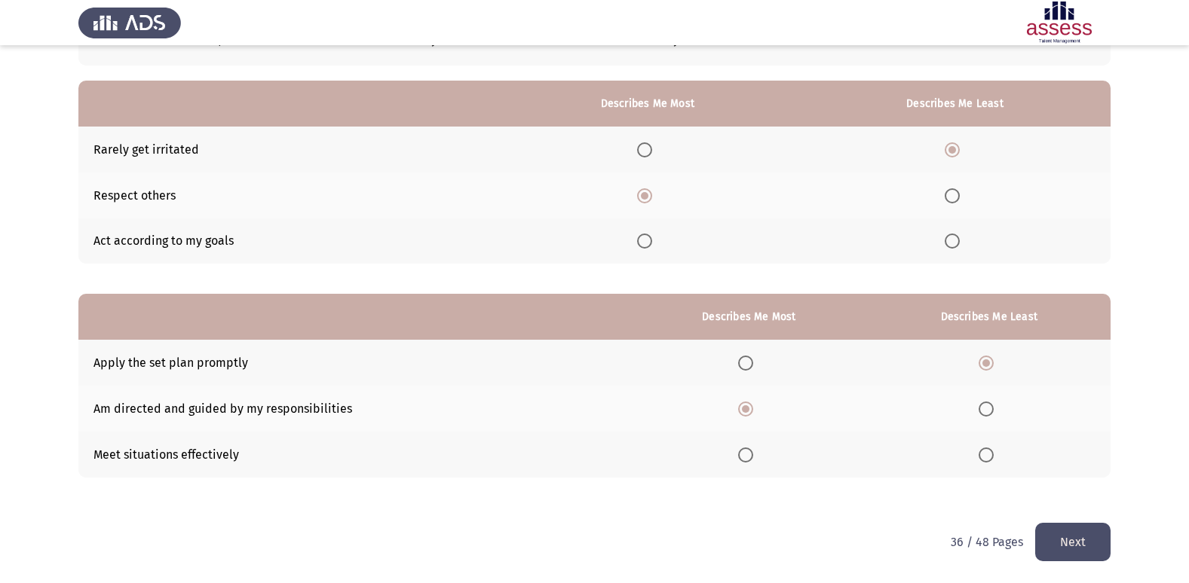
scroll to position [0, 0]
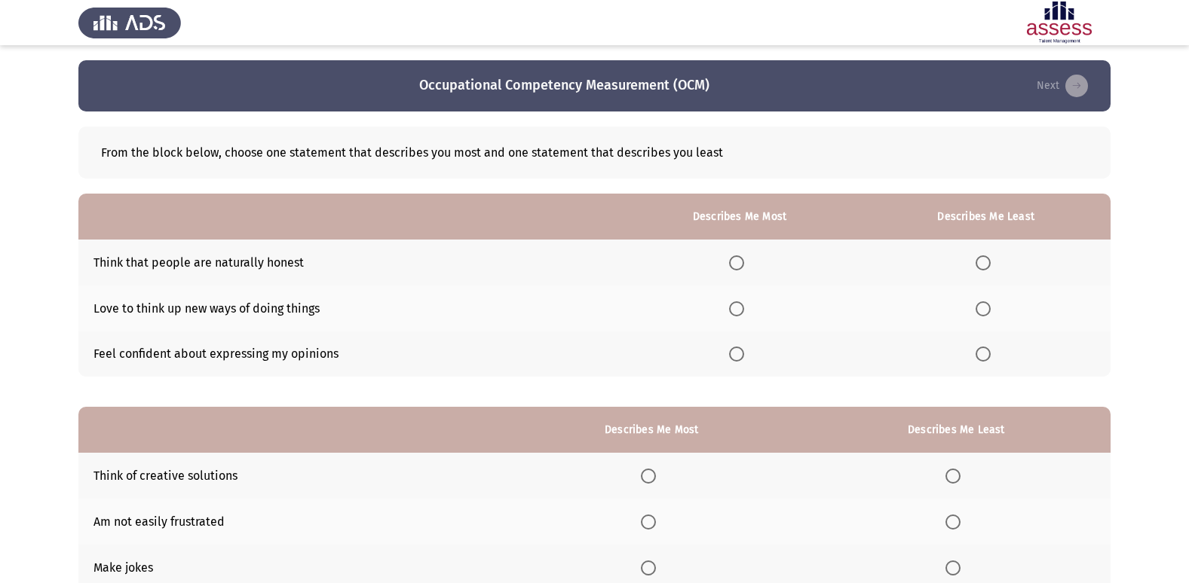
click at [750, 262] on label "Select an option" at bounding box center [739, 263] width 21 height 15
click at [744, 262] on input "Select an option" at bounding box center [736, 263] width 15 height 15
click at [739, 356] on span "Select an option" at bounding box center [736, 354] width 15 height 15
click at [739, 356] on input "Select an option" at bounding box center [736, 354] width 15 height 15
click at [736, 305] on span "Select an option" at bounding box center [736, 309] width 15 height 15
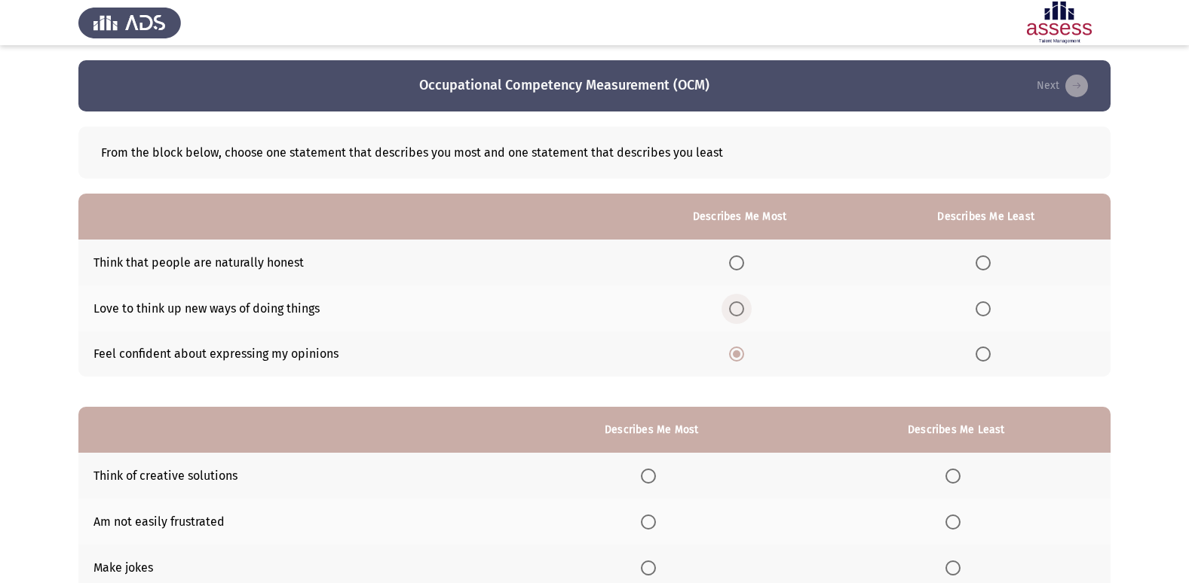
click at [736, 305] on input "Select an option" at bounding box center [736, 309] width 15 height 15
click at [739, 260] on span "Select an option" at bounding box center [736, 263] width 15 height 15
click at [739, 260] on input "Select an option" at bounding box center [736, 263] width 15 height 15
click at [981, 355] on span "Select an option" at bounding box center [982, 354] width 15 height 15
click at [981, 355] on input "Select an option" at bounding box center [982, 354] width 15 height 15
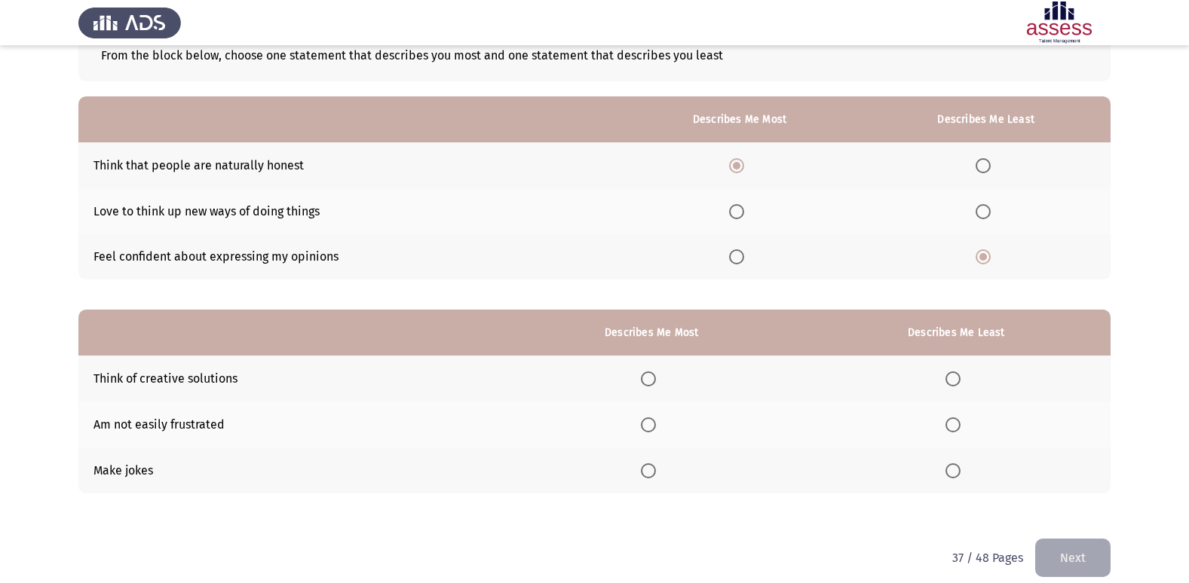
scroll to position [113, 0]
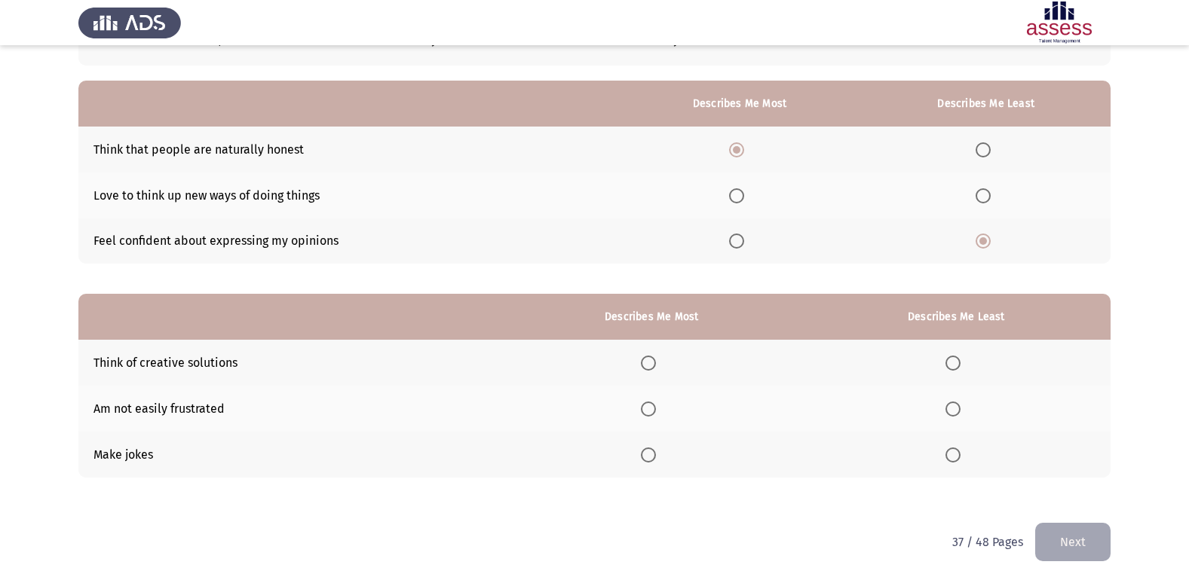
click at [739, 242] on span "Select an option" at bounding box center [736, 241] width 15 height 15
click at [739, 242] on input "Select an option" at bounding box center [736, 241] width 15 height 15
click at [985, 154] on span "Select an option" at bounding box center [982, 149] width 15 height 15
click at [985, 154] on input "Select an option" at bounding box center [982, 149] width 15 height 15
click at [648, 366] on span "Select an option" at bounding box center [648, 363] width 15 height 15
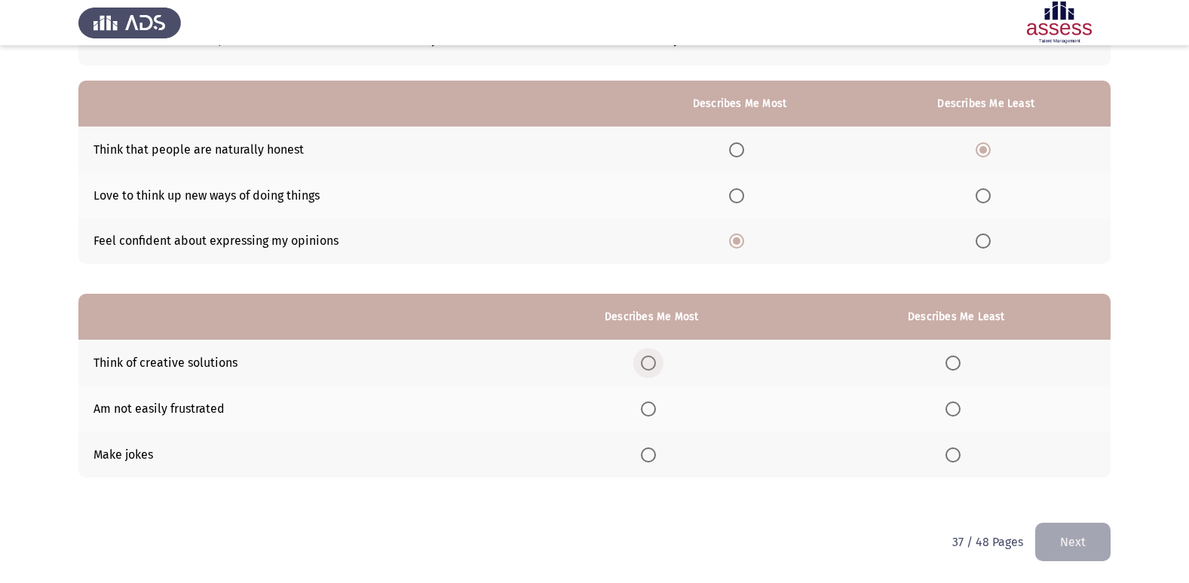
click at [648, 366] on input "Select an option" at bounding box center [648, 363] width 15 height 15
click at [656, 450] on span "Select an option" at bounding box center [648, 455] width 15 height 15
click at [656, 450] on input "Select an option" at bounding box center [648, 455] width 15 height 15
click at [956, 408] on span "Select an option" at bounding box center [952, 409] width 15 height 15
click at [956, 408] on input "Select an option" at bounding box center [952, 409] width 15 height 15
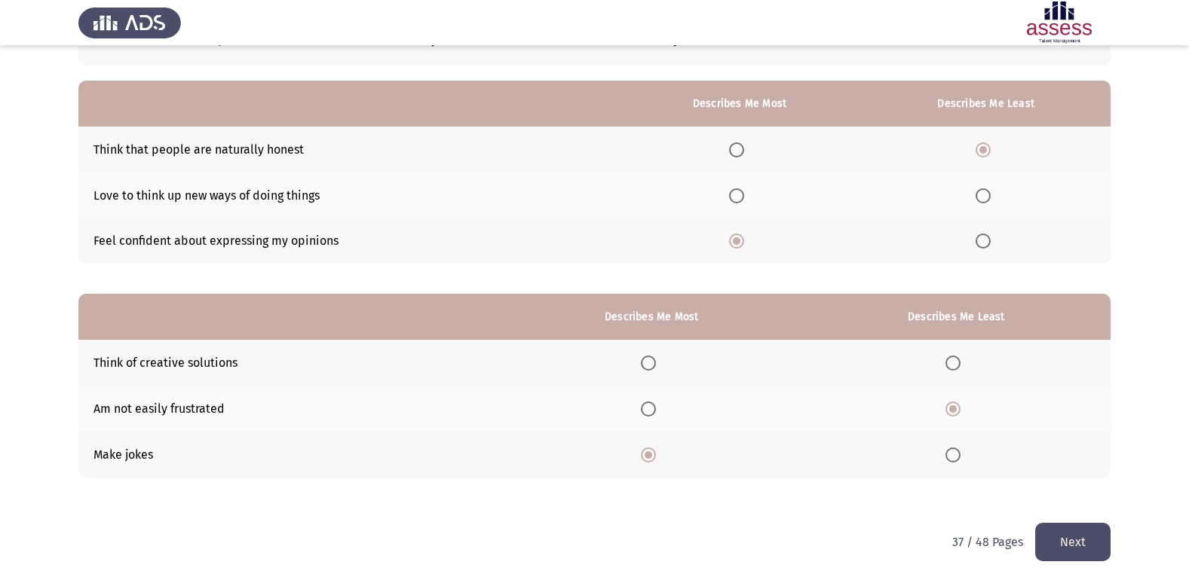
click at [1082, 525] on button "Next" at bounding box center [1072, 542] width 75 height 38
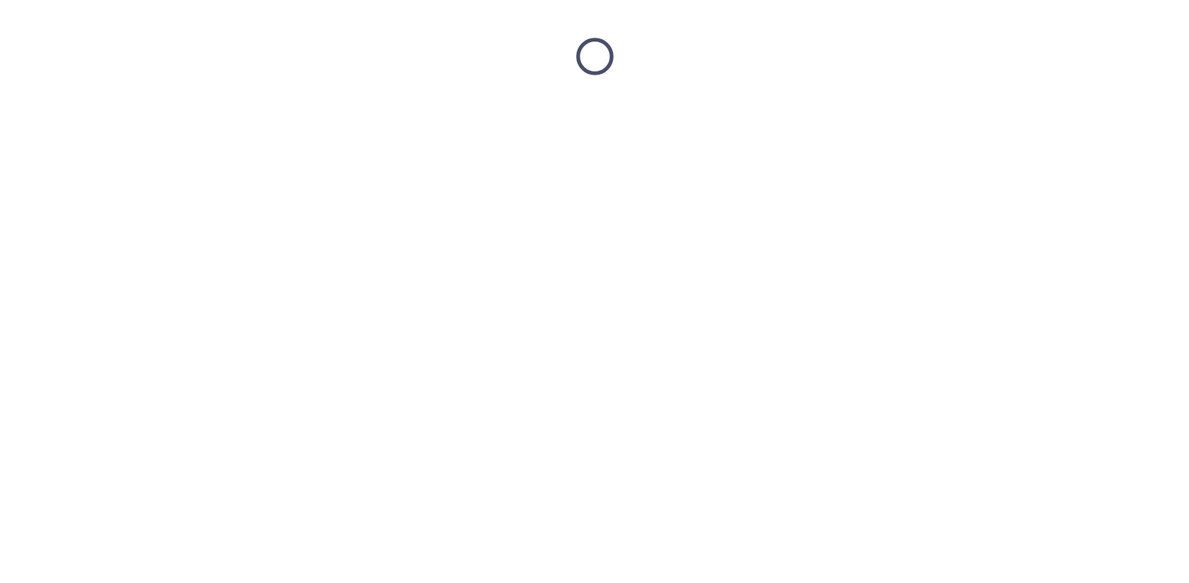
scroll to position [0, 0]
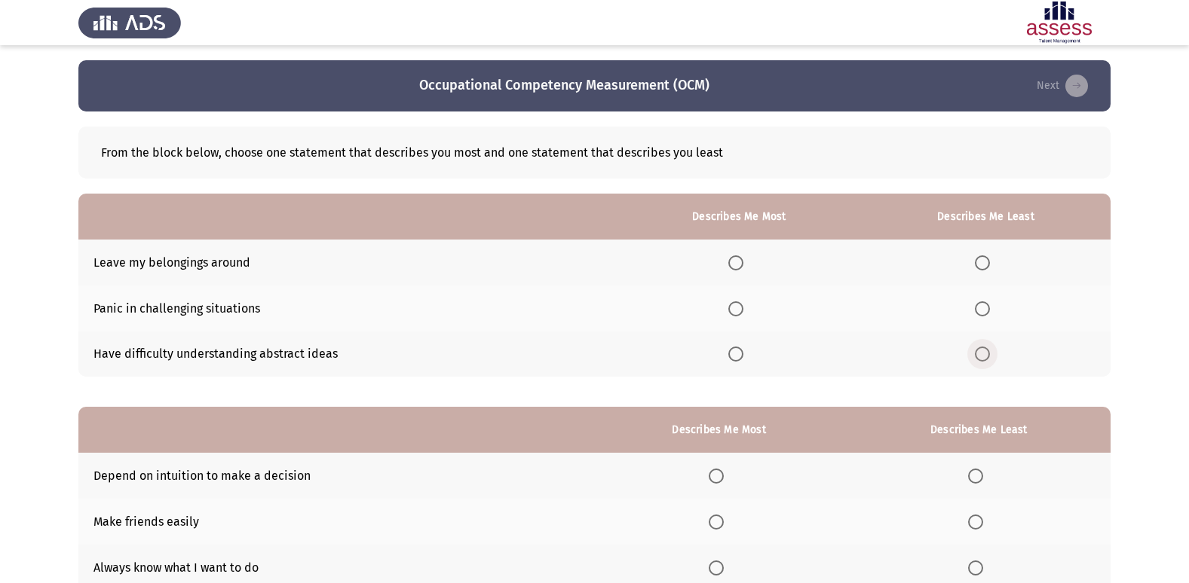
click at [981, 351] on span "Select an option" at bounding box center [982, 354] width 15 height 15
click at [981, 351] on input "Select an option" at bounding box center [982, 354] width 15 height 15
click at [735, 261] on span "Select an option" at bounding box center [735, 263] width 15 height 15
click at [735, 261] on input "Select an option" at bounding box center [735, 263] width 15 height 15
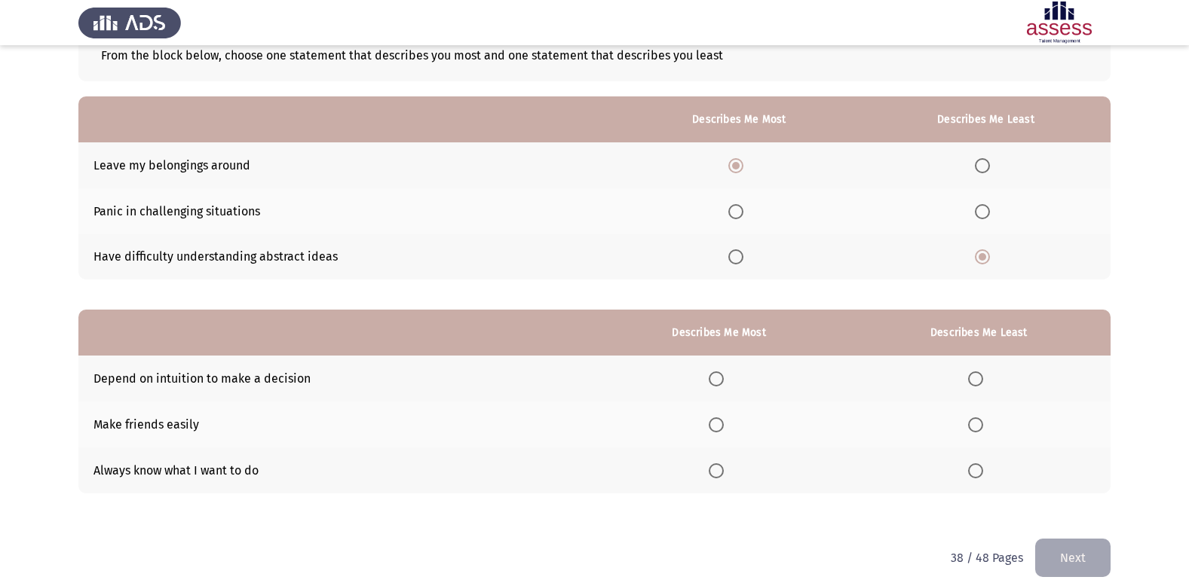
scroll to position [113, 0]
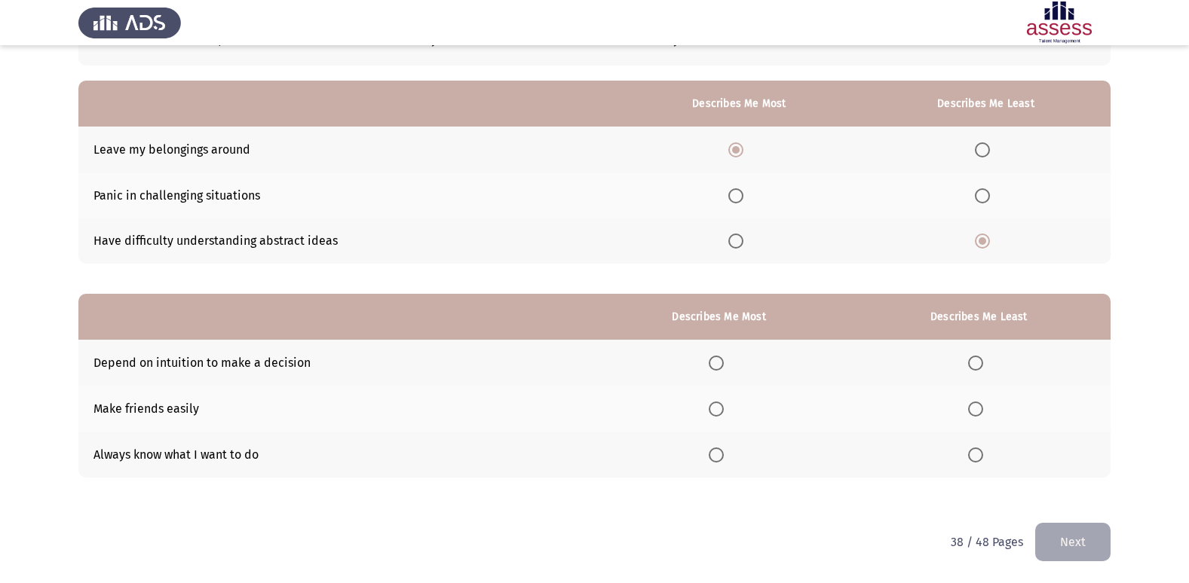
click at [977, 411] on span "Select an option" at bounding box center [975, 409] width 15 height 15
click at [977, 411] on input "Select an option" at bounding box center [975, 409] width 15 height 15
click at [715, 455] on span "Select an option" at bounding box center [716, 455] width 15 height 15
click at [715, 455] on input "Select an option" at bounding box center [716, 455] width 15 height 15
click at [1091, 541] on button "Next" at bounding box center [1072, 542] width 75 height 38
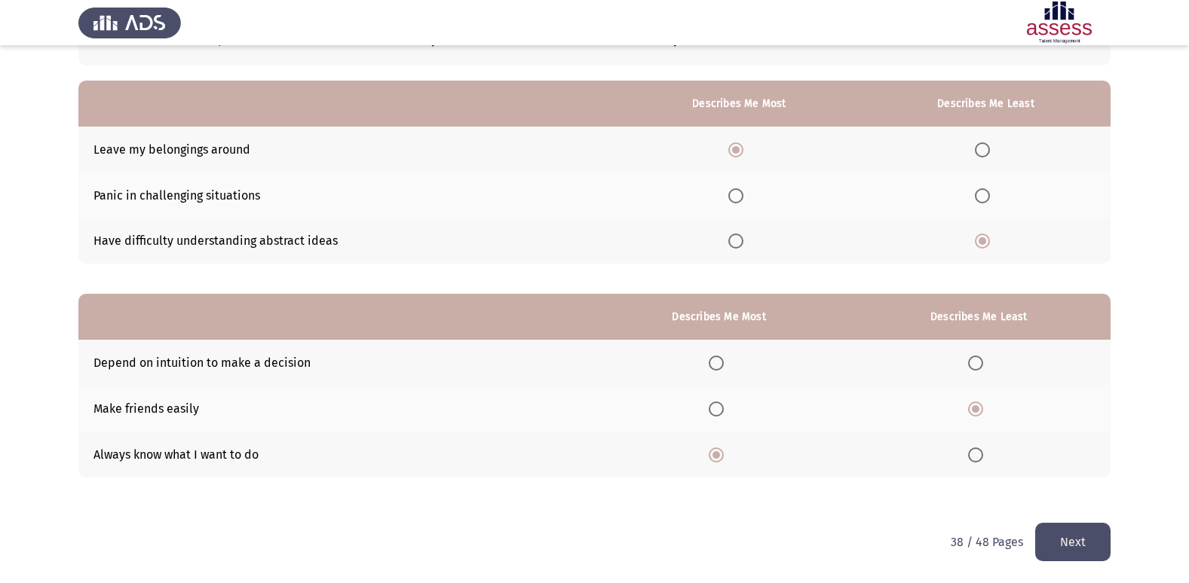
scroll to position [0, 0]
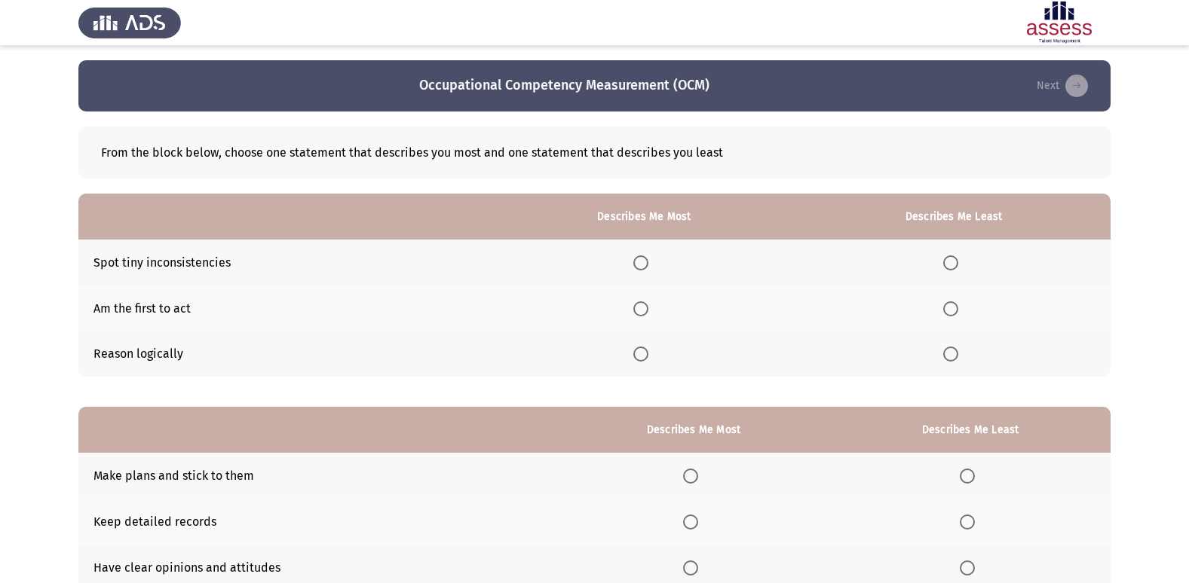
click at [644, 355] on span "Select an option" at bounding box center [640, 354] width 15 height 15
click at [644, 355] on input "Select an option" at bounding box center [640, 354] width 15 height 15
click at [946, 312] on span "Select an option" at bounding box center [950, 309] width 15 height 15
click at [946, 312] on input "Select an option" at bounding box center [950, 309] width 15 height 15
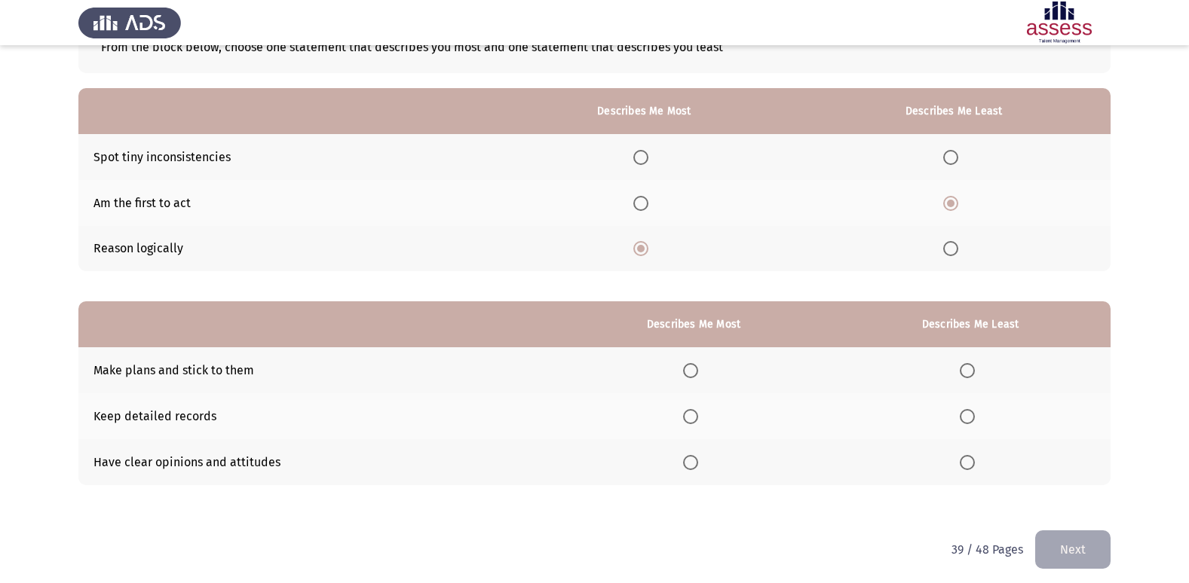
scroll to position [113, 0]
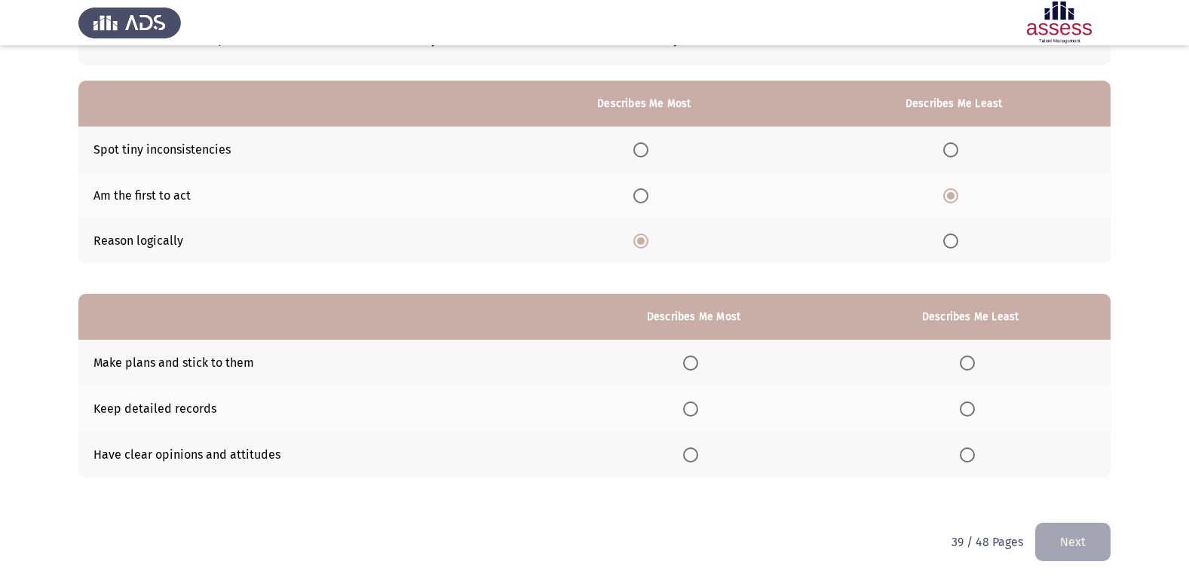
click at [970, 361] on span "Select an option" at bounding box center [967, 363] width 15 height 15
click at [970, 361] on input "Select an option" at bounding box center [967, 363] width 15 height 15
click at [681, 462] on th at bounding box center [693, 455] width 273 height 46
click at [693, 452] on span "Select an option" at bounding box center [690, 455] width 15 height 15
click at [693, 452] on input "Select an option" at bounding box center [690, 455] width 15 height 15
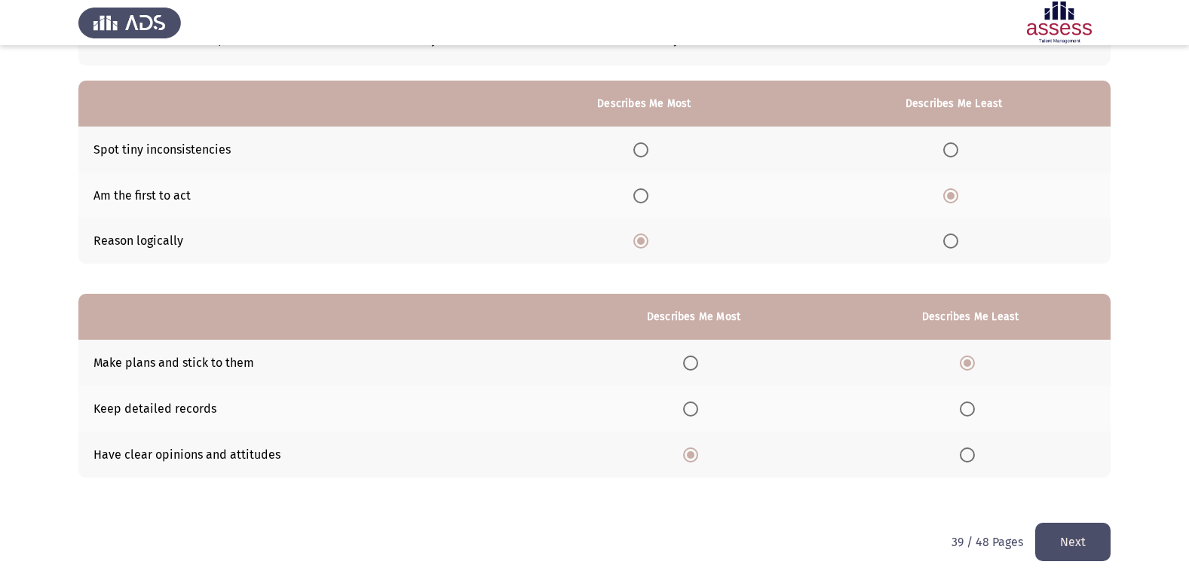
click at [1066, 543] on button "Next" at bounding box center [1072, 542] width 75 height 38
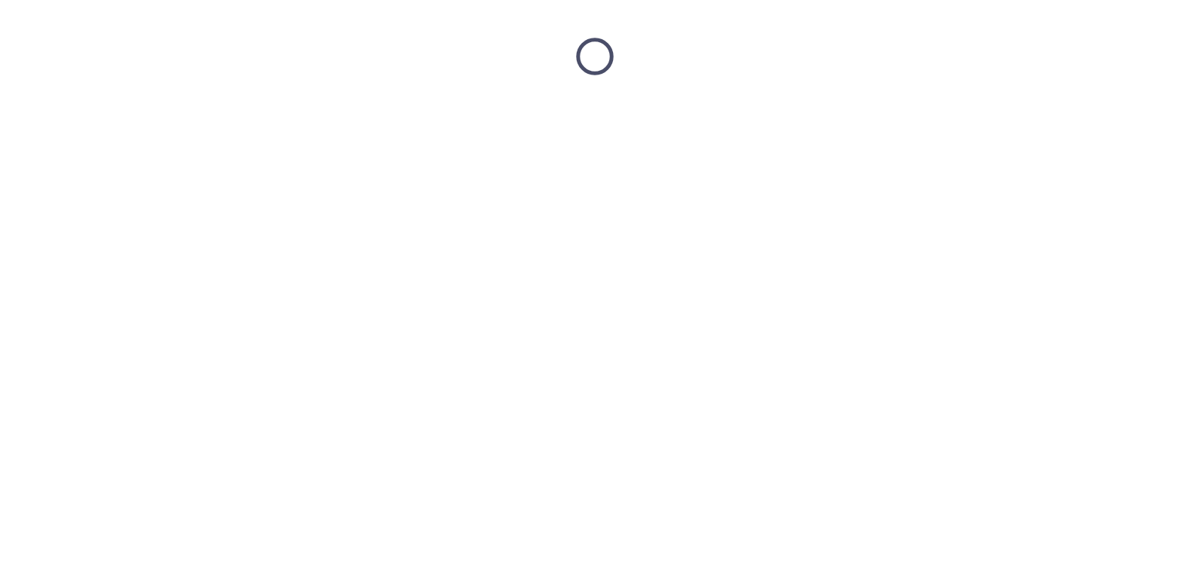
scroll to position [0, 0]
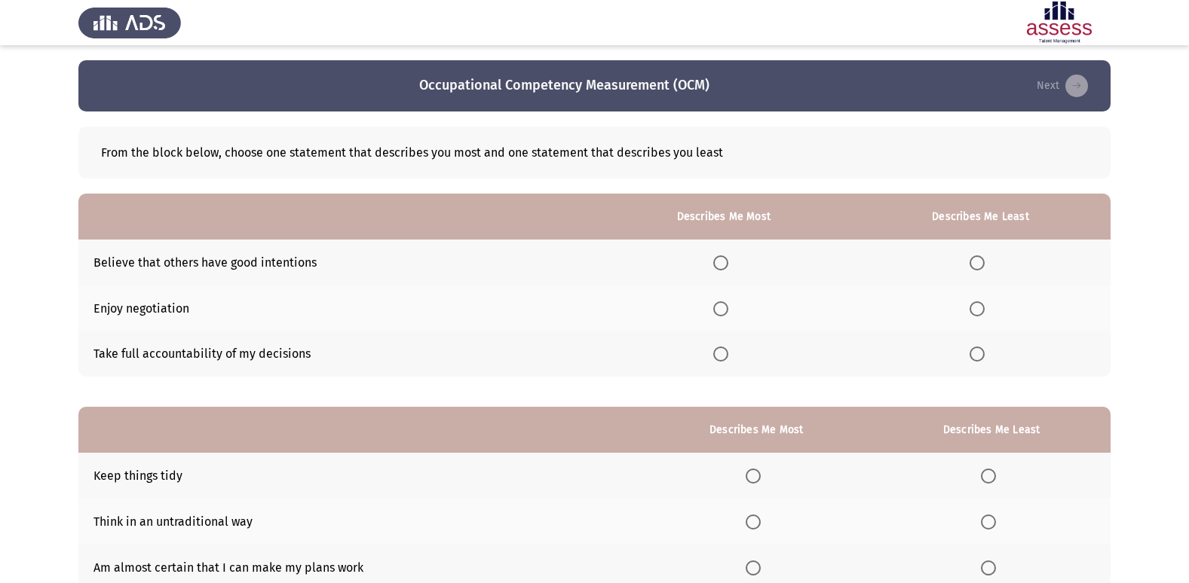
click at [718, 349] on span "Select an option" at bounding box center [720, 354] width 15 height 15
click at [718, 349] on input "Select an option" at bounding box center [720, 354] width 15 height 15
click at [983, 260] on span "Select an option" at bounding box center [976, 263] width 15 height 15
click at [983, 260] on input "Select an option" at bounding box center [976, 263] width 15 height 15
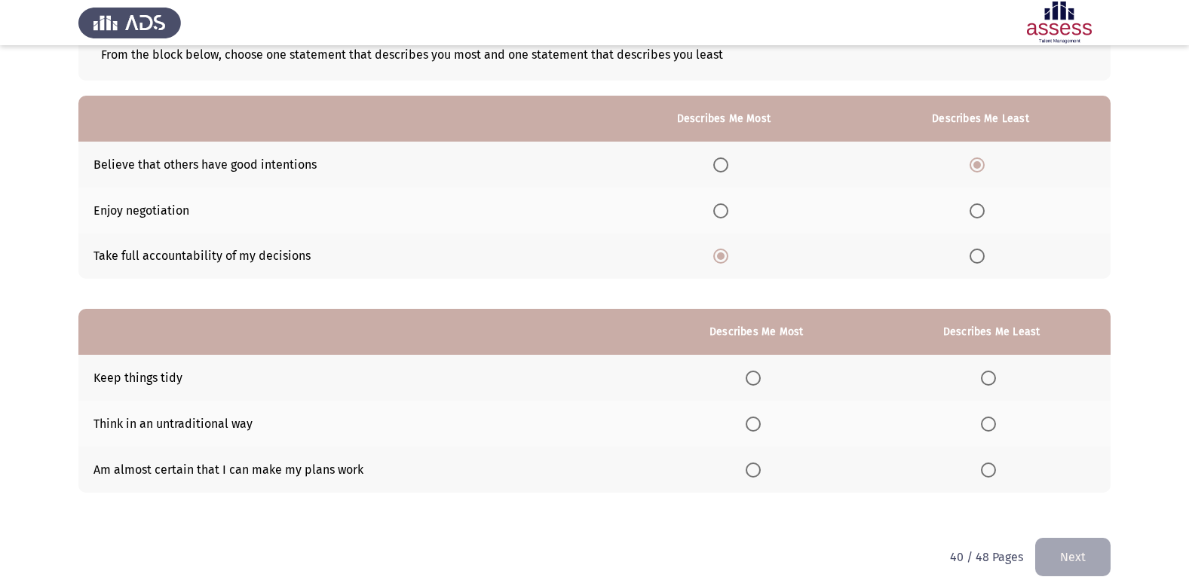
scroll to position [113, 0]
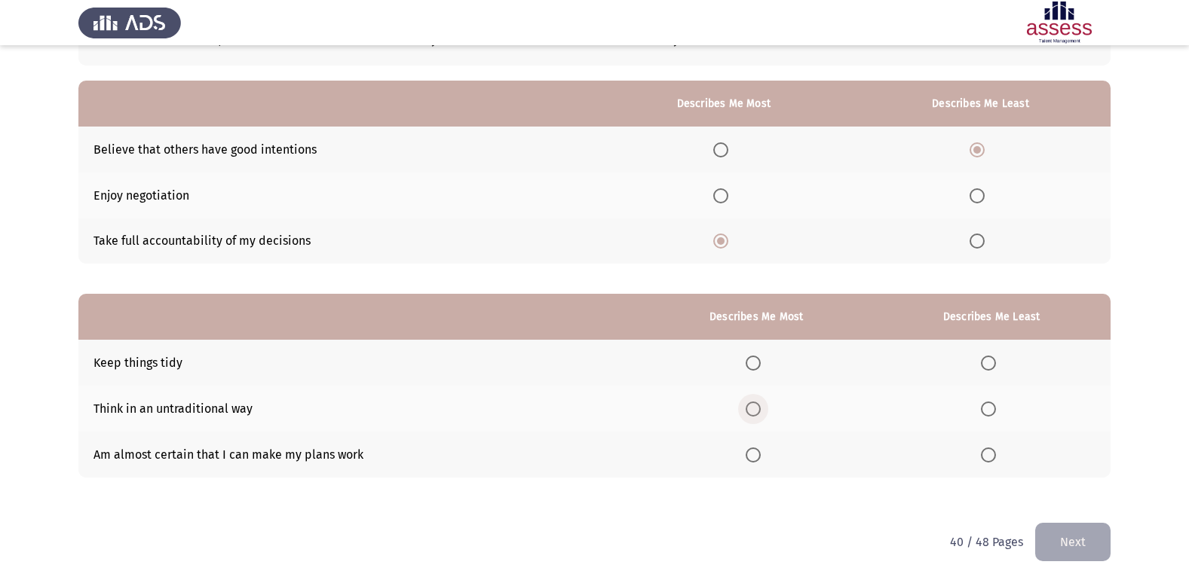
click at [759, 406] on span "Select an option" at bounding box center [752, 409] width 15 height 15
click at [759, 406] on input "Select an option" at bounding box center [752, 409] width 15 height 15
click at [992, 453] on span "Select an option" at bounding box center [988, 455] width 15 height 15
click at [992, 453] on input "Select an option" at bounding box center [988, 455] width 15 height 15
click at [984, 355] on mat-radio-button "Select an option" at bounding box center [991, 363] width 21 height 16
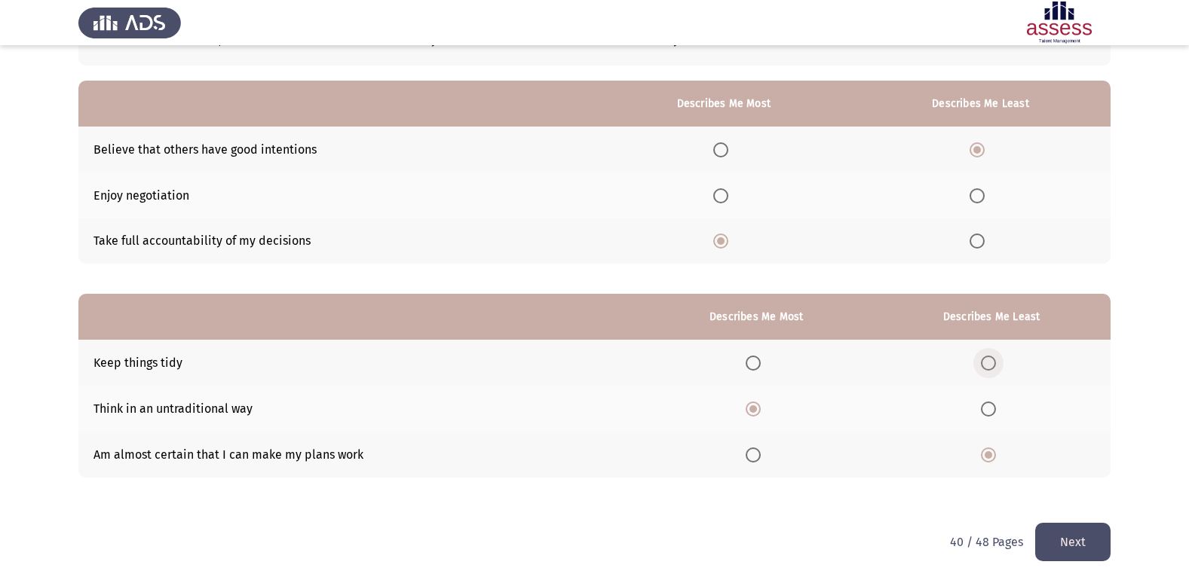
click at [984, 363] on span "Select an option" at bounding box center [988, 363] width 15 height 15
click at [984, 363] on input "Select an option" at bounding box center [988, 363] width 15 height 15
click at [1070, 543] on button "Next" at bounding box center [1072, 542] width 75 height 38
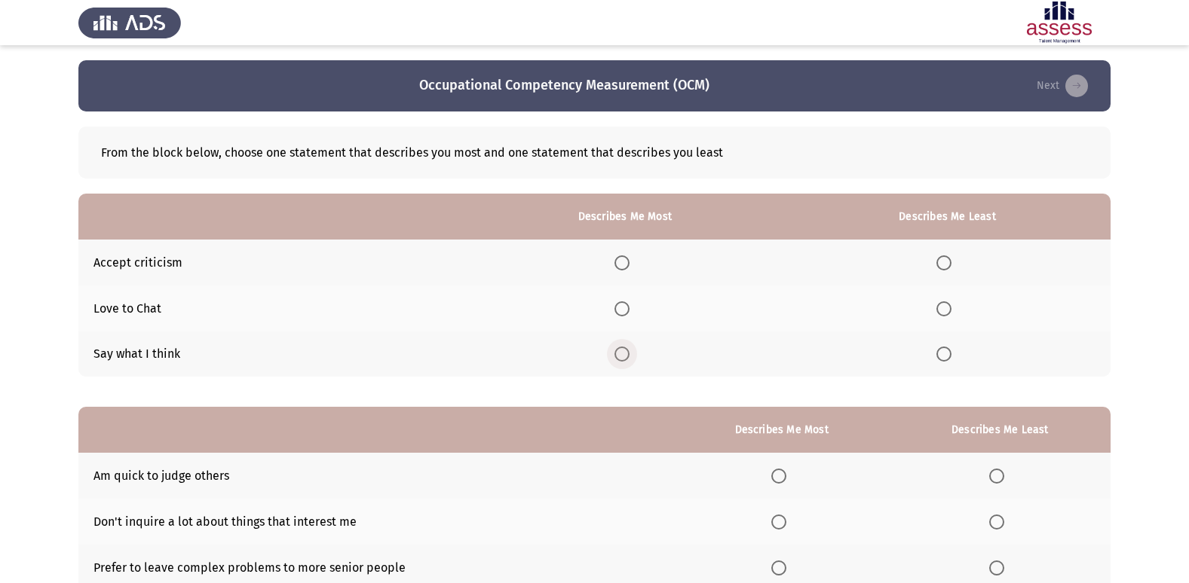
click at [627, 347] on span "Select an option" at bounding box center [621, 354] width 15 height 15
click at [627, 347] on input "Select an option" at bounding box center [621, 354] width 15 height 15
click at [944, 308] on span "Select an option" at bounding box center [943, 309] width 15 height 15
click at [944, 308] on input "Select an option" at bounding box center [943, 309] width 15 height 15
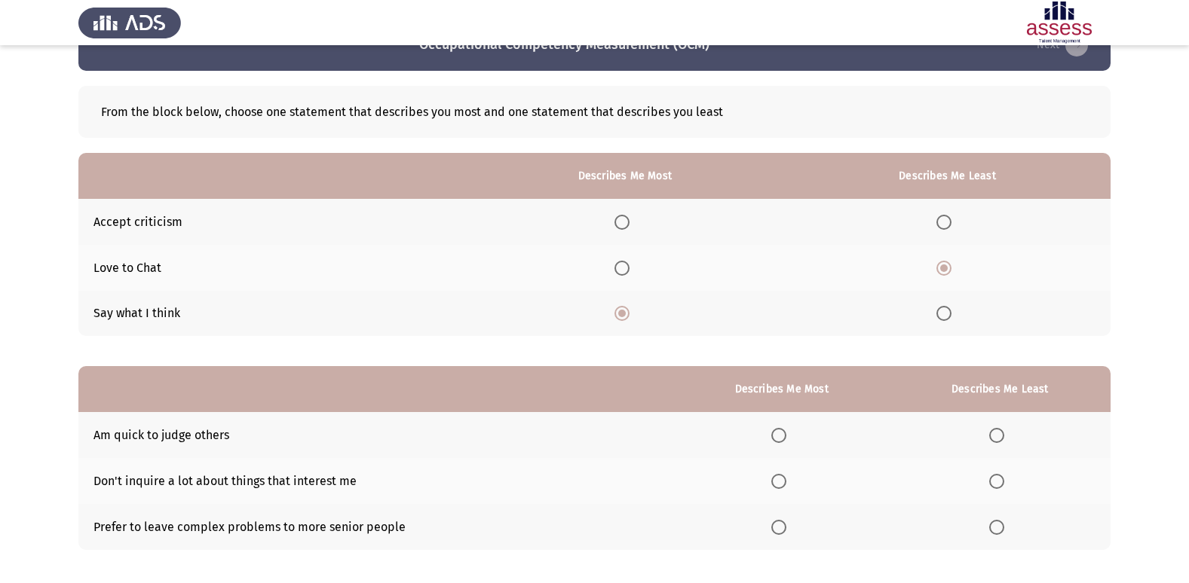
scroll to position [113, 0]
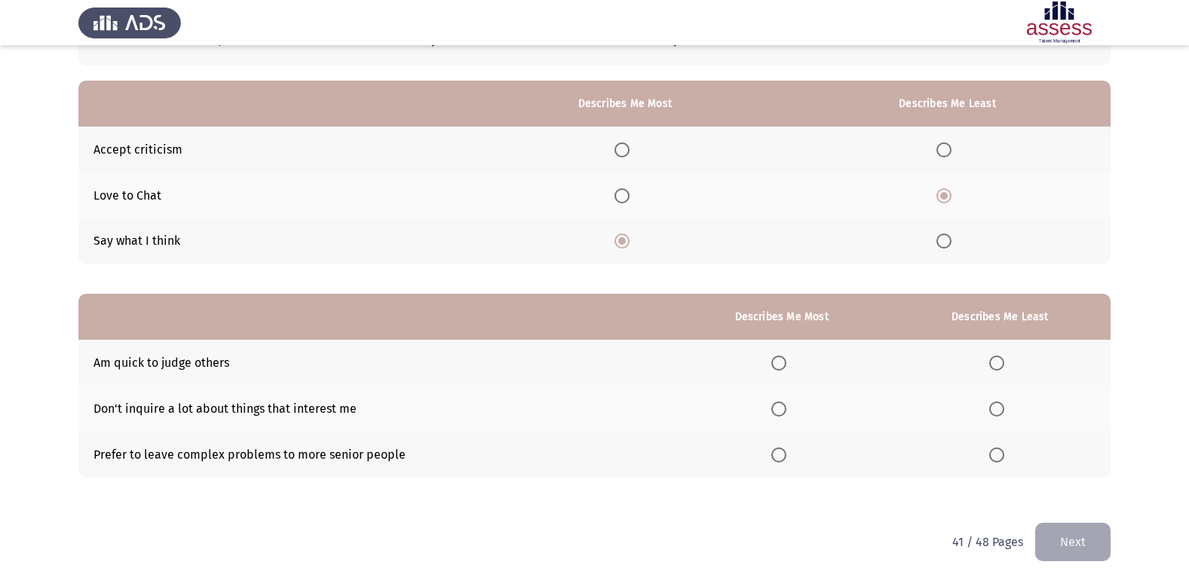
click at [1003, 409] on span "Select an option" at bounding box center [996, 409] width 15 height 15
click at [1003, 409] on input "Select an option" at bounding box center [996, 409] width 15 height 15
click at [794, 360] on th at bounding box center [782, 363] width 216 height 46
click at [782, 363] on span "Select an option" at bounding box center [778, 363] width 15 height 15
click at [782, 363] on input "Select an option" at bounding box center [778, 363] width 15 height 15
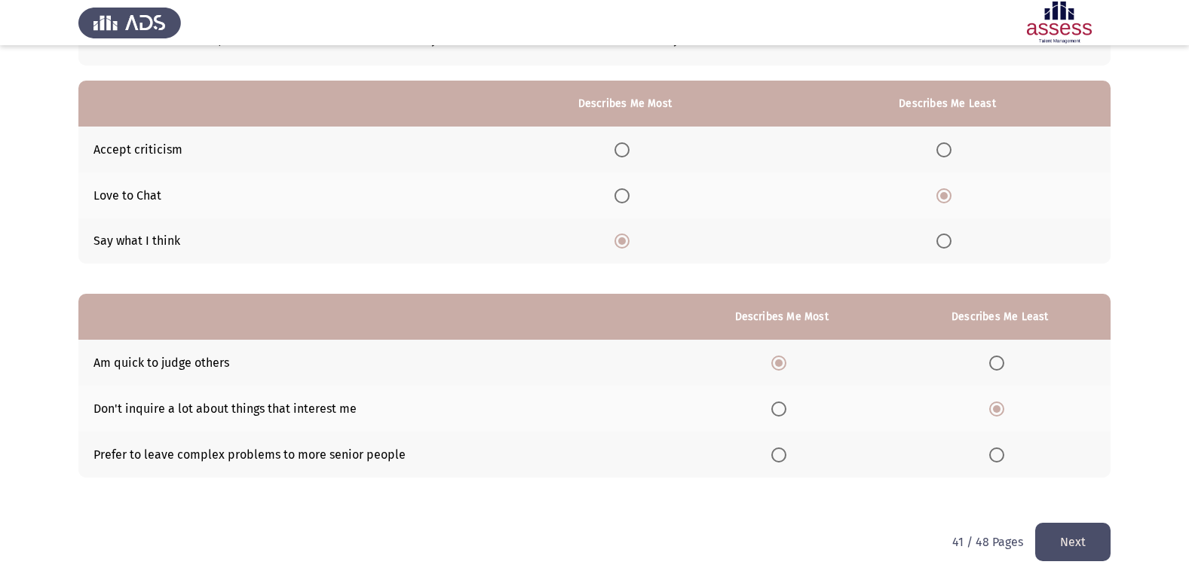
click at [1050, 537] on button "Next" at bounding box center [1072, 542] width 75 height 38
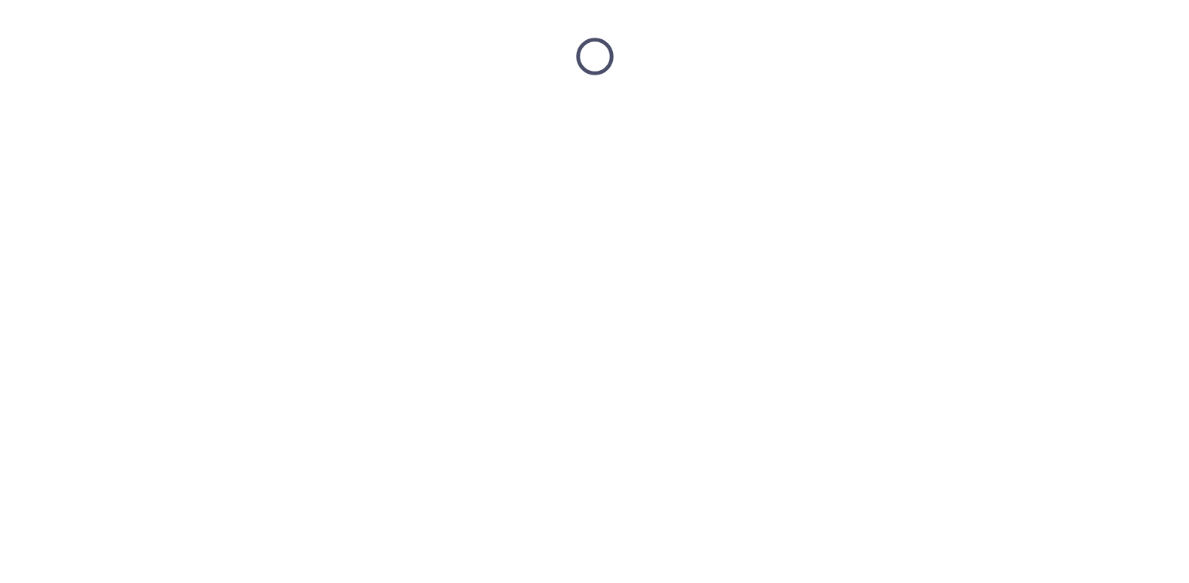
scroll to position [0, 0]
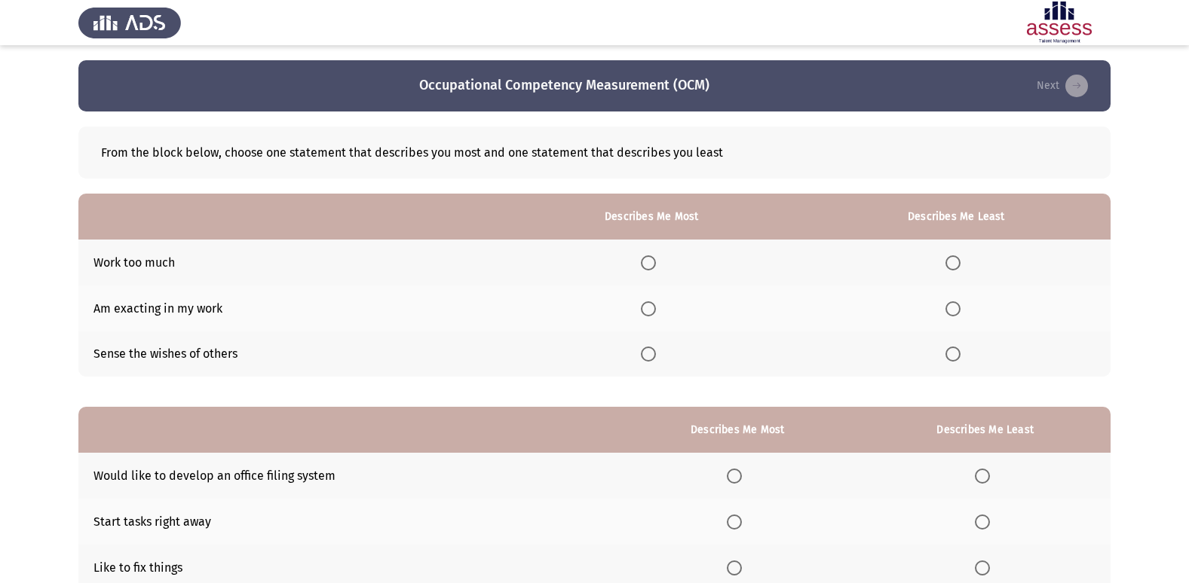
click at [654, 309] on span "Select an option" at bounding box center [648, 309] width 15 height 15
click at [654, 309] on input "Select an option" at bounding box center [648, 309] width 15 height 15
click at [956, 352] on span "Select an option" at bounding box center [952, 354] width 15 height 15
click at [956, 352] on input "Select an option" at bounding box center [952, 354] width 15 height 15
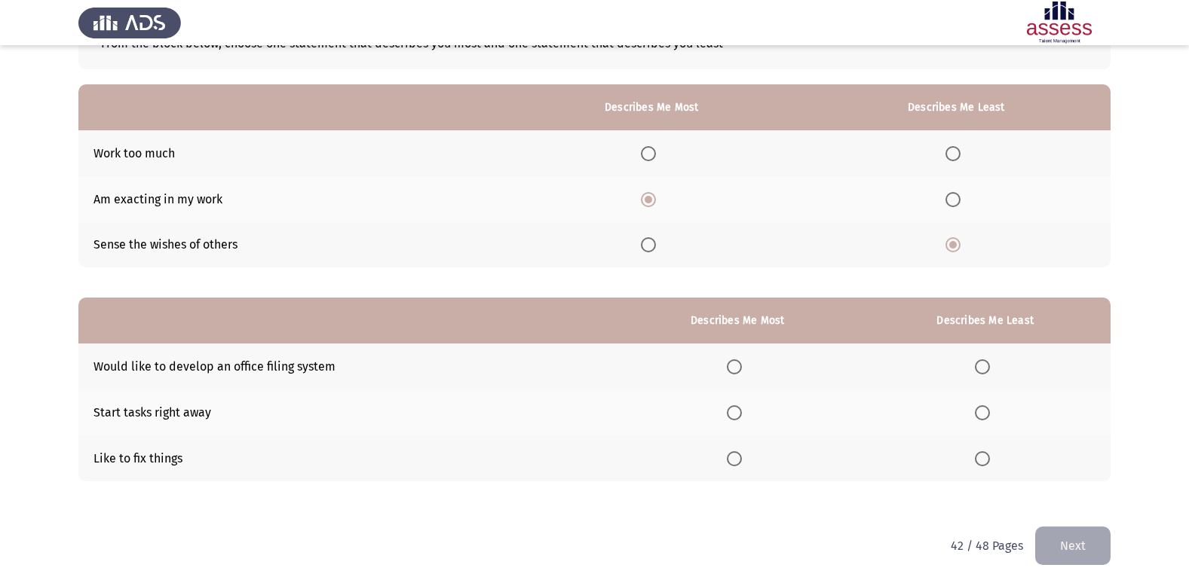
scroll to position [113, 0]
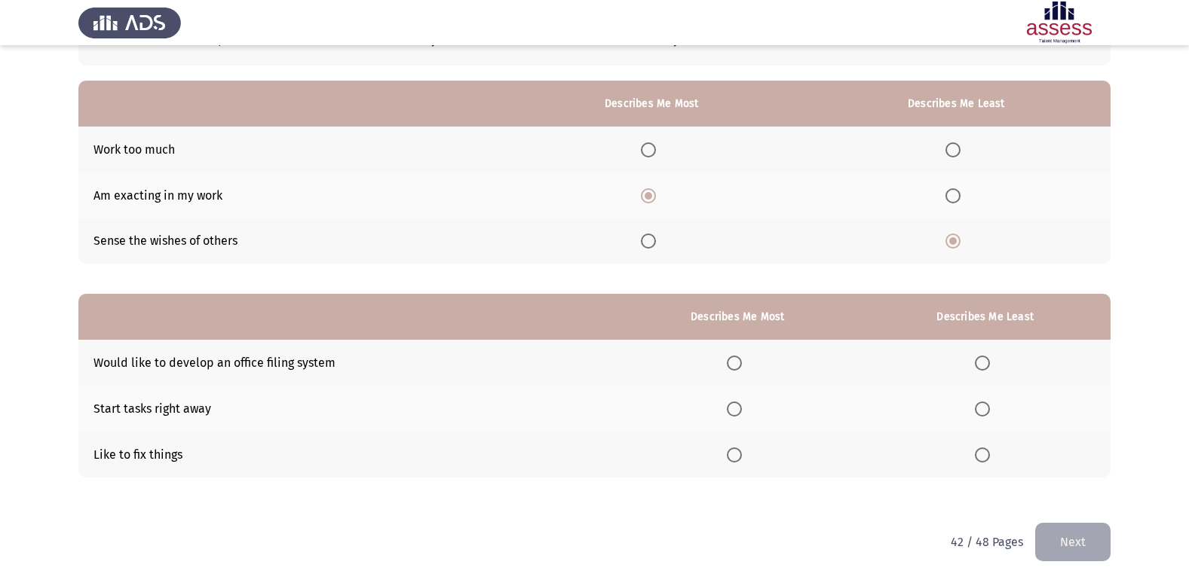
click at [737, 452] on span "Select an option" at bounding box center [734, 455] width 15 height 15
click at [737, 452] on input "Select an option" at bounding box center [734, 455] width 15 height 15
click at [985, 406] on span "Select an option" at bounding box center [982, 409] width 15 height 15
click at [985, 406] on input "Select an option" at bounding box center [982, 409] width 15 height 15
click at [1074, 542] on button "Next" at bounding box center [1072, 542] width 75 height 38
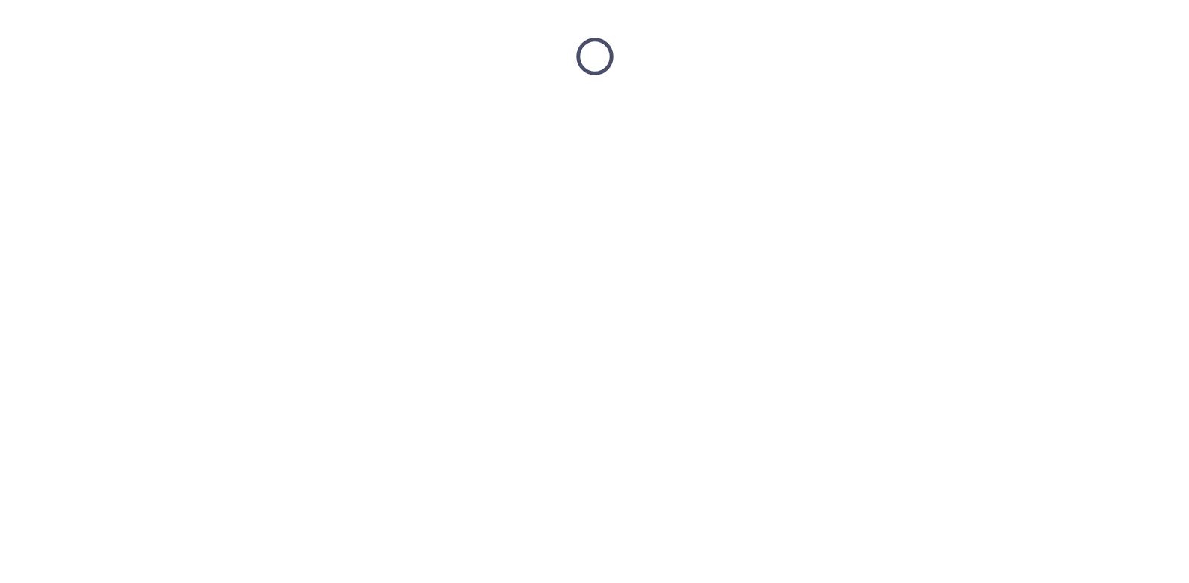
scroll to position [0, 0]
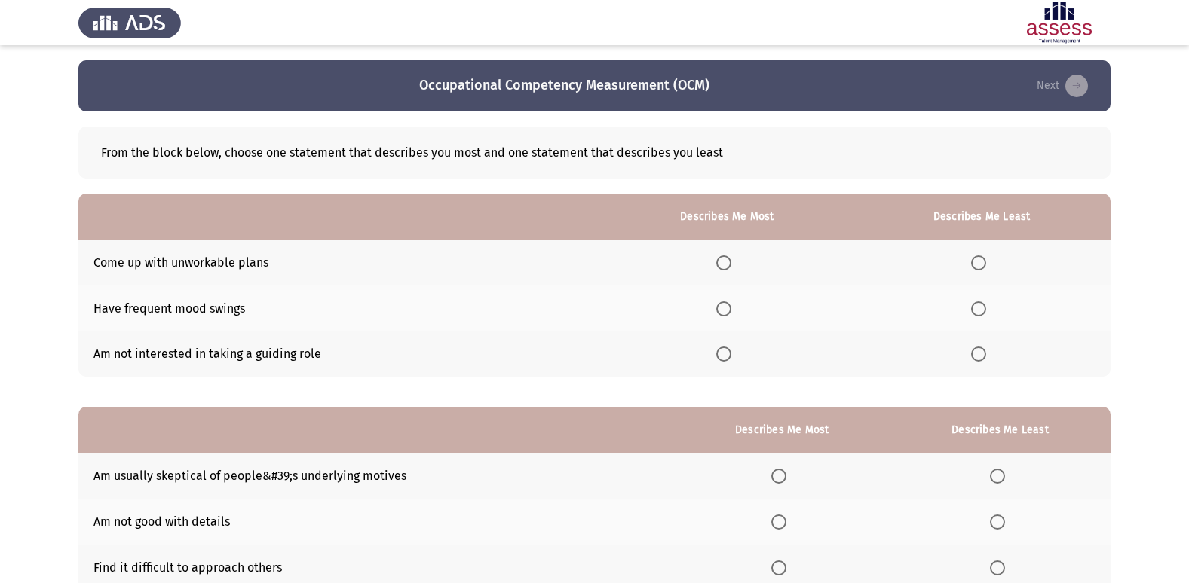
click at [729, 357] on span "Select an option" at bounding box center [723, 354] width 15 height 15
click at [729, 357] on input "Select an option" at bounding box center [723, 354] width 15 height 15
click at [977, 257] on span "Select an option" at bounding box center [978, 263] width 15 height 15
click at [977, 257] on input "Select an option" at bounding box center [978, 263] width 15 height 15
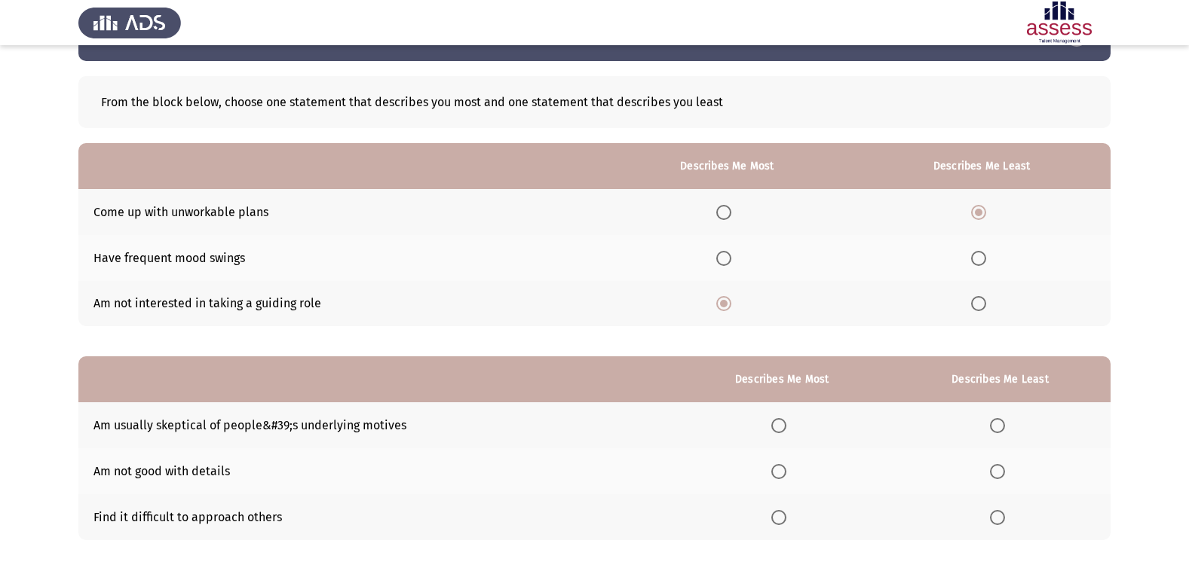
scroll to position [113, 0]
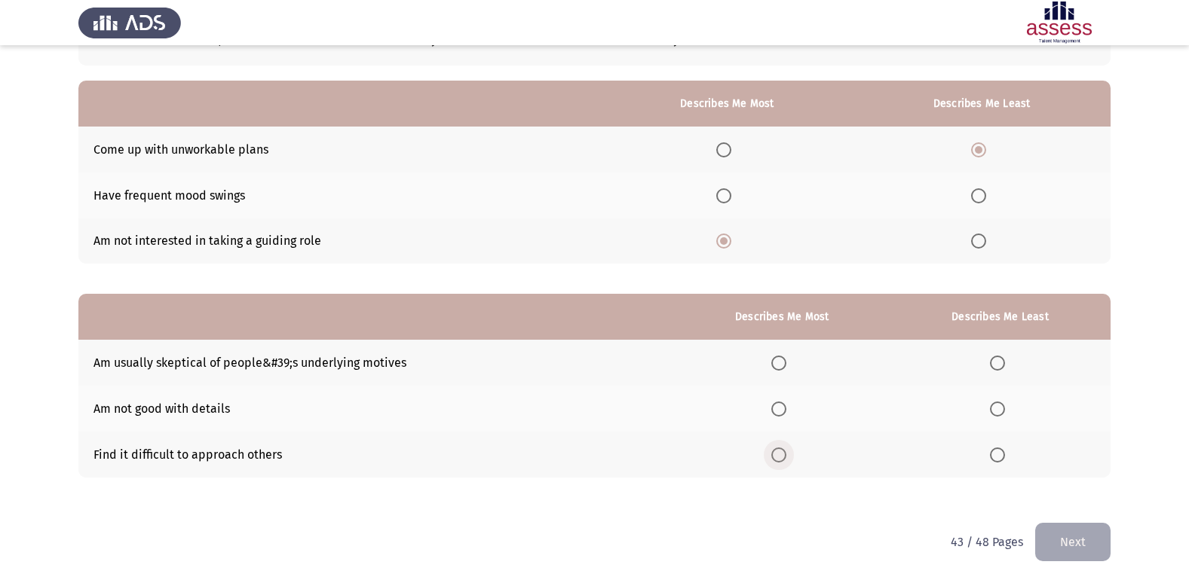
click at [777, 453] on span "Select an option" at bounding box center [778, 455] width 15 height 15
click at [777, 453] on input "Select an option" at bounding box center [778, 455] width 15 height 15
click at [1001, 414] on span "Select an option" at bounding box center [997, 409] width 15 height 15
click at [1001, 414] on input "Select an option" at bounding box center [997, 409] width 15 height 15
click at [1072, 534] on button "Next" at bounding box center [1072, 542] width 75 height 38
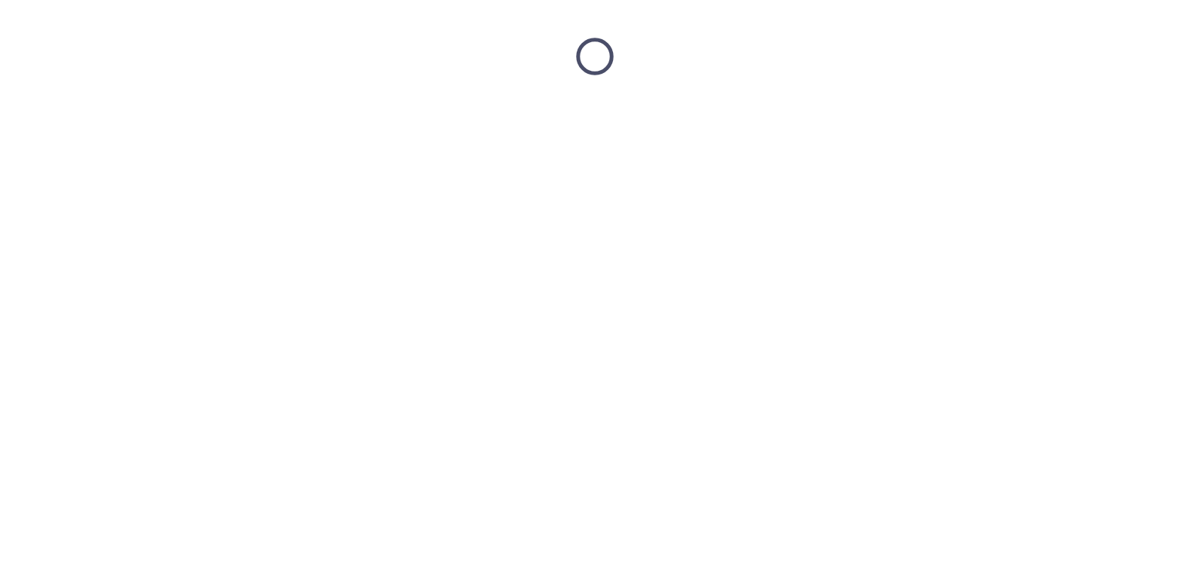
scroll to position [0, 0]
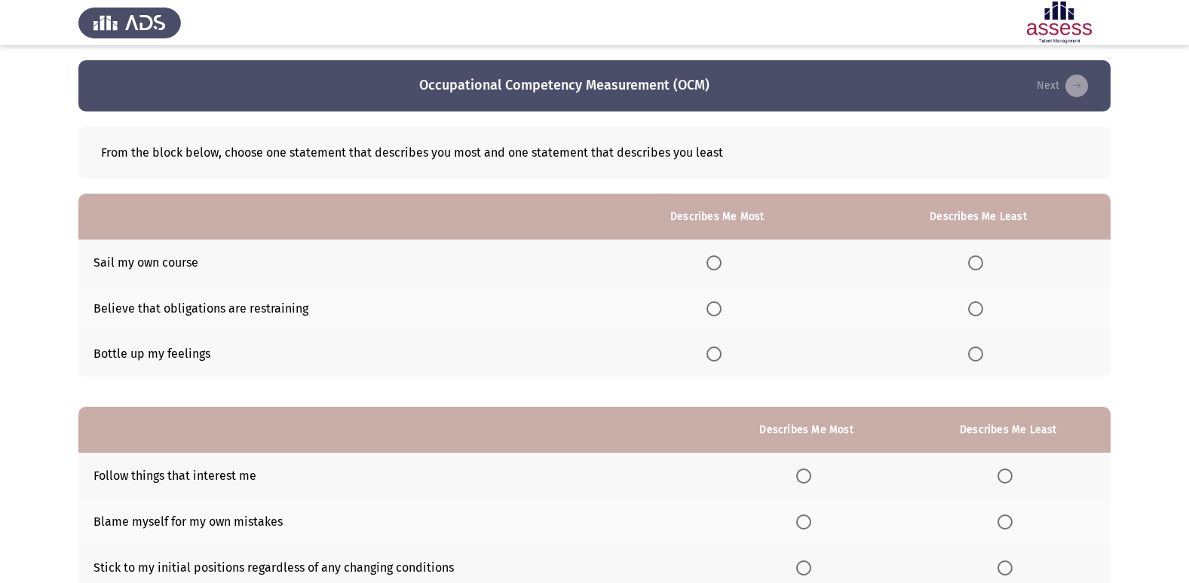
click at [712, 351] on span "Select an option" at bounding box center [713, 354] width 15 height 15
click at [712, 351] on input "Select an option" at bounding box center [713, 354] width 15 height 15
click at [978, 305] on span "Select an option" at bounding box center [975, 309] width 15 height 15
click at [978, 305] on input "Select an option" at bounding box center [975, 309] width 15 height 15
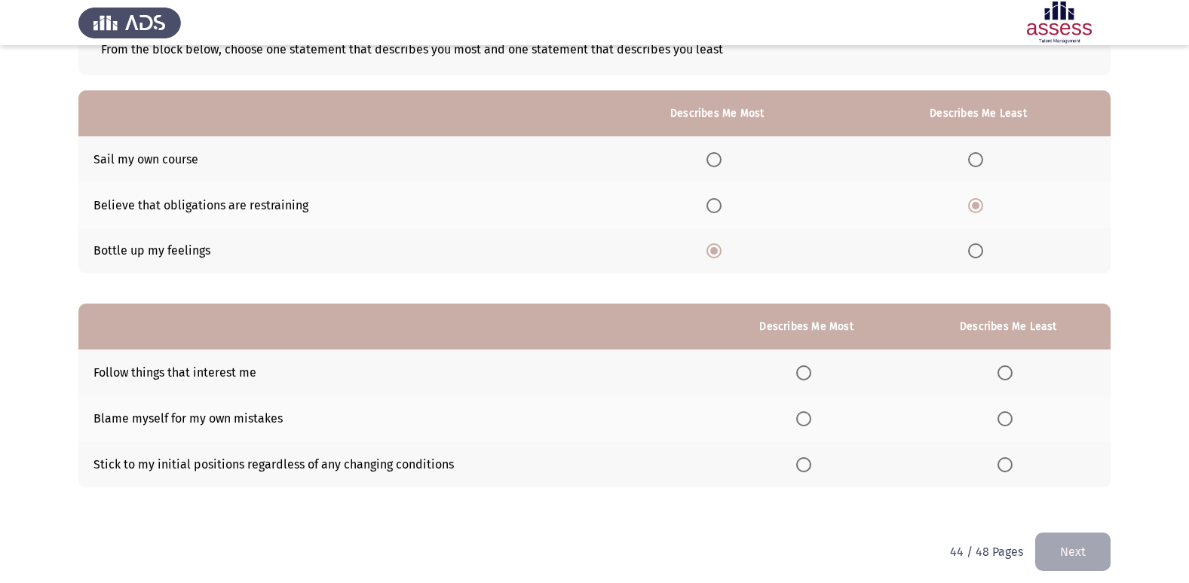
scroll to position [113, 0]
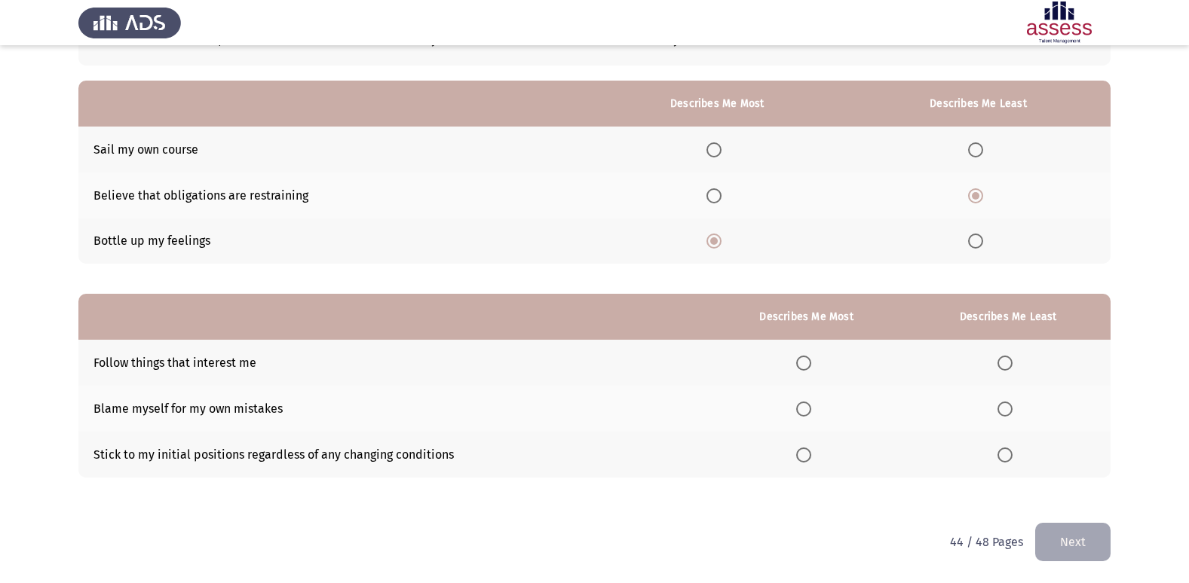
click at [818, 421] on th at bounding box center [805, 409] width 199 height 46
click at [802, 400] on th at bounding box center [805, 409] width 199 height 46
click at [803, 409] on span "Select an option" at bounding box center [803, 409] width 15 height 15
click at [803, 409] on input "Select an option" at bounding box center [803, 409] width 15 height 15
click at [1003, 458] on span "Select an option" at bounding box center [1004, 455] width 15 height 15
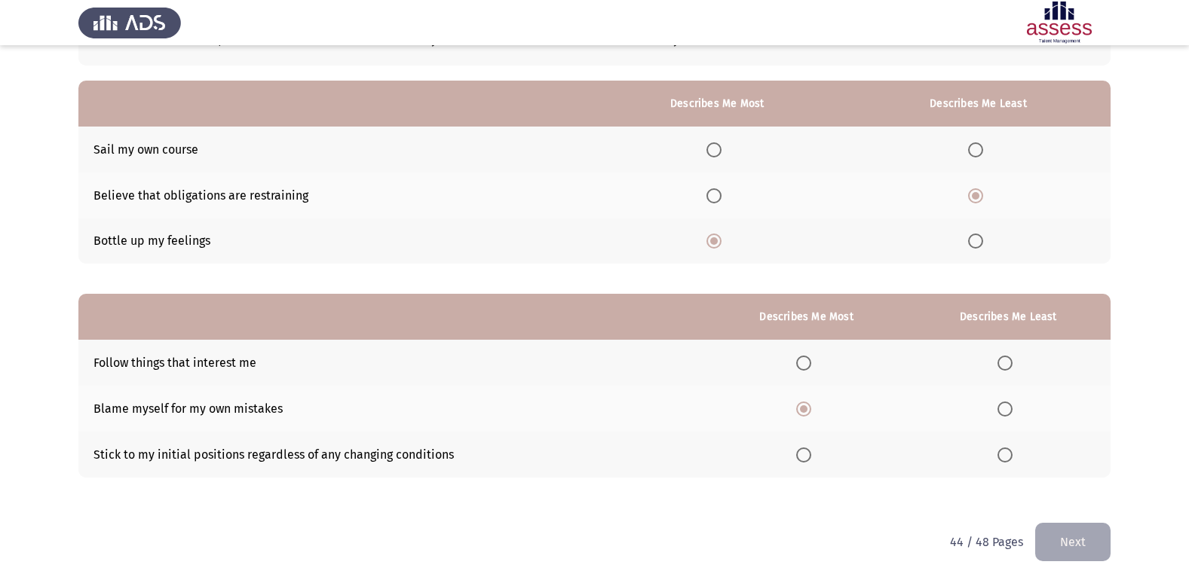
click at [1003, 458] on input "Select an option" at bounding box center [1004, 455] width 15 height 15
click at [1058, 530] on button "Next" at bounding box center [1072, 542] width 75 height 38
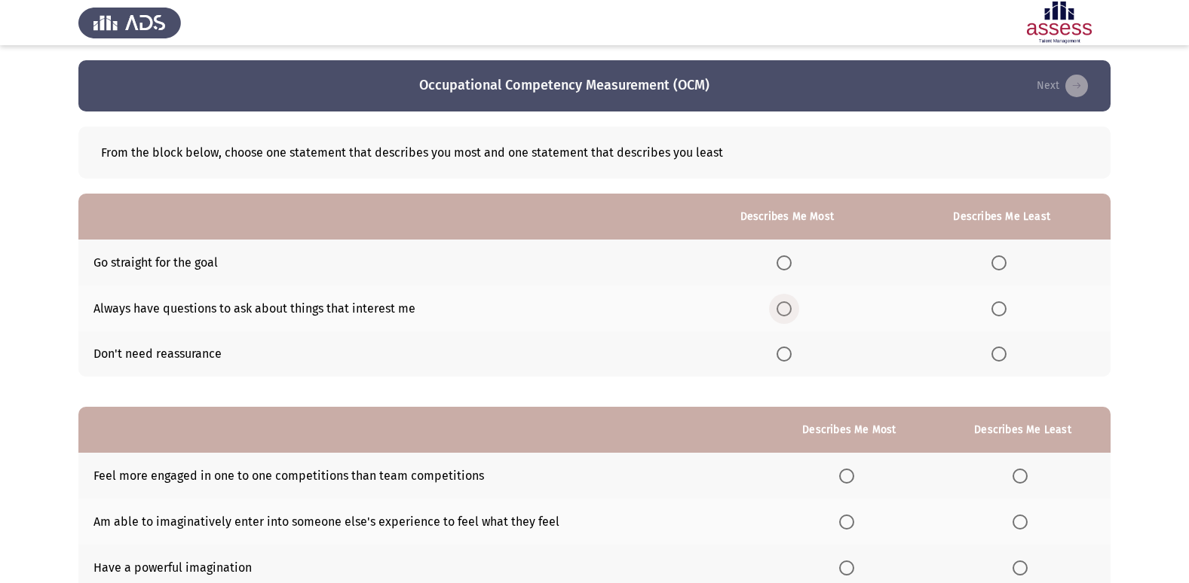
click at [788, 306] on span "Select an option" at bounding box center [783, 309] width 15 height 15
click at [788, 306] on input "Select an option" at bounding box center [783, 309] width 15 height 15
click at [995, 264] on span "Select an option" at bounding box center [998, 263] width 15 height 15
click at [995, 264] on input "Select an option" at bounding box center [998, 263] width 15 height 15
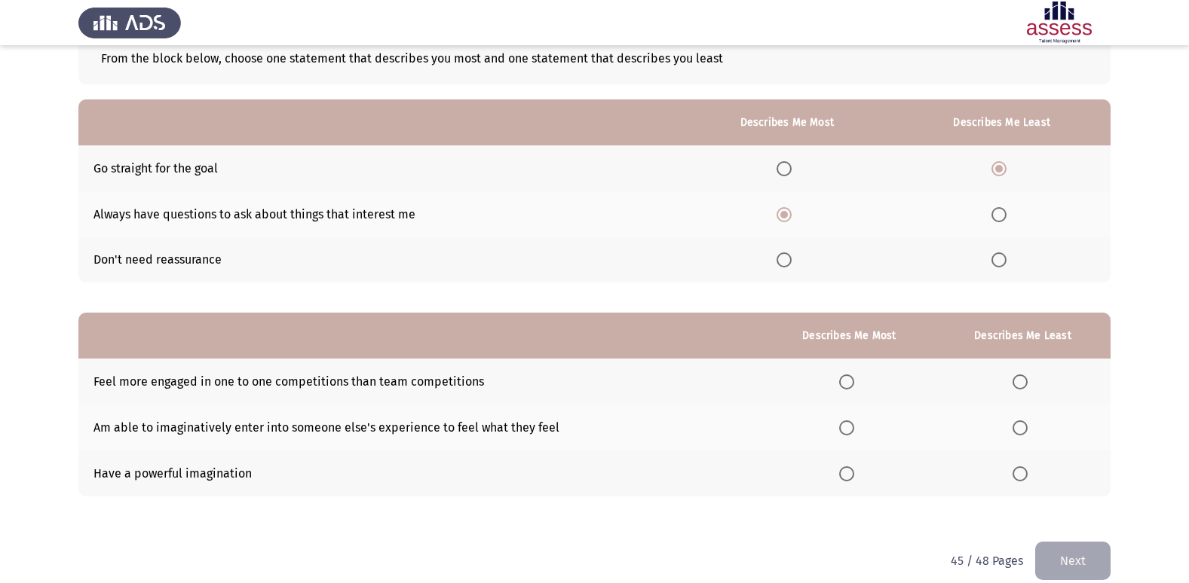
scroll to position [113, 0]
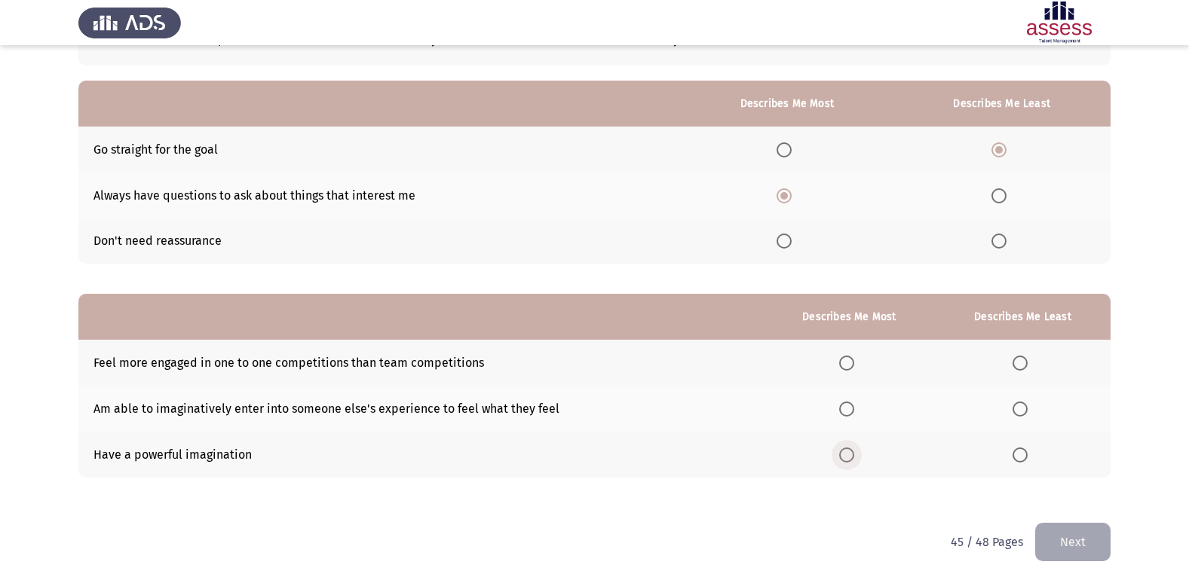
click at [850, 454] on span "Select an option" at bounding box center [846, 455] width 15 height 15
click at [850, 454] on input "Select an option" at bounding box center [846, 455] width 15 height 15
click at [1014, 361] on span "Select an option" at bounding box center [1019, 363] width 15 height 15
click at [1014, 361] on input "Select an option" at bounding box center [1019, 363] width 15 height 15
click at [1042, 532] on button "Next" at bounding box center [1072, 542] width 75 height 38
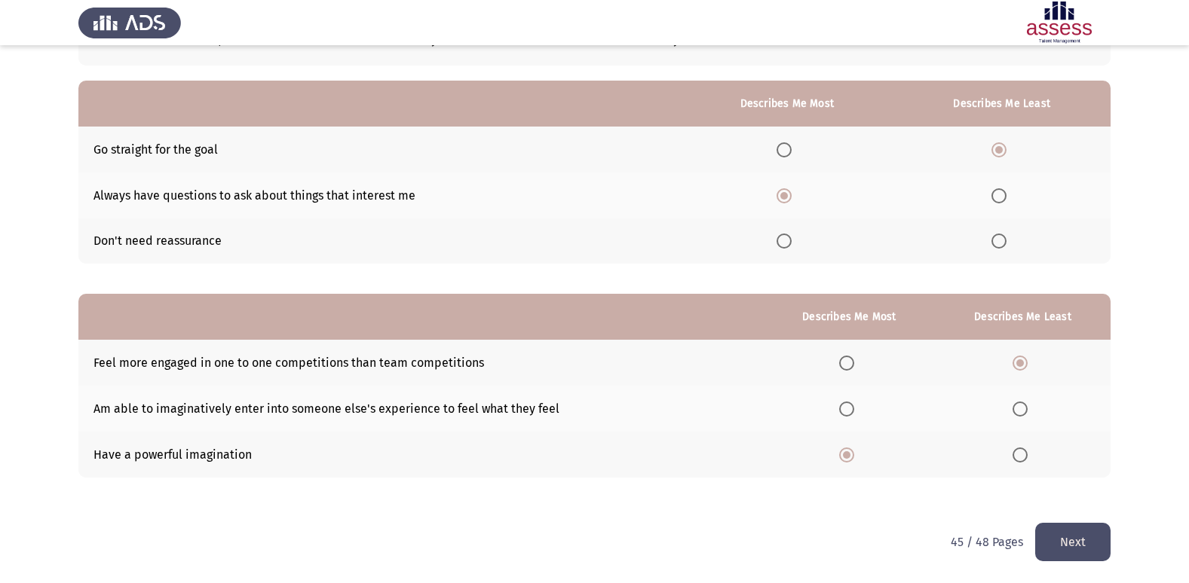
scroll to position [0, 0]
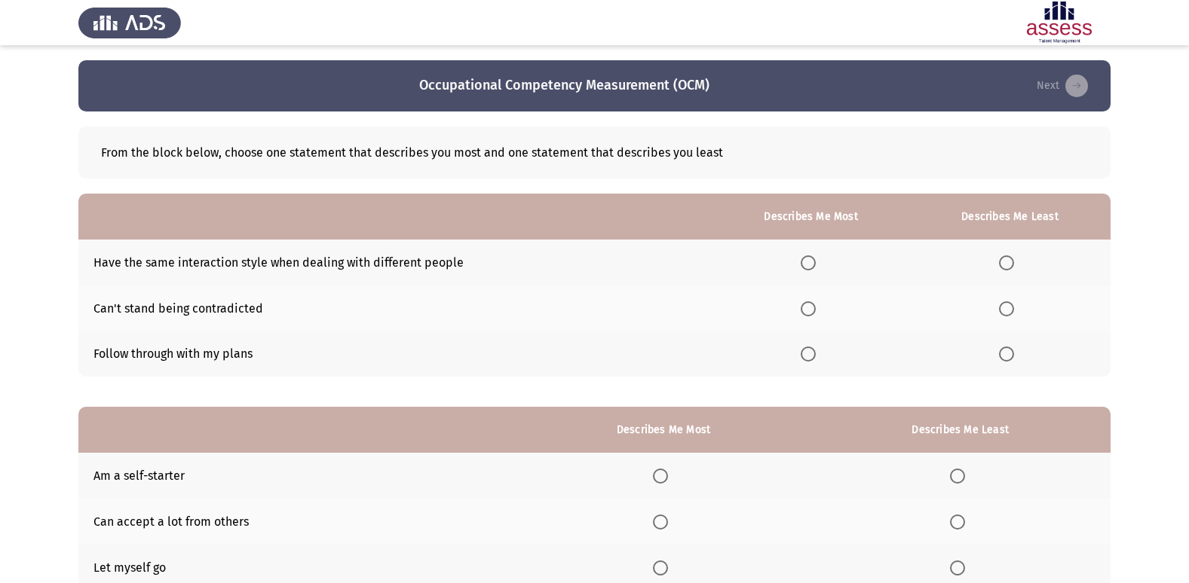
click at [810, 356] on span "Select an option" at bounding box center [808, 354] width 15 height 15
click at [810, 356] on input "Select an option" at bounding box center [808, 354] width 15 height 15
click at [807, 253] on th at bounding box center [810, 263] width 196 height 46
click at [810, 259] on span "Select an option" at bounding box center [808, 263] width 15 height 15
click at [810, 259] on input "Select an option" at bounding box center [808, 263] width 15 height 15
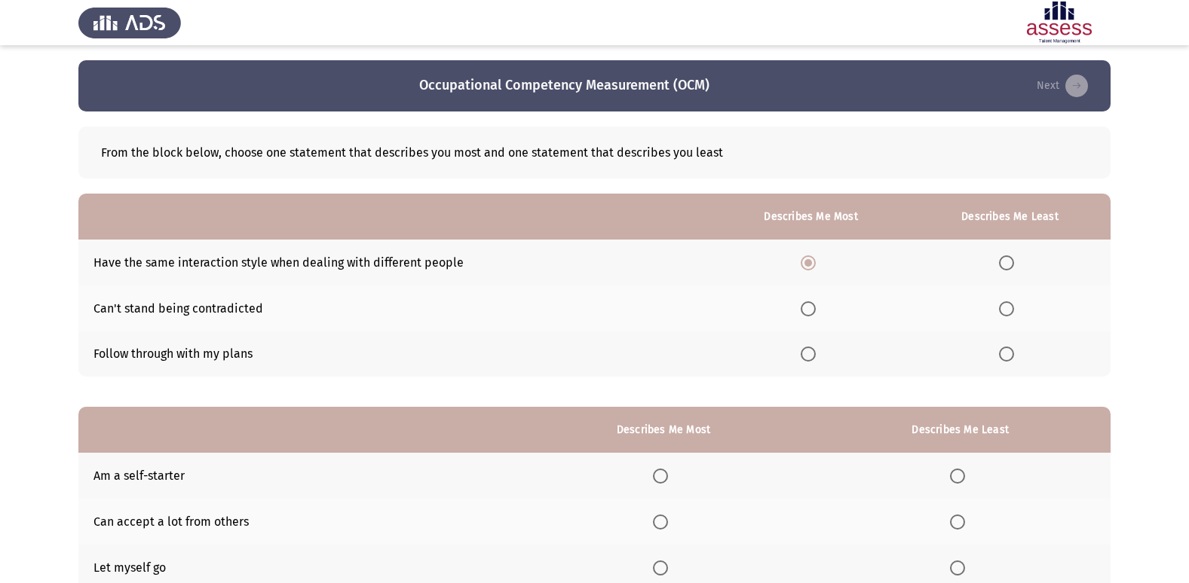
click at [1003, 305] on span "Select an option" at bounding box center [1006, 309] width 15 height 15
click at [1003, 305] on input "Select an option" at bounding box center [1006, 309] width 15 height 15
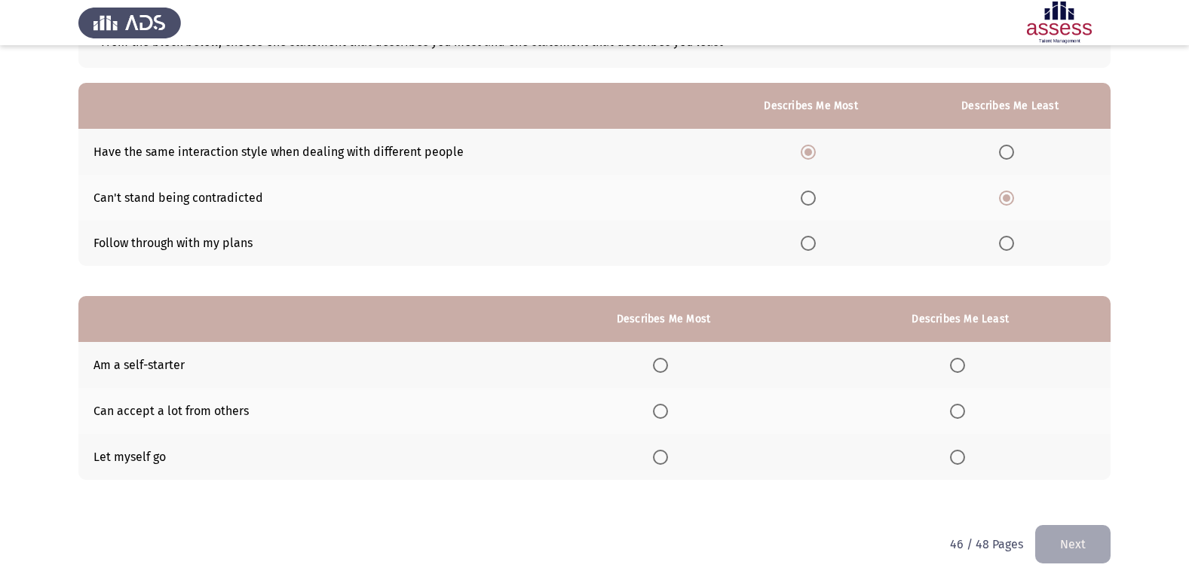
scroll to position [113, 0]
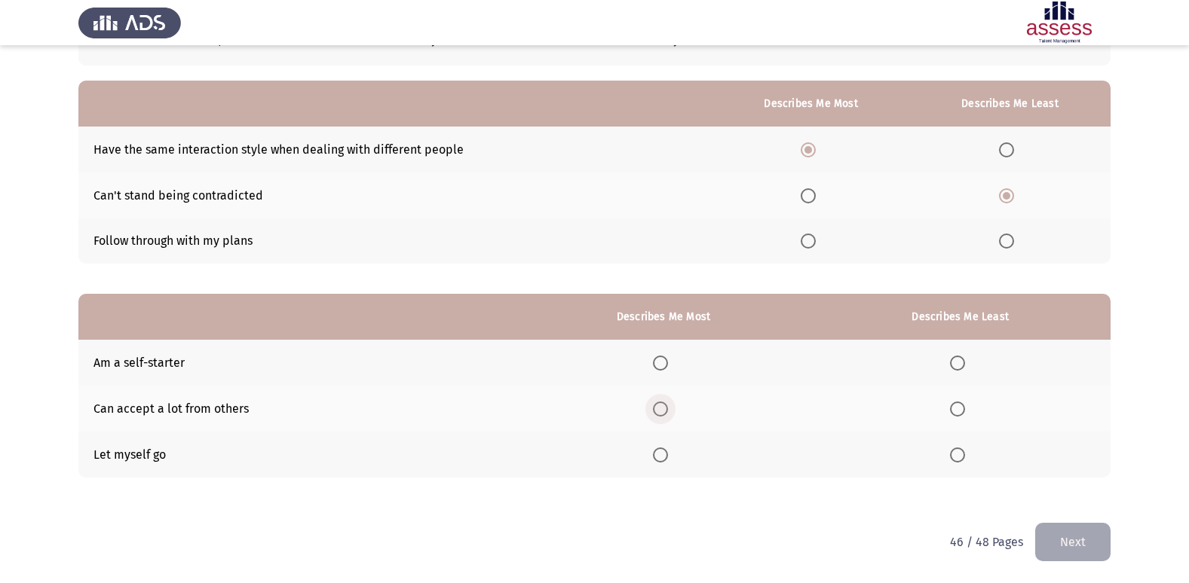
click at [665, 403] on span "Select an option" at bounding box center [660, 409] width 15 height 15
click at [665, 403] on input "Select an option" at bounding box center [660, 409] width 15 height 15
click at [960, 360] on span "Select an option" at bounding box center [957, 363] width 15 height 15
click at [960, 360] on input "Select an option" at bounding box center [957, 363] width 15 height 15
click at [958, 453] on span "Select an option" at bounding box center [957, 455] width 15 height 15
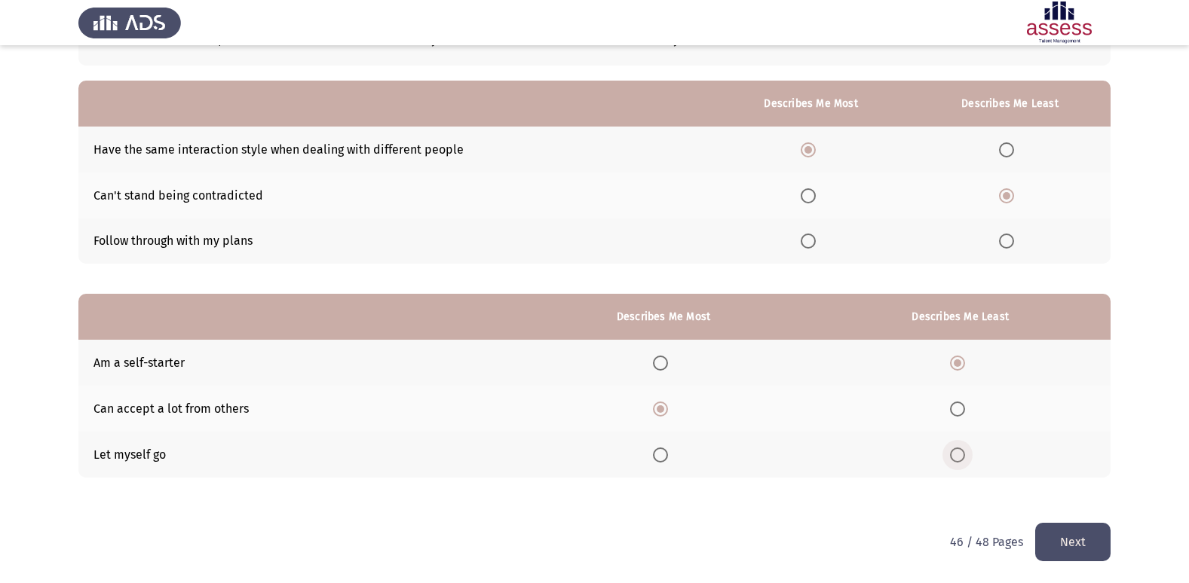
click at [958, 453] on input "Select an option" at bounding box center [957, 455] width 15 height 15
click at [1088, 540] on button "Next" at bounding box center [1072, 542] width 75 height 38
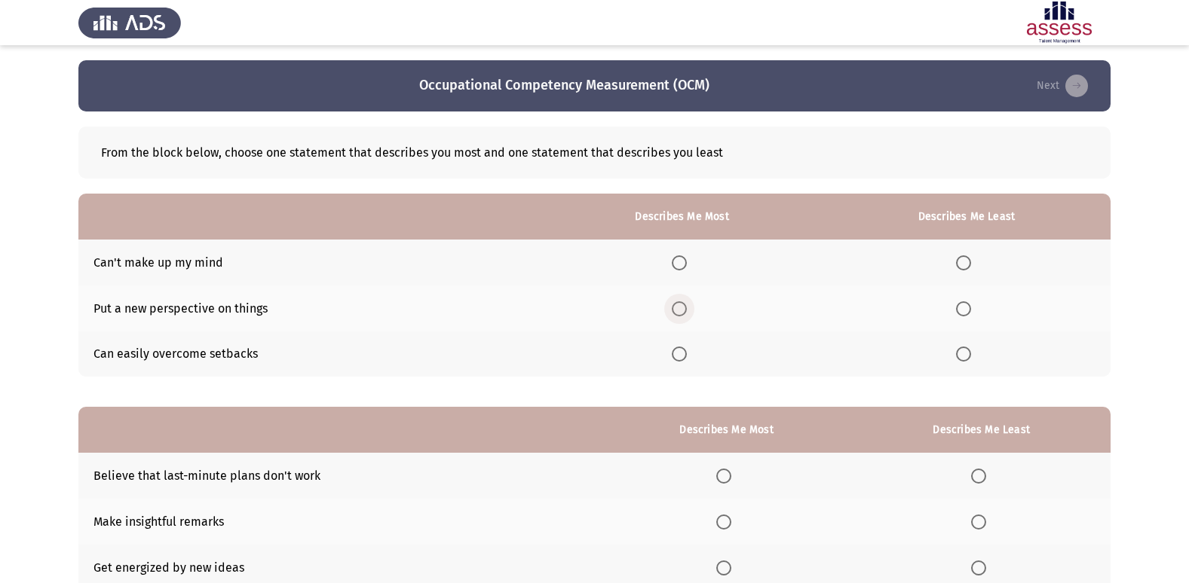
click at [681, 309] on span "Select an option" at bounding box center [679, 309] width 15 height 15
click at [681, 309] on input "Select an option" at bounding box center [679, 309] width 15 height 15
click at [966, 259] on span "Select an option" at bounding box center [963, 263] width 15 height 15
click at [966, 259] on input "Select an option" at bounding box center [963, 263] width 15 height 15
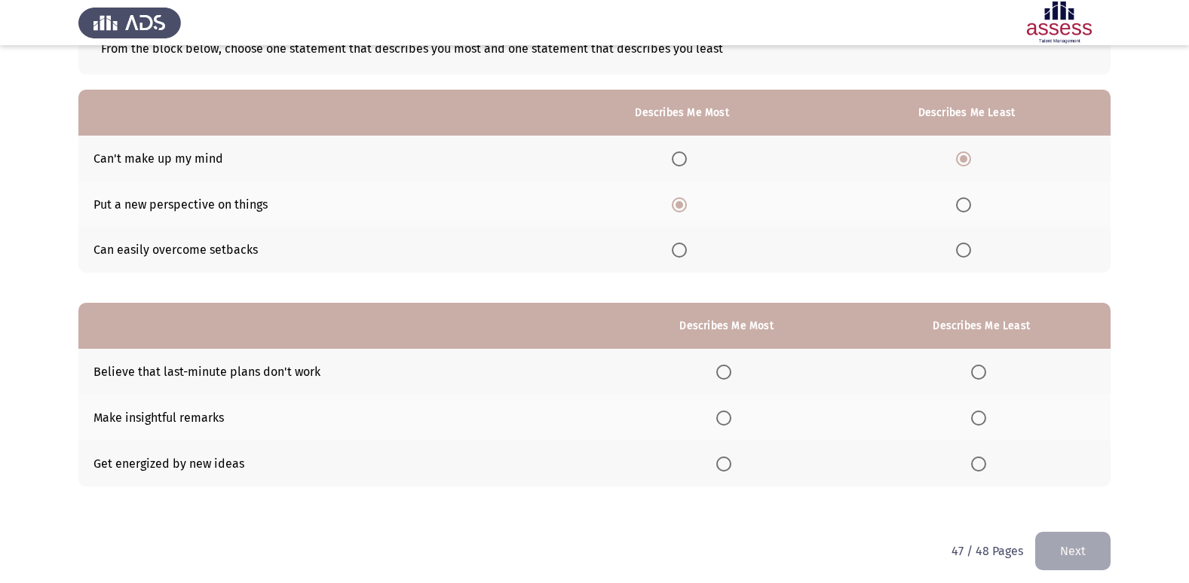
scroll to position [113, 0]
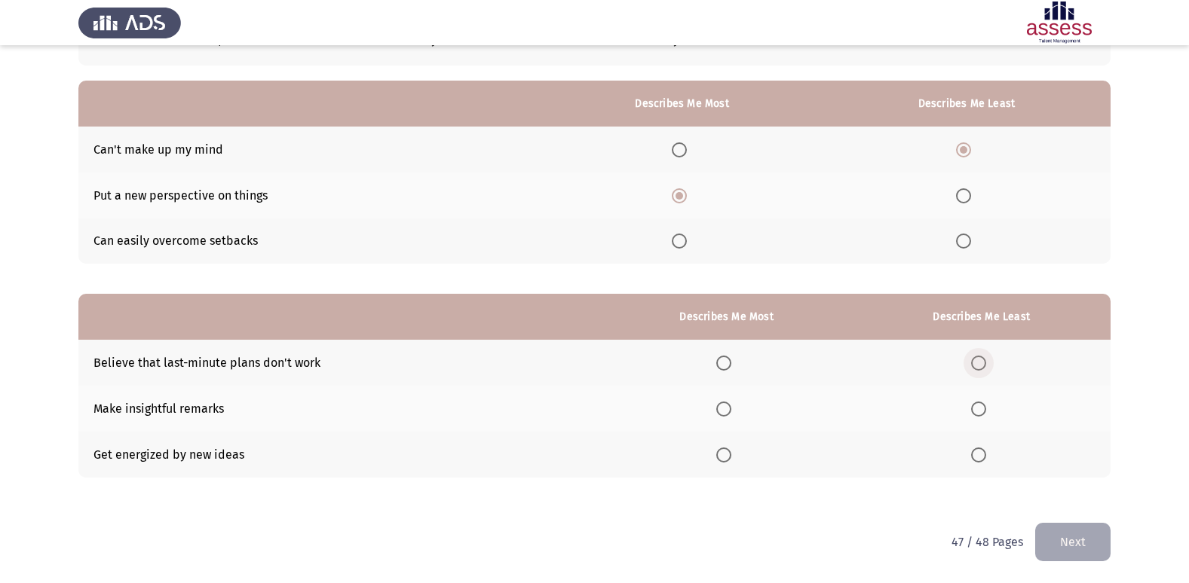
click at [975, 357] on span "Select an option" at bounding box center [978, 363] width 15 height 15
click at [975, 357] on input "Select an option" at bounding box center [978, 363] width 15 height 15
click at [725, 405] on span "Select an option" at bounding box center [723, 409] width 15 height 15
click at [725, 405] on input "Select an option" at bounding box center [723, 409] width 15 height 15
click at [1068, 540] on button "Next" at bounding box center [1072, 542] width 75 height 38
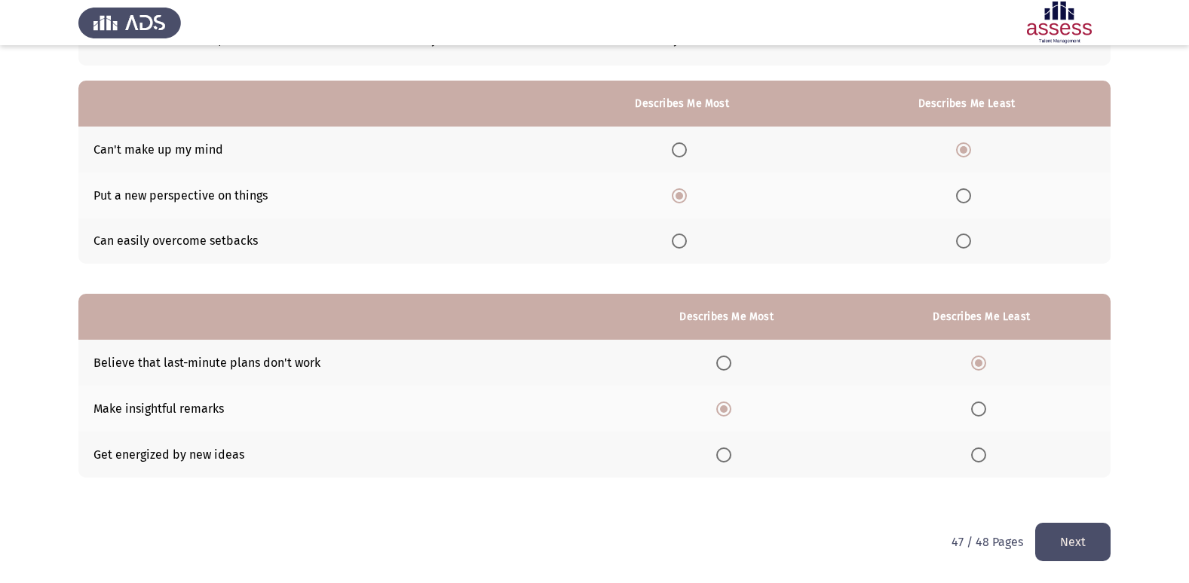
scroll to position [0, 0]
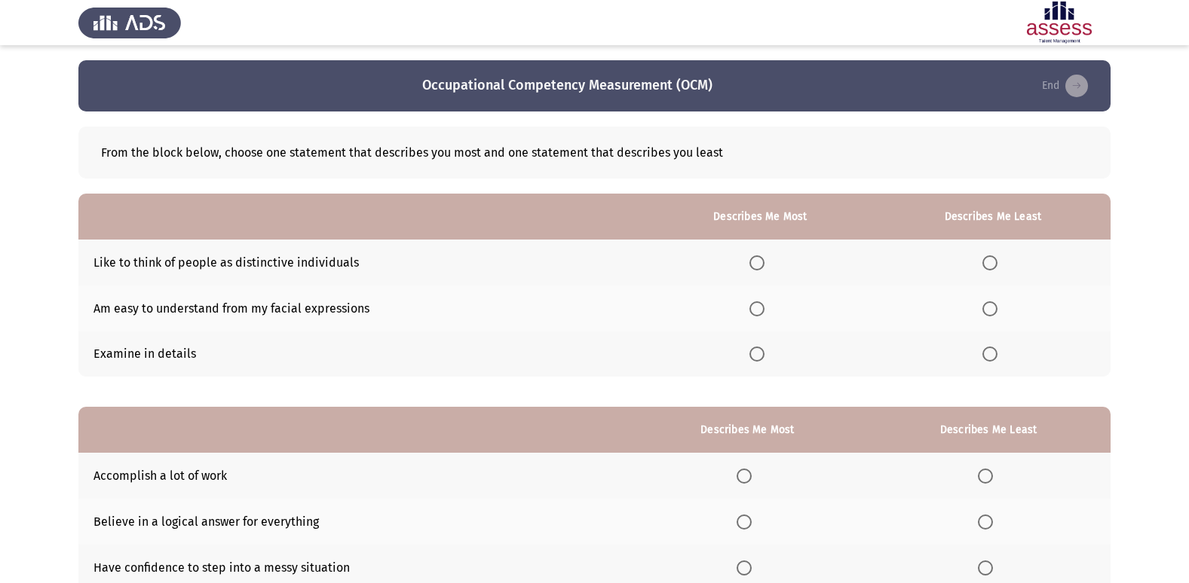
click at [751, 311] on th at bounding box center [760, 309] width 230 height 46
click at [753, 311] on span "Select an option" at bounding box center [756, 309] width 15 height 15
click at [753, 311] on input "Select an option" at bounding box center [756, 309] width 15 height 15
click at [988, 347] on span "Select an option" at bounding box center [989, 354] width 15 height 15
click at [988, 347] on input "Select an option" at bounding box center [989, 354] width 15 height 15
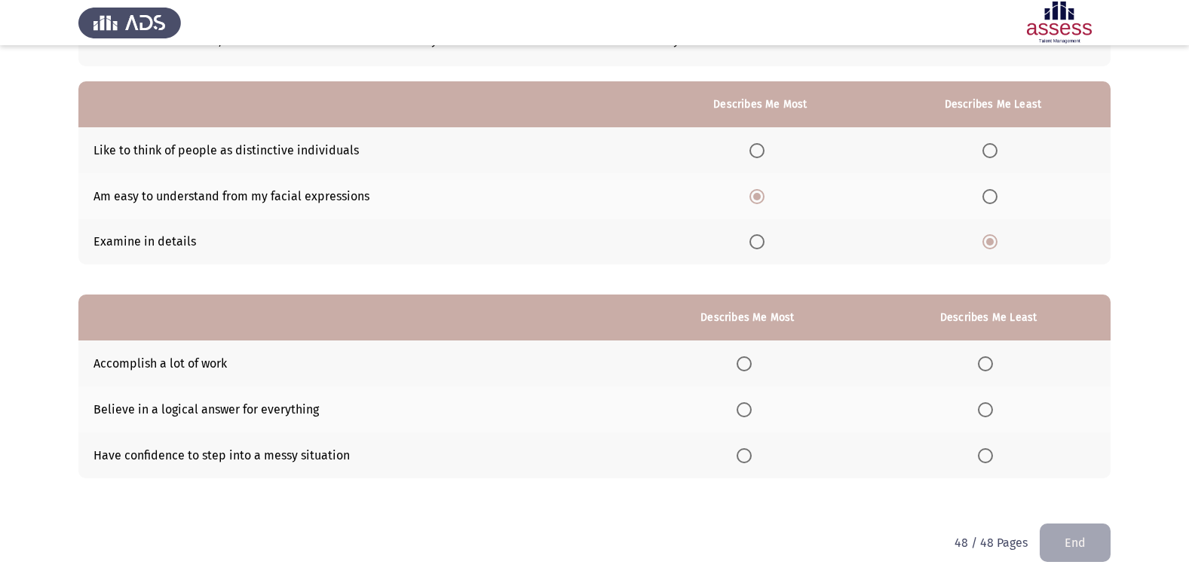
scroll to position [113, 0]
click at [994, 149] on span "Select an option" at bounding box center [989, 149] width 15 height 15
click at [994, 149] on input "Select an option" at bounding box center [989, 149] width 15 height 15
click at [748, 415] on span "Select an option" at bounding box center [743, 409] width 15 height 15
click at [748, 415] on input "Select an option" at bounding box center [743, 409] width 15 height 15
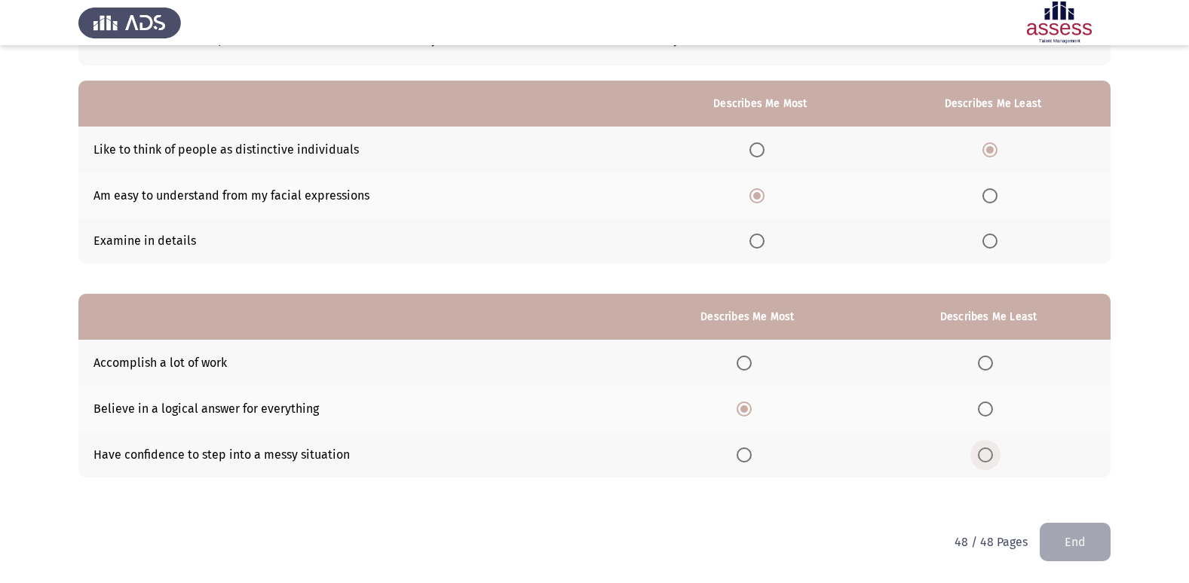
click at [993, 459] on span "Select an option" at bounding box center [985, 455] width 15 height 15
click at [993, 459] on input "Select an option" at bounding box center [985, 455] width 15 height 15
click at [1061, 537] on button "End" at bounding box center [1074, 542] width 71 height 38
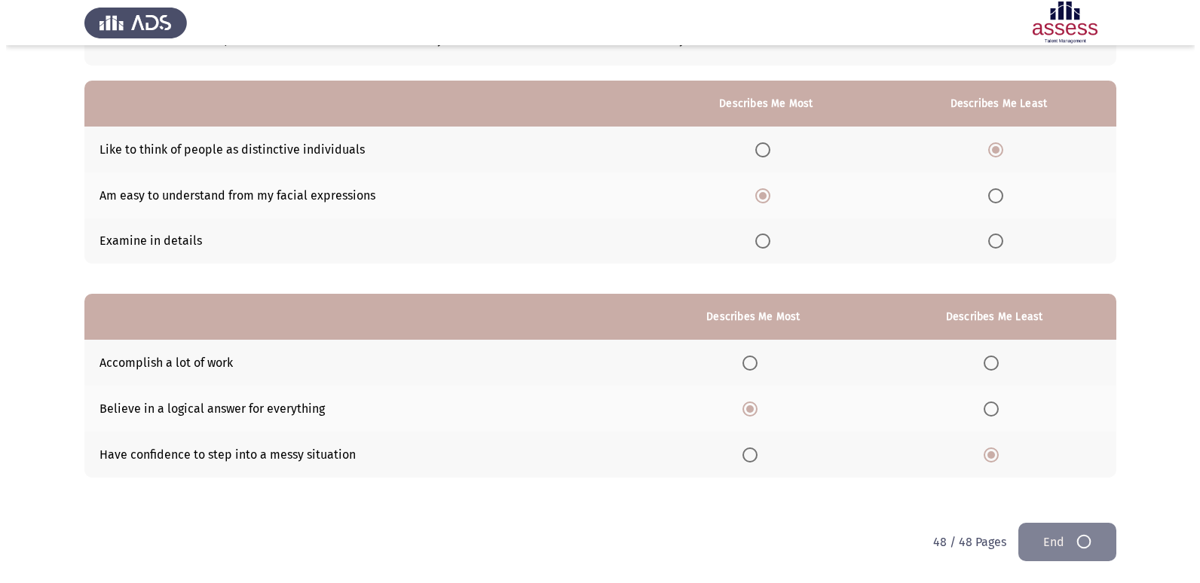
scroll to position [0, 0]
